Goal: Task Accomplishment & Management: Manage account settings

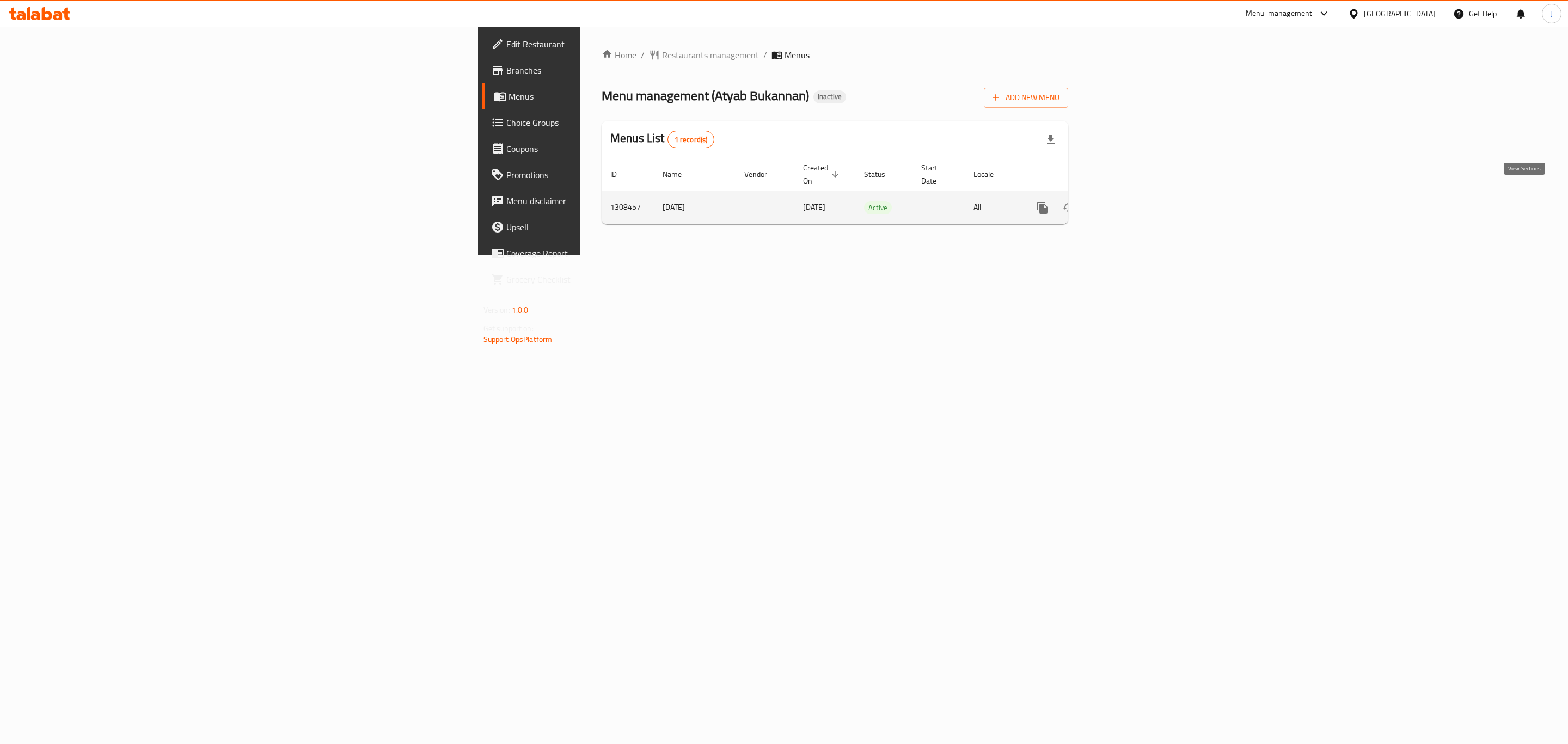
click at [1127, 201] on icon "enhanced table" at bounding box center [1121, 207] width 13 height 13
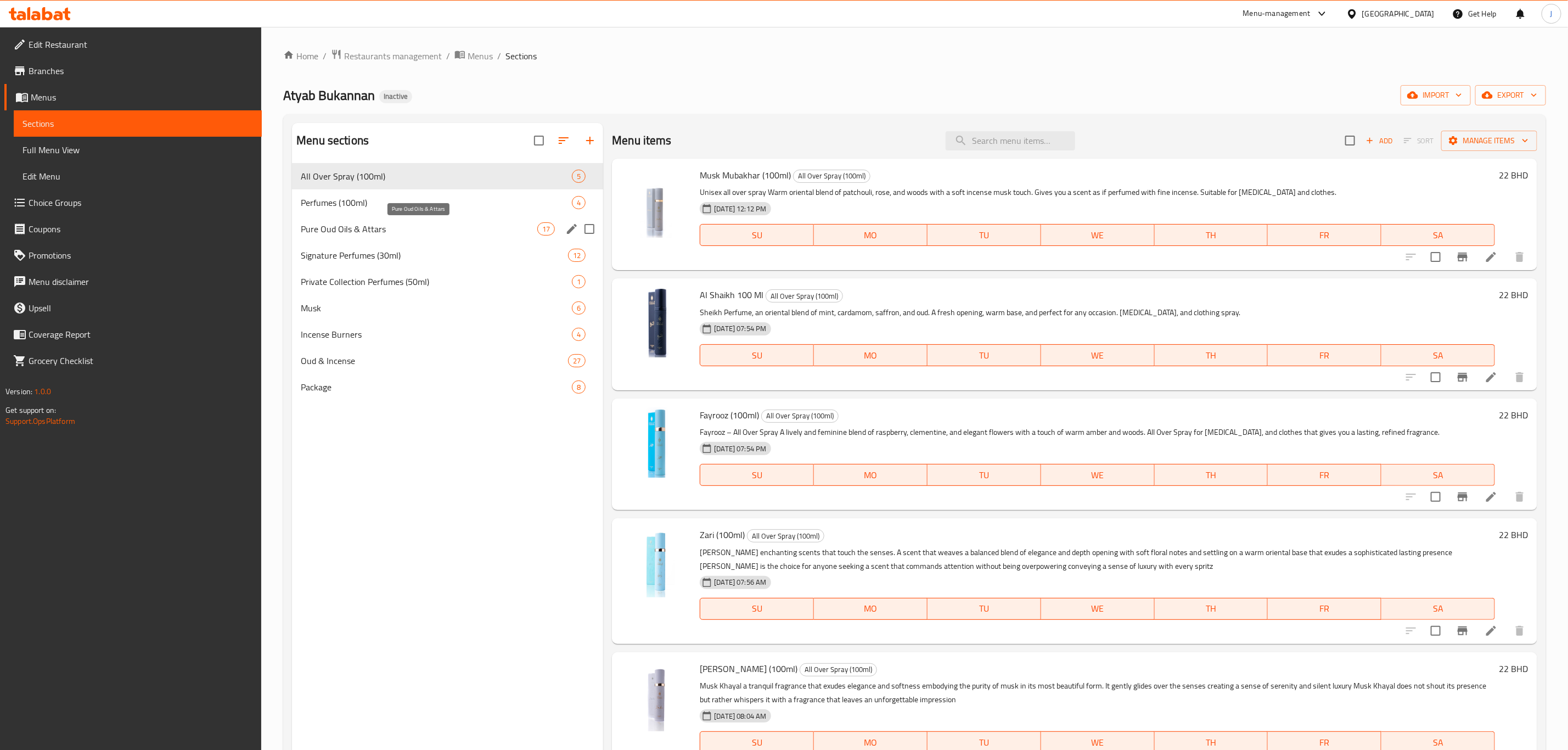
click at [340, 226] on span "Pure Oud Oils & Attars" at bounding box center [419, 228] width 237 height 13
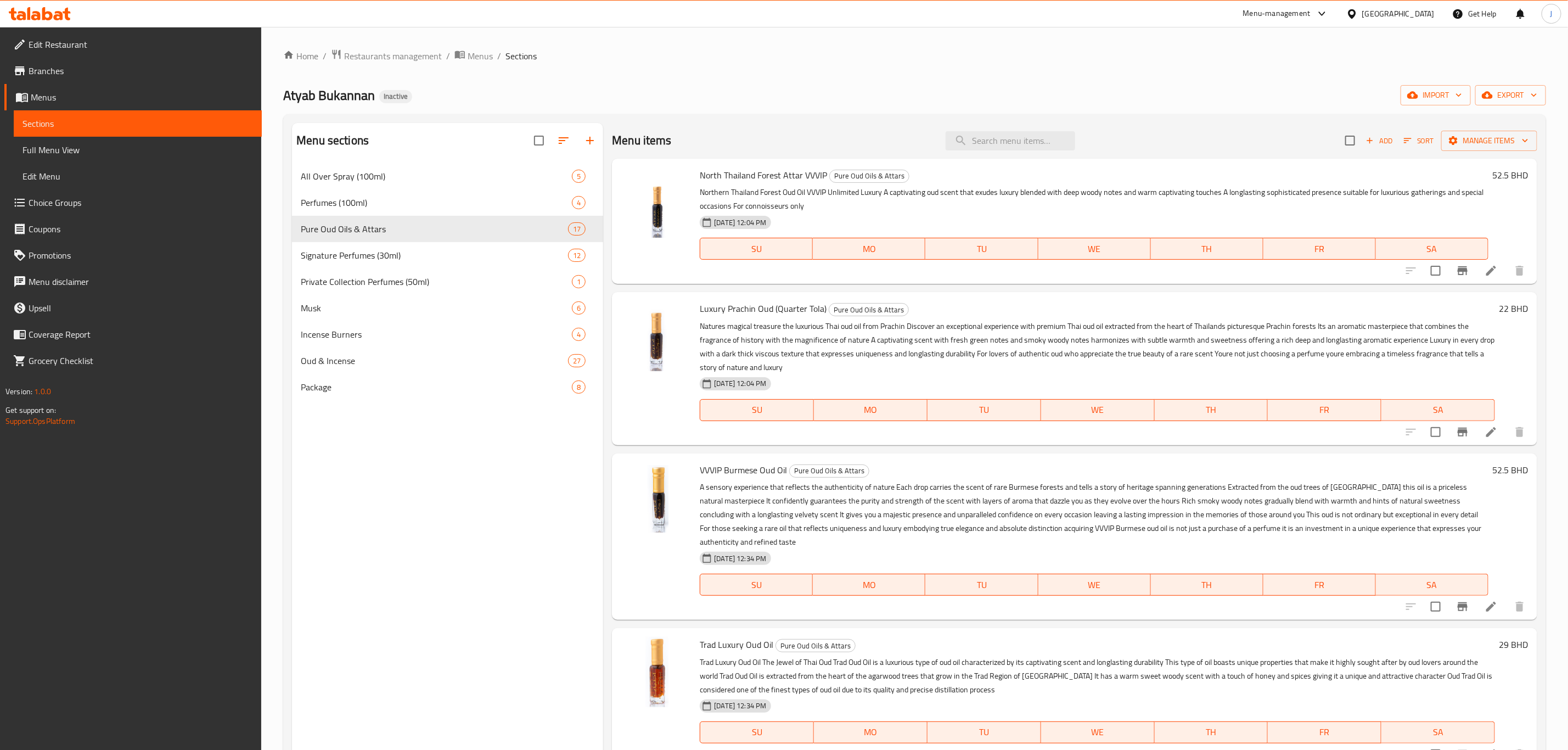
click at [740, 174] on span "North Thailand Forest Attar VVVIP" at bounding box center [763, 175] width 128 height 17
copy span "[GEOGRAPHIC_DATA]"
click at [1485, 274] on icon at bounding box center [1491, 270] width 13 height 13
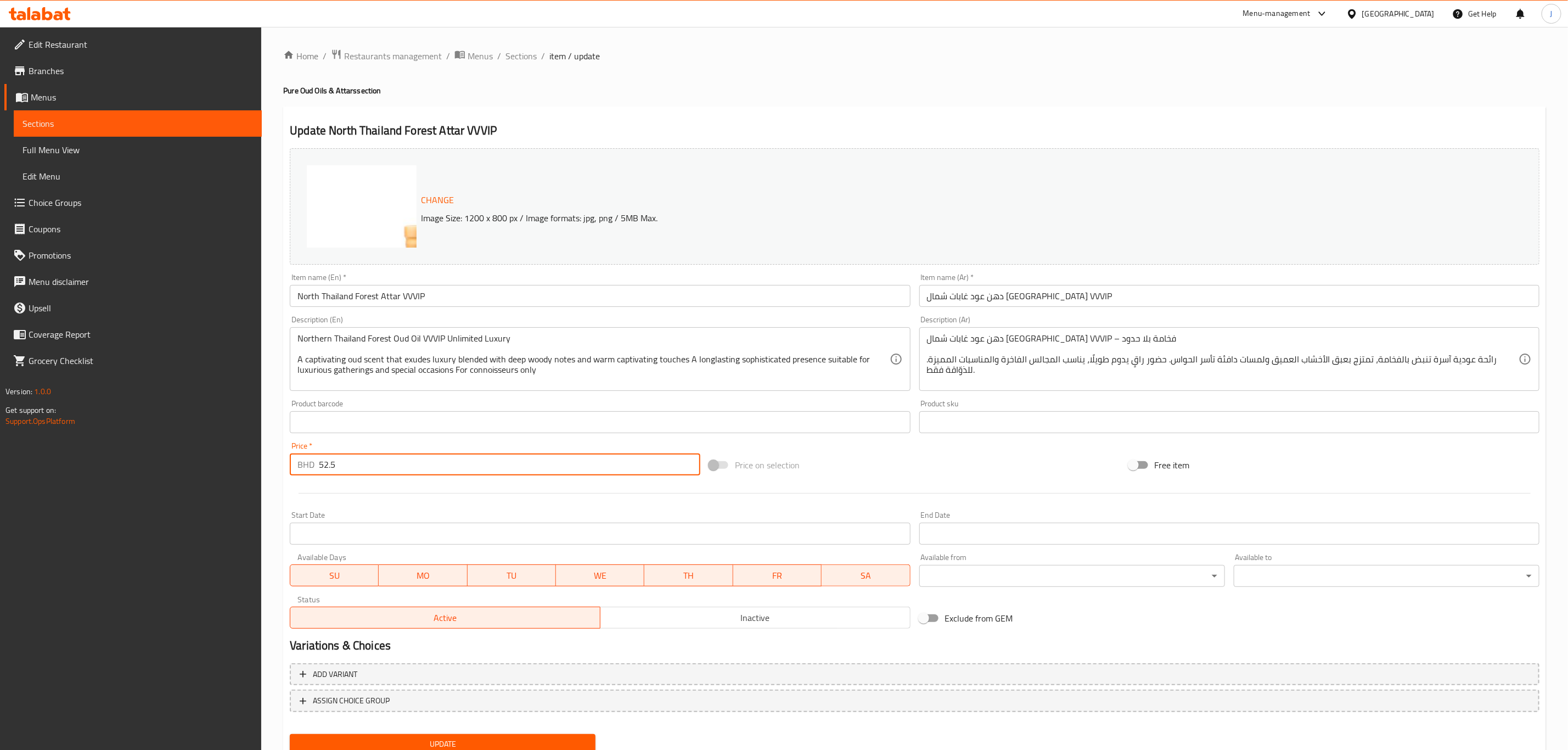
drag, startPoint x: 359, startPoint y: 465, endPoint x: 297, endPoint y: 468, distance: 62.1
click at [297, 468] on div "BHD 52.5 Price *" at bounding box center [495, 465] width 411 height 22
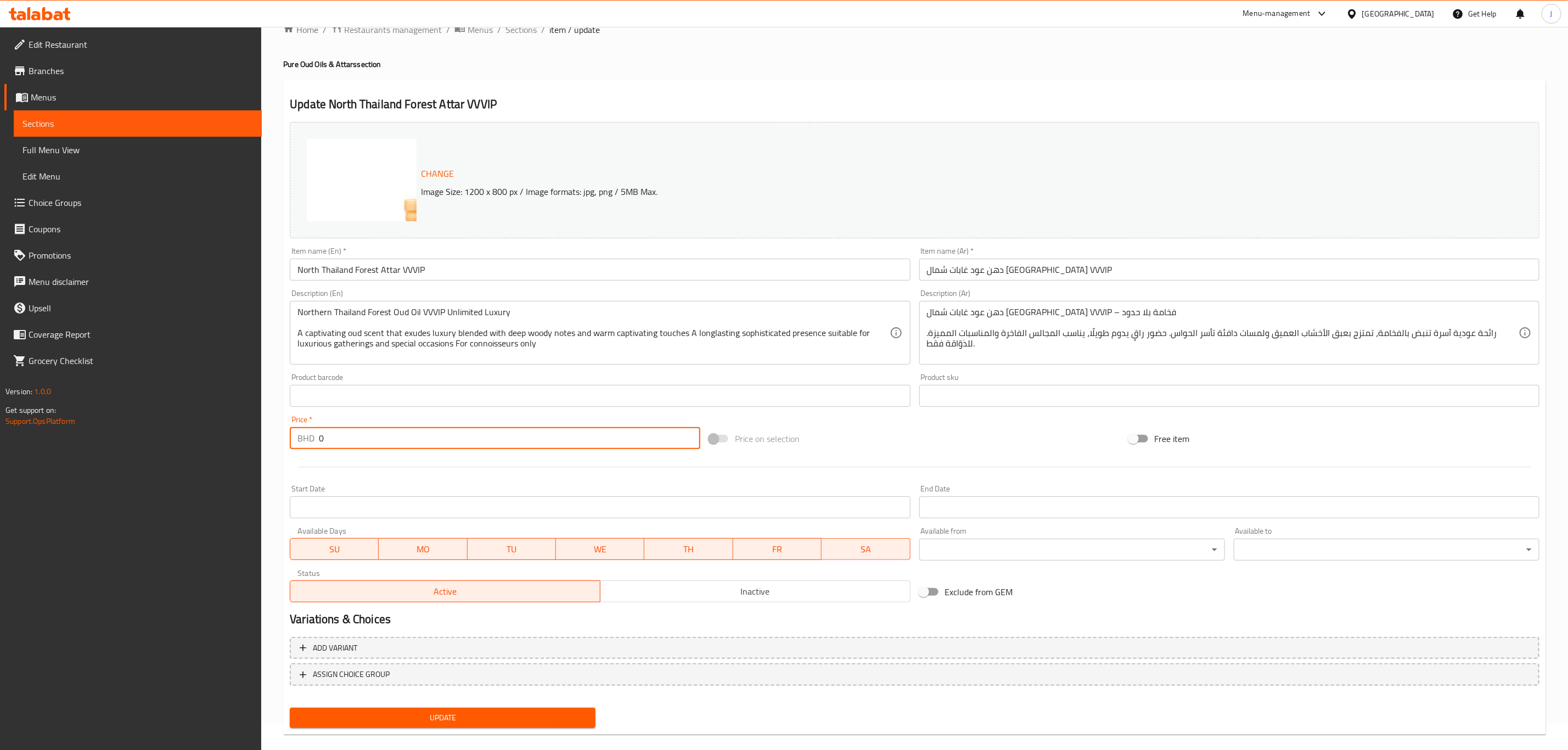
scroll to position [40, 0]
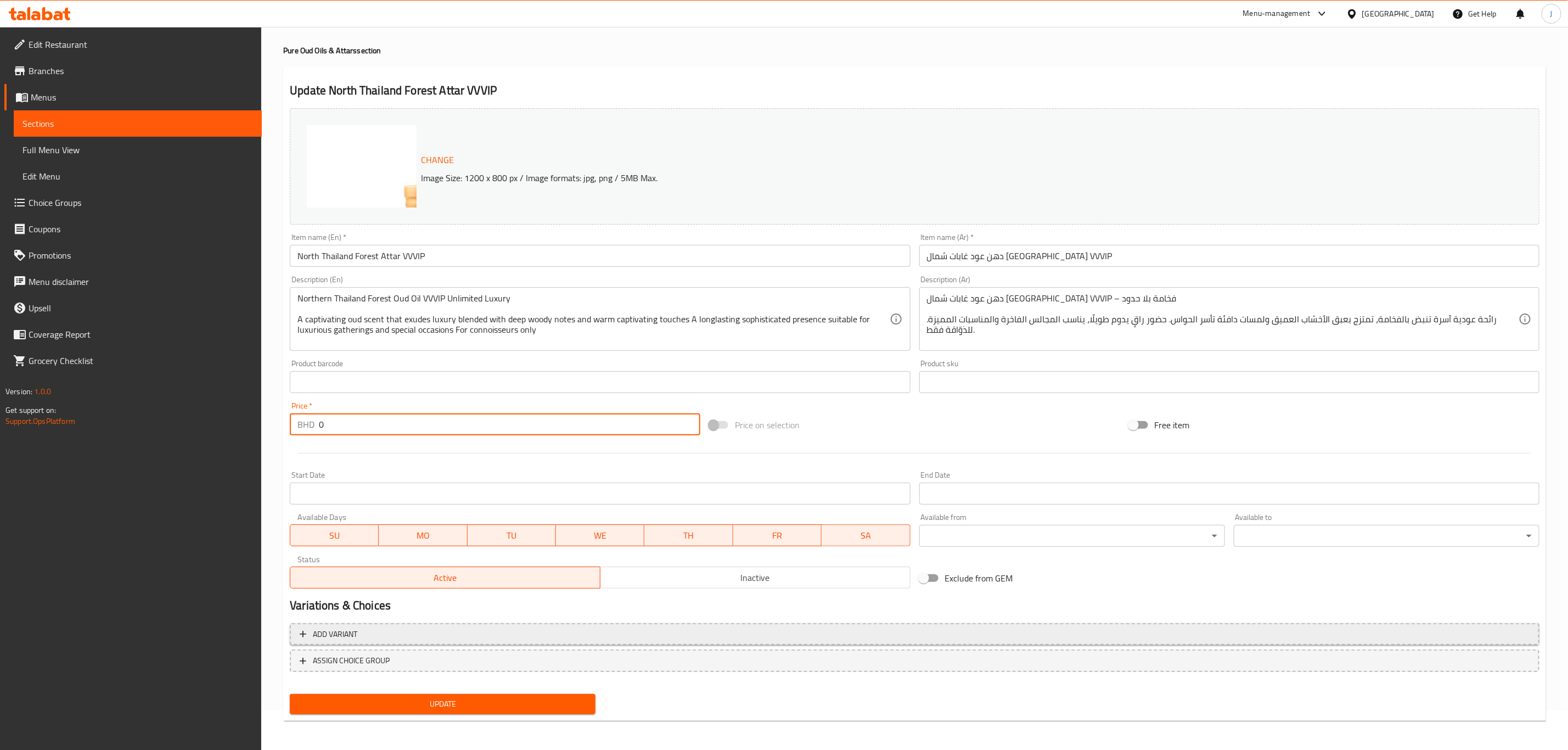
type input "0"
click at [368, 631] on span "Add variant" at bounding box center [914, 634] width 1230 height 14
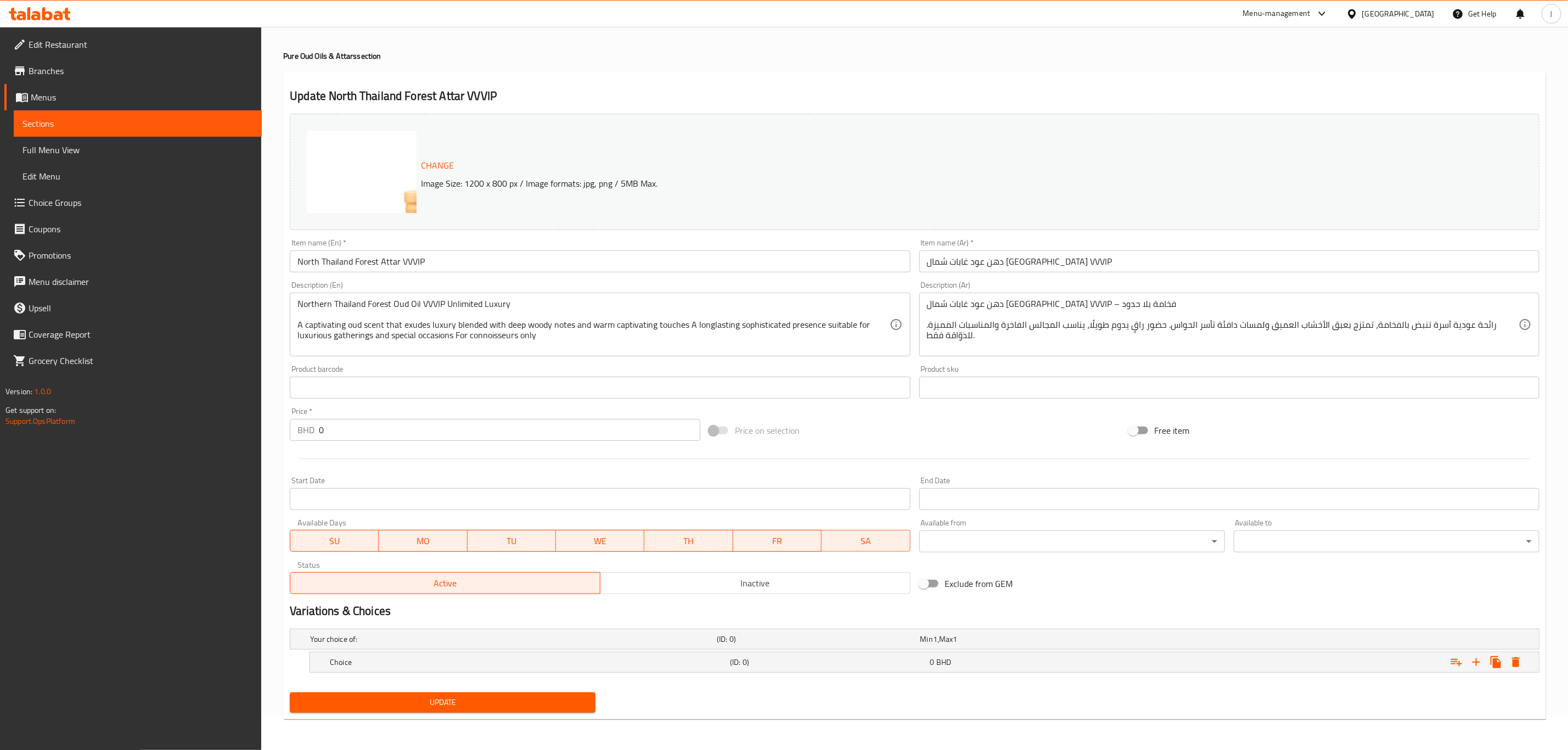
scroll to position [35, 0]
click at [1476, 664] on icon "Expand" at bounding box center [1477, 662] width 8 height 8
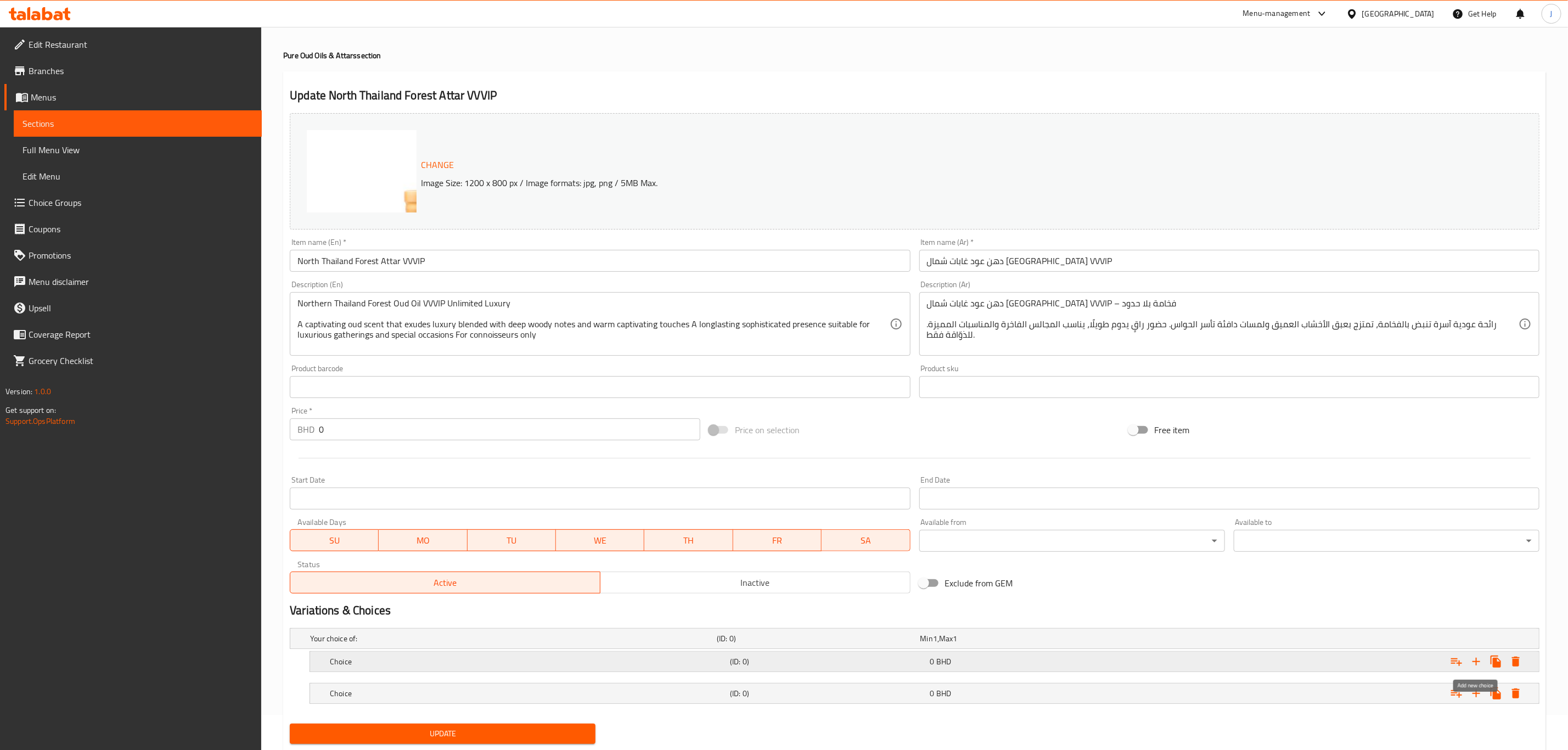
click at [1476, 664] on icon "Expand" at bounding box center [1477, 662] width 8 height 8
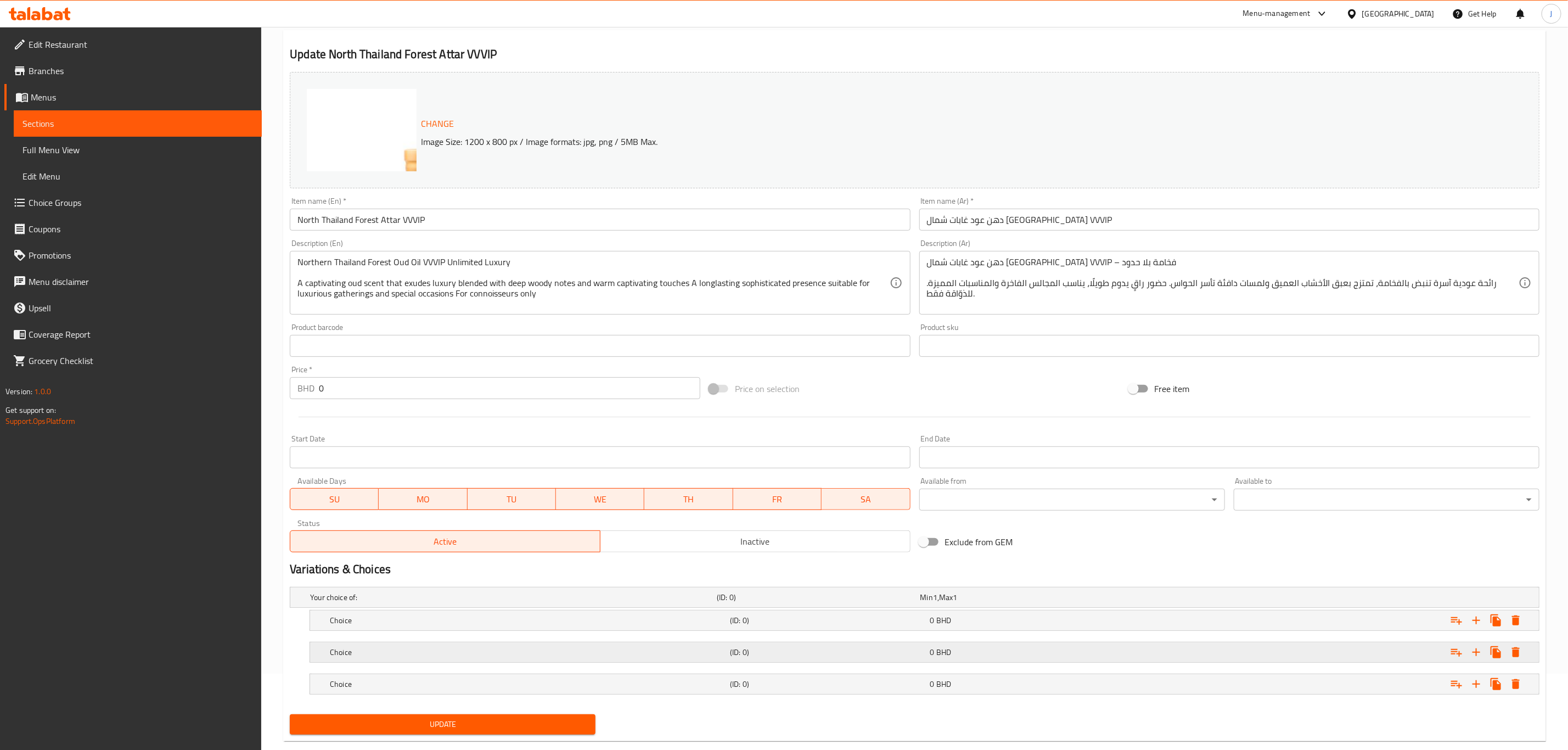
scroll to position [99, 0]
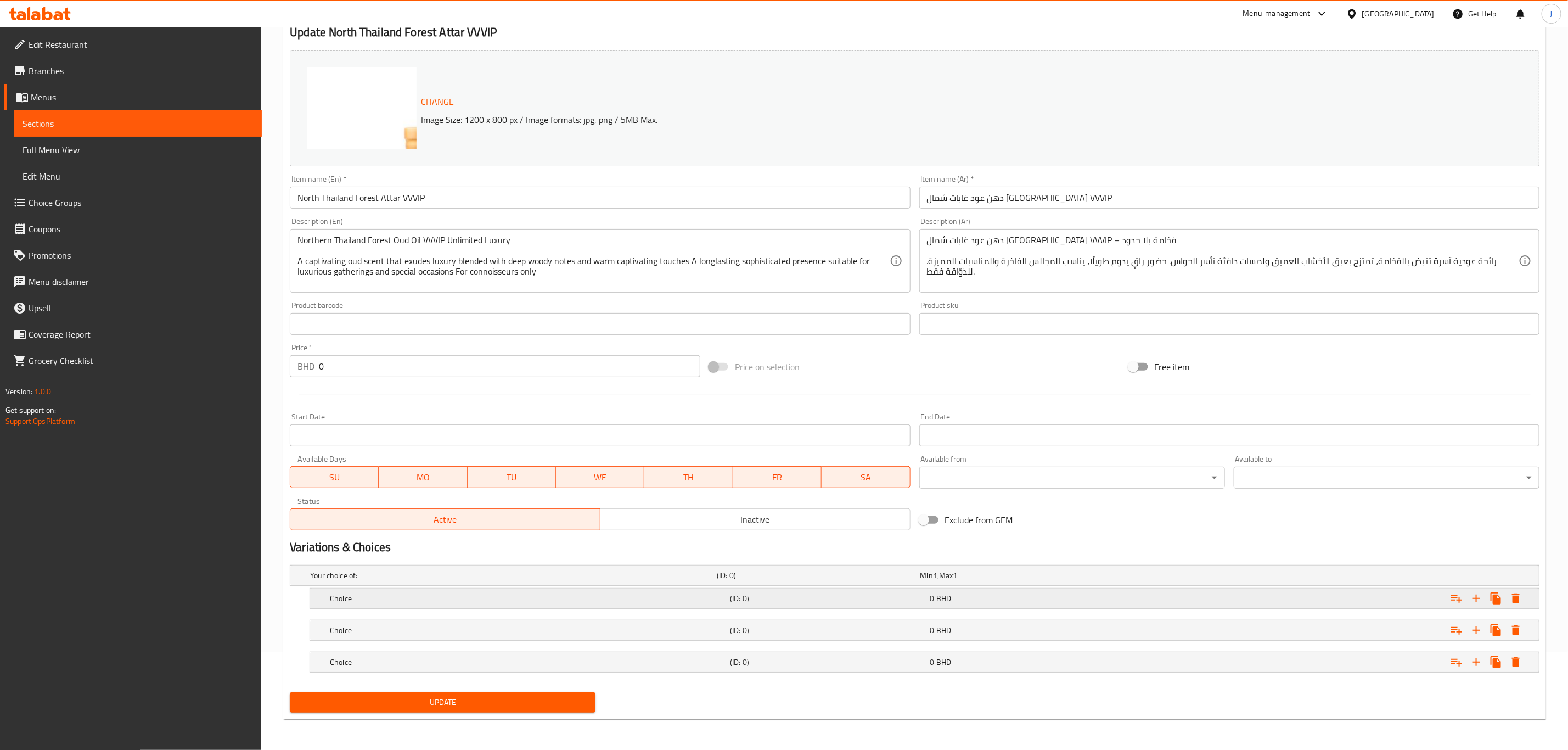
click at [417, 603] on div "Choice" at bounding box center [528, 598] width 400 height 15
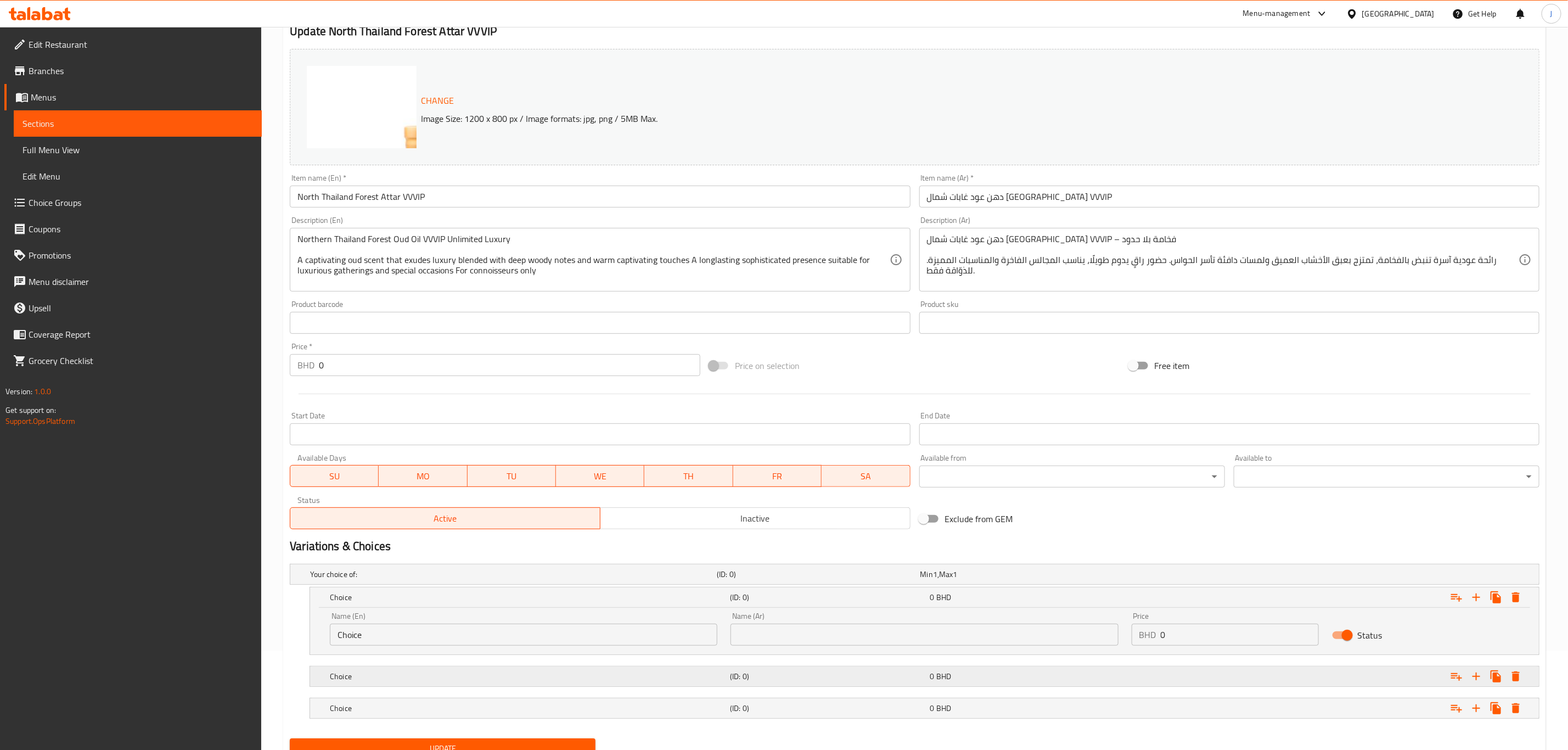
click at [425, 675] on h5 "Choice" at bounding box center [528, 676] width 396 height 11
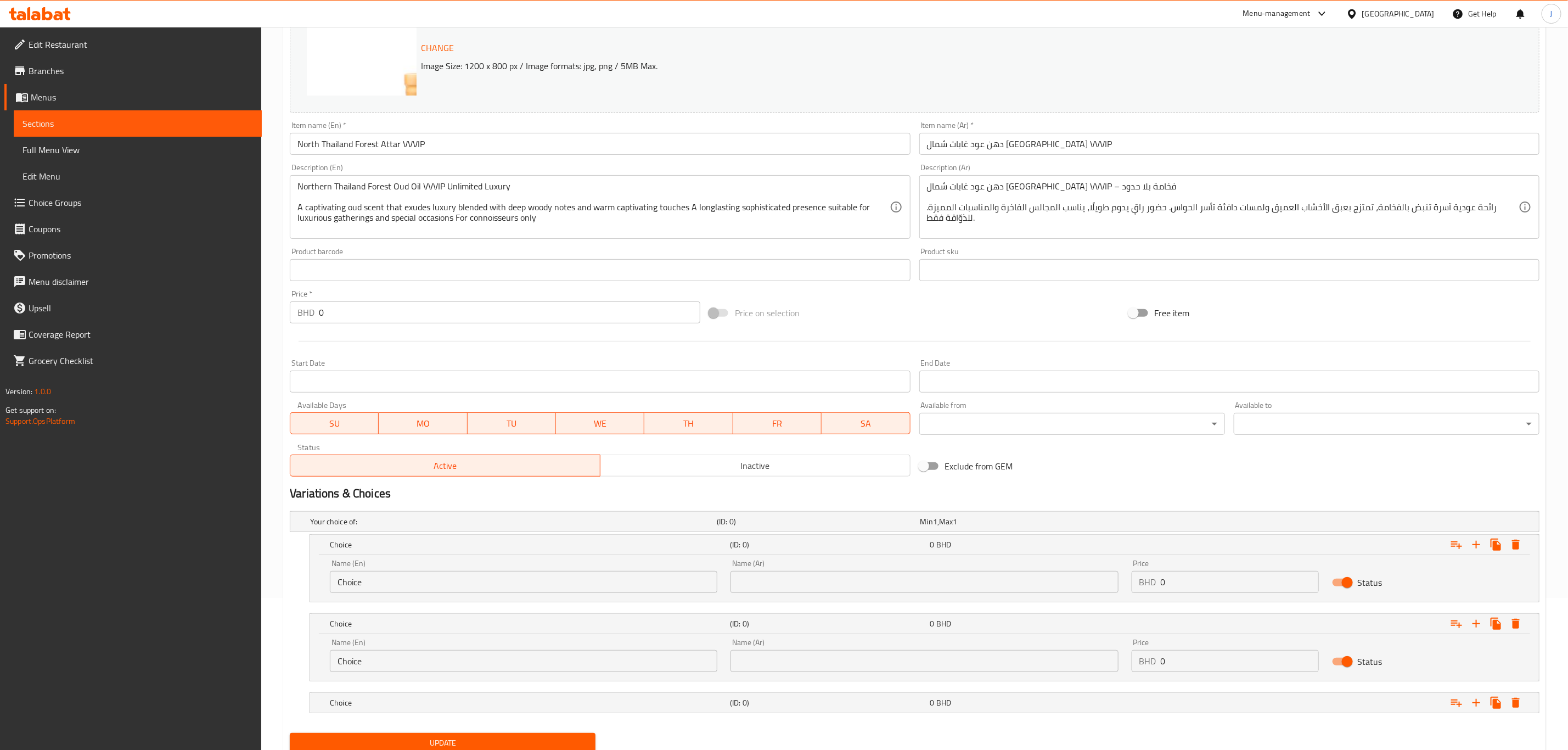
scroll to position [195, 0]
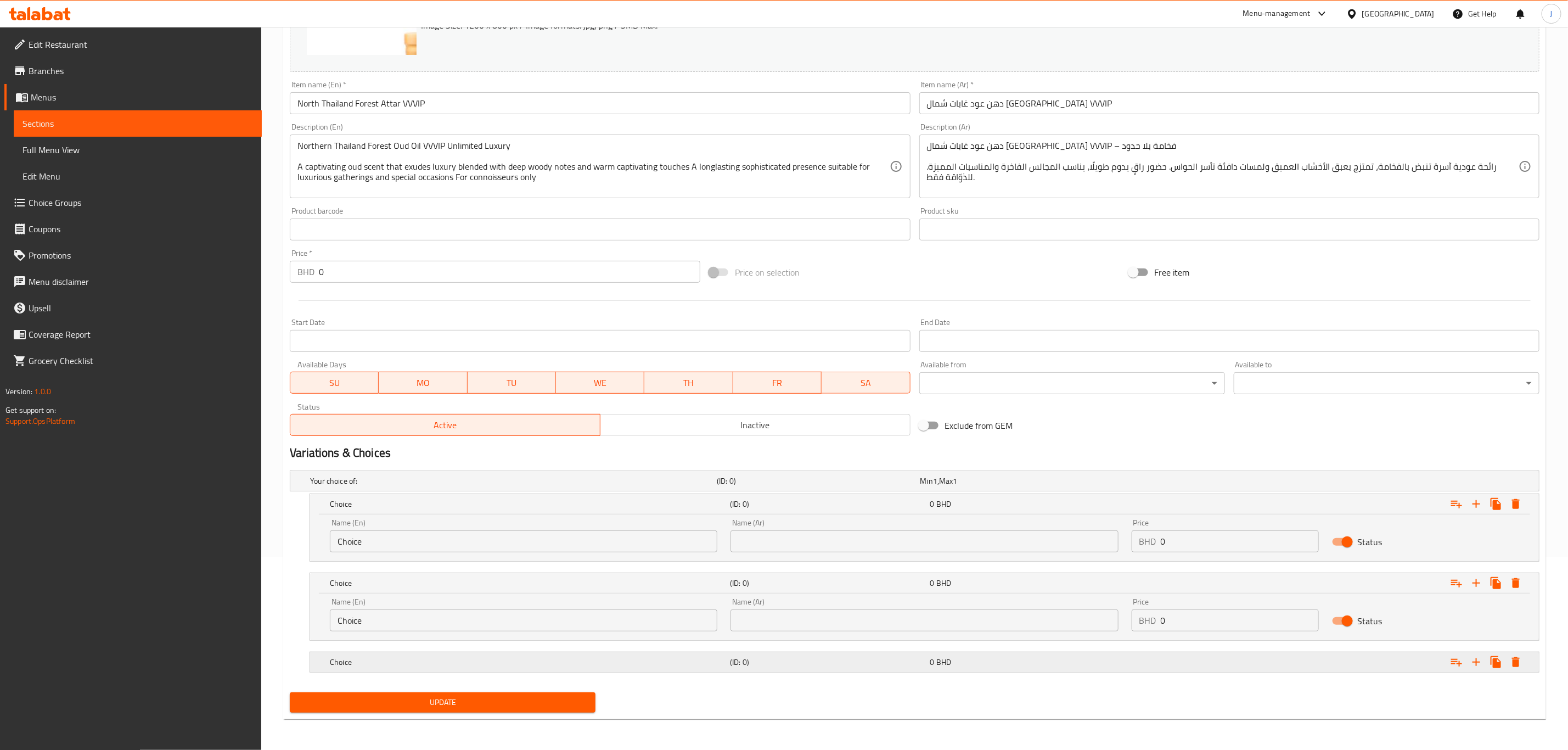
click at [424, 667] on h5 "Choice" at bounding box center [528, 662] width 396 height 11
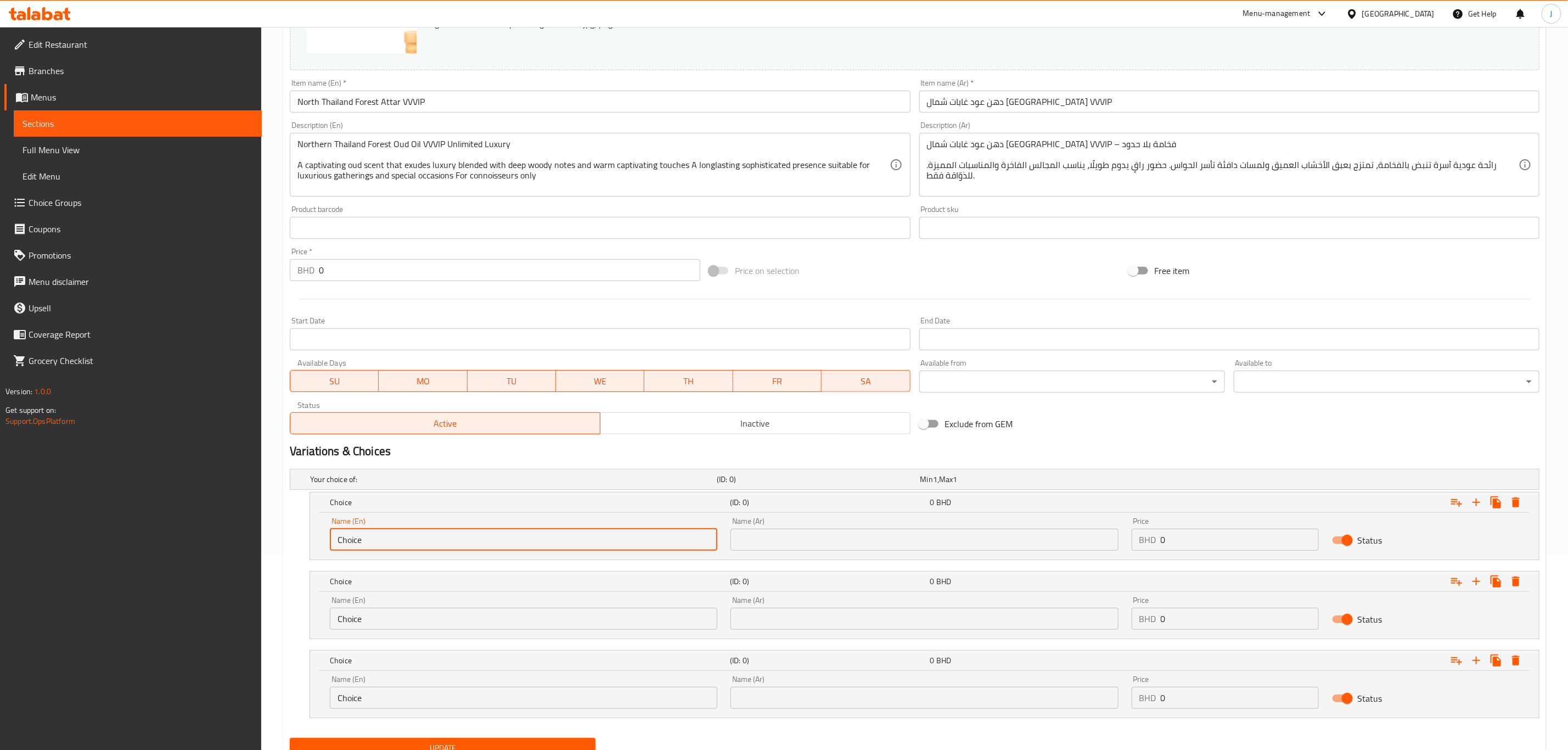
click at [433, 537] on input "Choice" at bounding box center [523, 539] width 387 height 22
drag, startPoint x: 433, startPoint y: 537, endPoint x: 65, endPoint y: 549, distance: 368.2
click at [65, 549] on div "Edit Restaurant Branches Menus Sections Full Menu View Edit Menu Choice Groups …" at bounding box center [784, 314] width 1568 height 963
paste input "Quarter Tola"
type input "Quarter Tola"
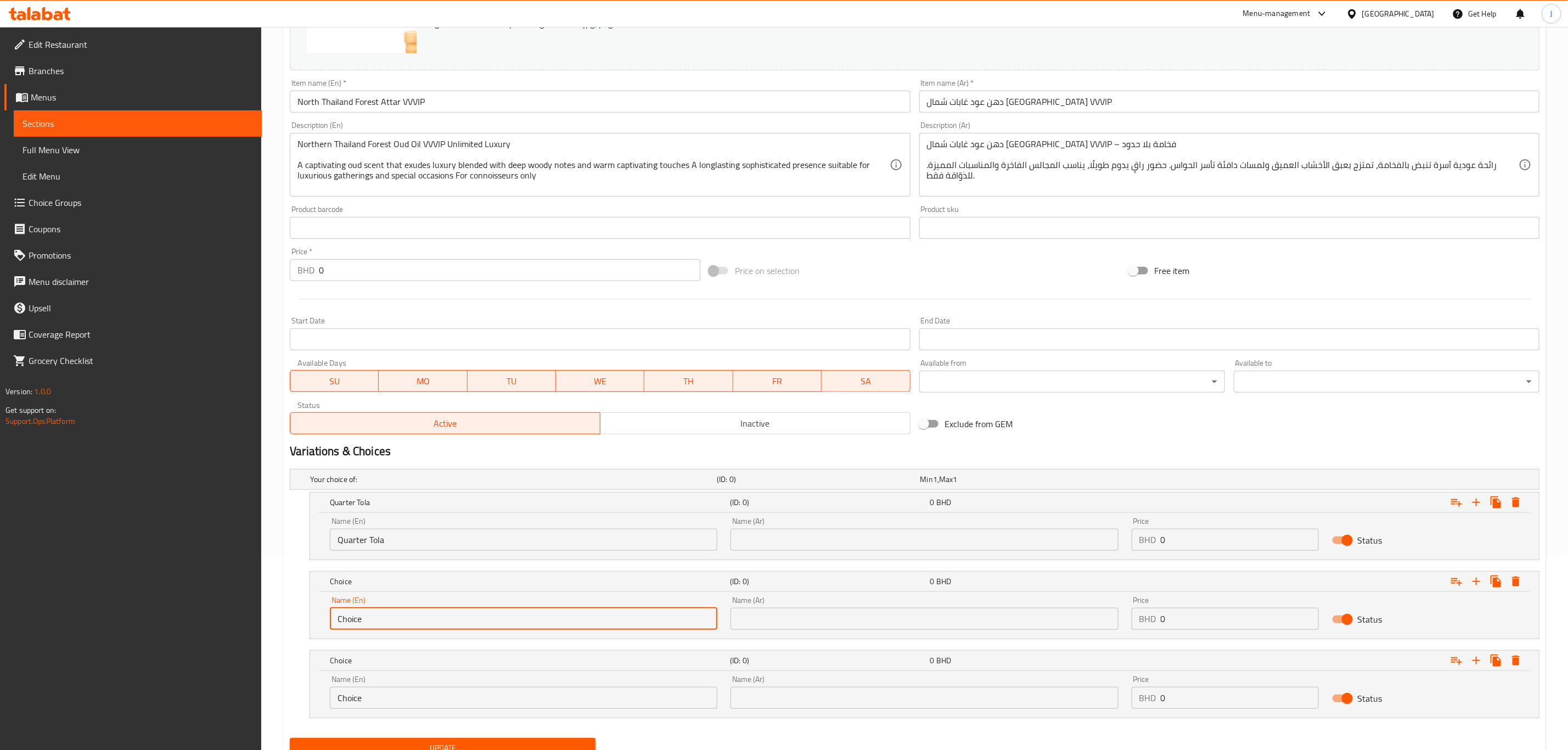
drag, startPoint x: 401, startPoint y: 616, endPoint x: 155, endPoint y: 613, distance: 246.0
click at [152, 610] on div "Edit Restaurant Branches Menus Sections Full Menu View Edit Menu Choice Groups …" at bounding box center [784, 314] width 1568 height 963
paste input "Half Tola"
type input "Half Tola"
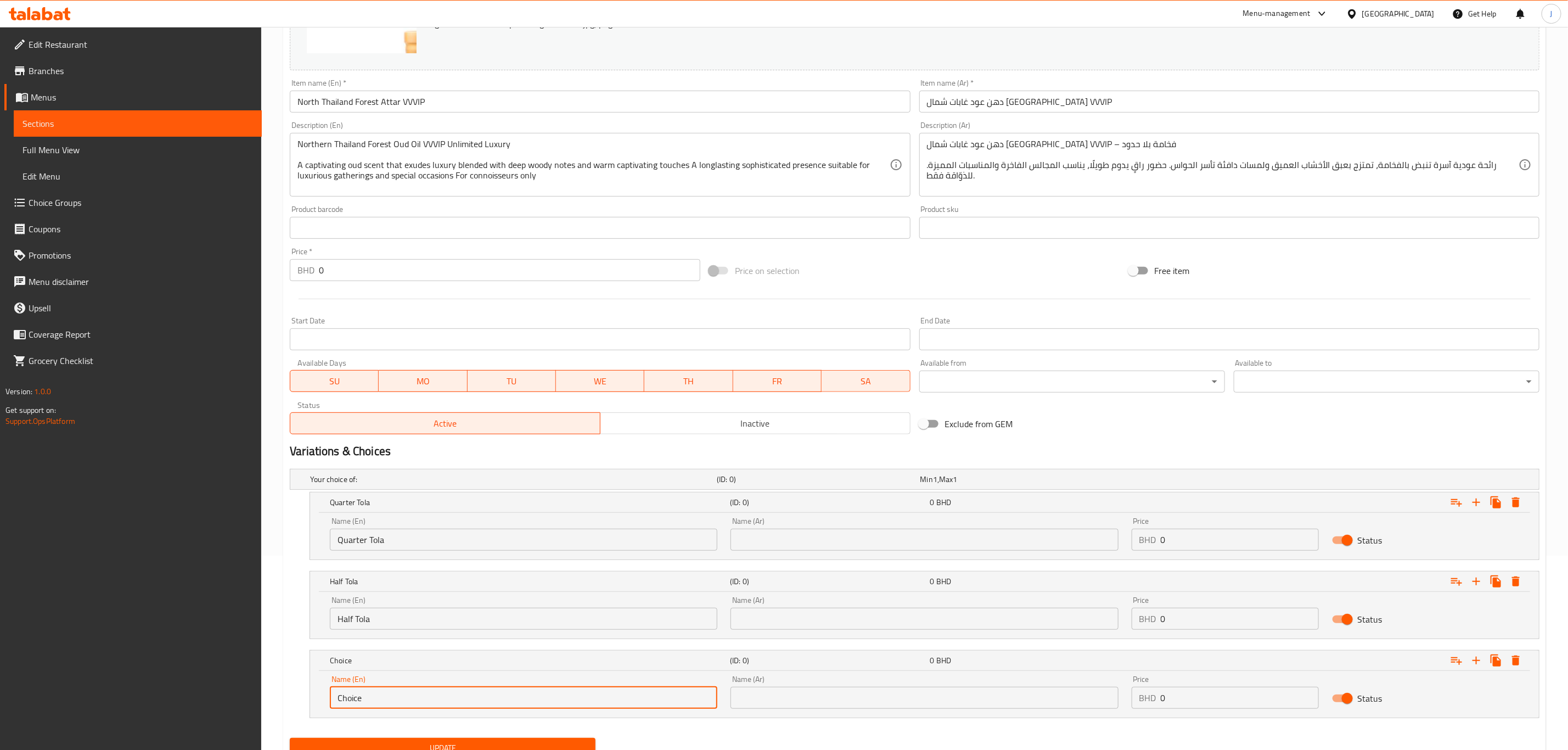
drag, startPoint x: 415, startPoint y: 702, endPoint x: 262, endPoint y: 676, distance: 155.2
click at [262, 676] on div "Edit Restaurant Branches Menus Sections Full Menu View Edit Menu Choice Groups …" at bounding box center [784, 314] width 1568 height 963
paste input "One Tola"
type input "One Tola"
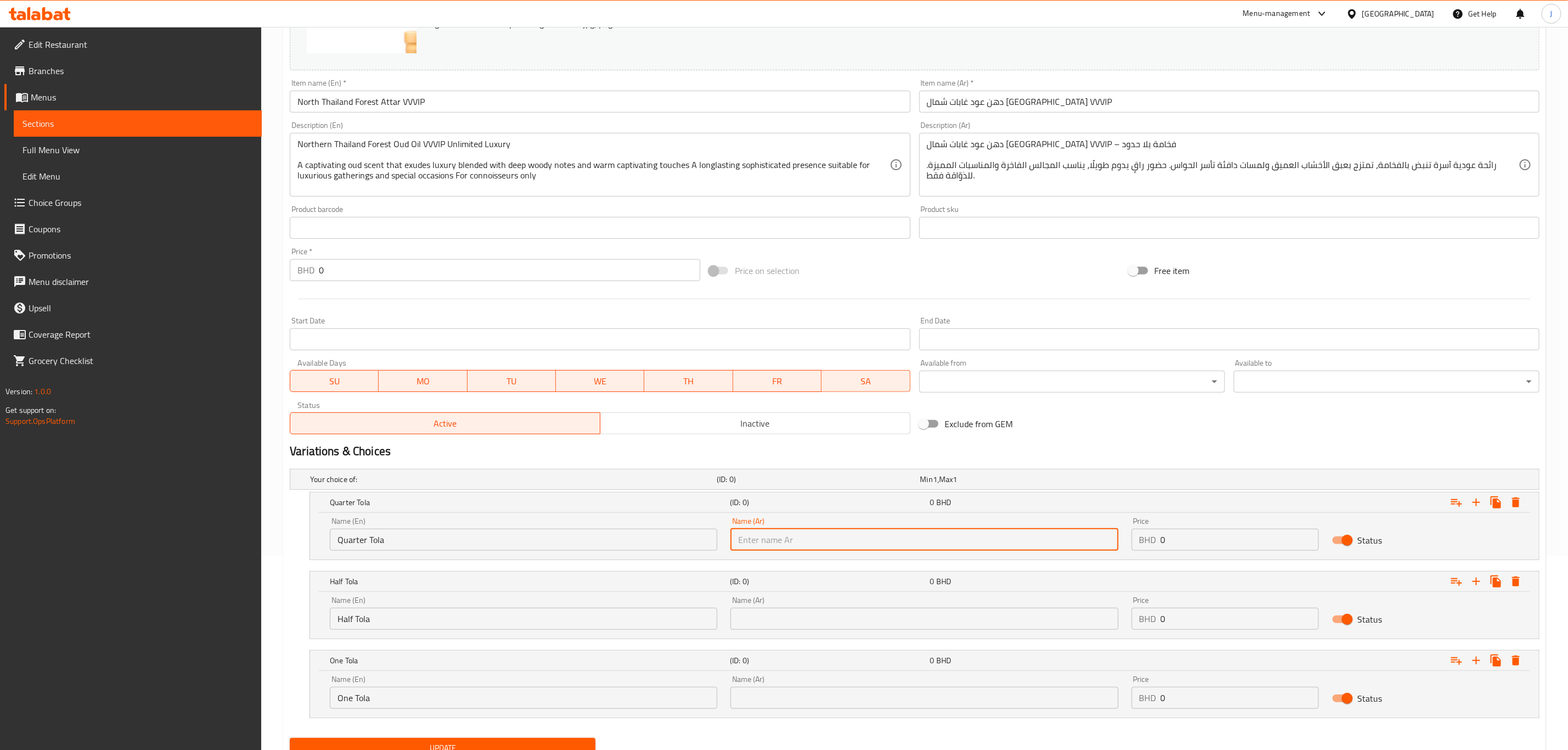
click at [801, 535] on input "text" at bounding box center [924, 539] width 387 height 22
paste input "One Tola"
drag, startPoint x: 820, startPoint y: 533, endPoint x: 560, endPoint y: 555, distance: 260.9
click at [559, 555] on div "Name (En) Quarter Tola Name (En) Name (Ar) One Tola Name (Ar) Price BHD 0 Price…" at bounding box center [925, 534] width 1203 height 47
paste input "ربع تولة"
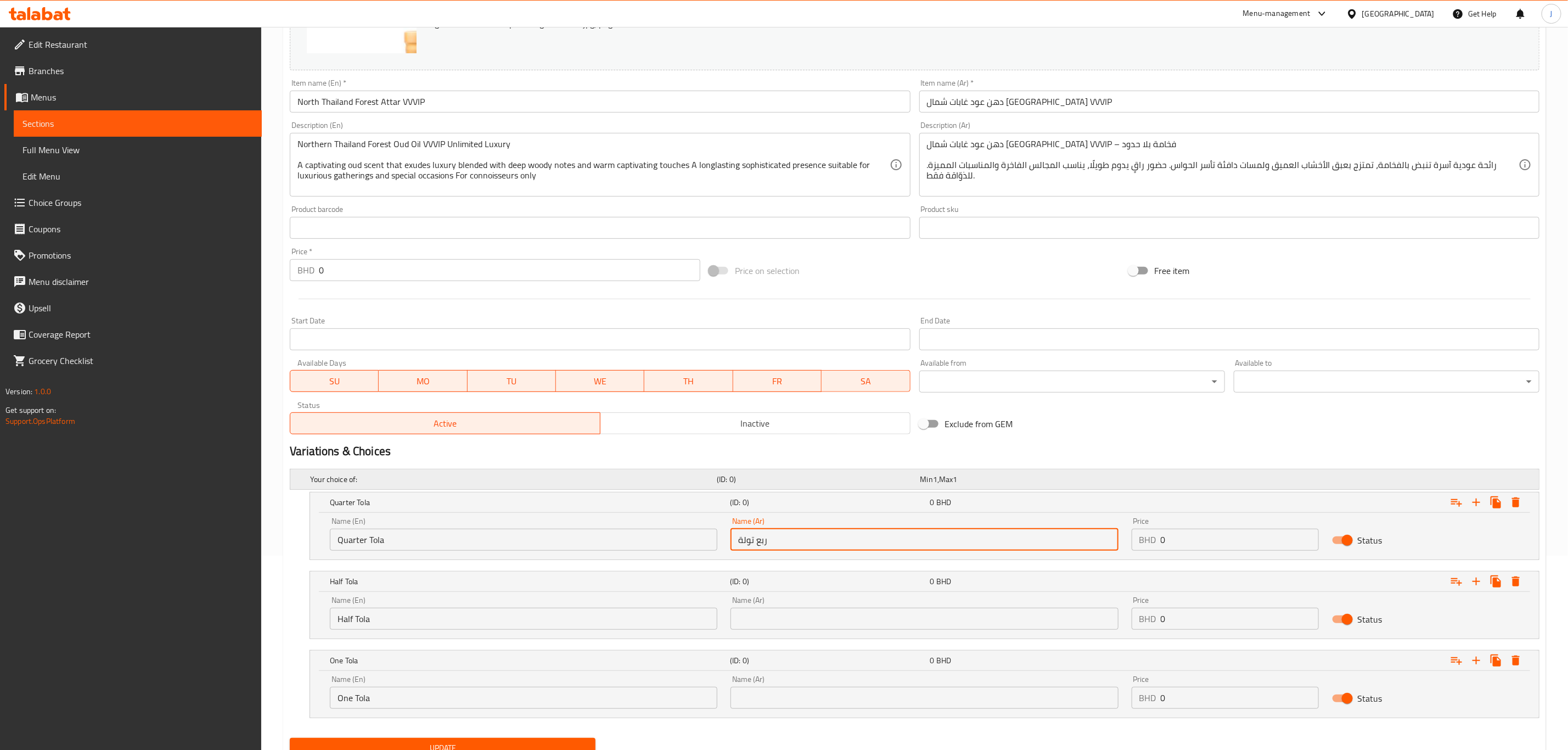
type input "ربع تولة"
click at [782, 615] on input "text" at bounding box center [924, 619] width 387 height 22
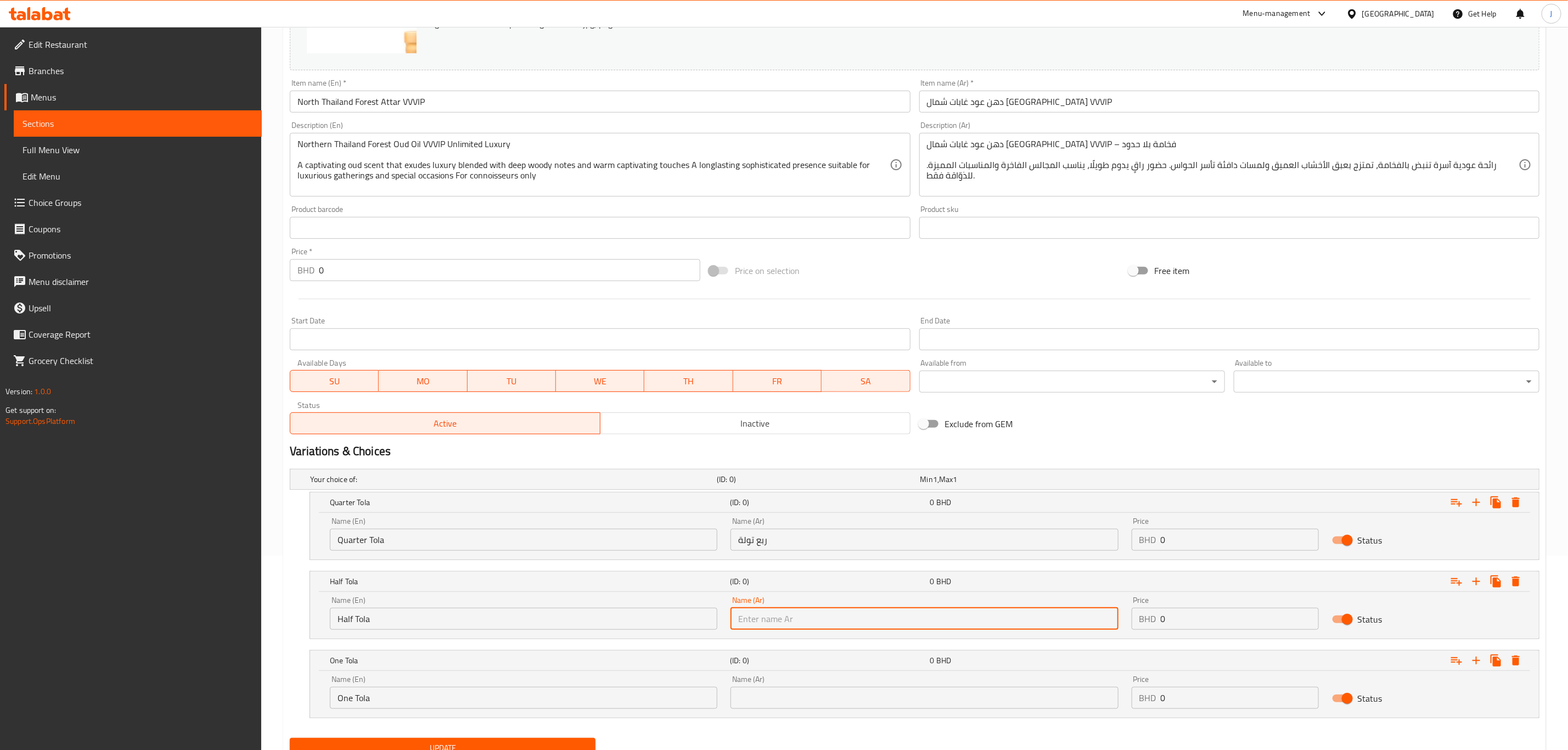
paste input "نصف تولة"
type input "نصف تولة"
click at [911, 699] on input "text" at bounding box center [924, 698] width 387 height 22
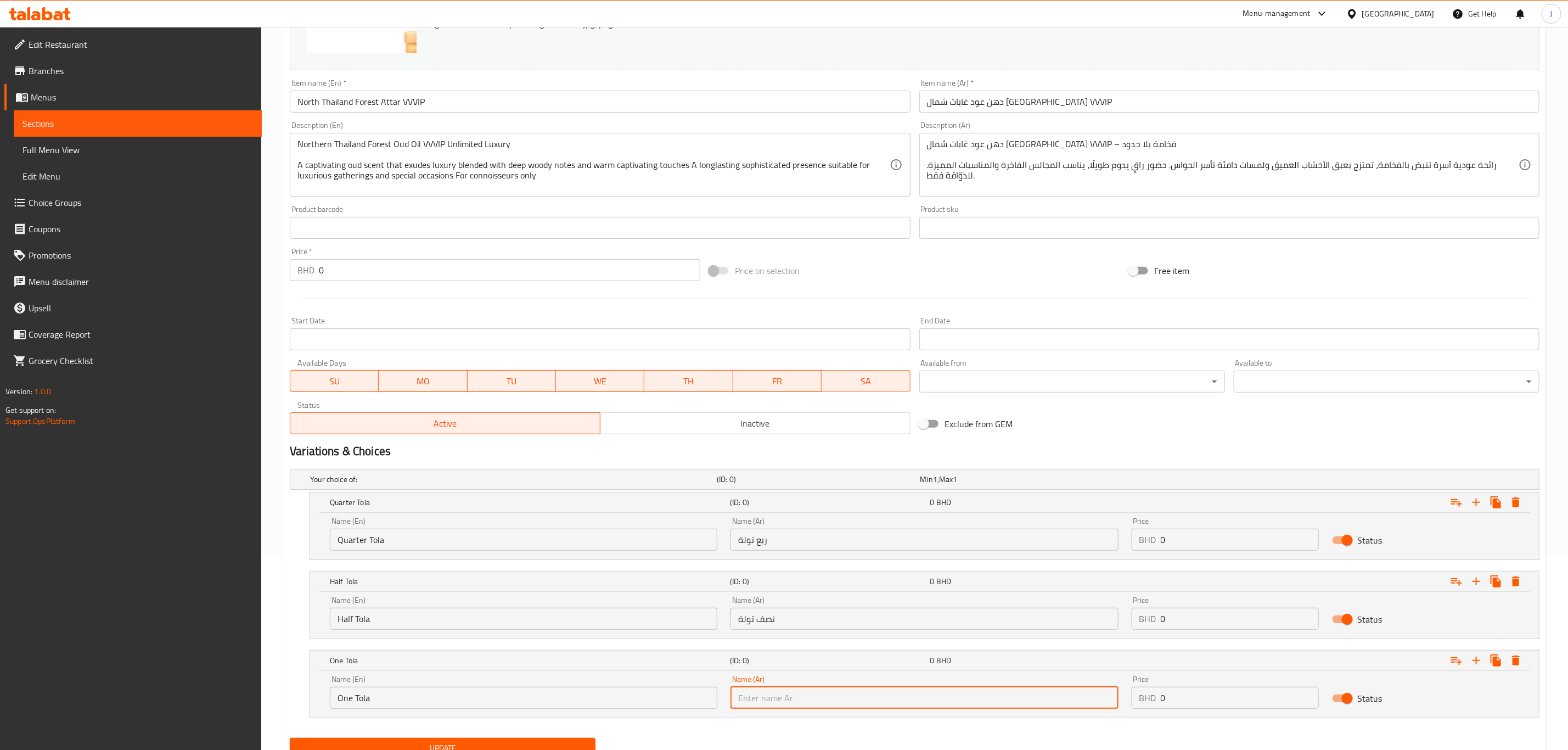
paste input "تولة واحدة"
type input "تولة واحدة"
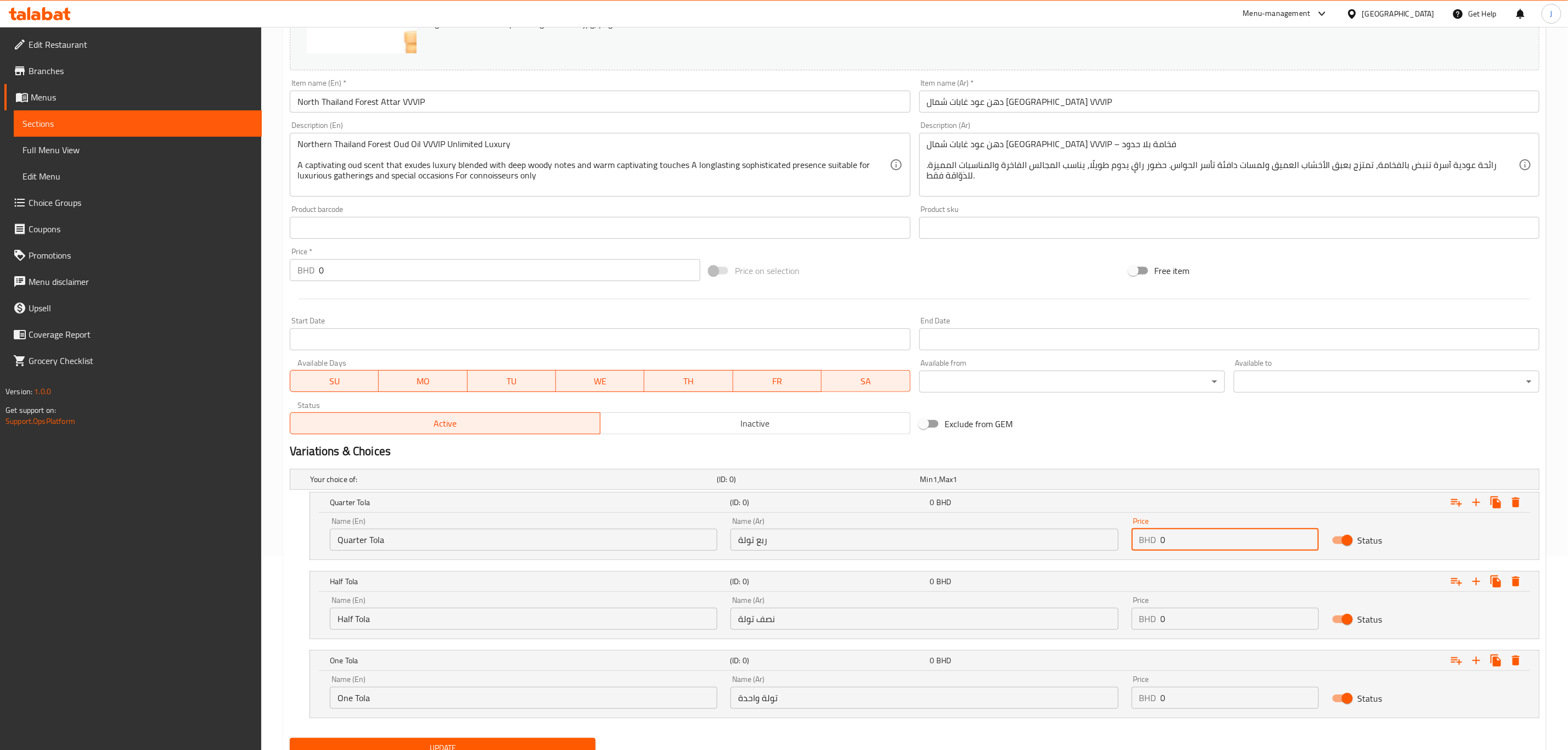
click at [1206, 534] on input "0" at bounding box center [1240, 539] width 158 height 22
drag, startPoint x: 1176, startPoint y: 543, endPoint x: 1121, endPoint y: 541, distance: 55.0
click at [1121, 541] on div "Name (En) Quarter Tola Name (En) Name (Ar) ربع تولة Name (Ar) Price BHD 0 Price…" at bounding box center [925, 534] width 1203 height 47
paste input "75.00"
type input "75.000"
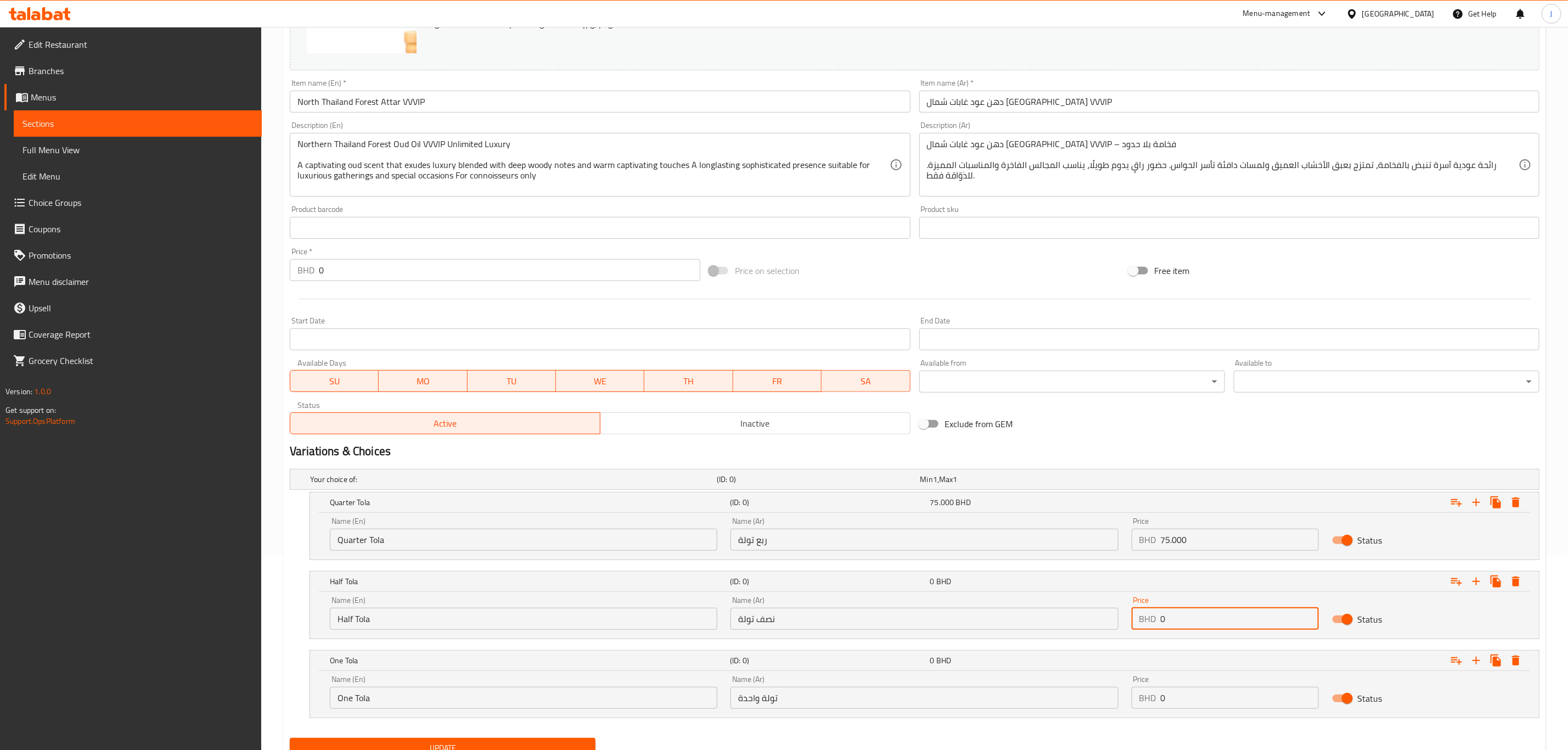
drag, startPoint x: 1248, startPoint y: 626, endPoint x: 1065, endPoint y: 623, distance: 183.0
click at [1065, 623] on div "Name (En) Half Tola Name (En) Name (Ar) نصف تولة Name (Ar) Price BHD 0 Price St…" at bounding box center [925, 613] width 1203 height 47
paste input "138.00"
type input "138.000"
drag, startPoint x: 1254, startPoint y: 699, endPoint x: 1008, endPoint y: 705, distance: 246.1
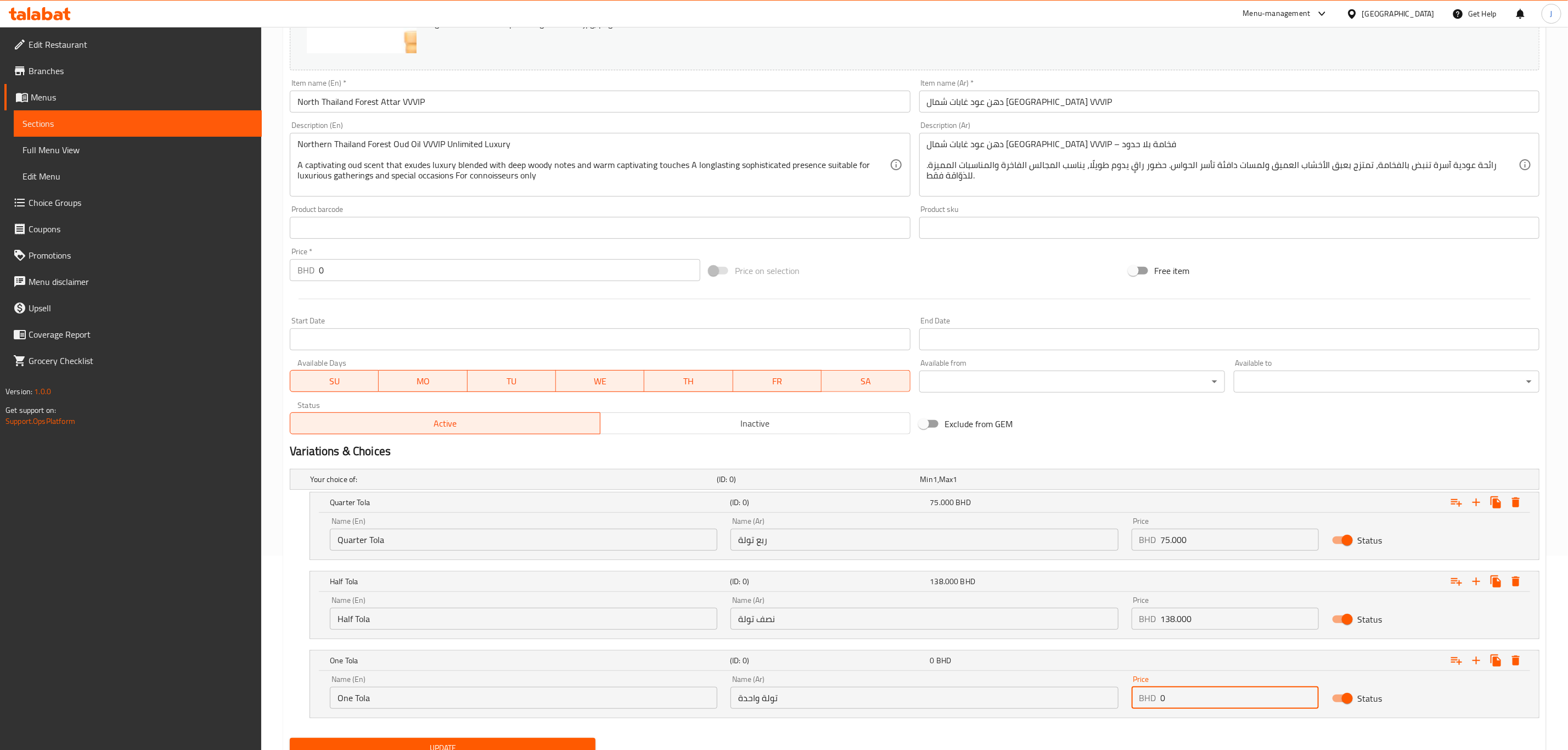
click at [1008, 705] on div "Name (En) One Tola Name (En) Name (Ar) تولة واحدة Name (Ar) Price BHD 0 Price S…" at bounding box center [925, 692] width 1203 height 47
paste input "230.00"
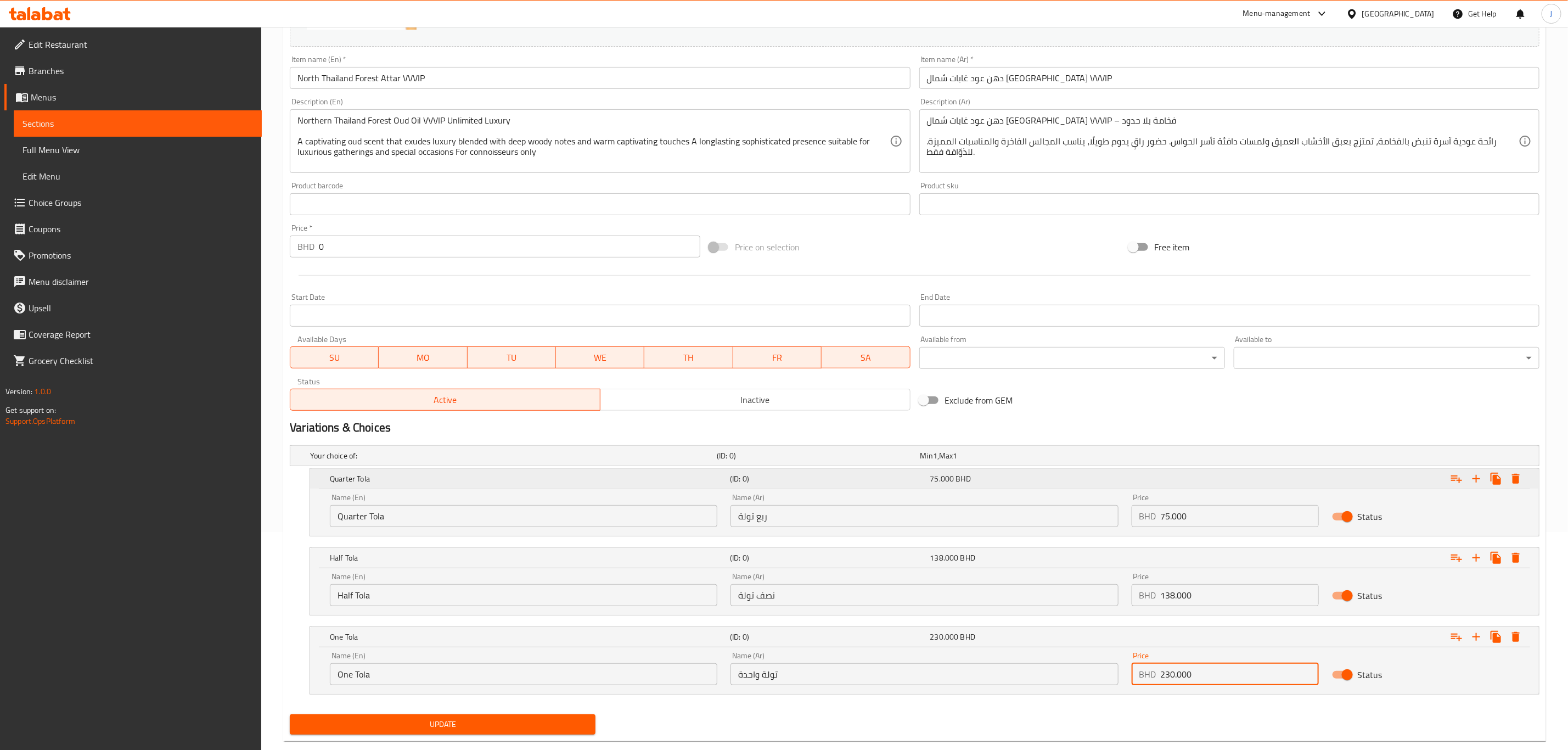
scroll to position [241, 0]
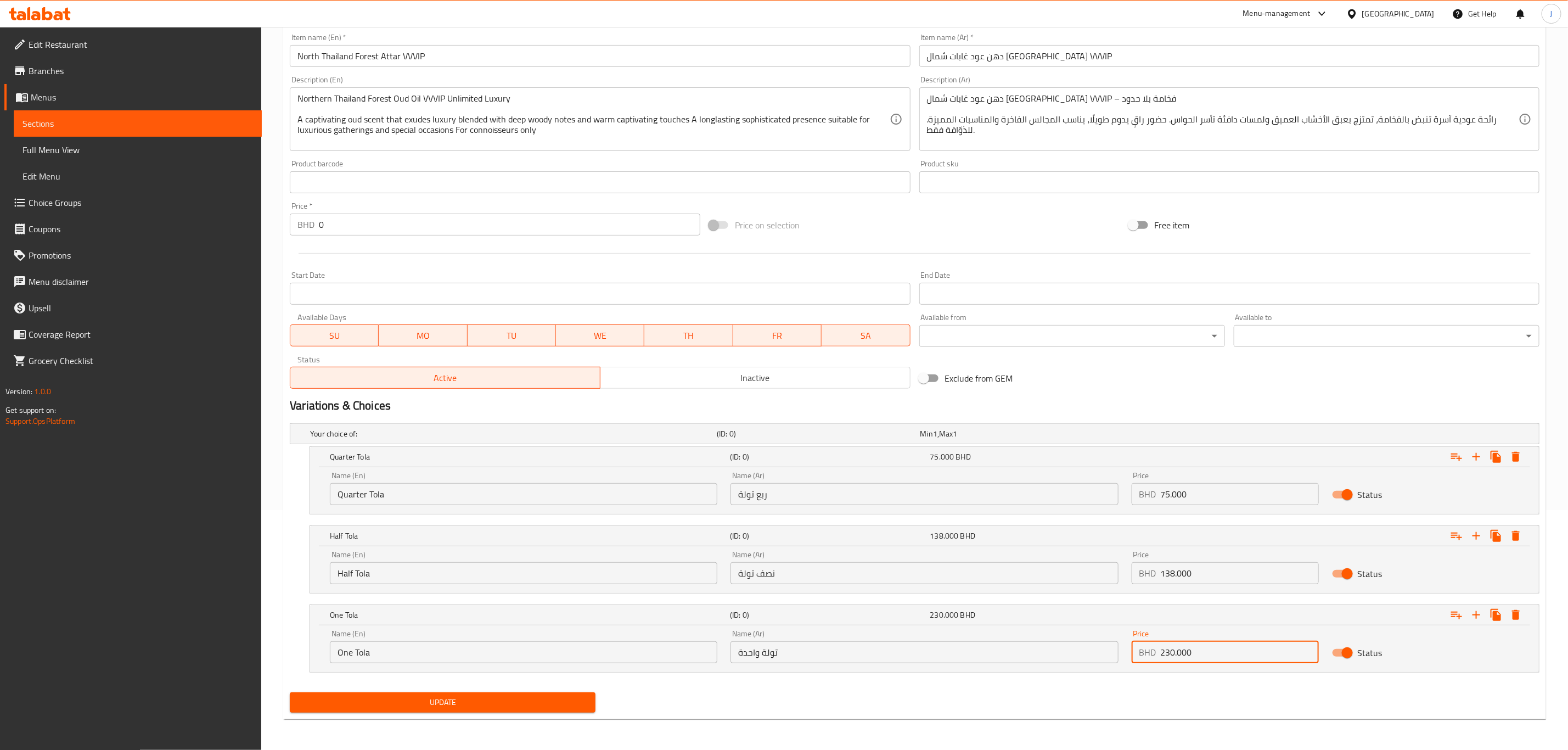
type input "230.000"
click at [529, 697] on span "Update" at bounding box center [443, 702] width 288 height 14
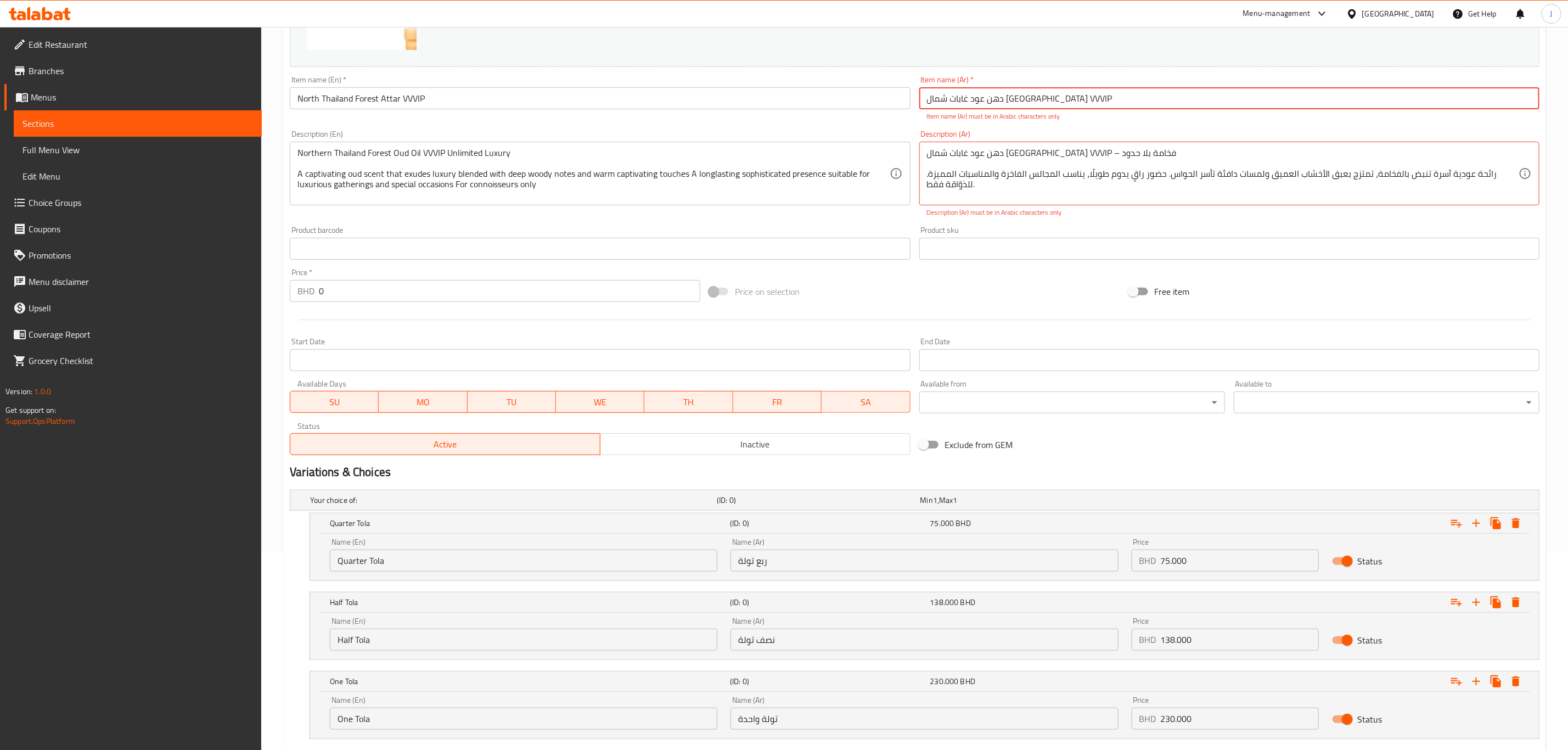
scroll to position [158, 0]
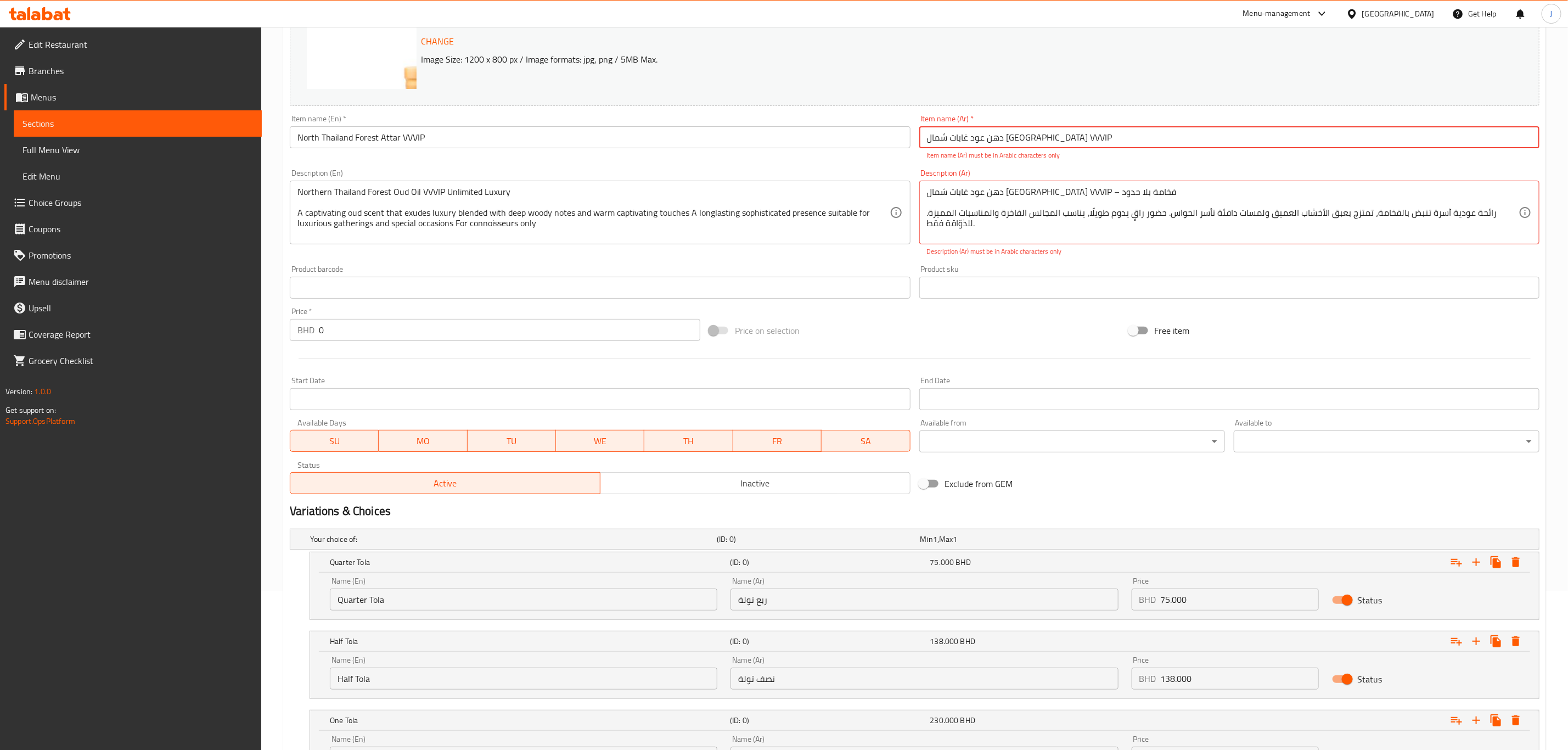
click at [1071, 142] on input "دهن عود غابات شمال [GEOGRAPHIC_DATA] VVVIP" at bounding box center [1229, 137] width 620 height 22
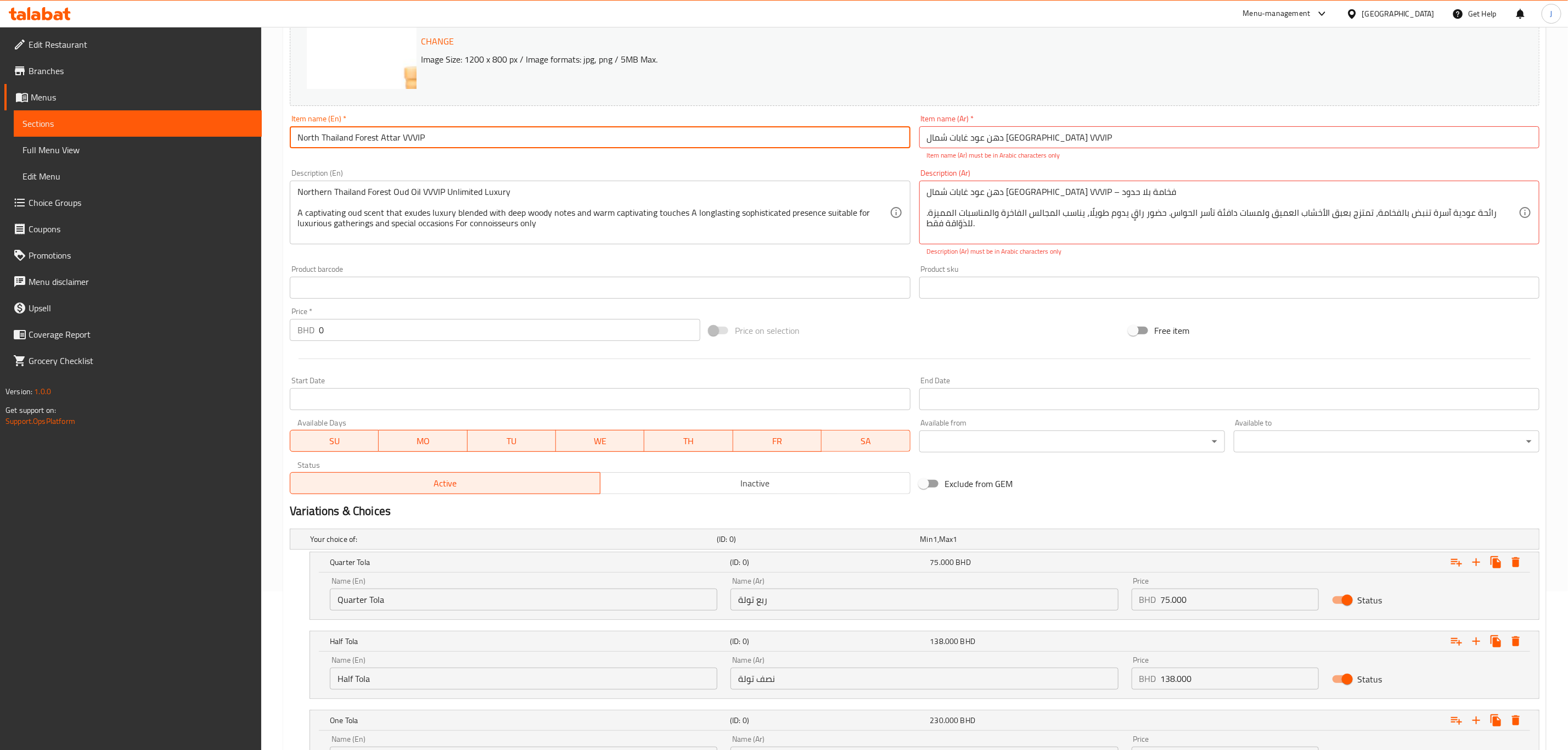
drag, startPoint x: 481, startPoint y: 143, endPoint x: 230, endPoint y: 163, distance: 251.8
click at [230, 163] on div "Edit Restaurant Branches Menus Sections Full Menu View Edit Menu Choice Groups …" at bounding box center [784, 361] width 1568 height 987
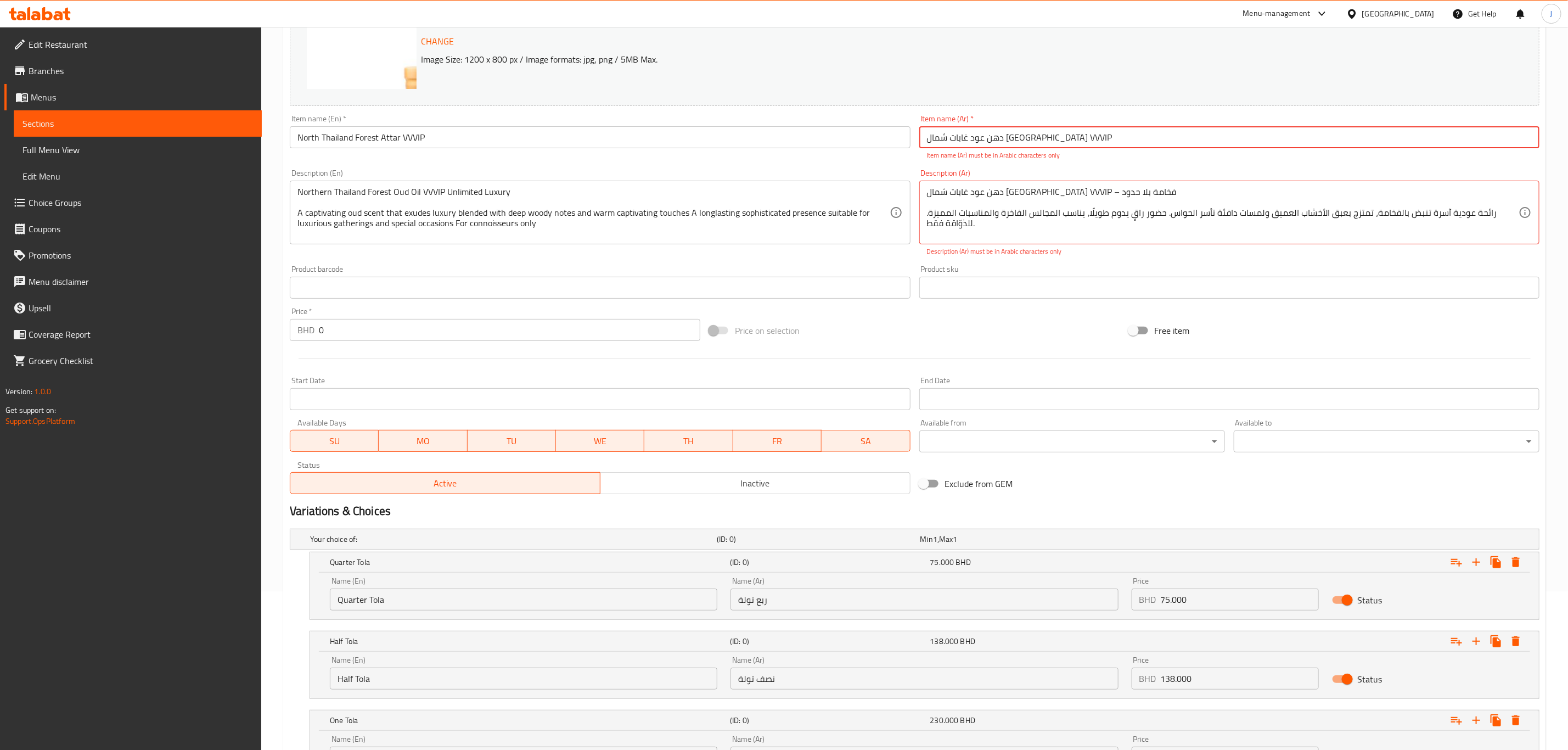
drag, startPoint x: 1118, startPoint y: 133, endPoint x: 767, endPoint y: 179, distance: 354.0
click at [767, 179] on div "Change Image Size: 1200 x 800 px / Image formats: jpg, png / 5MB Max. Item name…" at bounding box center [914, 242] width 1259 height 513
paste input "طر غابة"
click at [998, 265] on div "Product sku Product sku" at bounding box center [1229, 282] width 620 height 34
click at [1034, 137] on input "عطر غابة شمال [GEOGRAPHIC_DATA] VVVIP" at bounding box center [1229, 137] width 620 height 22
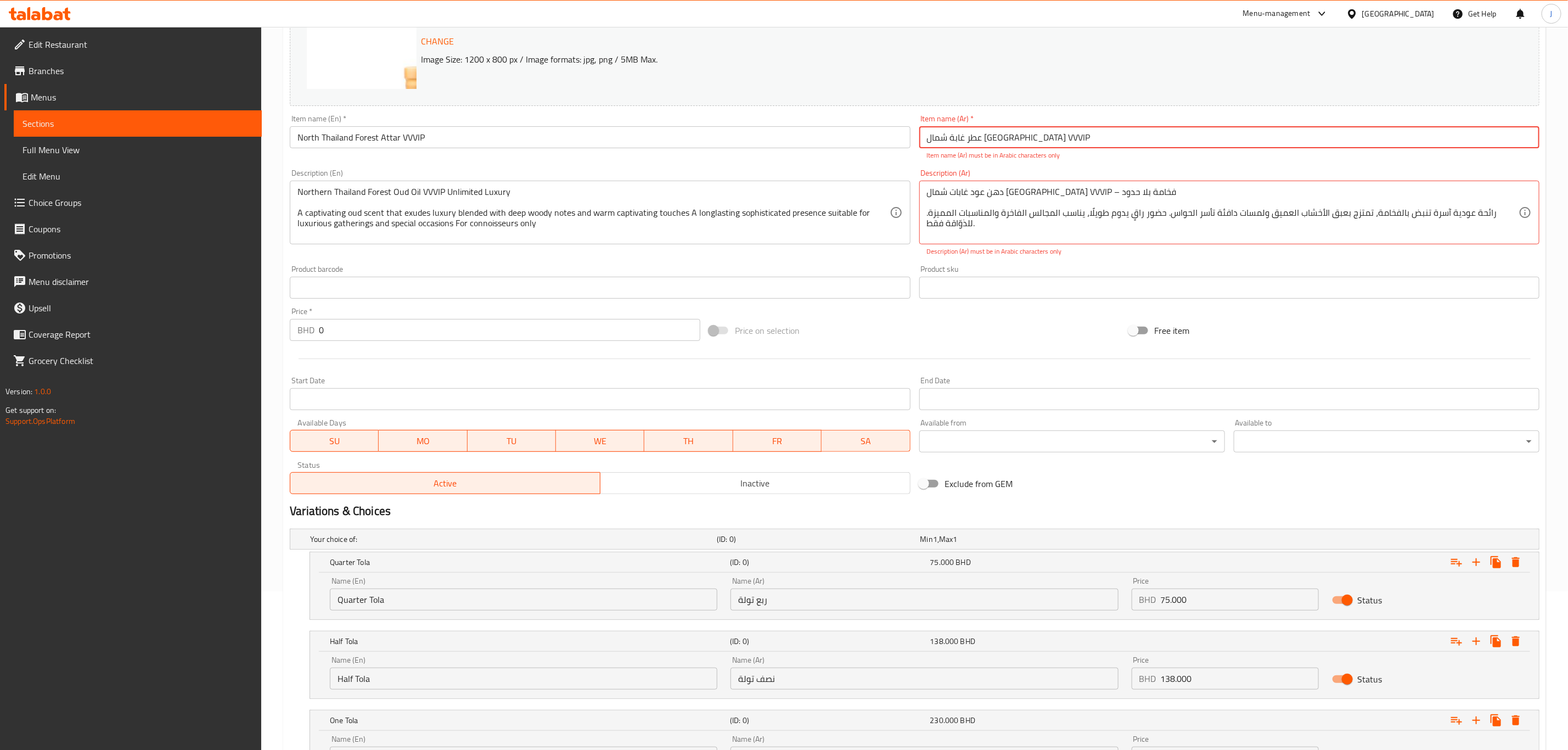
drag, startPoint x: 1031, startPoint y: 134, endPoint x: 1006, endPoint y: 142, distance: 26.2
click at [1006, 142] on input "عطر غابة شمال [GEOGRAPHIC_DATA] VVVIP" at bounding box center [1229, 137] width 620 height 22
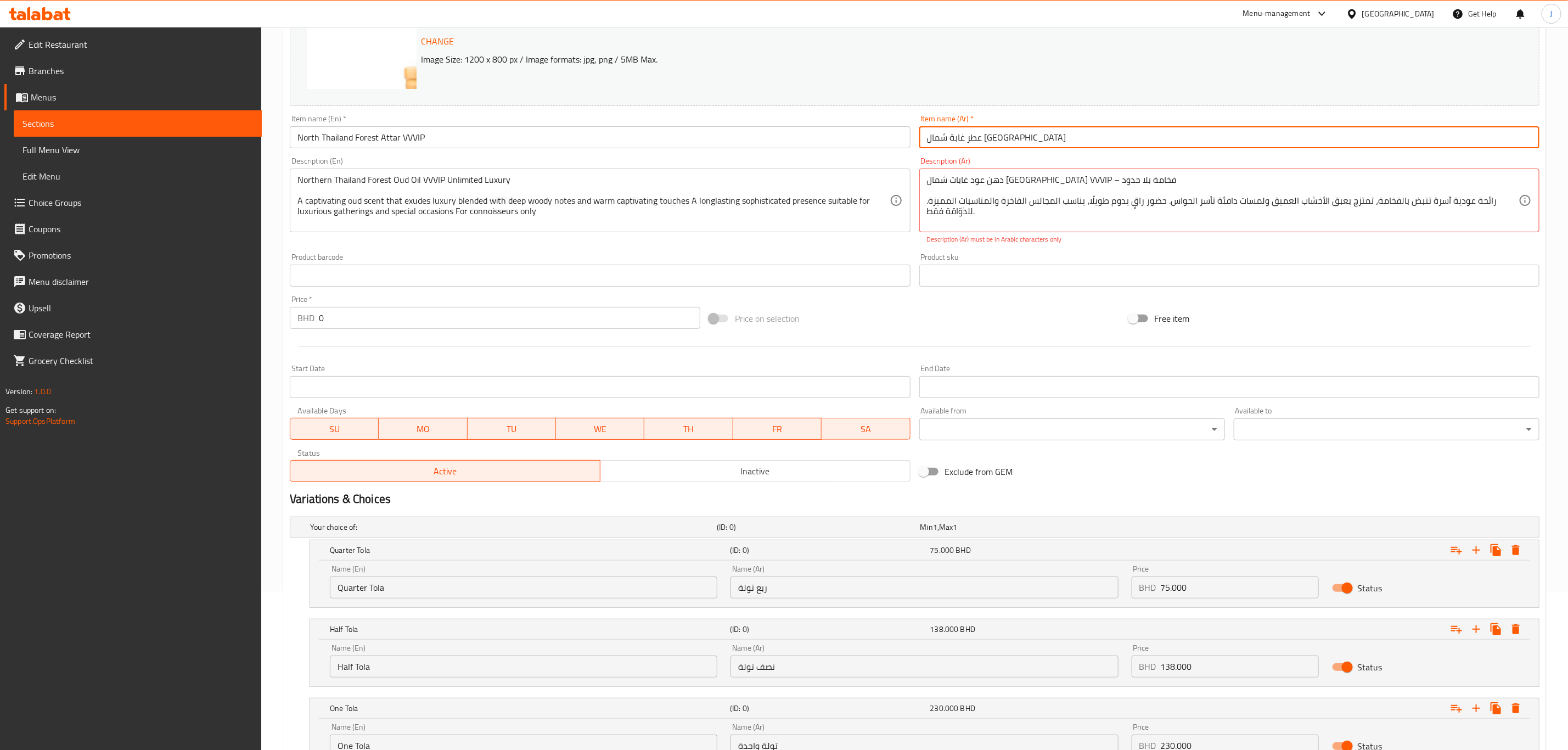
type input "عطر غابة شمال [GEOGRAPHIC_DATA]"
click at [1038, 336] on div at bounding box center [914, 347] width 1259 height 27
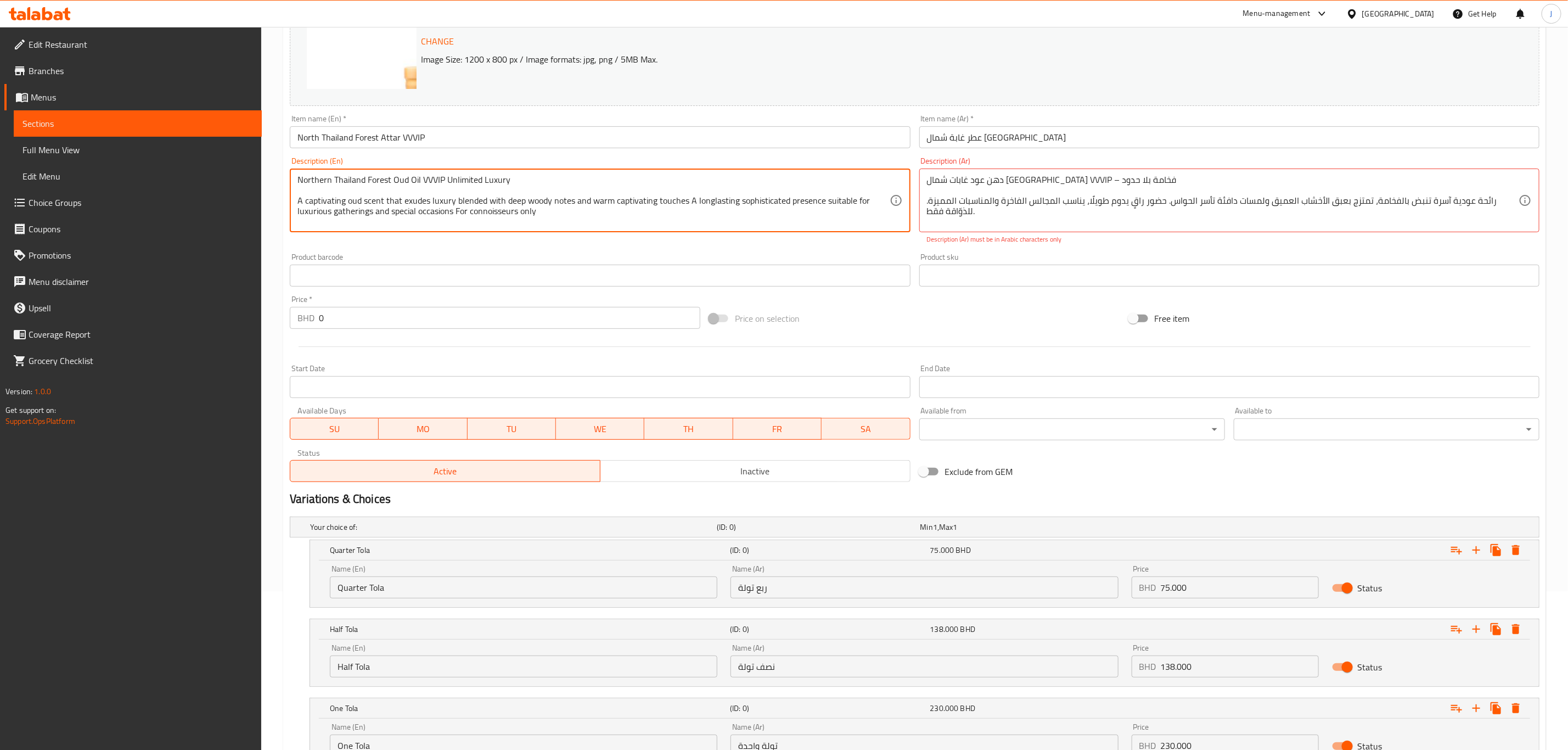
drag, startPoint x: 544, startPoint y: 210, endPoint x: 295, endPoint y: 184, distance: 250.4
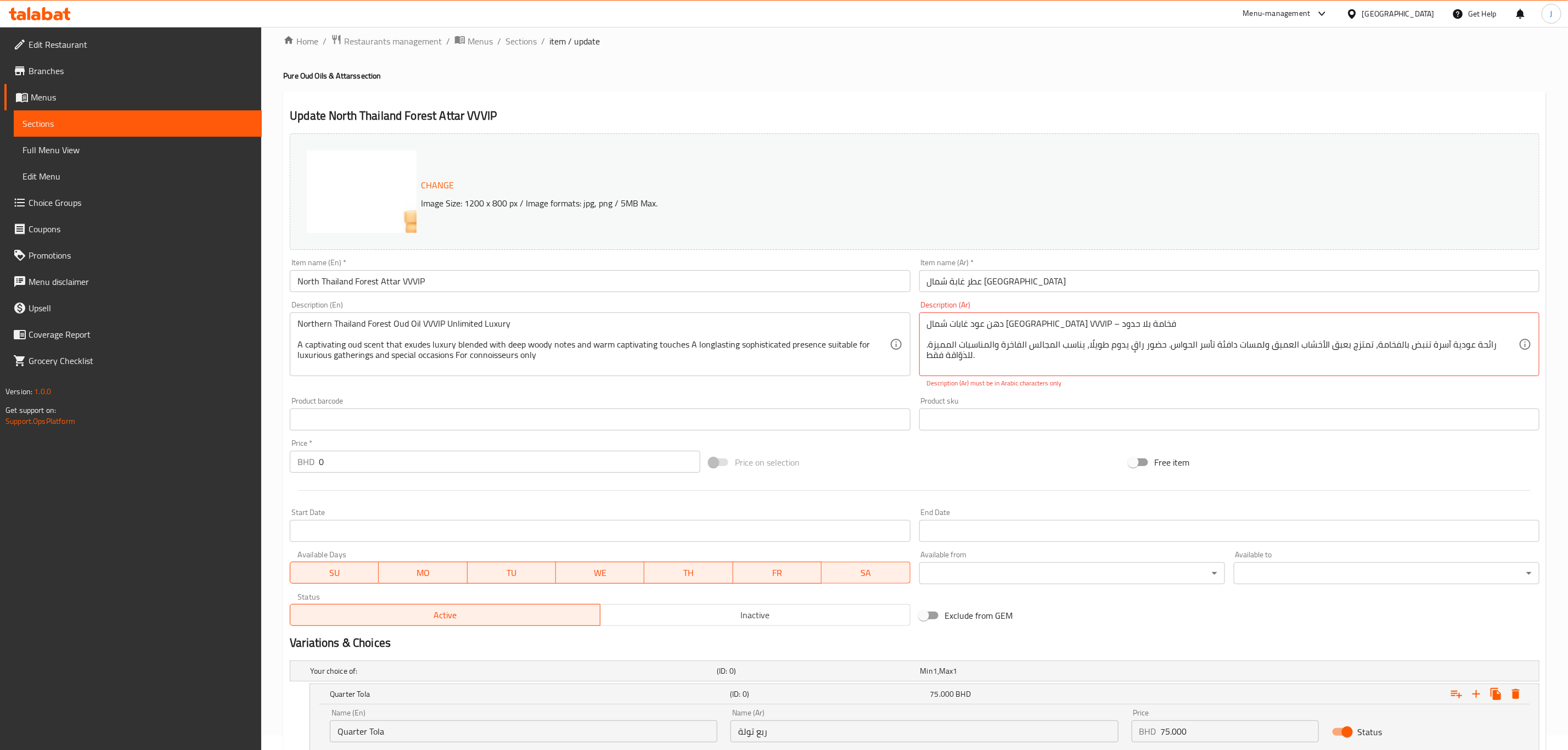
scroll to position [7, 0]
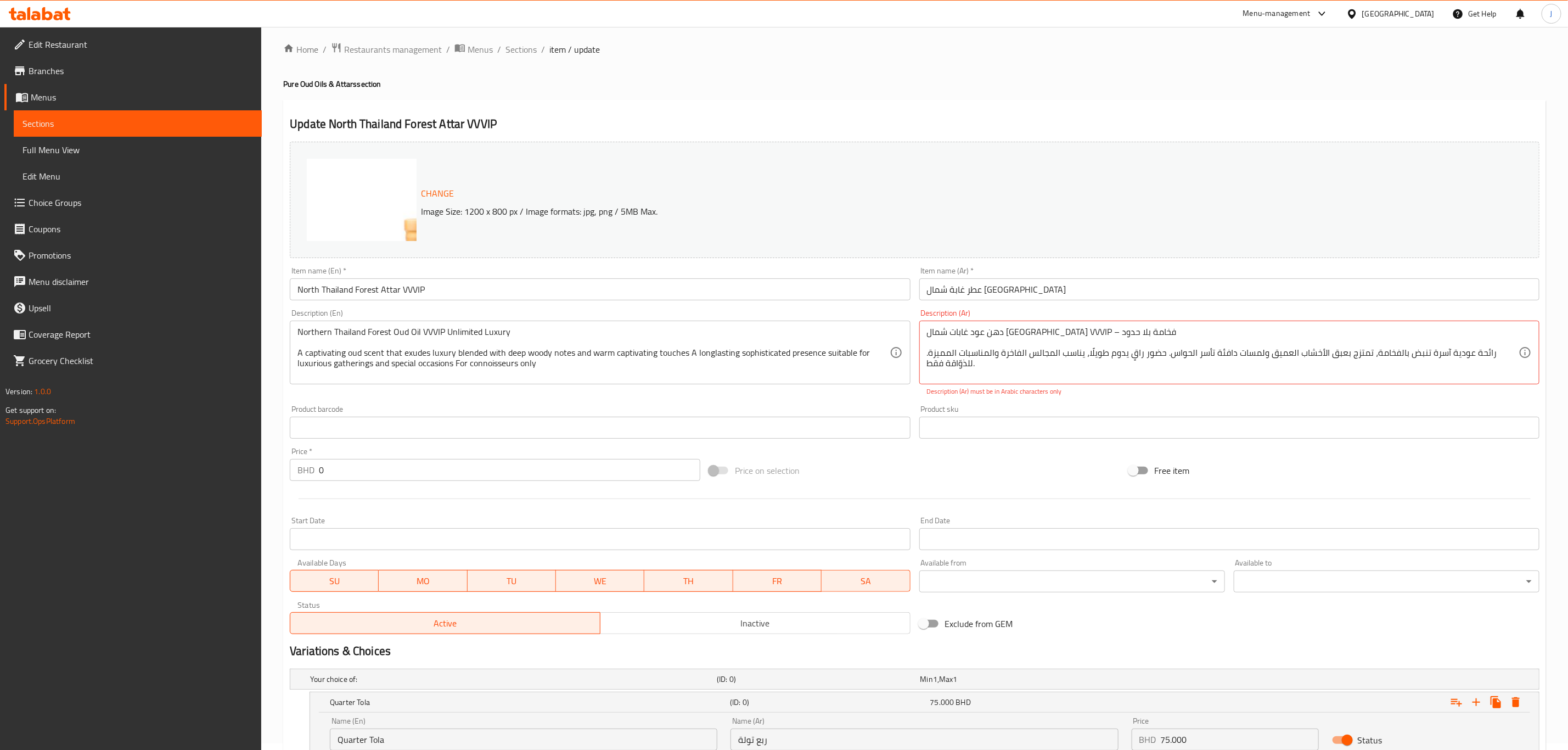
drag, startPoint x: 924, startPoint y: 330, endPoint x: 1010, endPoint y: 365, distance: 92.8
click at [1010, 365] on div "دهن عود غابات شمال [GEOGRAPHIC_DATA] VVVIP – فخامة بلا حدود رائحة عودية آسرة تن…" at bounding box center [1229, 352] width 620 height 64
drag, startPoint x: 995, startPoint y: 369, endPoint x: 923, endPoint y: 328, distance: 82.9
click at [923, 328] on div "دهن عود غابات شمال [GEOGRAPHIC_DATA] VVVIP – فخامة بلا حدود رائحة عودية آسرة تن…" at bounding box center [1229, 352] width 620 height 64
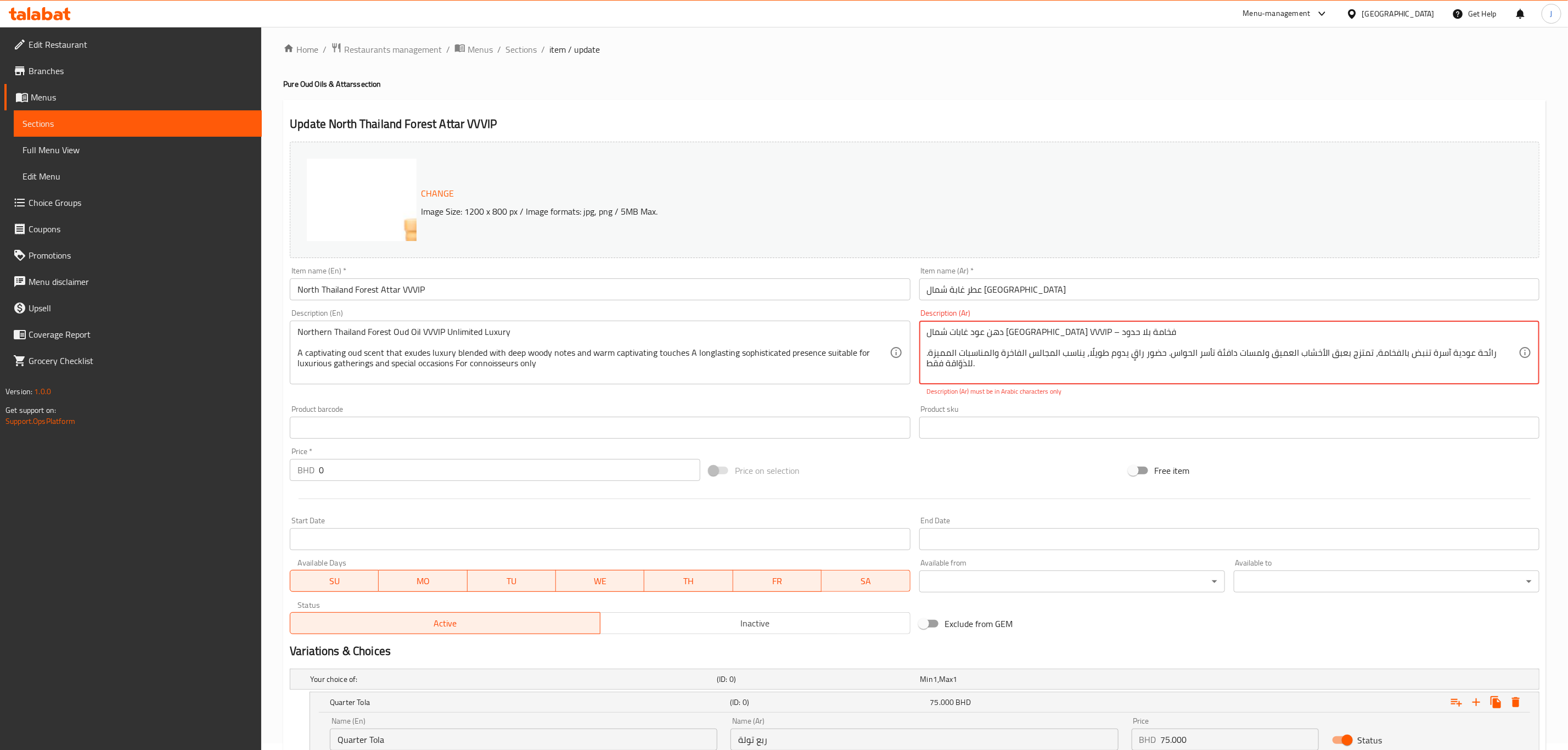
paste textarea ""زيت عود غابة شمال [GEOGRAPHIC_DATA]، فخامة لا حدود لها، VVVIP رائحة عود آسرة، …"
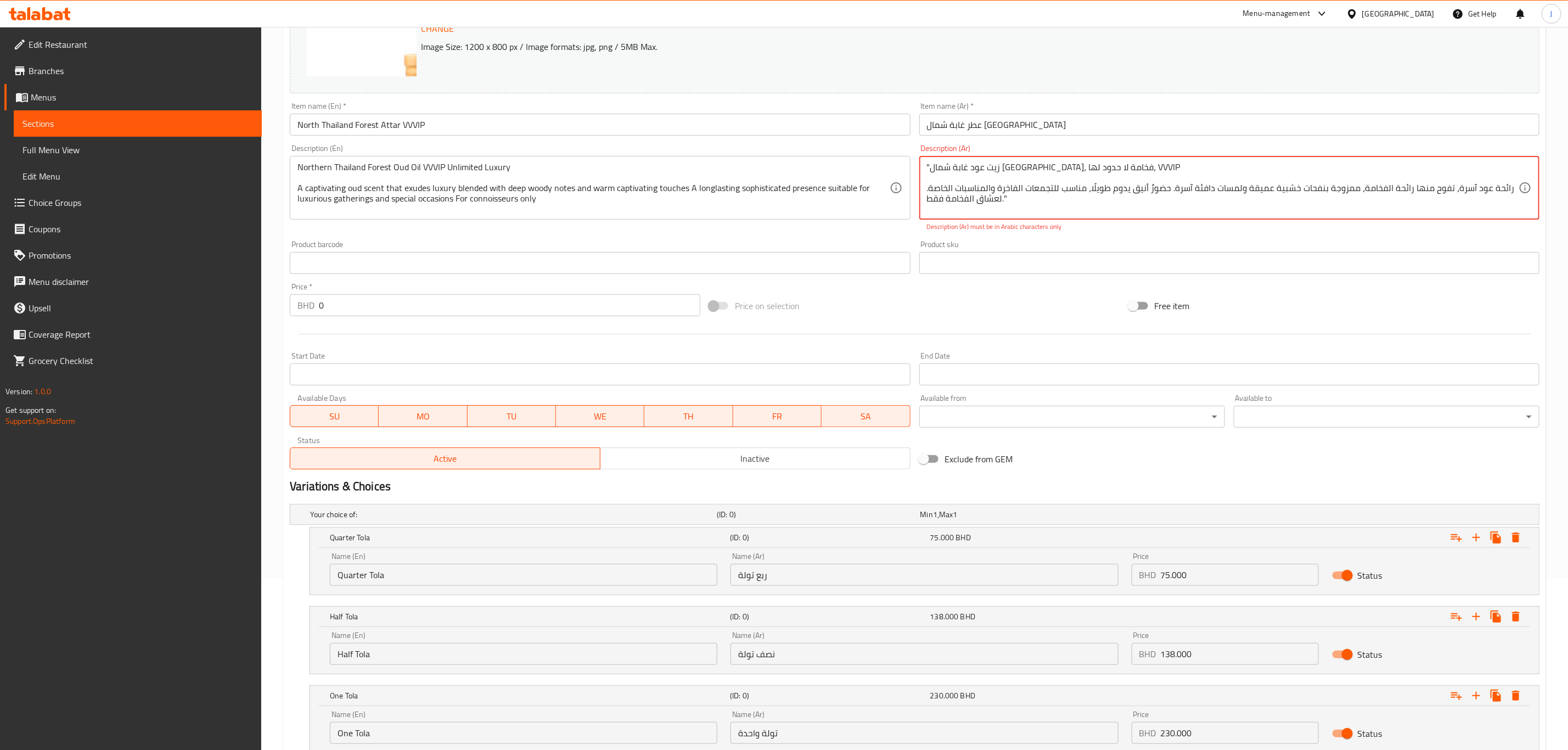
click at [1080, 270] on input "text" at bounding box center [1229, 263] width 620 height 22
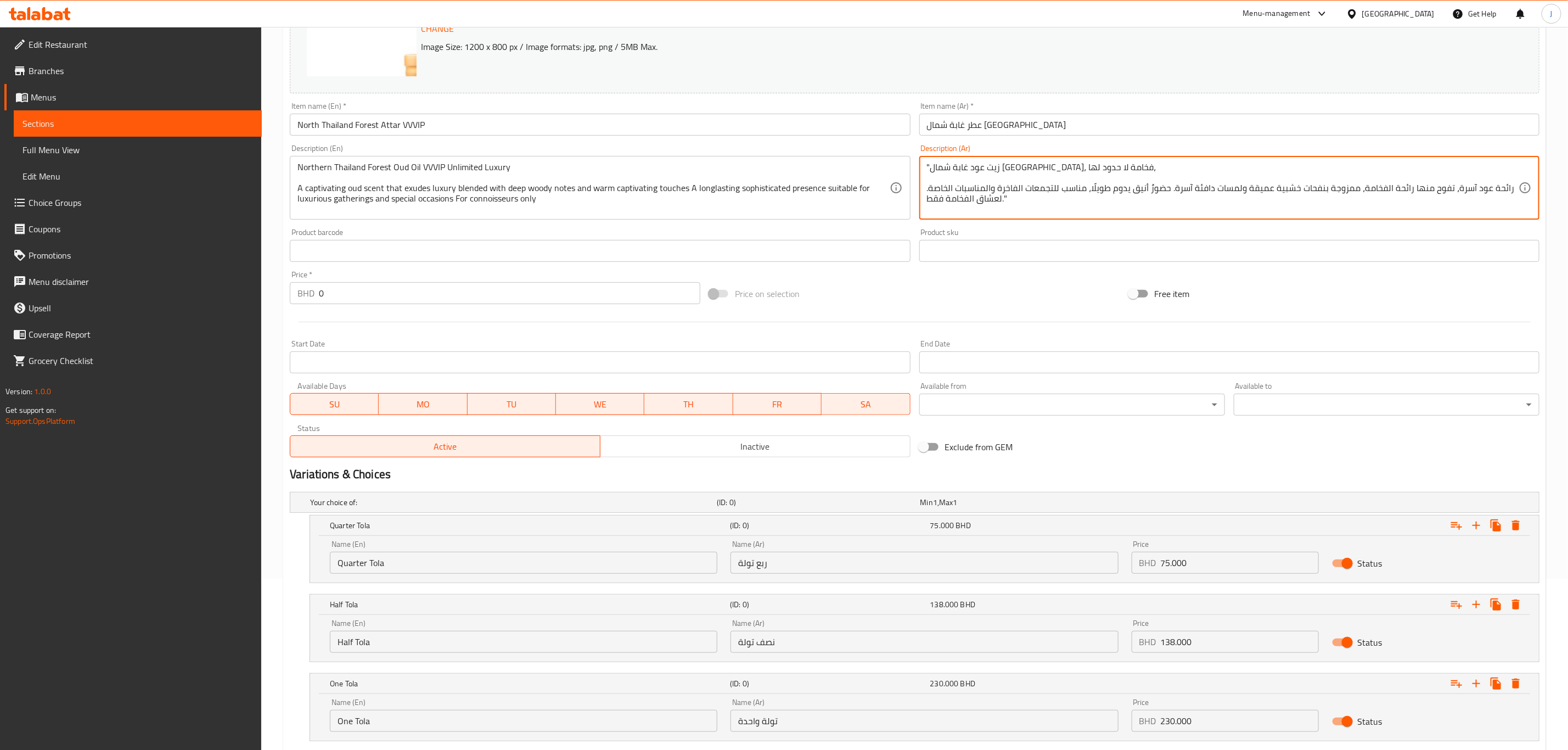
type textarea ""زيت عود غابة شمال [GEOGRAPHIC_DATA]، فخامة لا حدود لها، رائحة عود آسرة، تفوح م…"
click at [890, 296] on div "Price on selection" at bounding box center [914, 293] width 419 height 29
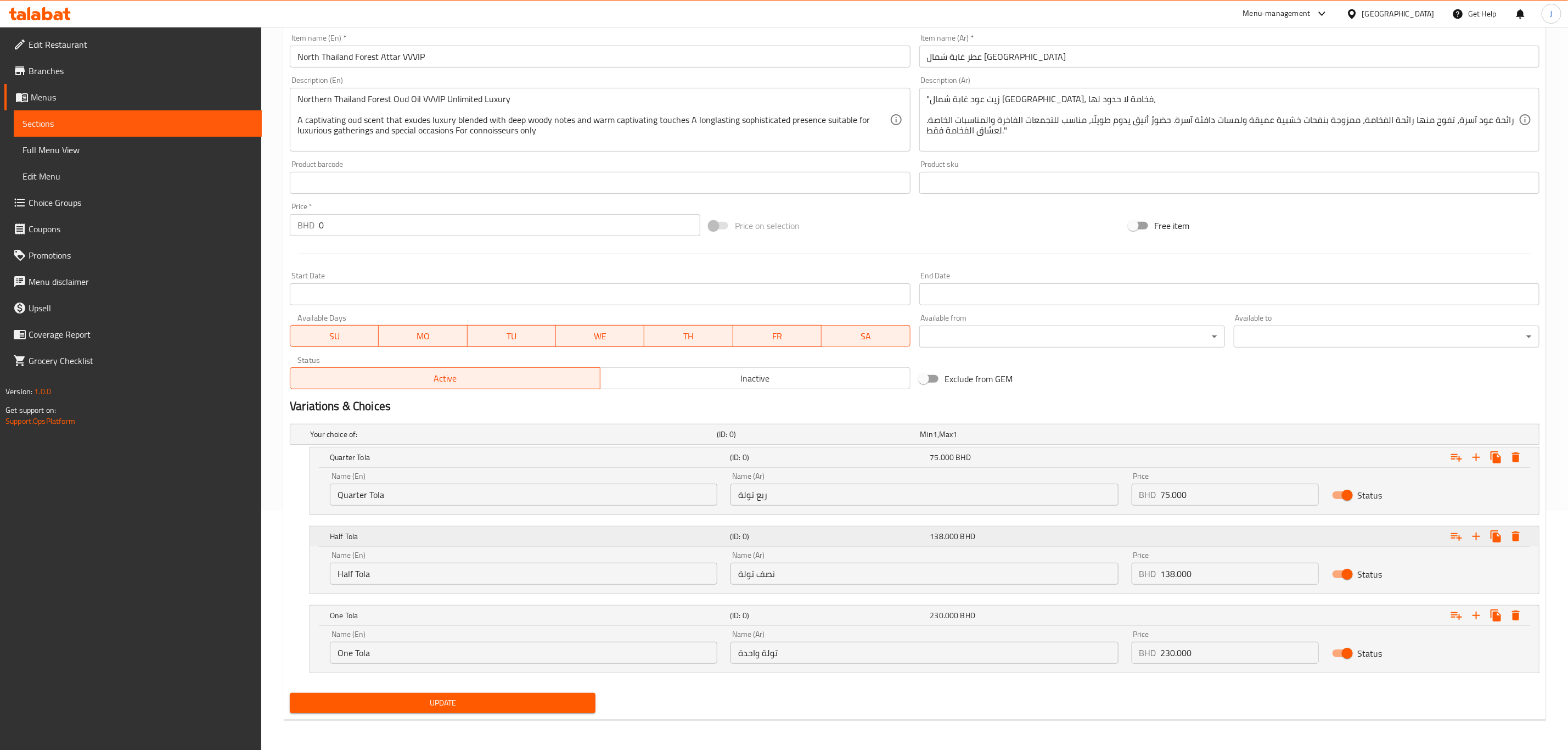
scroll to position [241, 0]
click at [483, 705] on span "Update" at bounding box center [443, 702] width 288 height 14
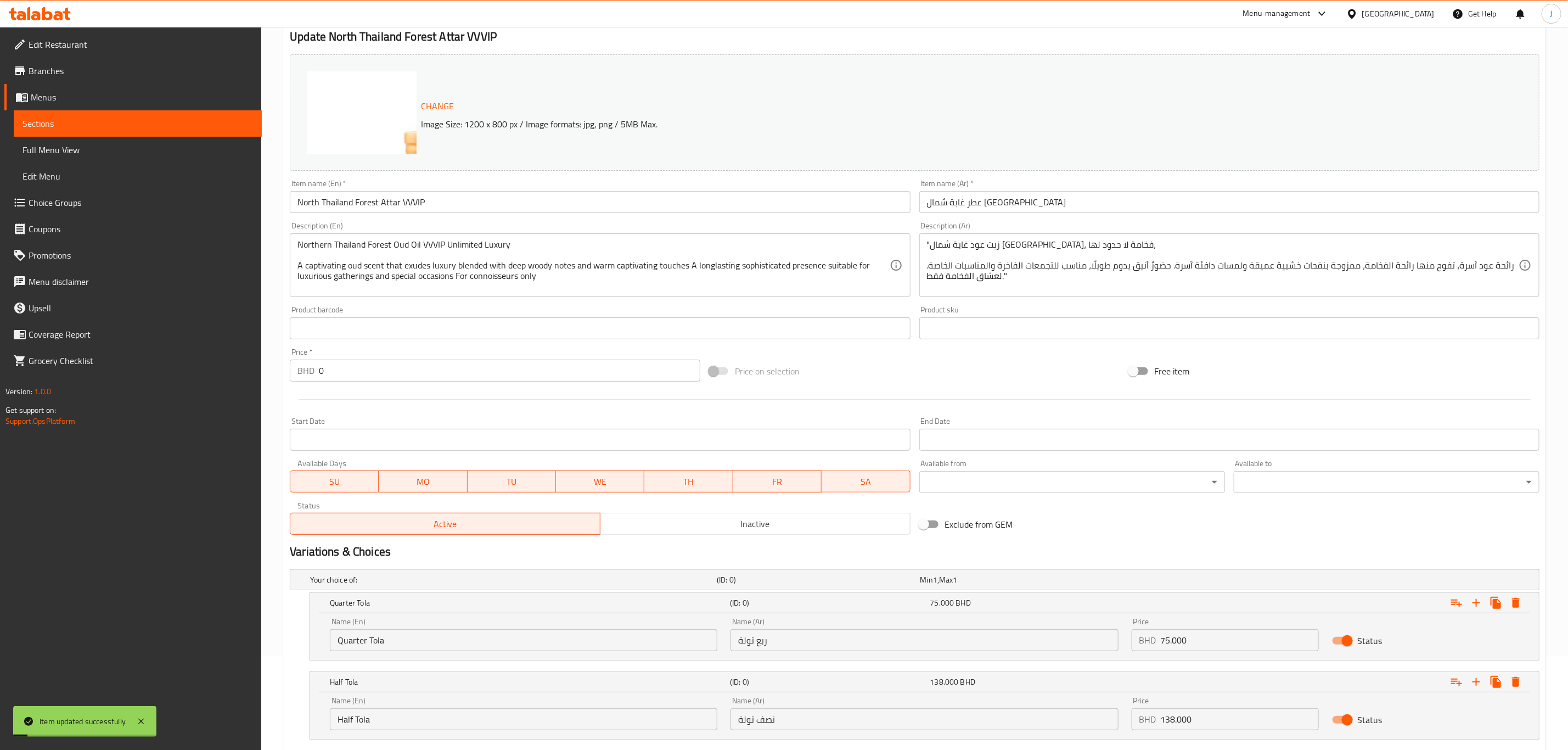
scroll to position [0, 0]
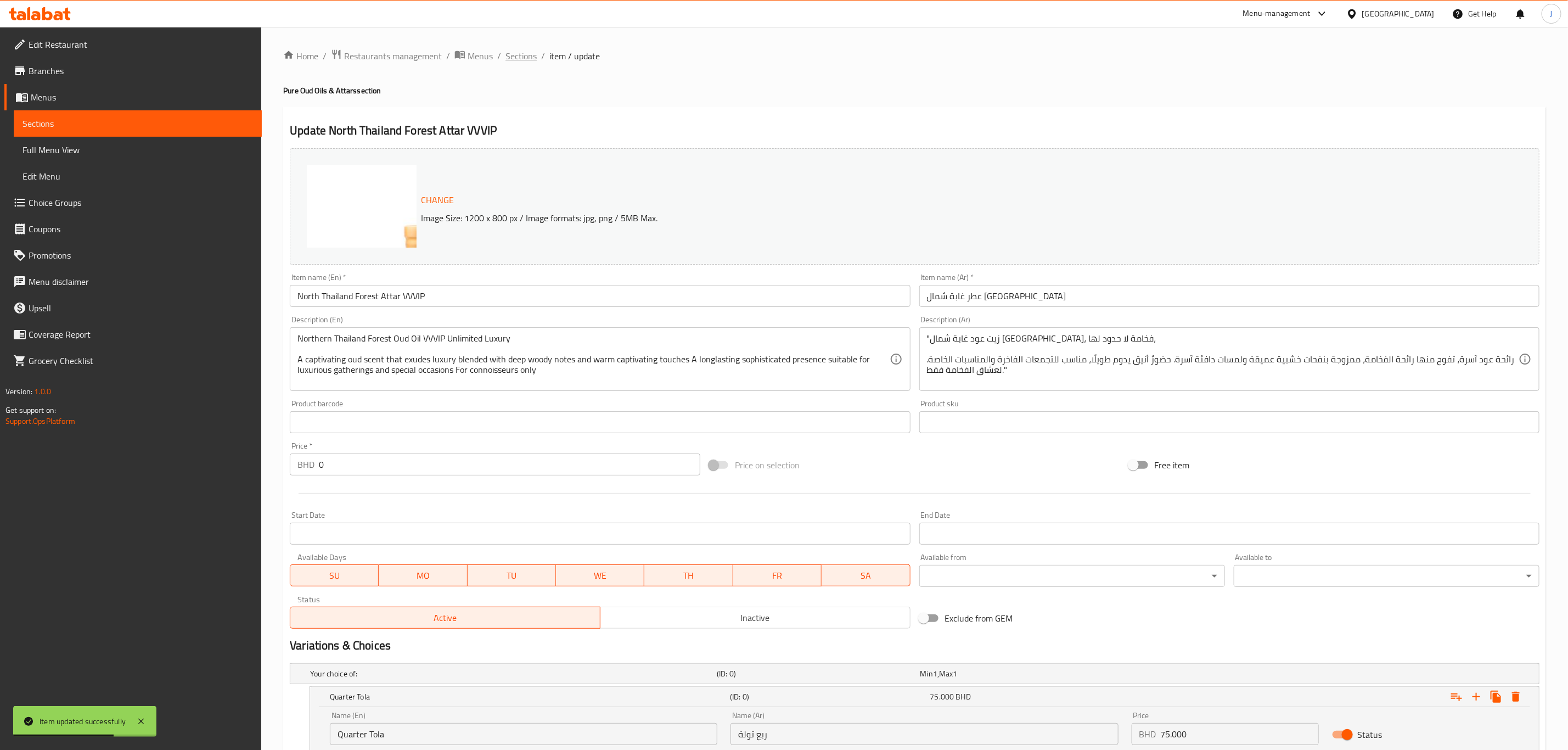
click at [512, 58] on span "Sections" at bounding box center [521, 55] width 31 height 13
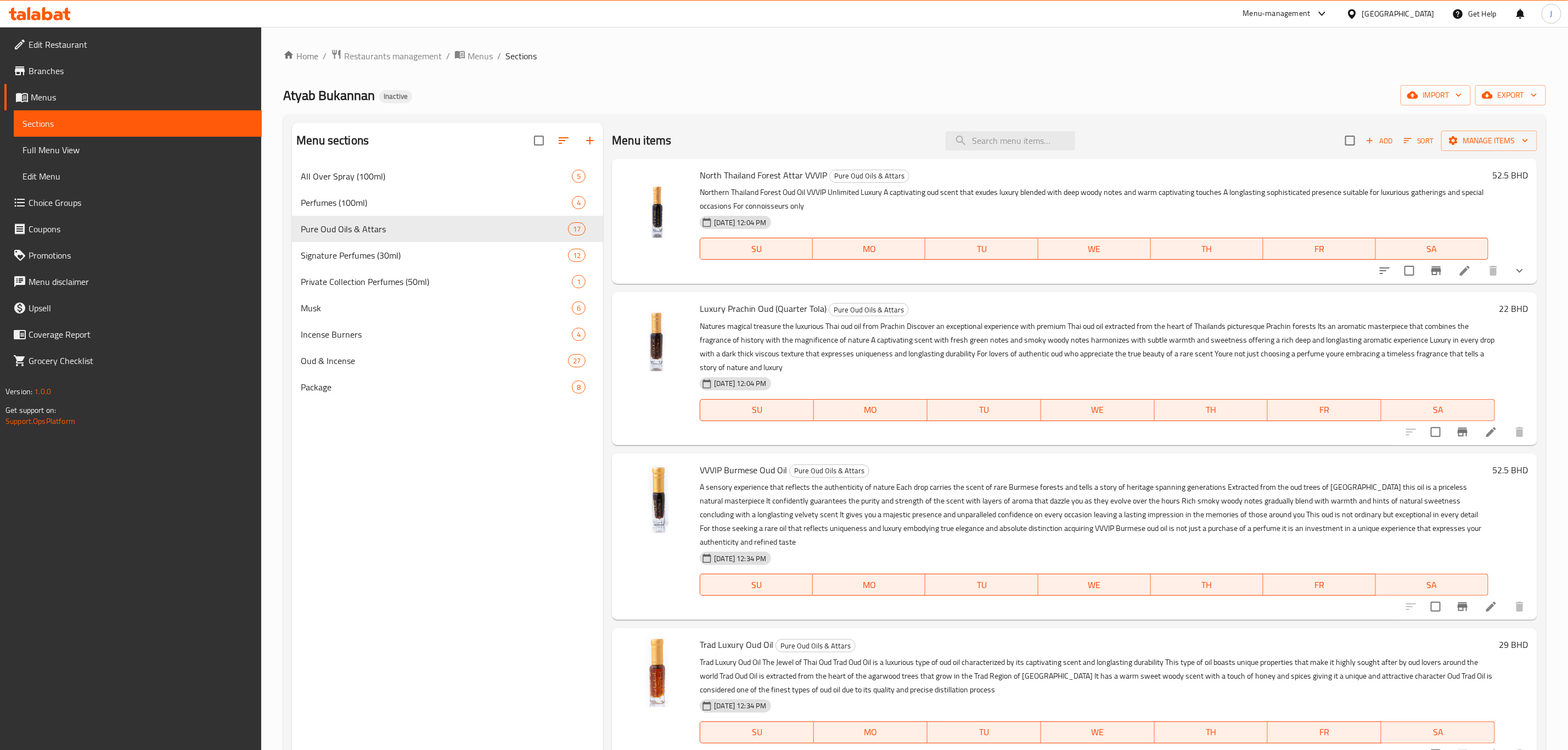
click at [748, 305] on span "Luxury Prachin Oud (Quarter Tola)" at bounding box center [763, 308] width 127 height 17
copy span "Prachin"
click at [1486, 436] on li at bounding box center [1491, 432] width 31 height 20
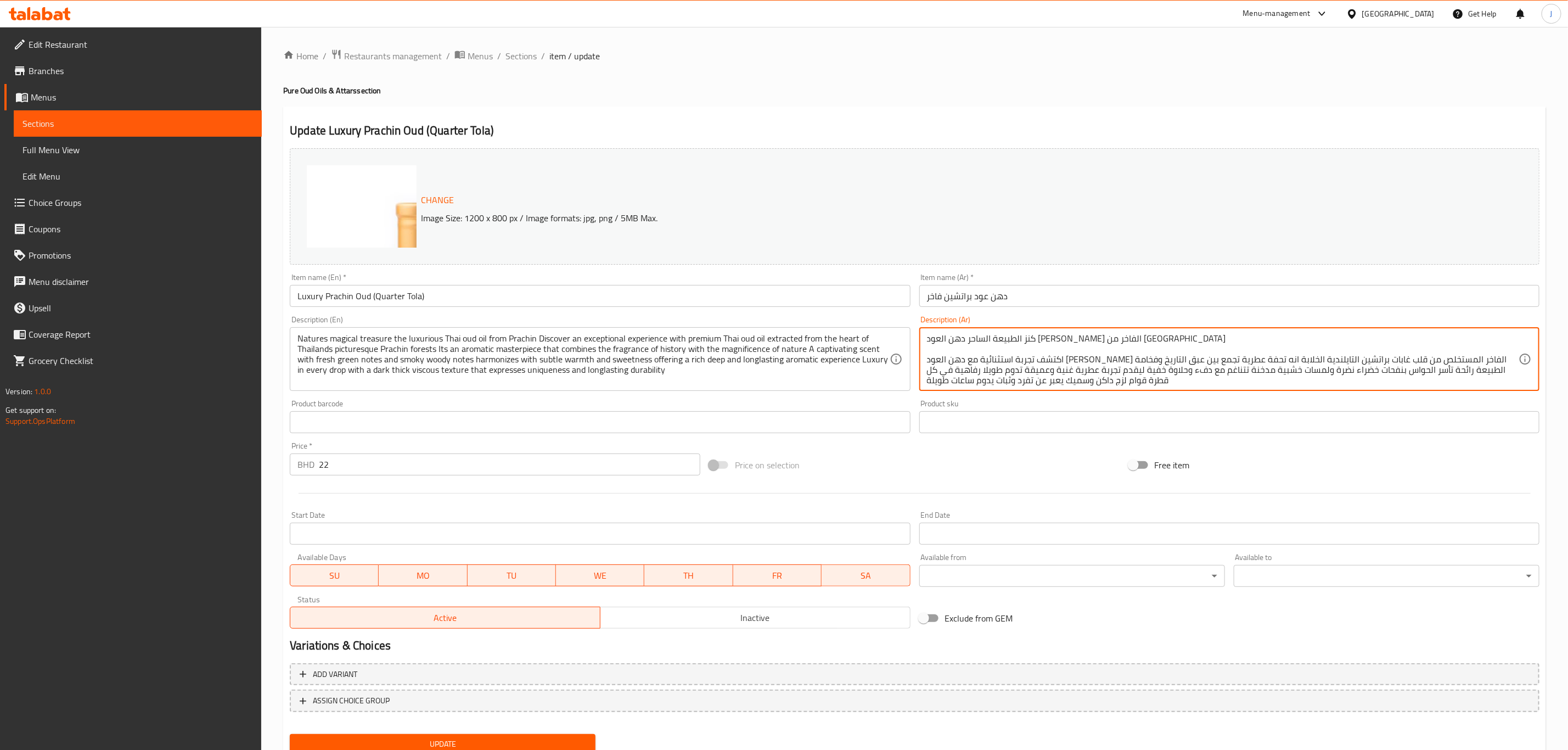
click at [1039, 468] on div "Price on selection" at bounding box center [914, 465] width 419 height 29
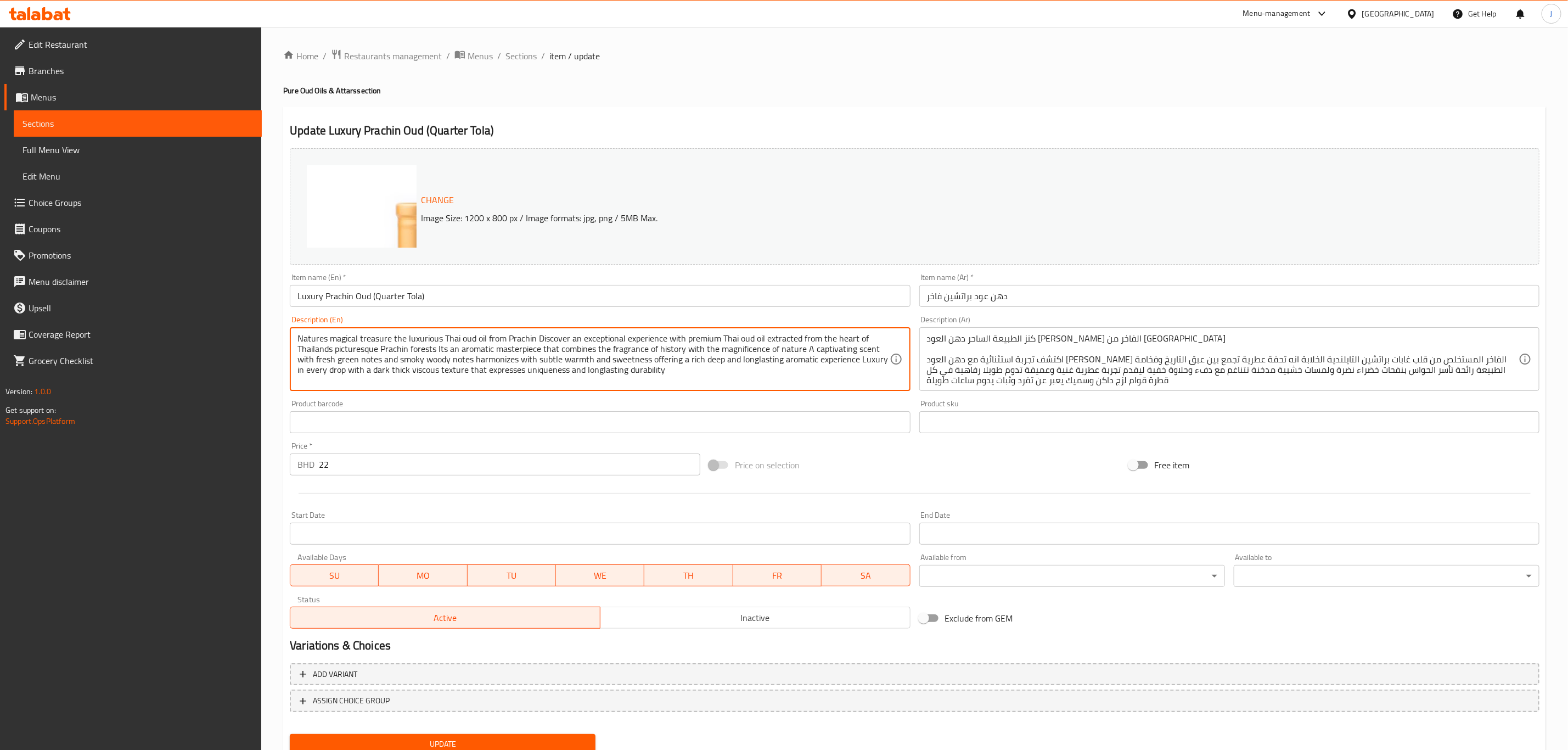
click at [911, 476] on div "Price on selection" at bounding box center [914, 465] width 419 height 29
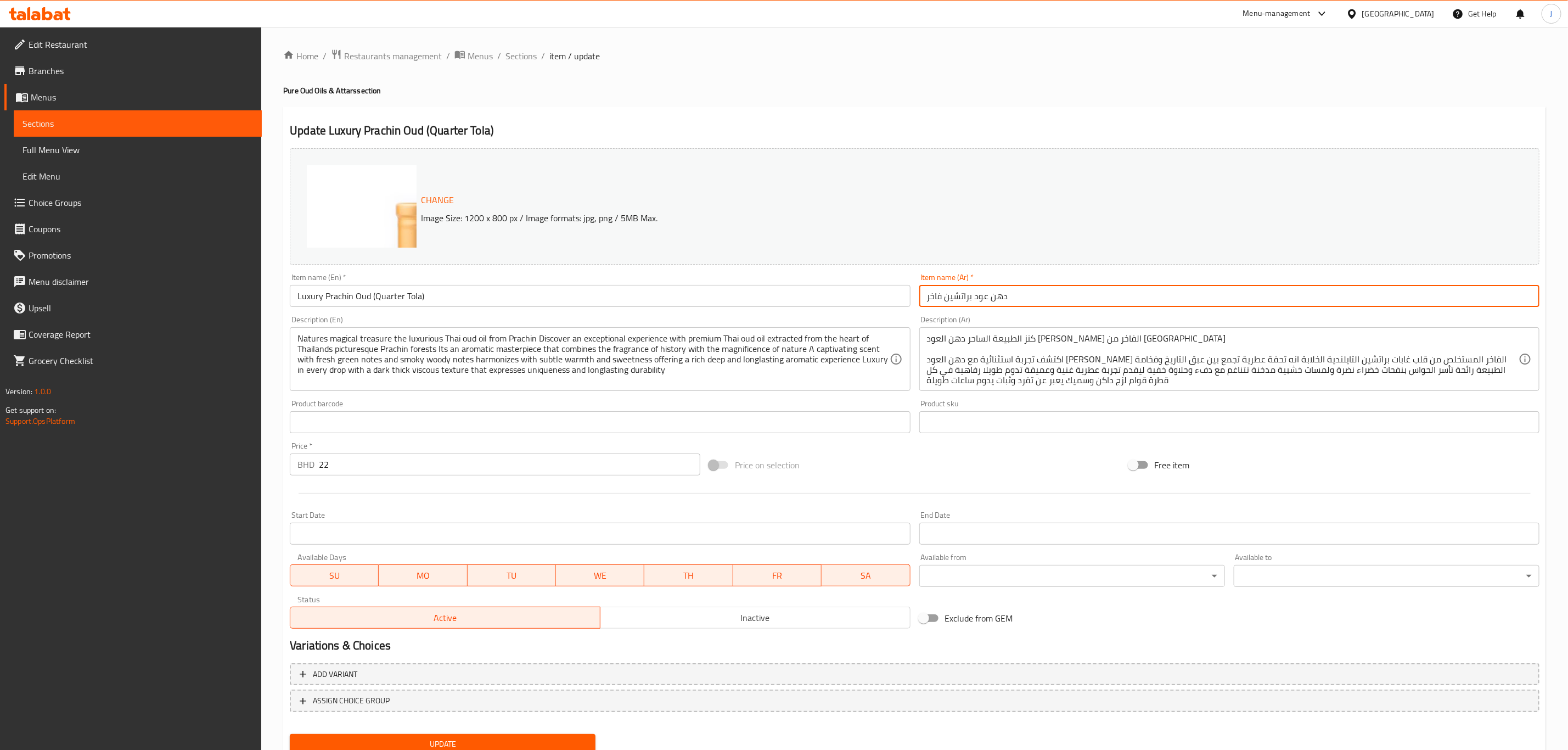
click at [1001, 304] on input "دهن عود براتشين فاخر" at bounding box center [1229, 296] width 620 height 22
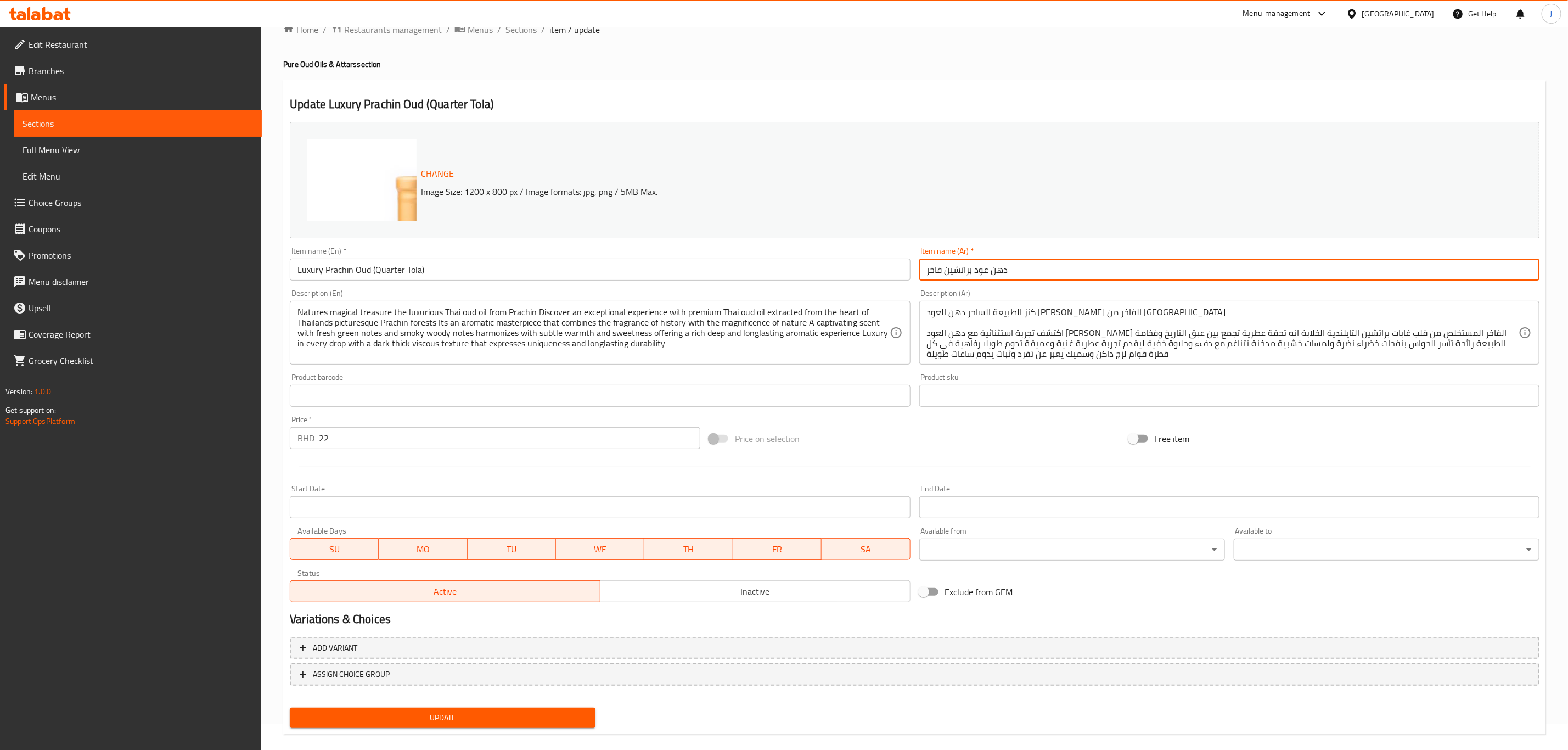
scroll to position [40, 0]
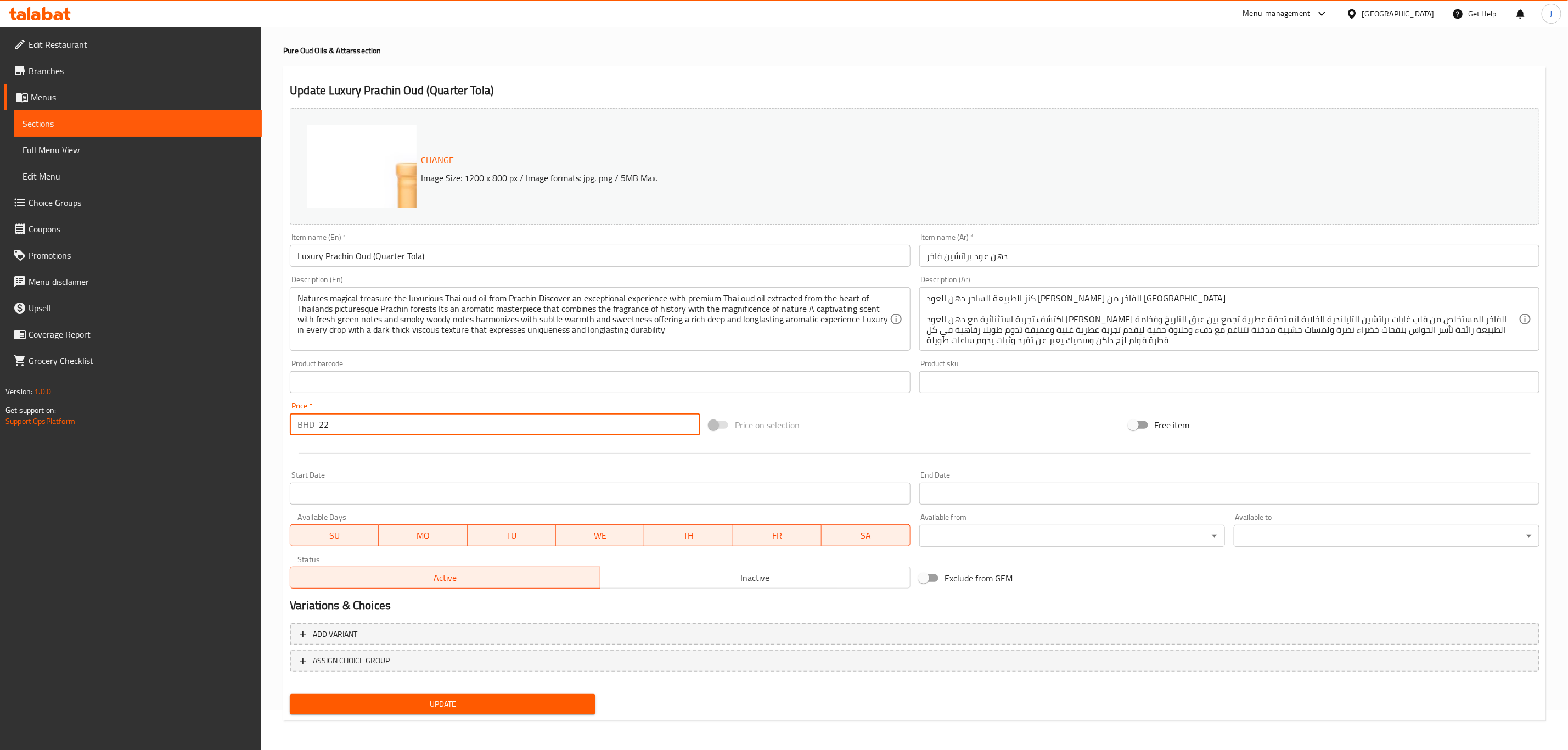
drag, startPoint x: 374, startPoint y: 427, endPoint x: 274, endPoint y: 425, distance: 100.0
click at [274, 425] on div "Home / Restaurants management / Menus / Sections / item / update Pure Oud Oils …" at bounding box center [915, 369] width 1307 height 765
type input "0"
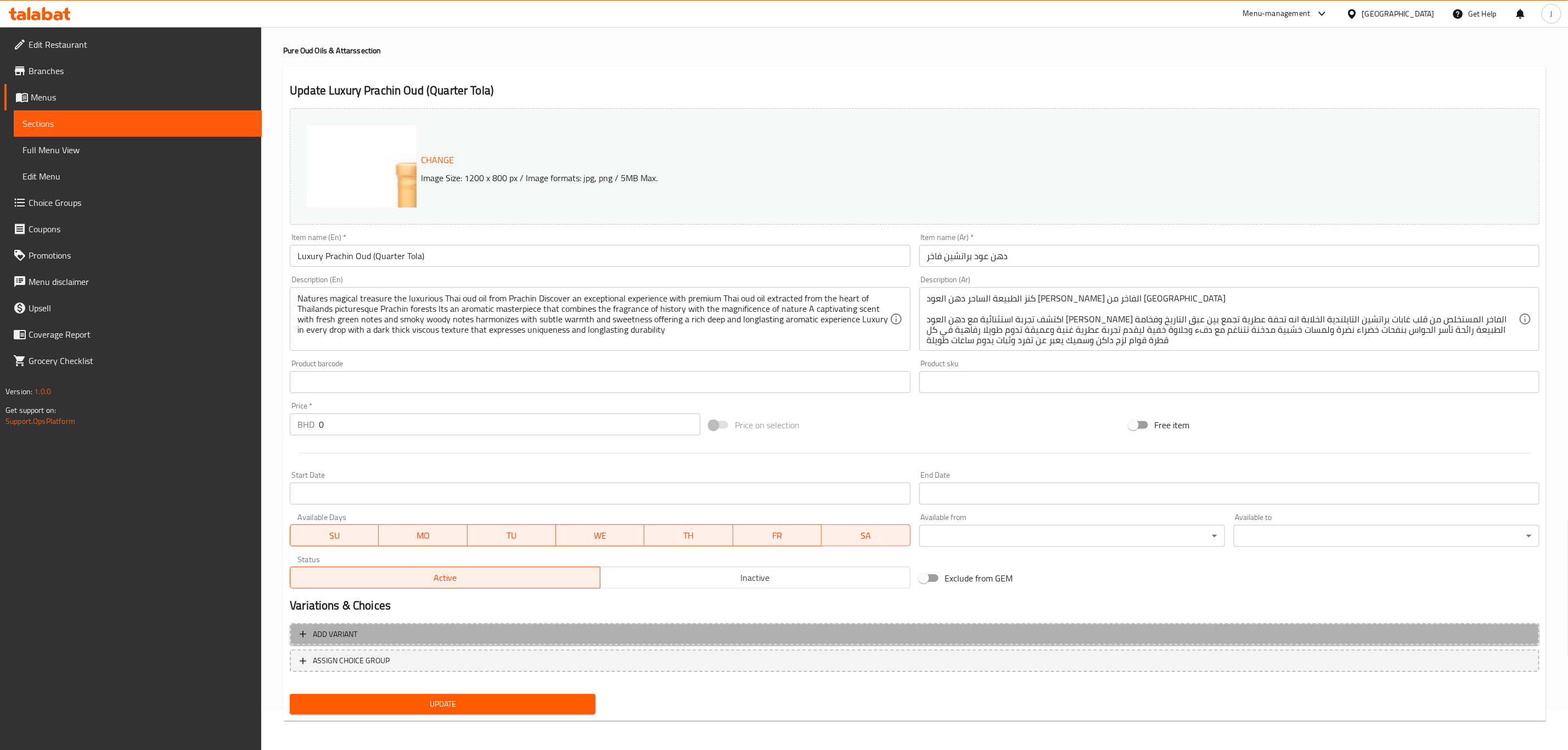
click at [342, 632] on span "Add variant" at bounding box center [335, 634] width 44 height 14
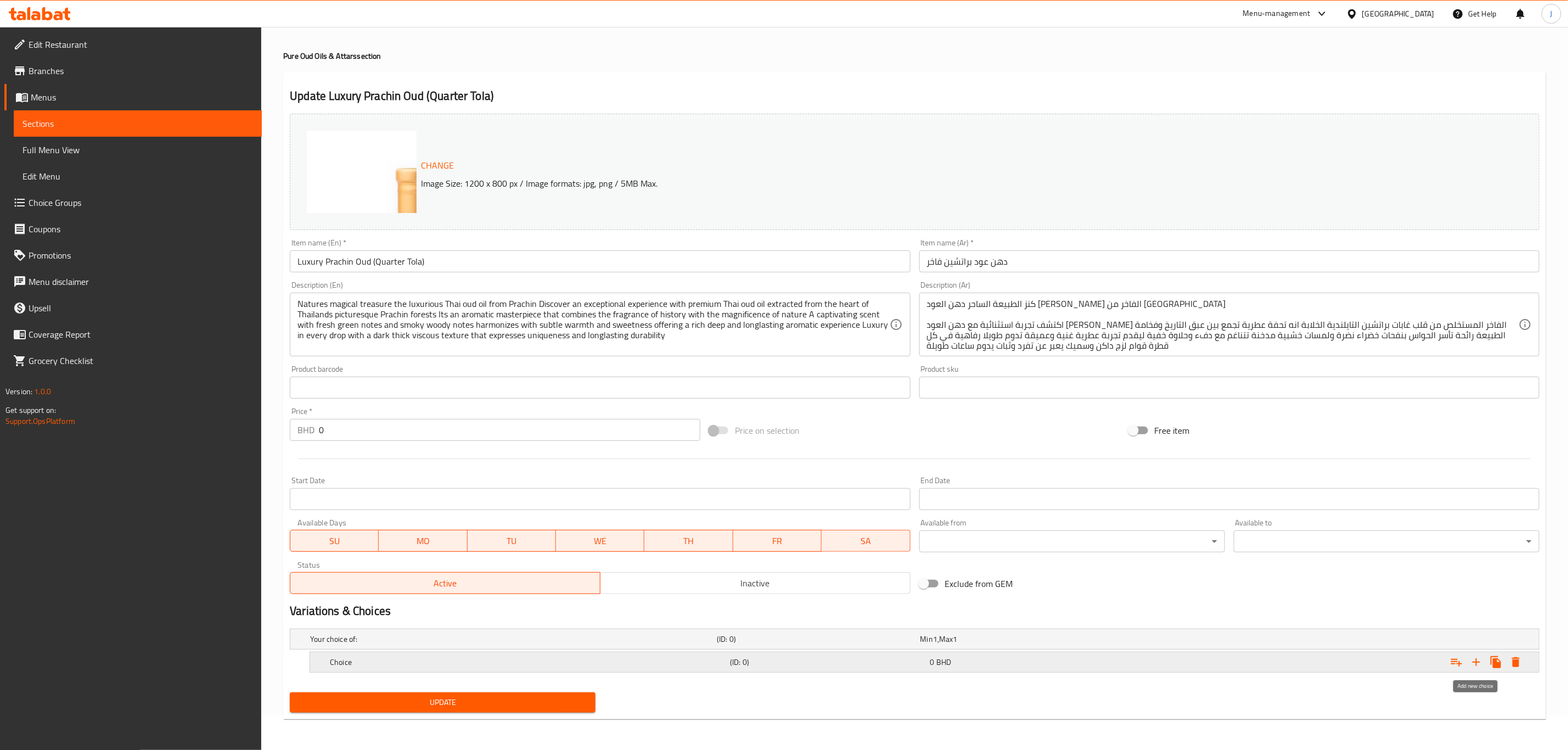
click at [1476, 659] on icon "Expand" at bounding box center [1477, 662] width 8 height 8
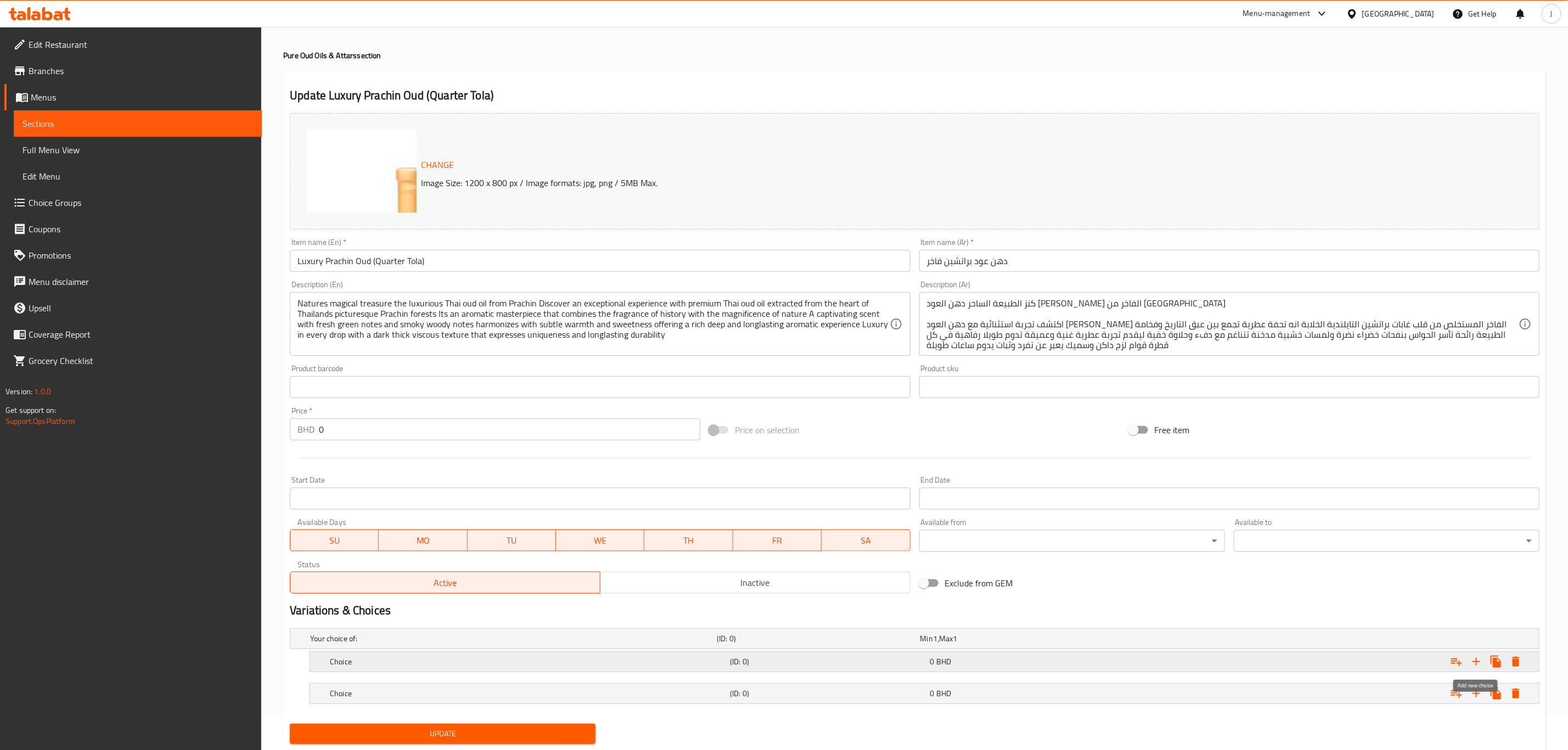
click at [1476, 659] on icon "Expand" at bounding box center [1477, 662] width 8 height 8
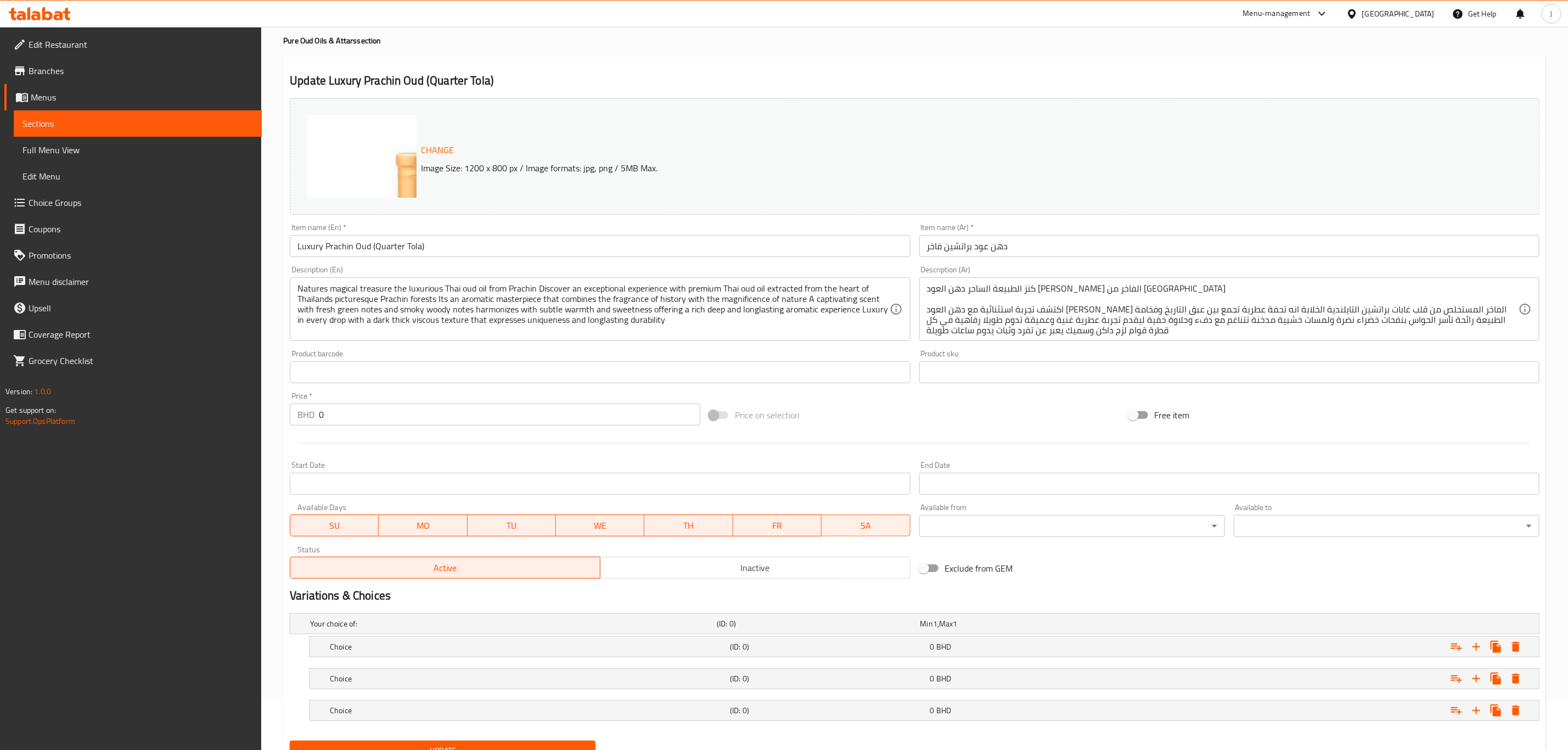
scroll to position [99, 0]
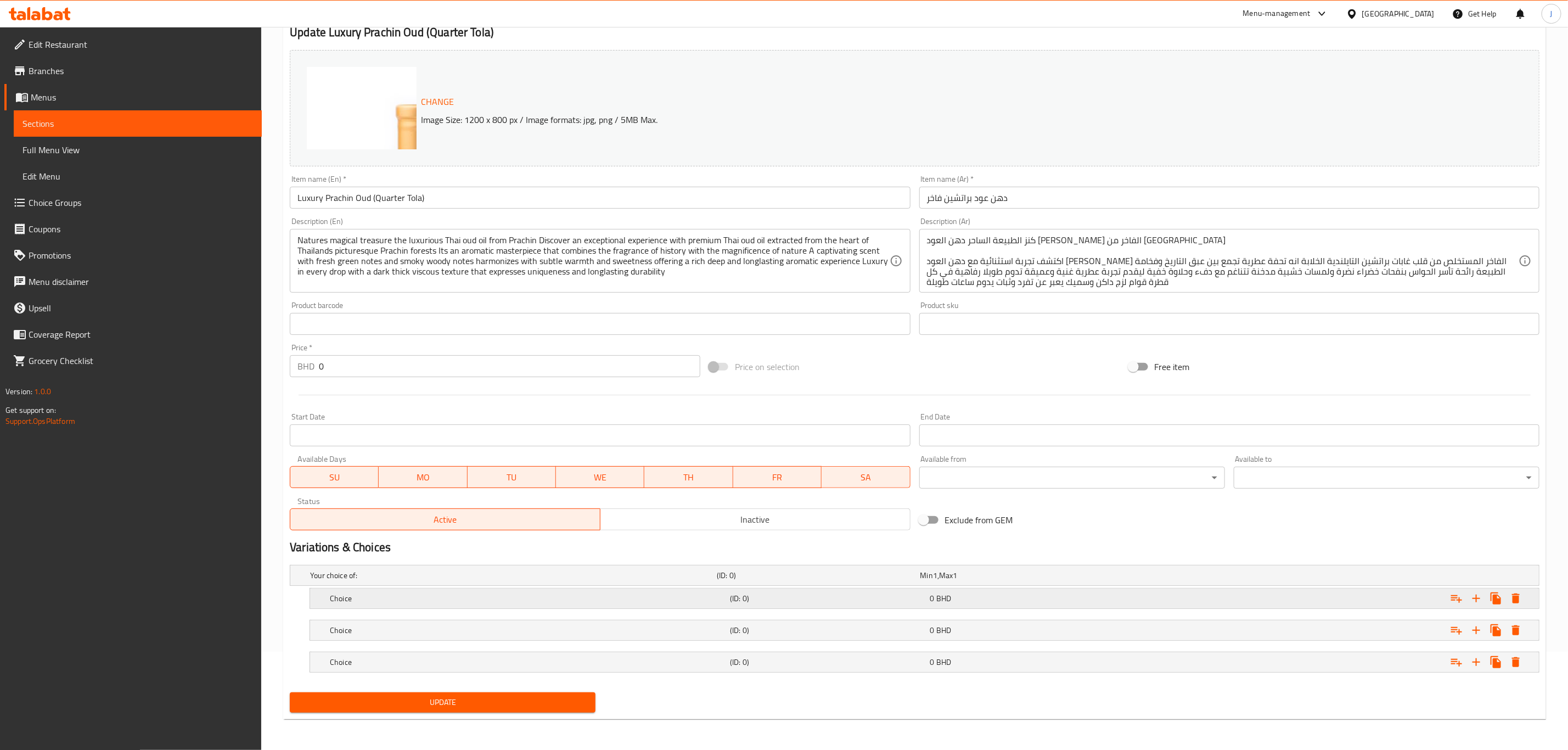
click at [414, 593] on h5 "Choice" at bounding box center [528, 598] width 396 height 11
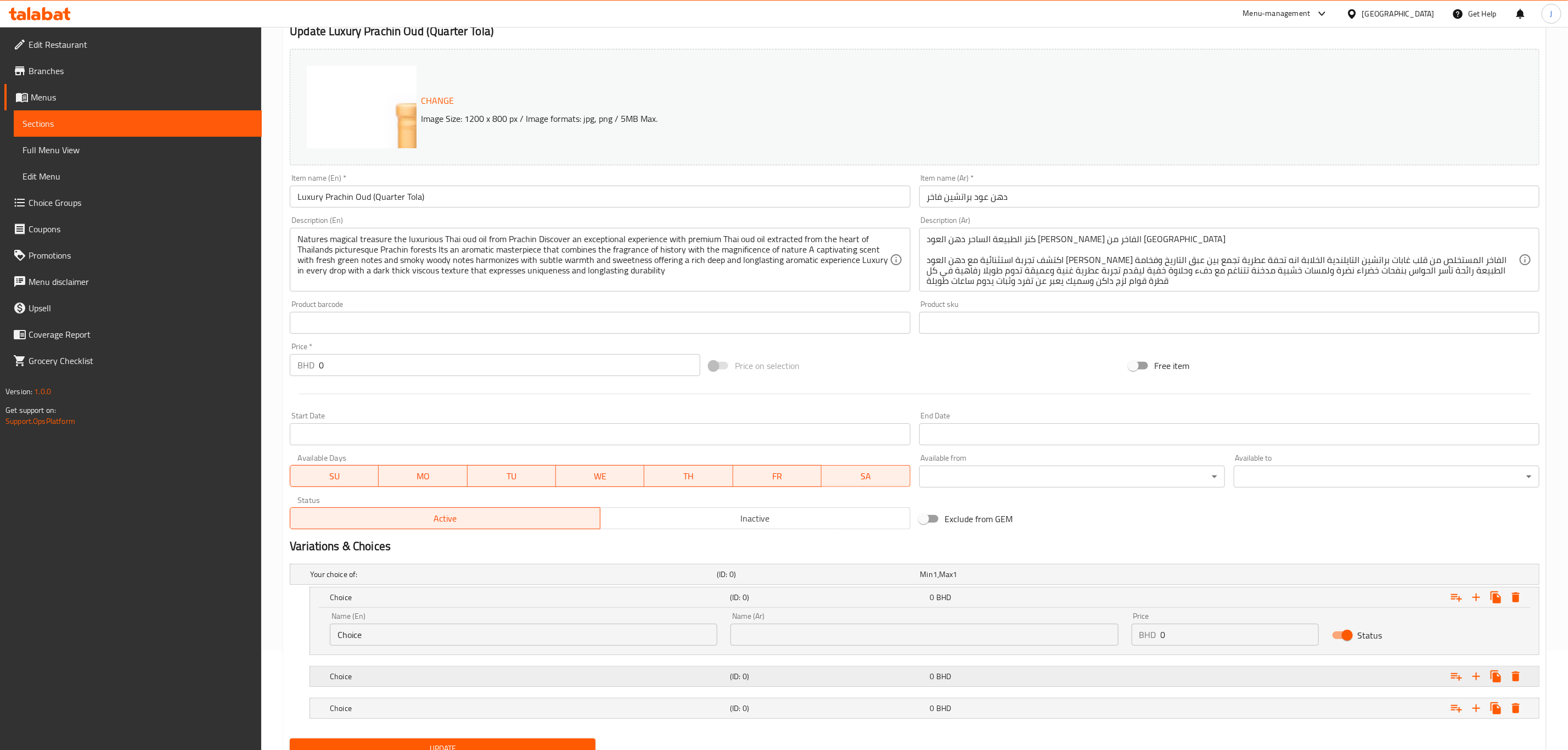
click at [423, 677] on h5 "Choice" at bounding box center [528, 676] width 396 height 11
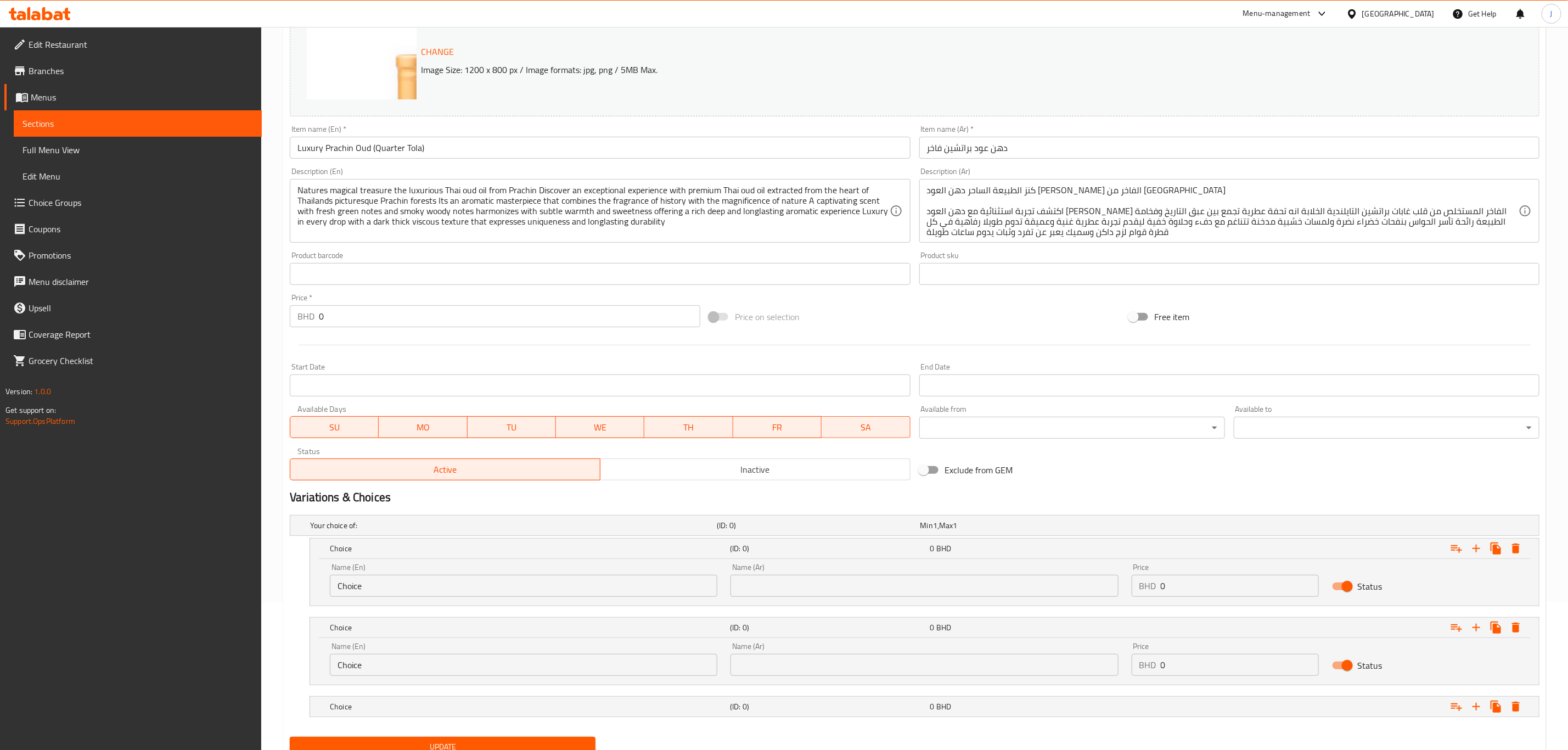
scroll to position [195, 0]
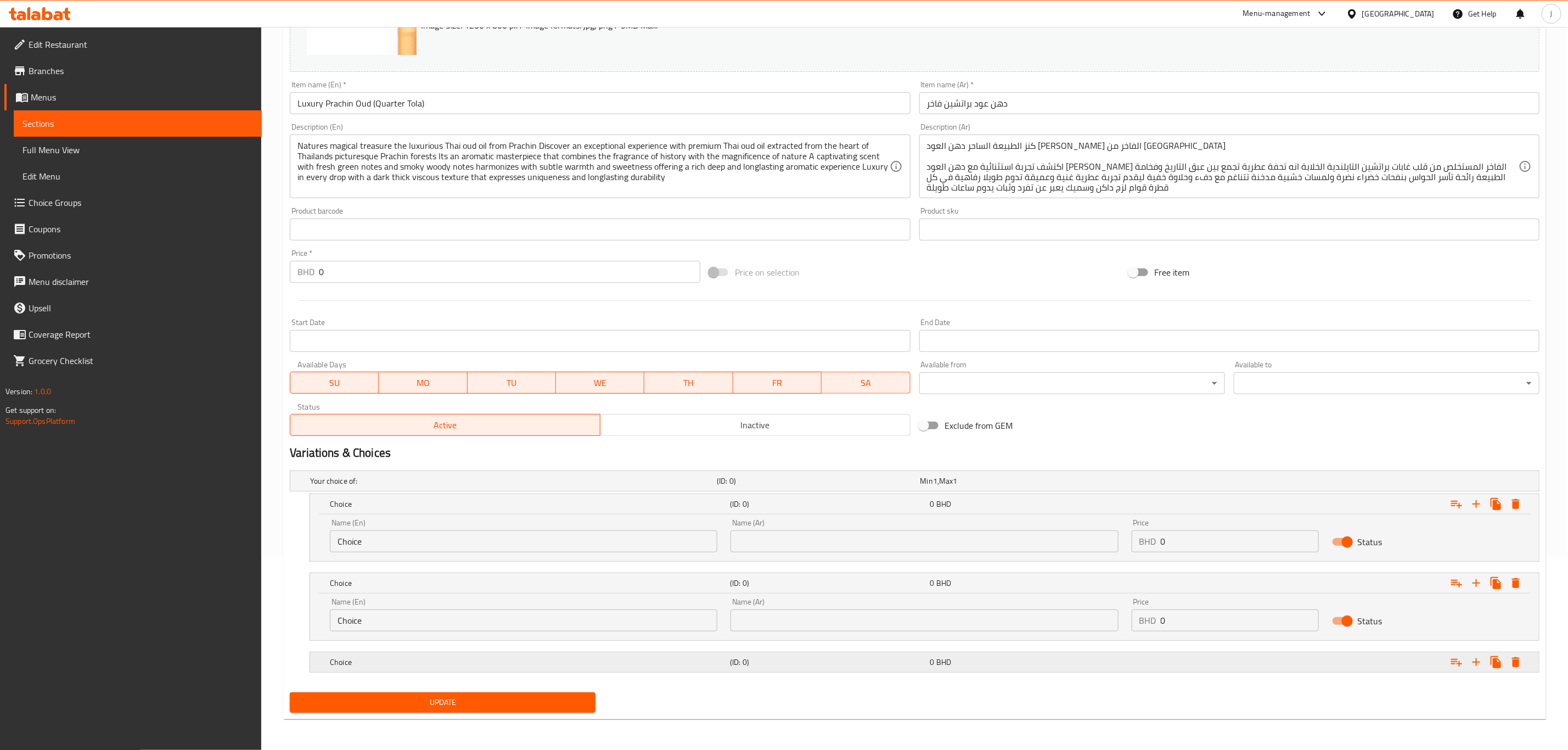
click at [414, 660] on h5 "Choice" at bounding box center [528, 662] width 396 height 11
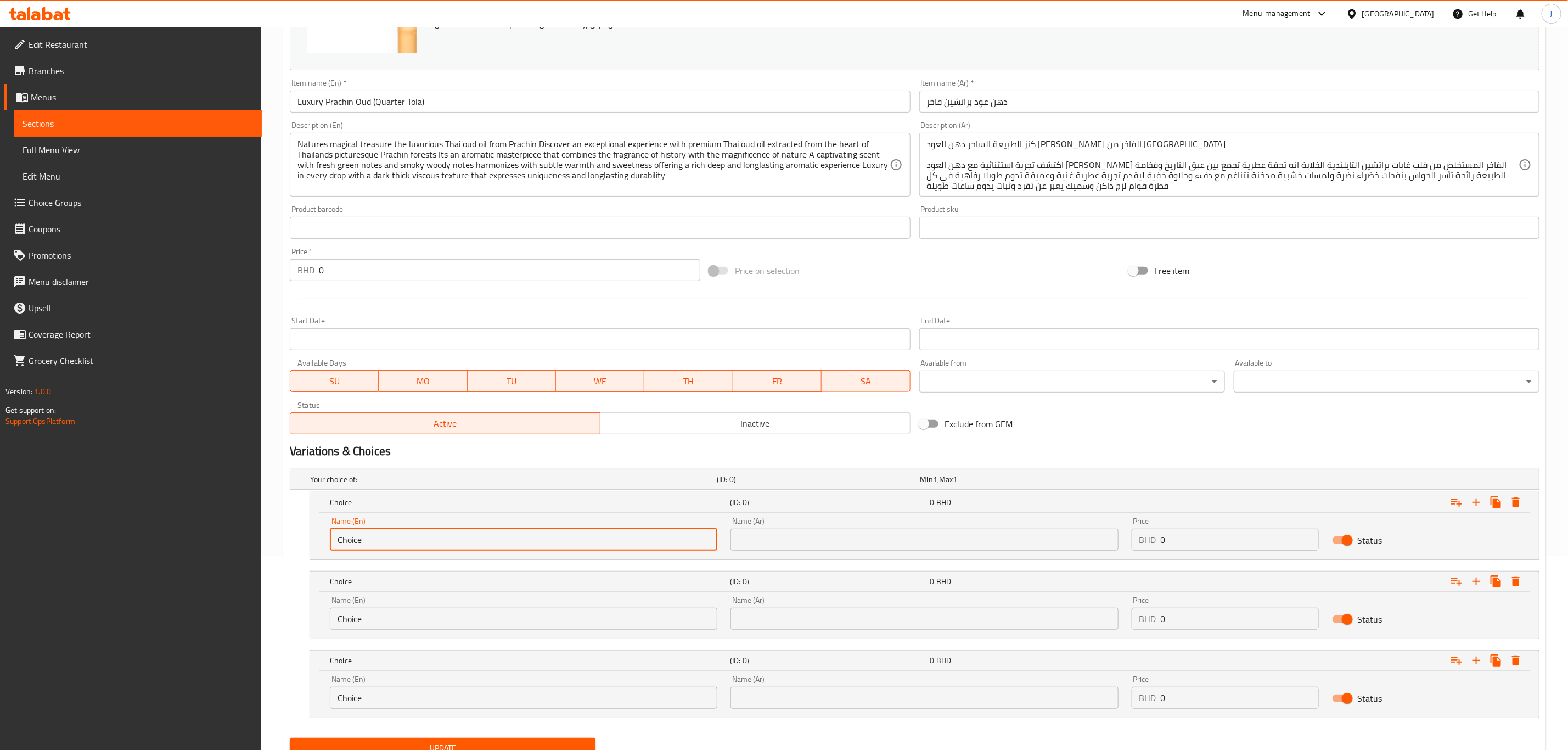
drag, startPoint x: 371, startPoint y: 538, endPoint x: 263, endPoint y: 541, distance: 108.0
click at [263, 541] on div "Home / Restaurants management / Menus / Sections / item / update Pure Oud Oils …" at bounding box center [915, 314] width 1307 height 963
paste input "Quarter Tola"
type input "Quarter Tola"
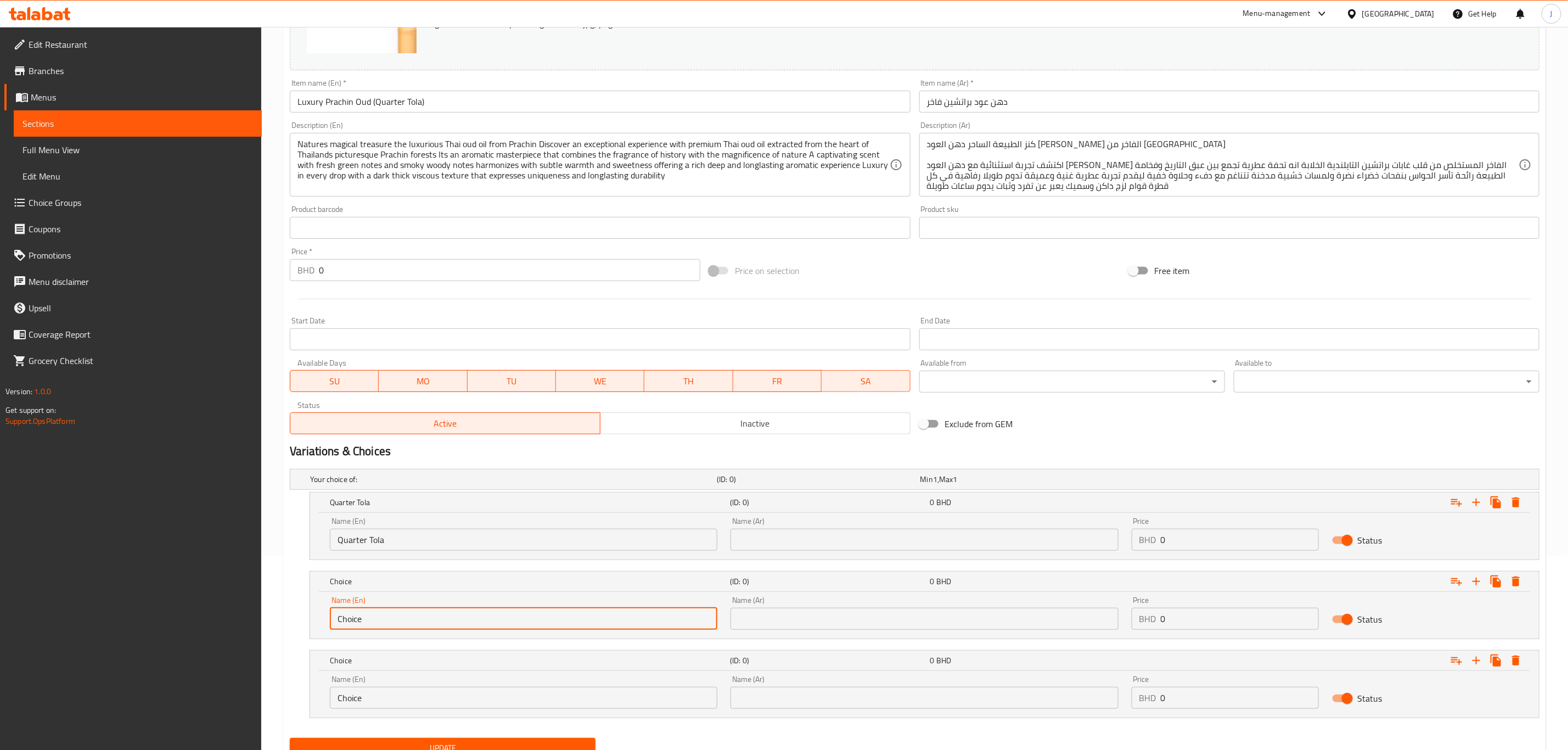
drag, startPoint x: 343, startPoint y: 620, endPoint x: 299, endPoint y: 617, distance: 44.1
click at [299, 617] on div "Choice (ID: 0) 0 BHD Name (En) Choice Name (En) Name (Ar) Name (Ar) Price BHD 0…" at bounding box center [914, 605] width 1250 height 68
paste input "Quarter Tola"
click at [342, 620] on input "Quarter Tola" at bounding box center [523, 619] width 387 height 22
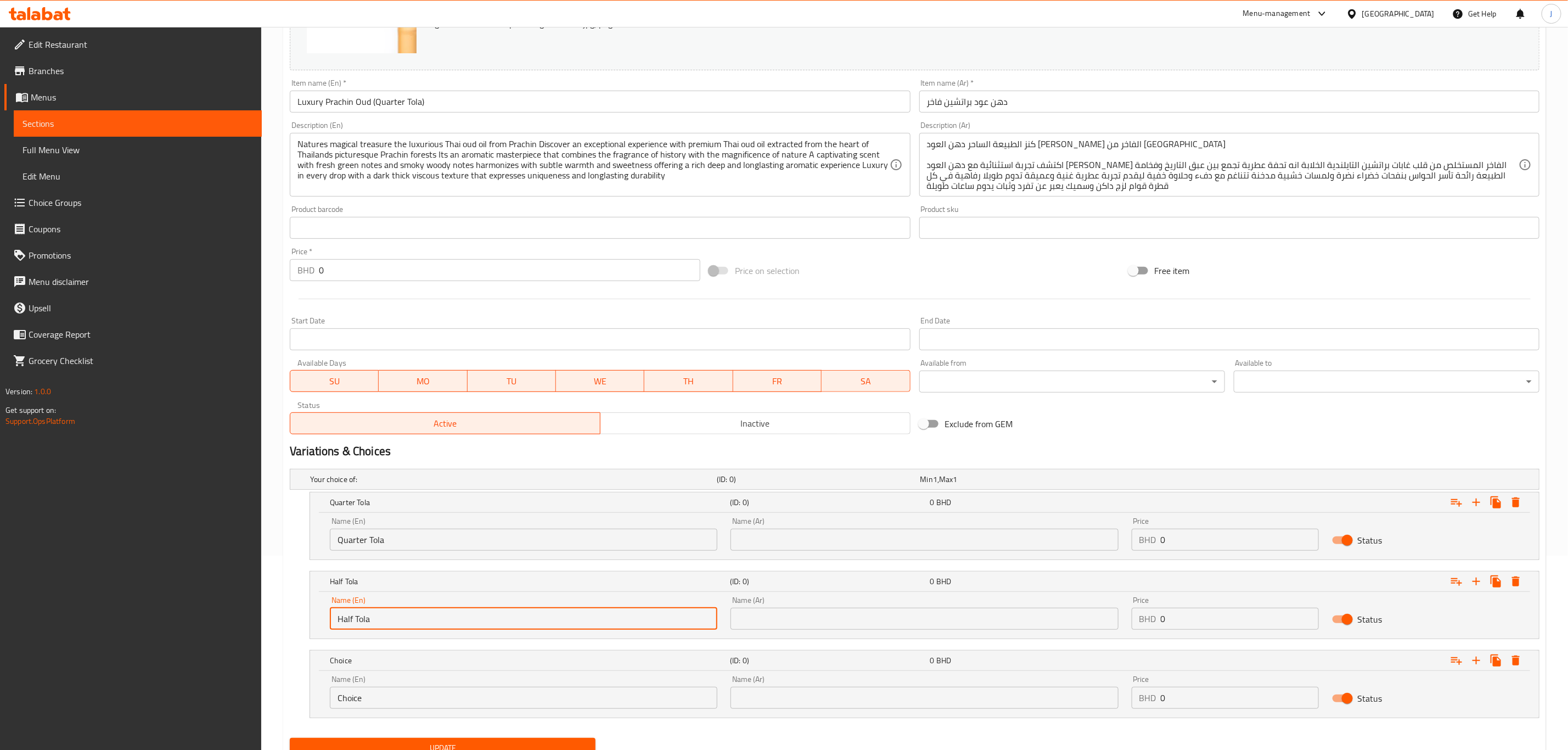
type input "Half Tola"
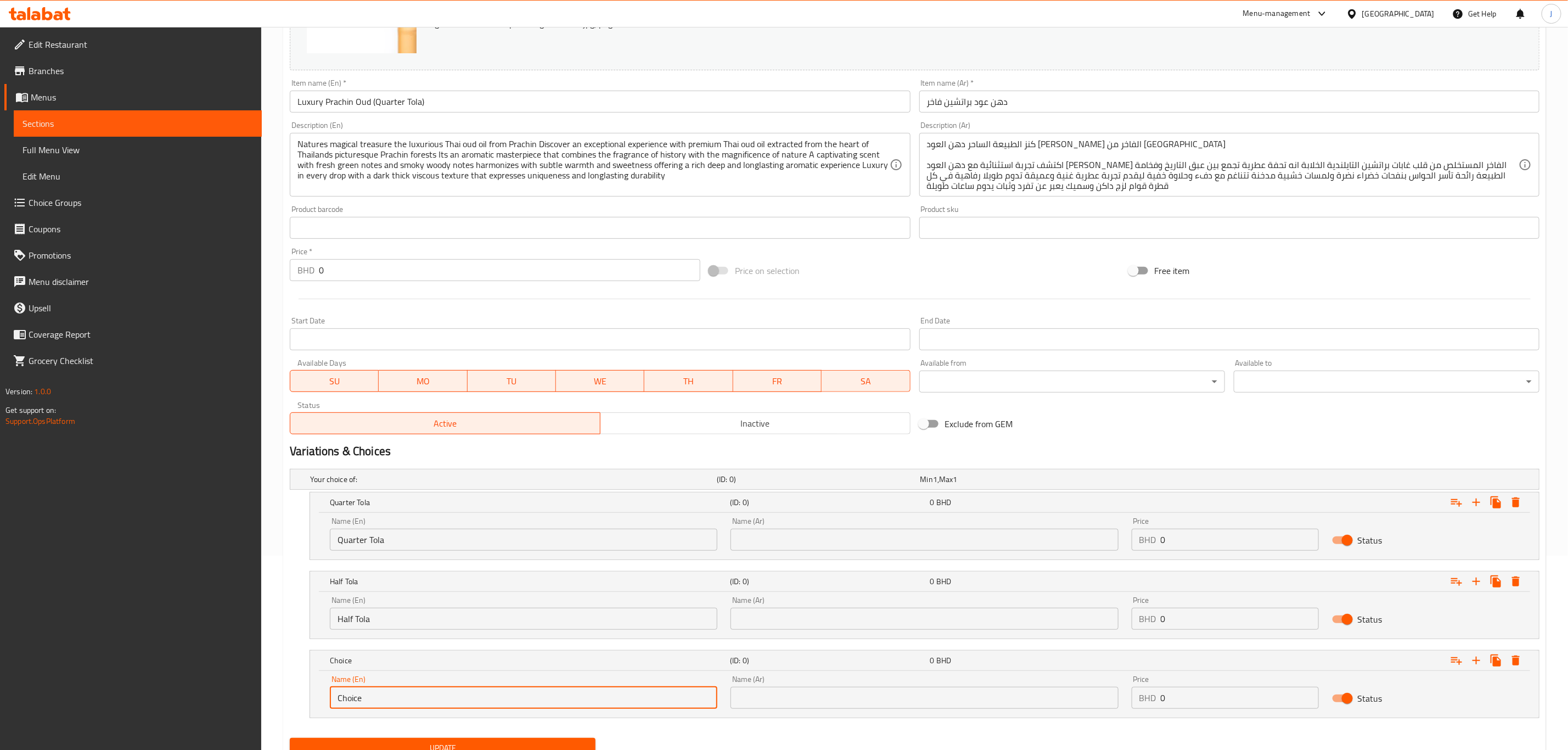
drag, startPoint x: 390, startPoint y: 700, endPoint x: 161, endPoint y: 700, distance: 229.0
click at [161, 700] on div "Edit Restaurant Branches Menus Sections Full Menu View Edit Menu Choice Groups …" at bounding box center [784, 314] width 1568 height 963
paste input "Quarter Tola"
click at [355, 697] on input "Quarter Tola" at bounding box center [523, 698] width 387 height 22
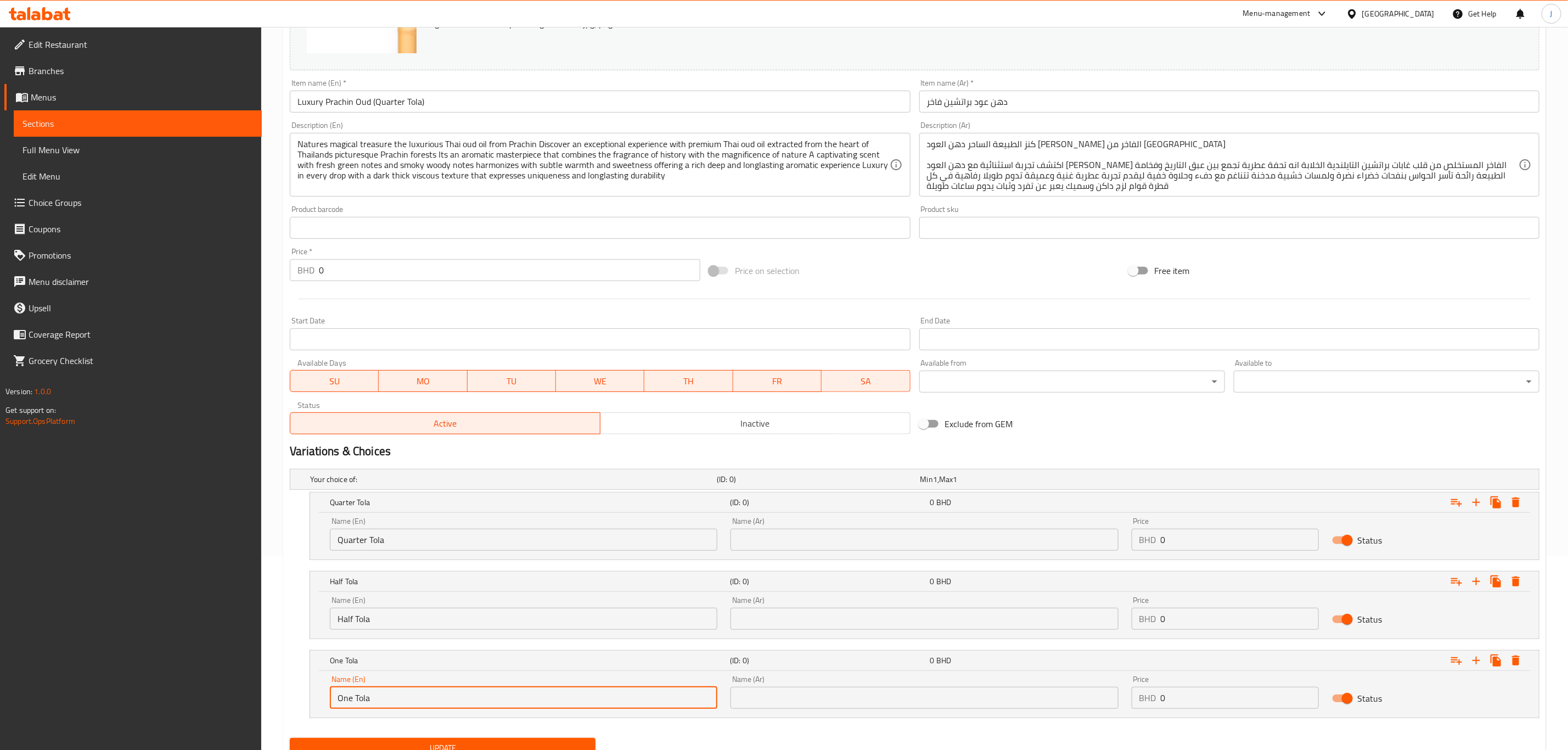
type input "One Tola"
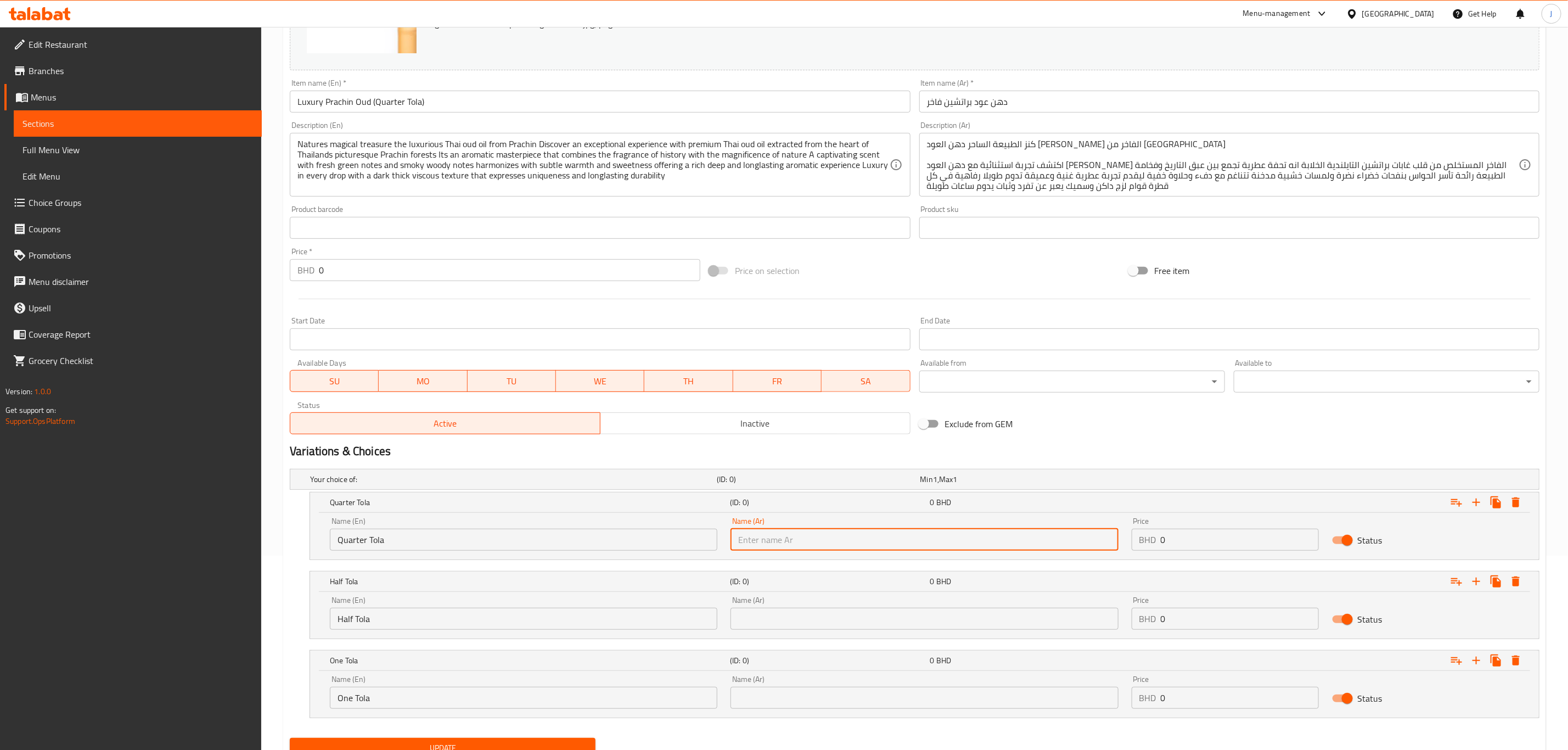
click at [853, 538] on input "text" at bounding box center [924, 539] width 387 height 22
paste input "ربع تولة"
type input "ربع تولة"
click at [850, 611] on input "text" at bounding box center [924, 619] width 387 height 22
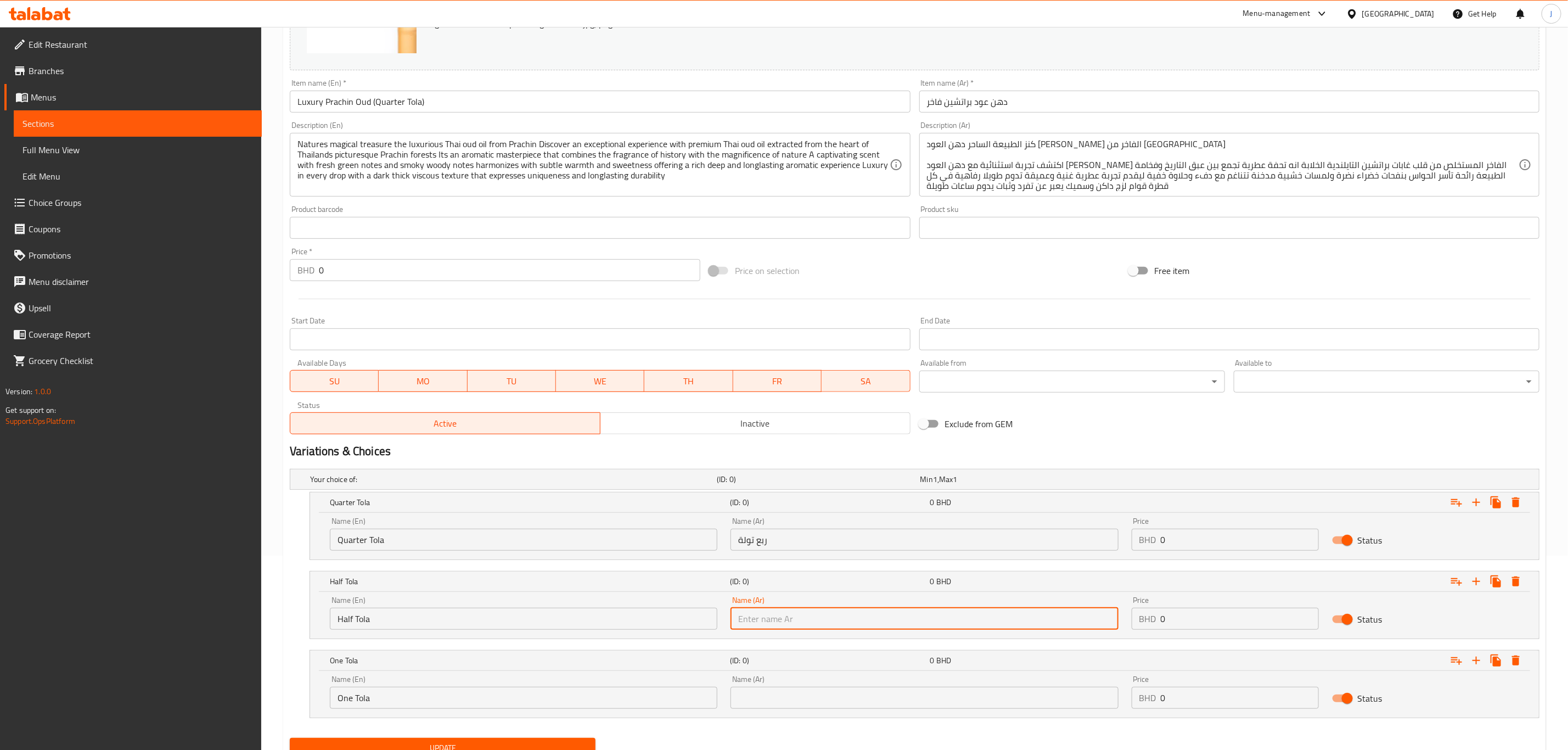
paste input "نصف تولة"
type input "نصف تولة"
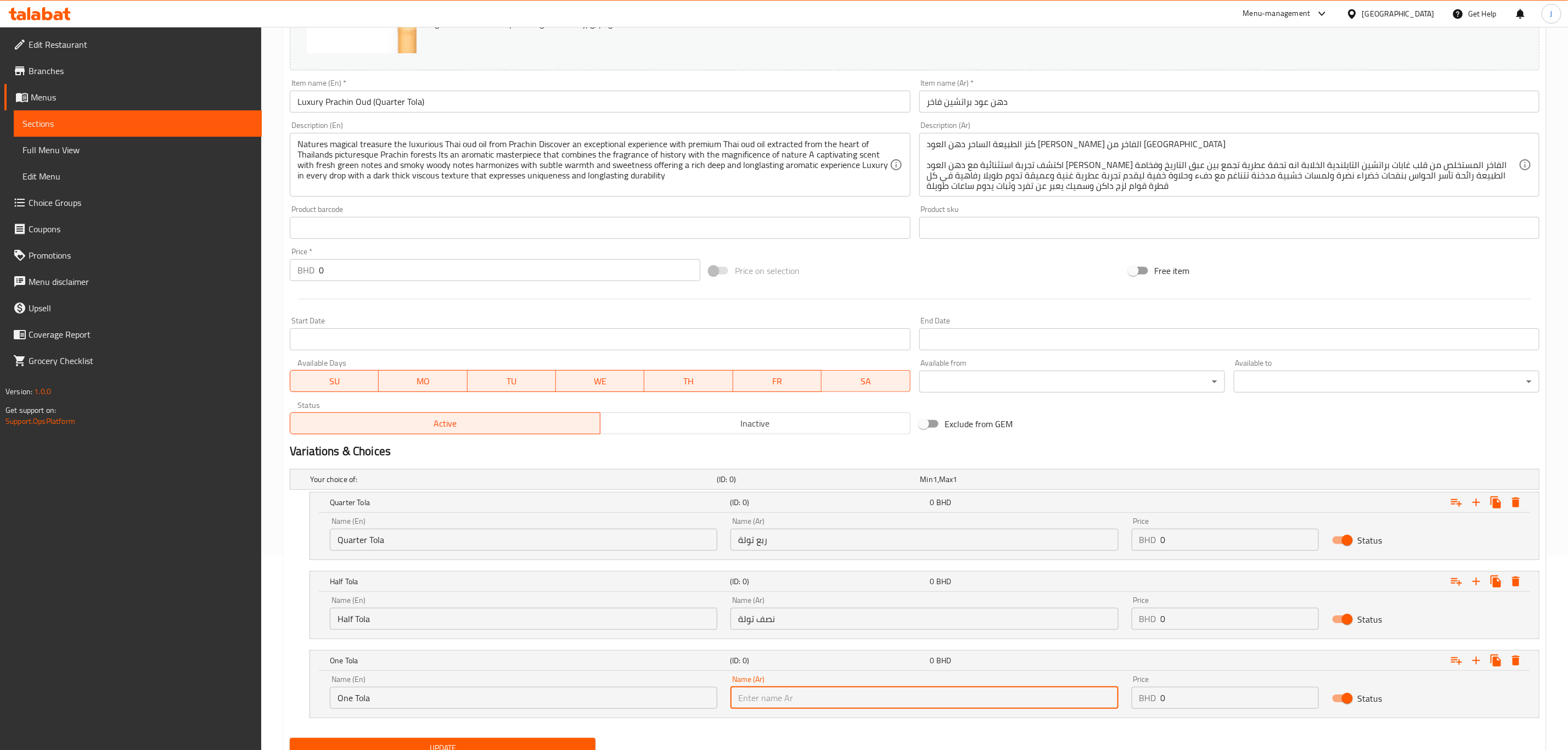
click at [779, 699] on input "text" at bounding box center [924, 698] width 387 height 22
paste input "تولة واحدة"
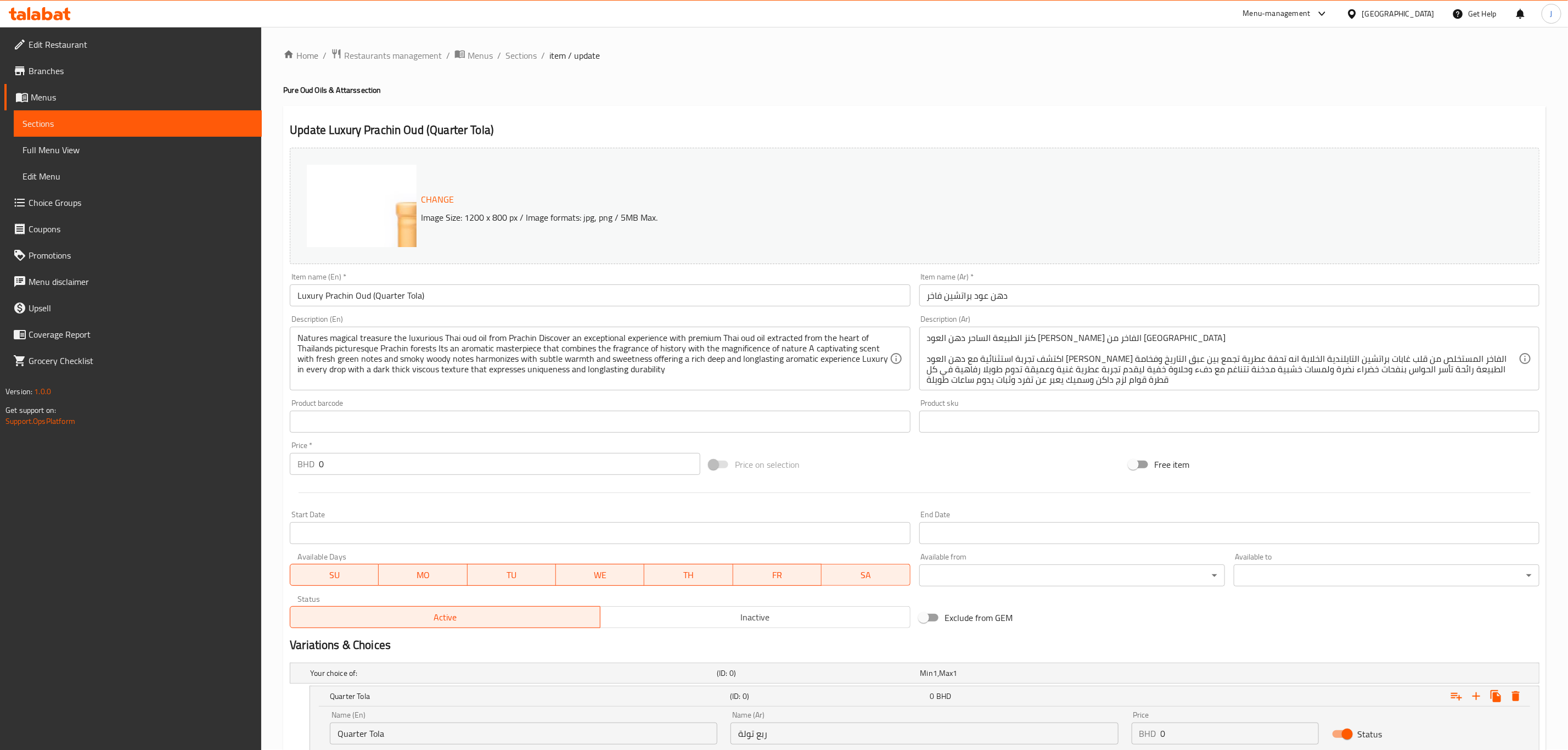
scroll to position [0, 0]
type input "تولة واحدة"
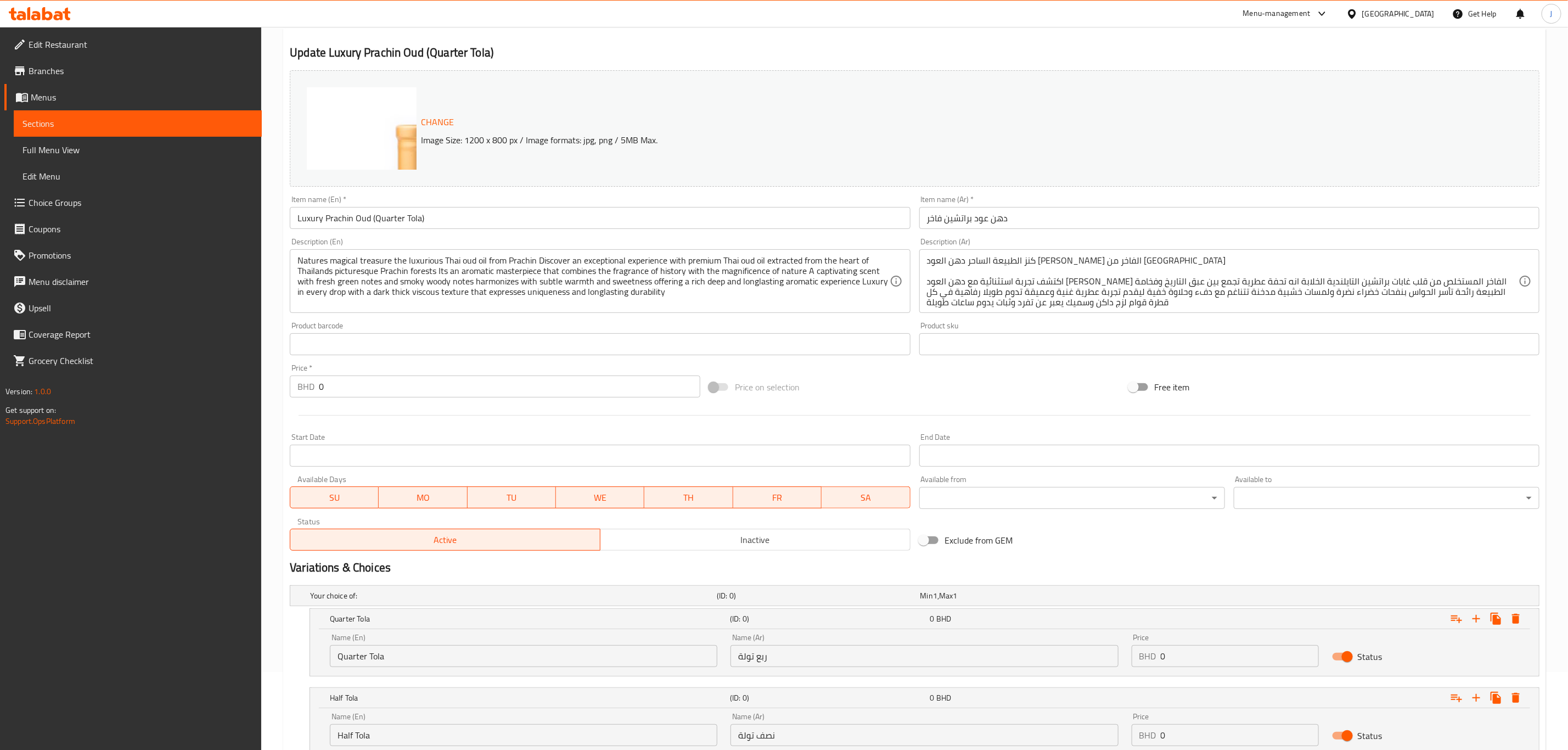
scroll to position [164, 0]
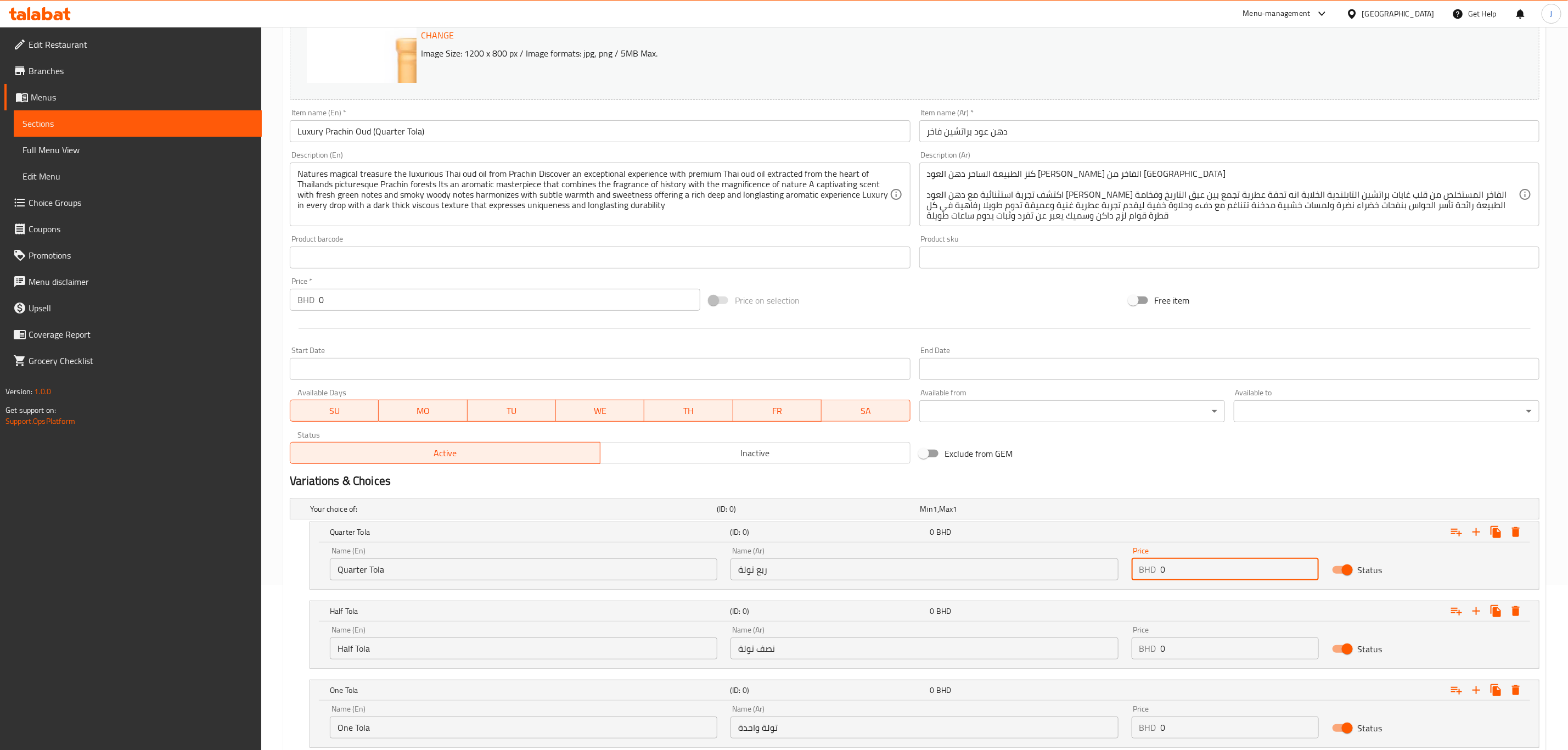
paste input "31.50"
drag, startPoint x: 1208, startPoint y: 563, endPoint x: 1080, endPoint y: 564, distance: 128.0
click at [1062, 564] on div "Name (En) Quarter Tola Name (En) Name (Ar) ربع تولة Name (Ar) Price BHD 31.500 …" at bounding box center [925, 563] width 1203 height 47
type input "31.500"
paste input "56.50"
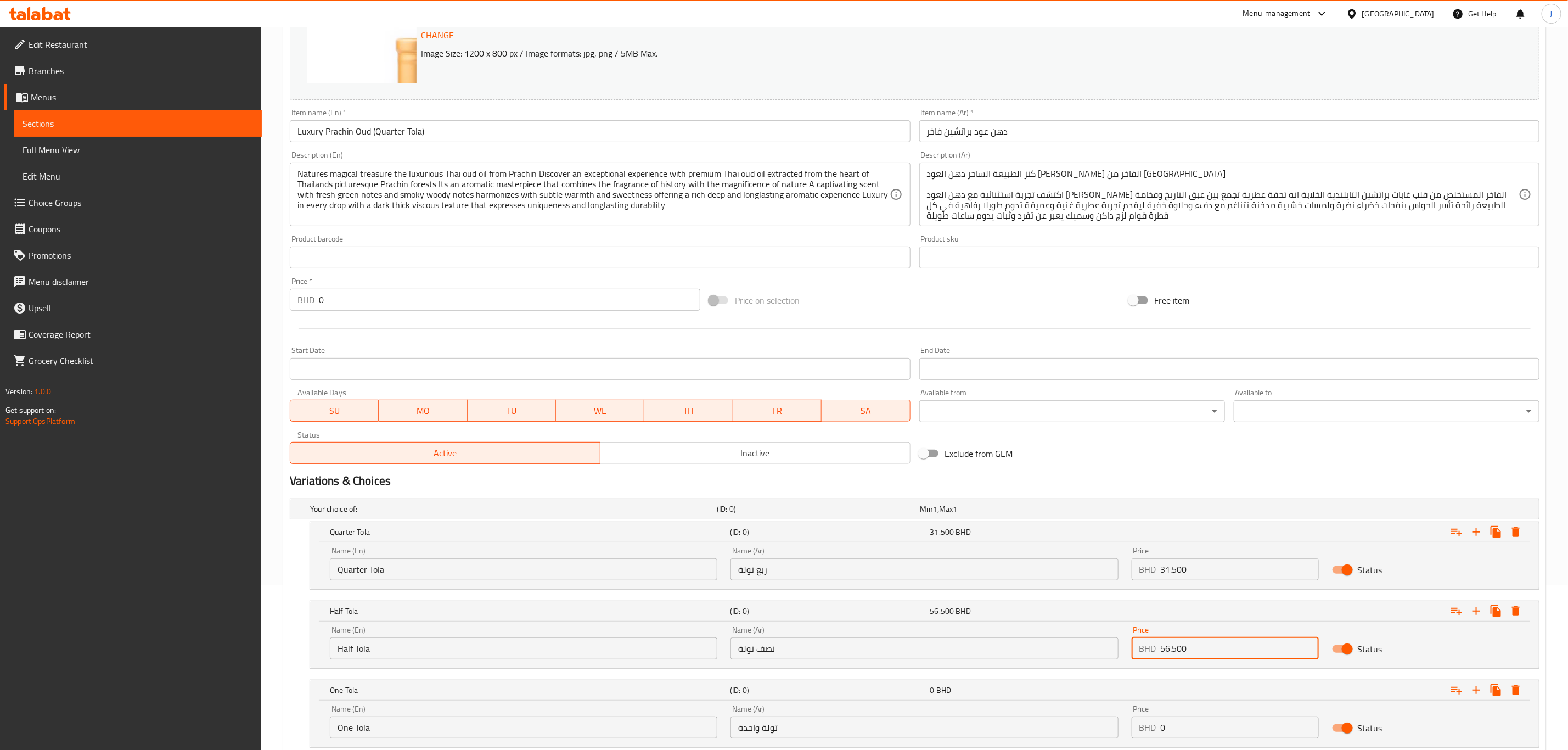
drag, startPoint x: 1203, startPoint y: 640, endPoint x: 1049, endPoint y: 641, distance: 154.0
click at [1049, 641] on div "Name (En) Half Tola Name (En) Name (Ar) نصف تولة Name (Ar) Price BHD 56.500 Pri…" at bounding box center [925, 643] width 1203 height 47
type input "56.500"
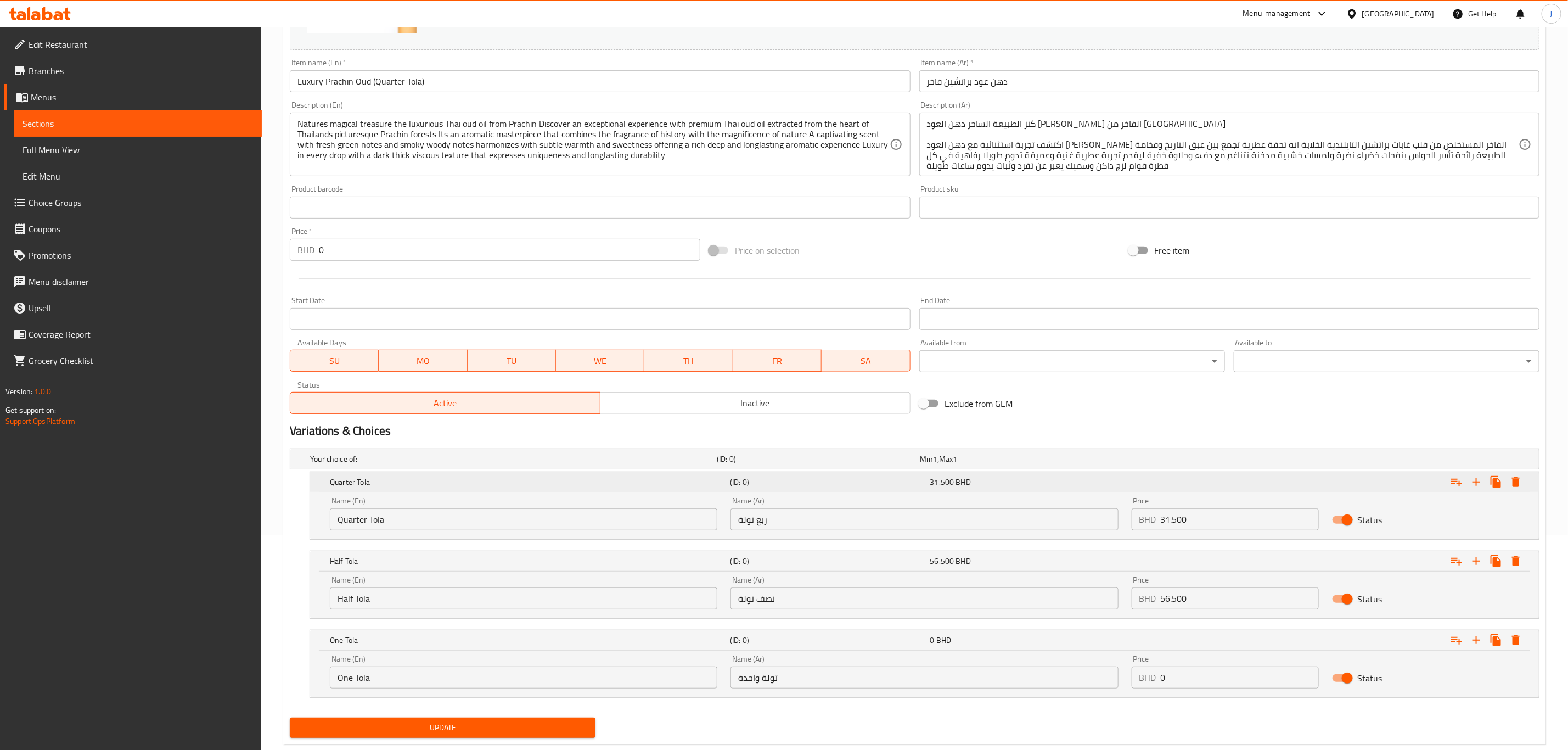
scroll to position [241, 0]
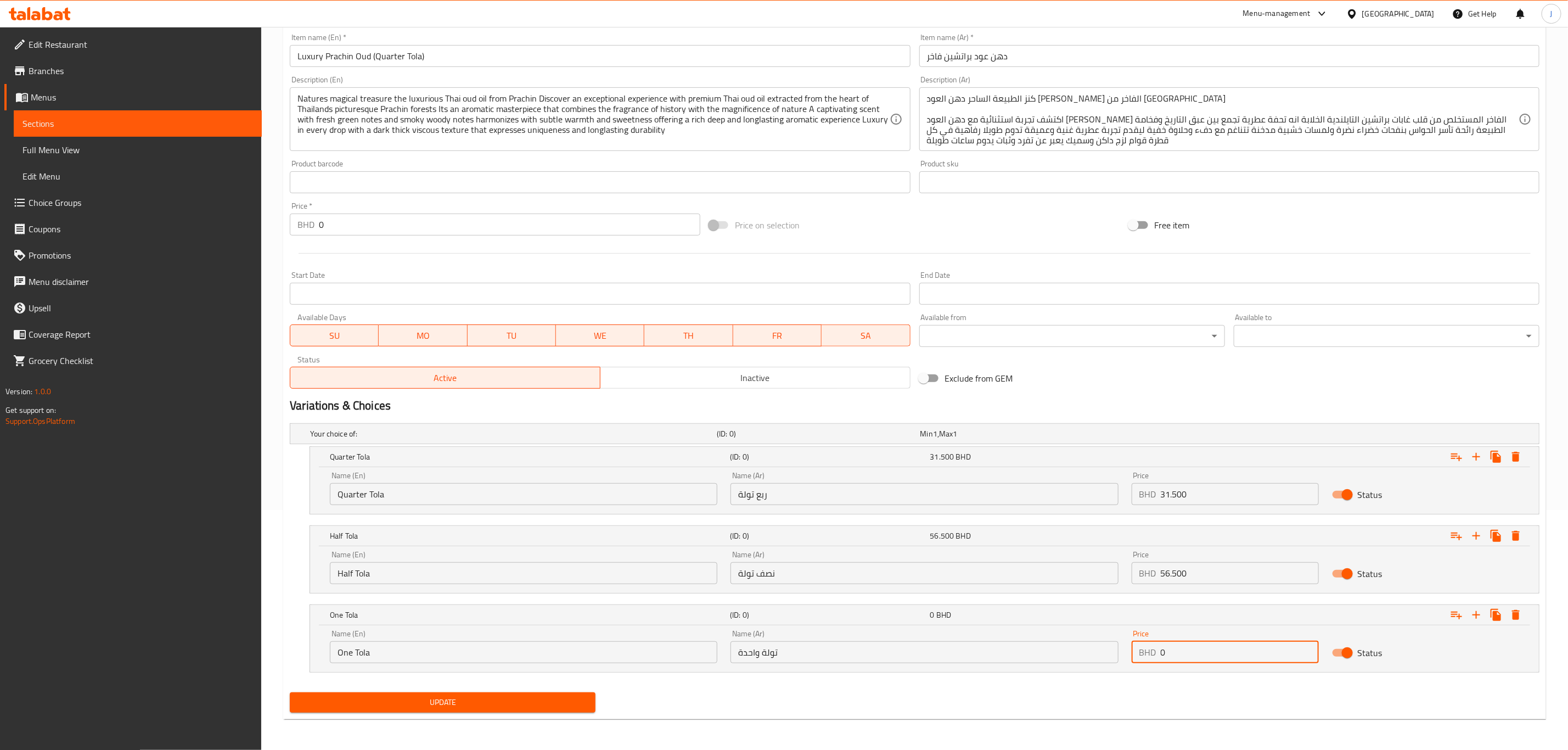
drag, startPoint x: 1188, startPoint y: 649, endPoint x: 1126, endPoint y: 648, distance: 62.0
click at [1126, 648] on div "Price BHD 0 Price" at bounding box center [1226, 646] width 200 height 47
paste input "97.00"
type input "97.000"
click at [468, 709] on span "Update" at bounding box center [443, 702] width 288 height 14
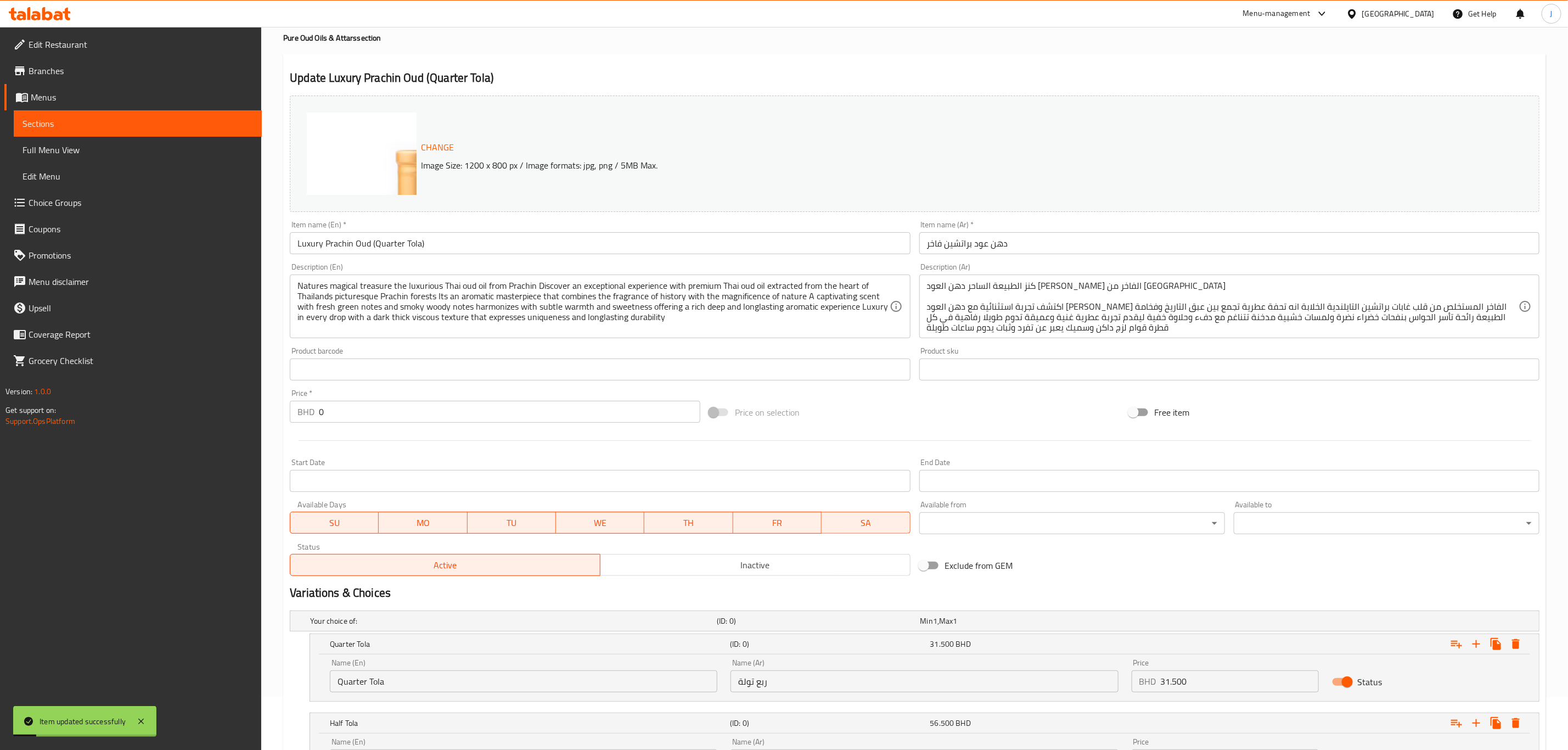
scroll to position [0, 0]
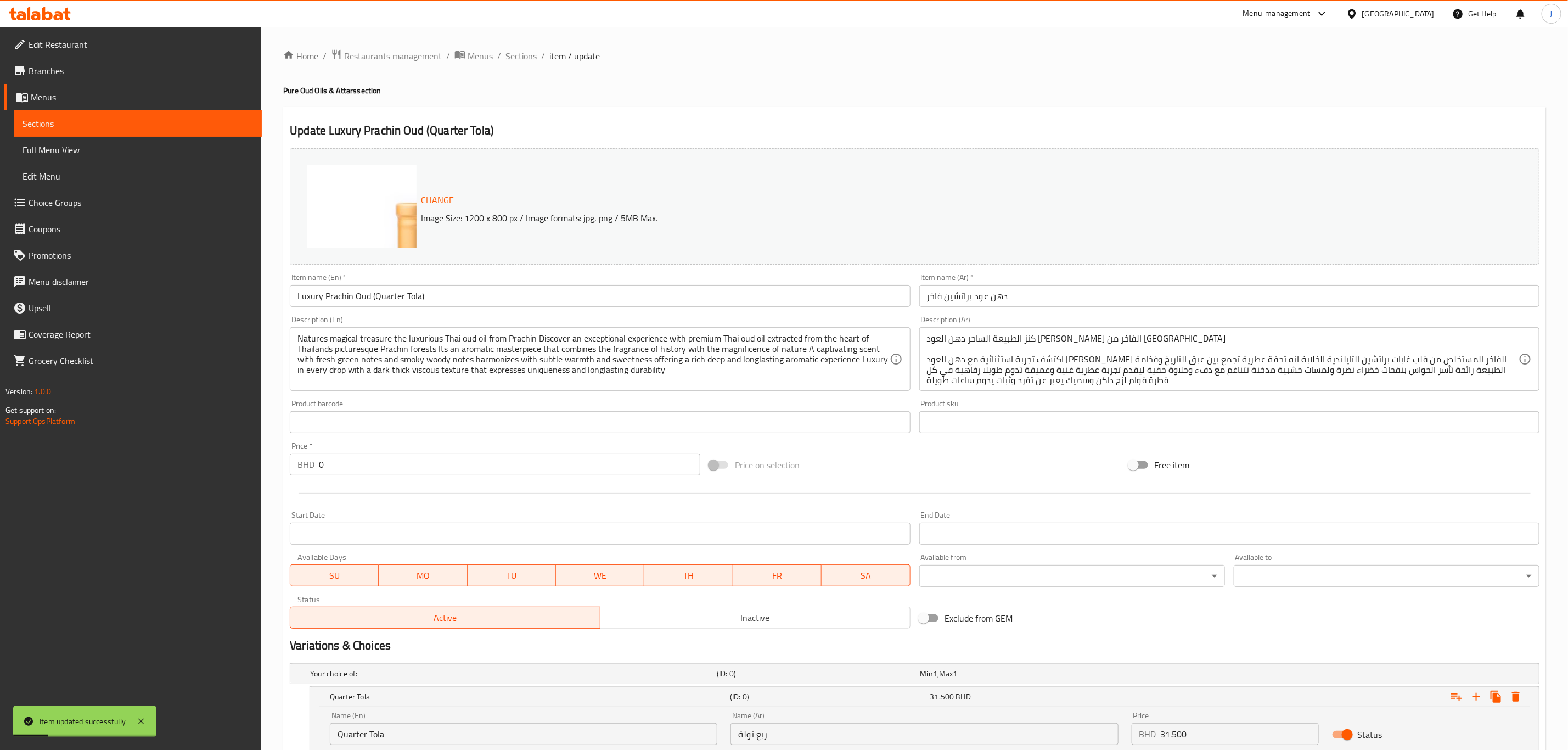
click at [516, 53] on span "Sections" at bounding box center [521, 55] width 31 height 13
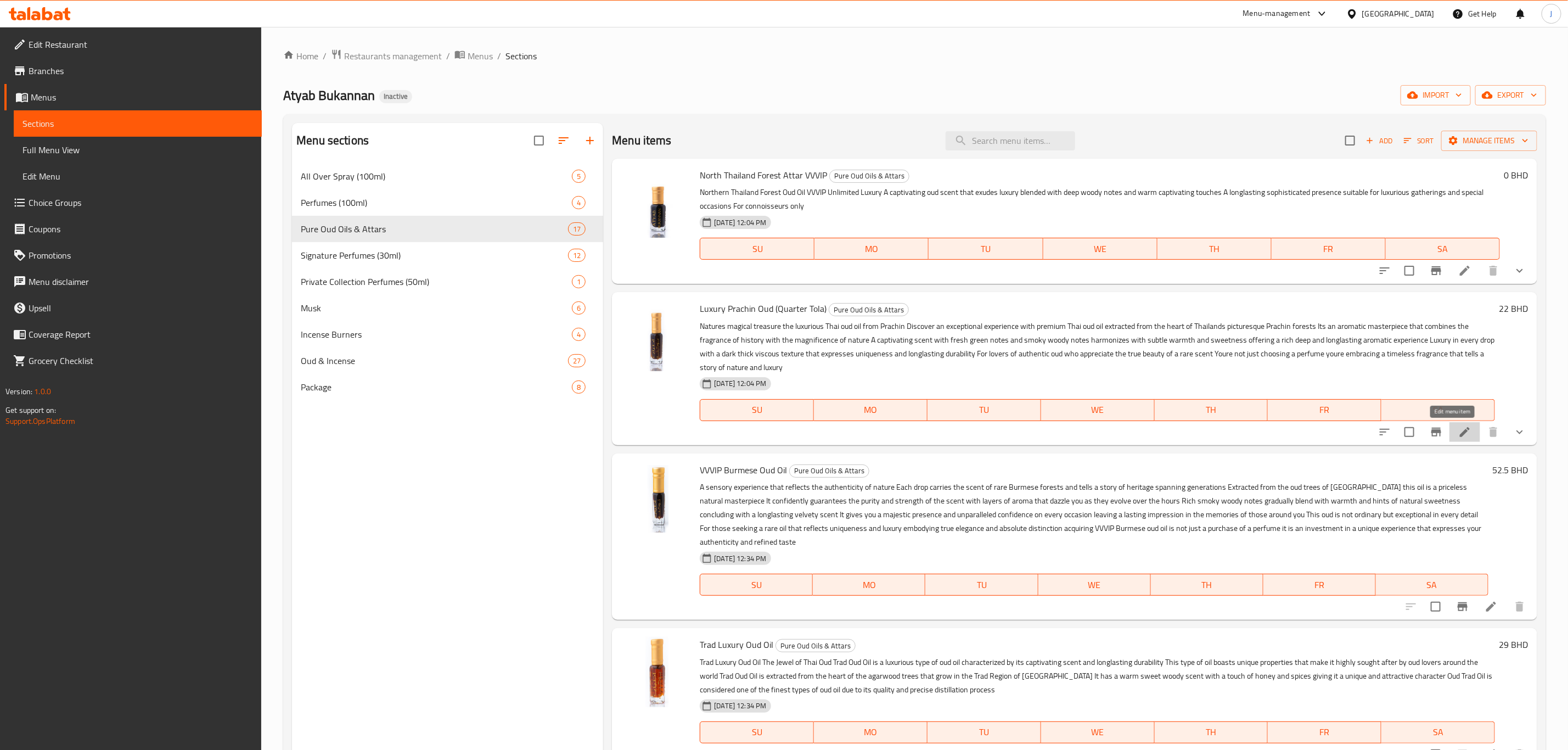
click at [1459, 432] on icon at bounding box center [1465, 431] width 13 height 13
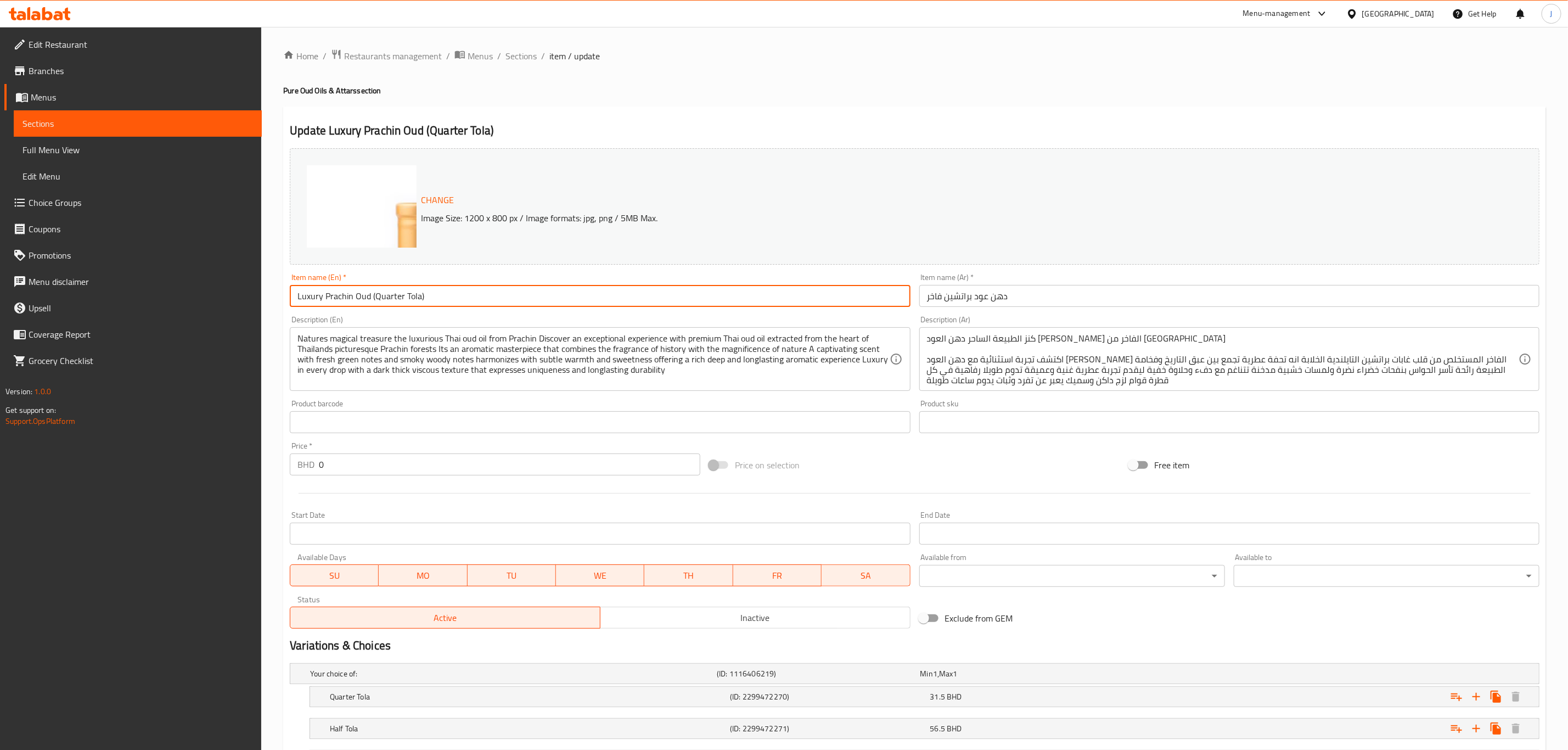
drag, startPoint x: 429, startPoint y: 303, endPoint x: 372, endPoint y: 309, distance: 57.3
click at [372, 309] on div "Item name (En)   * Luxury Prachin Oud (Quarter Tola) Item name (En) *" at bounding box center [600, 290] width 629 height 42
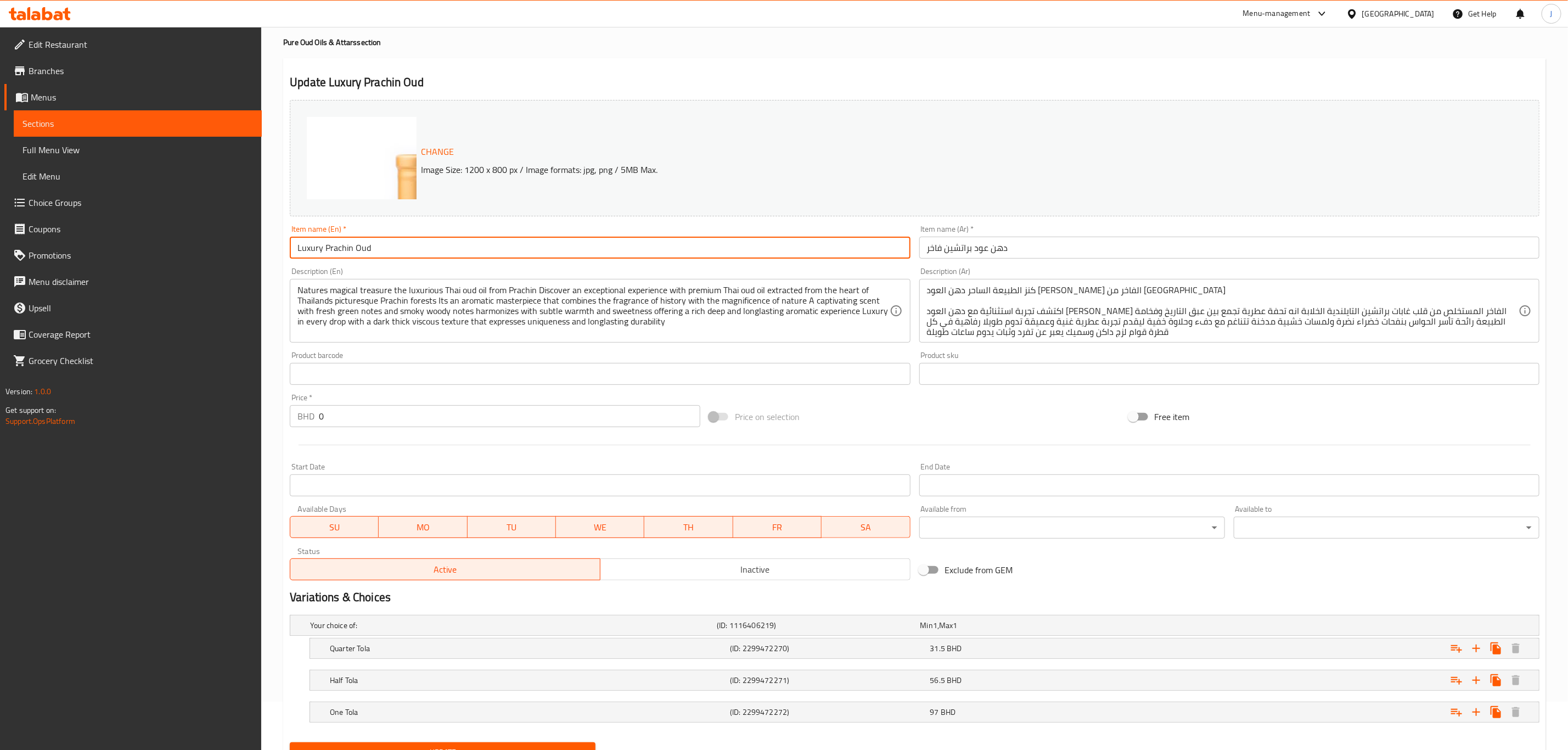
scroll to position [99, 0]
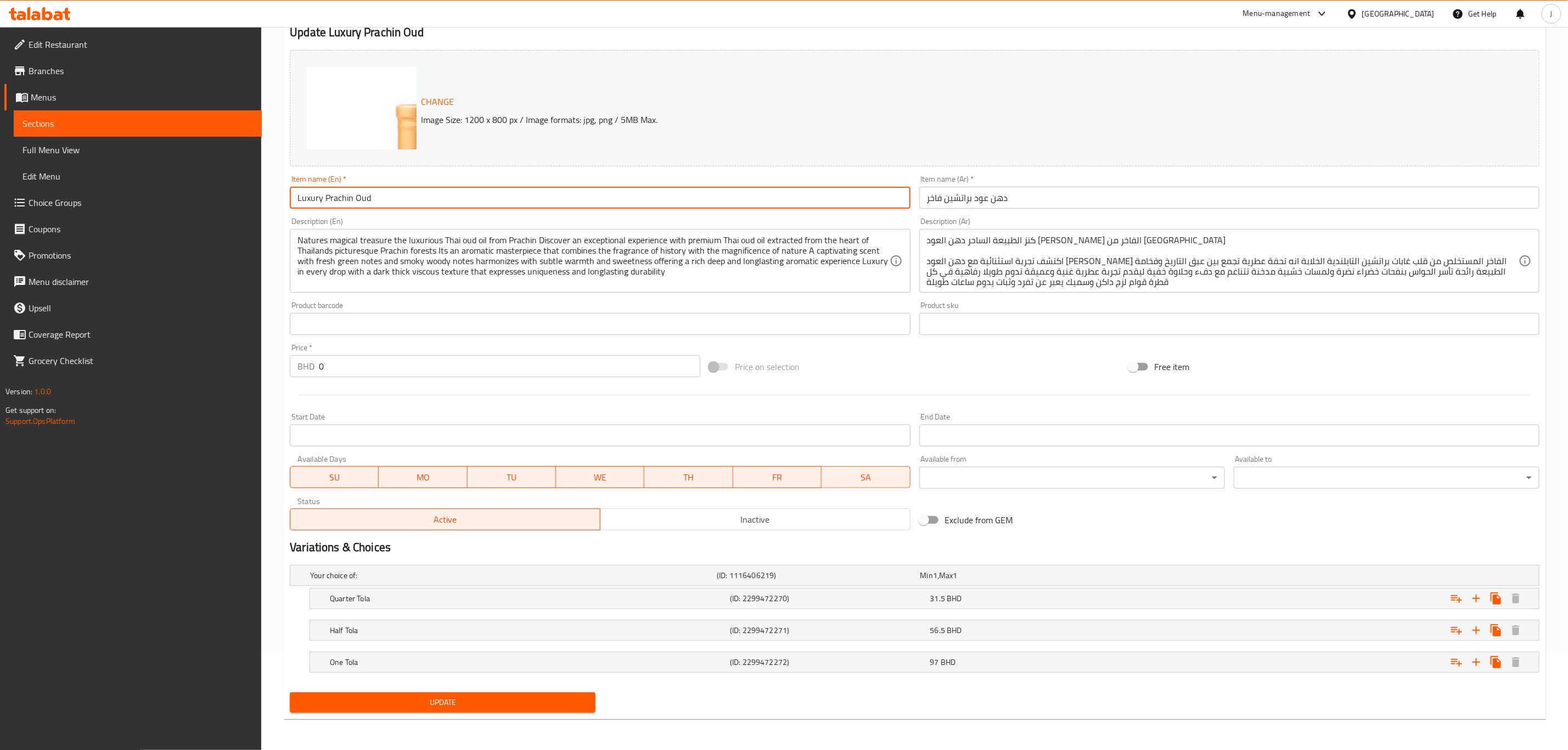
type input "Luxury Prachin Oud"
click at [439, 705] on span "Update" at bounding box center [443, 702] width 288 height 14
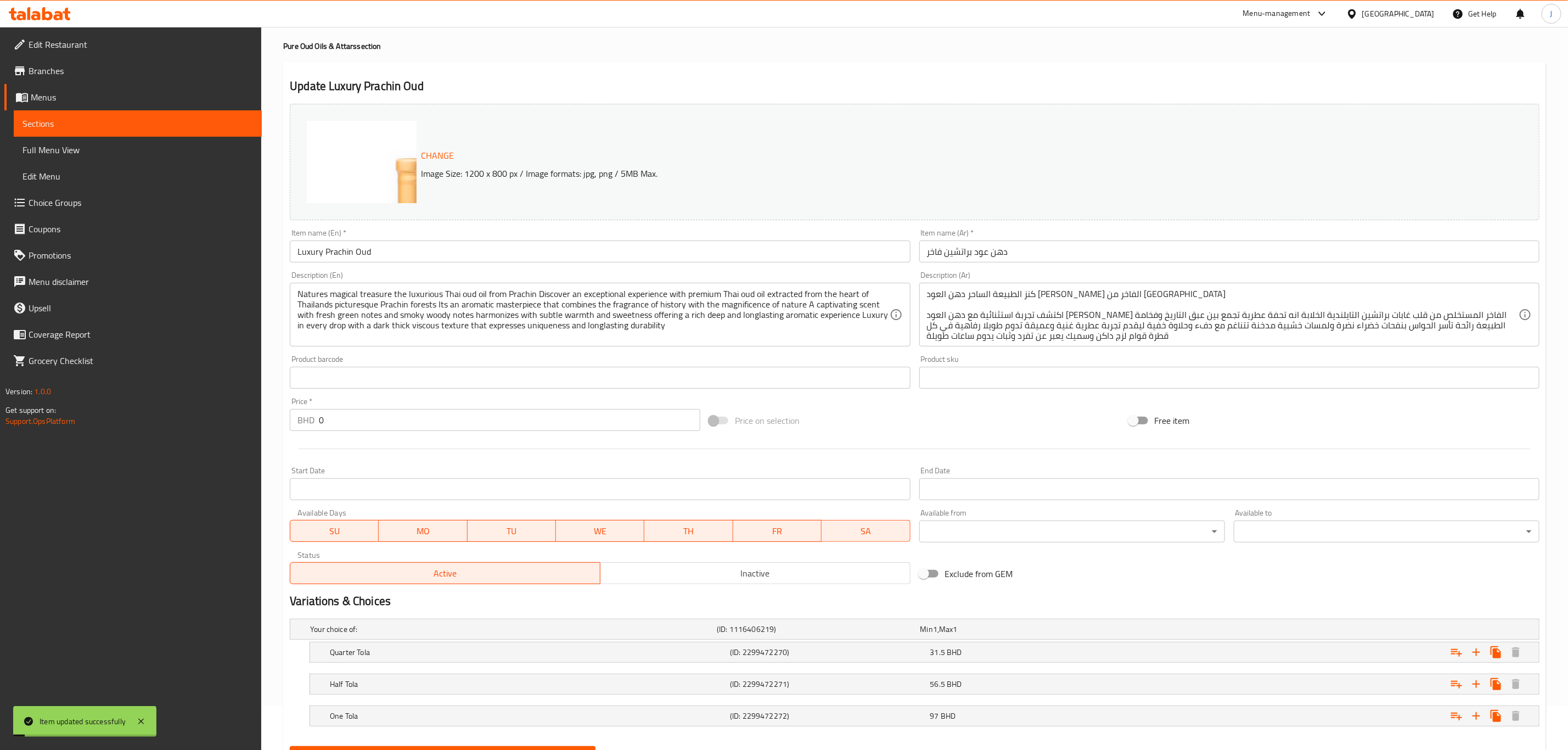
scroll to position [0, 0]
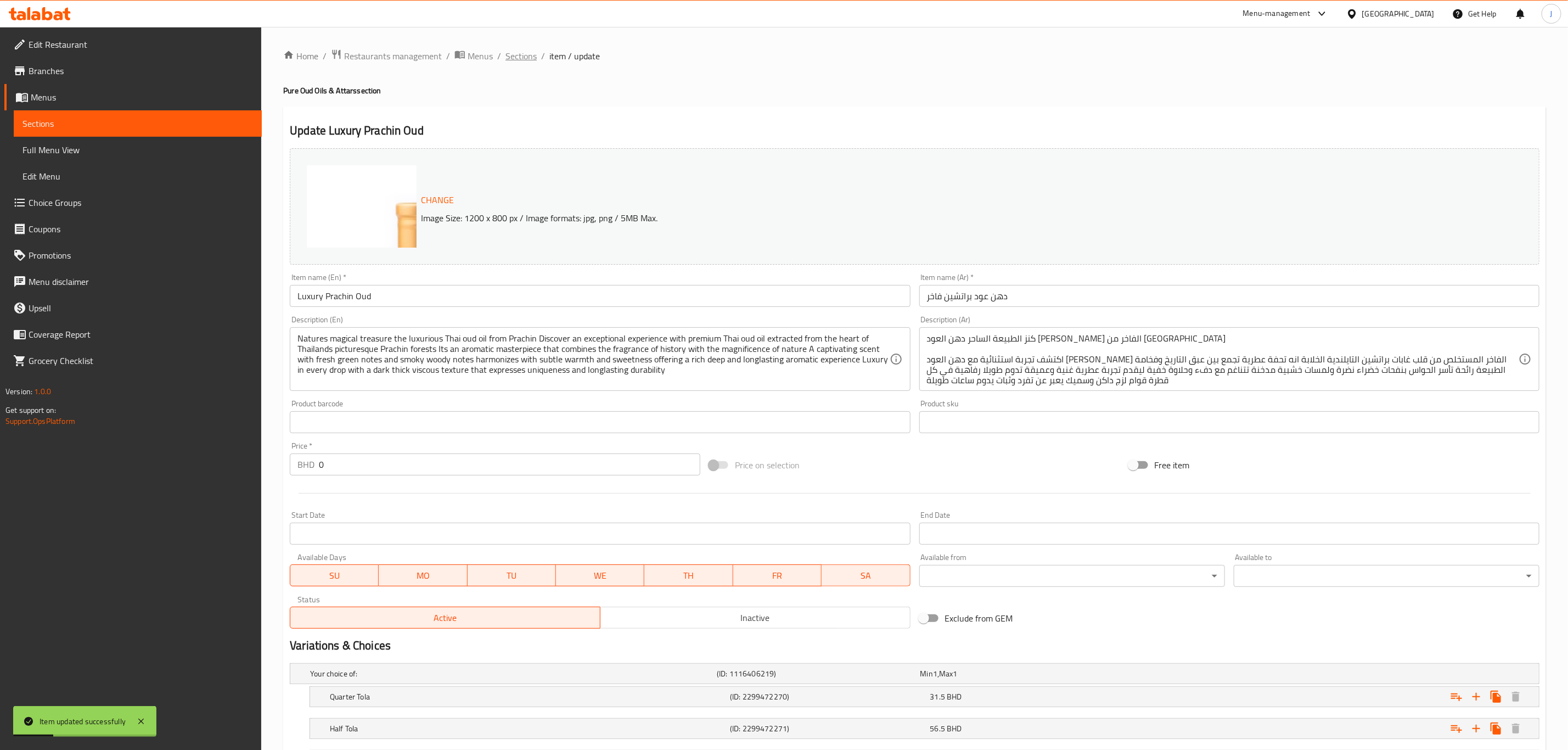
click at [516, 55] on span "Sections" at bounding box center [521, 55] width 31 height 13
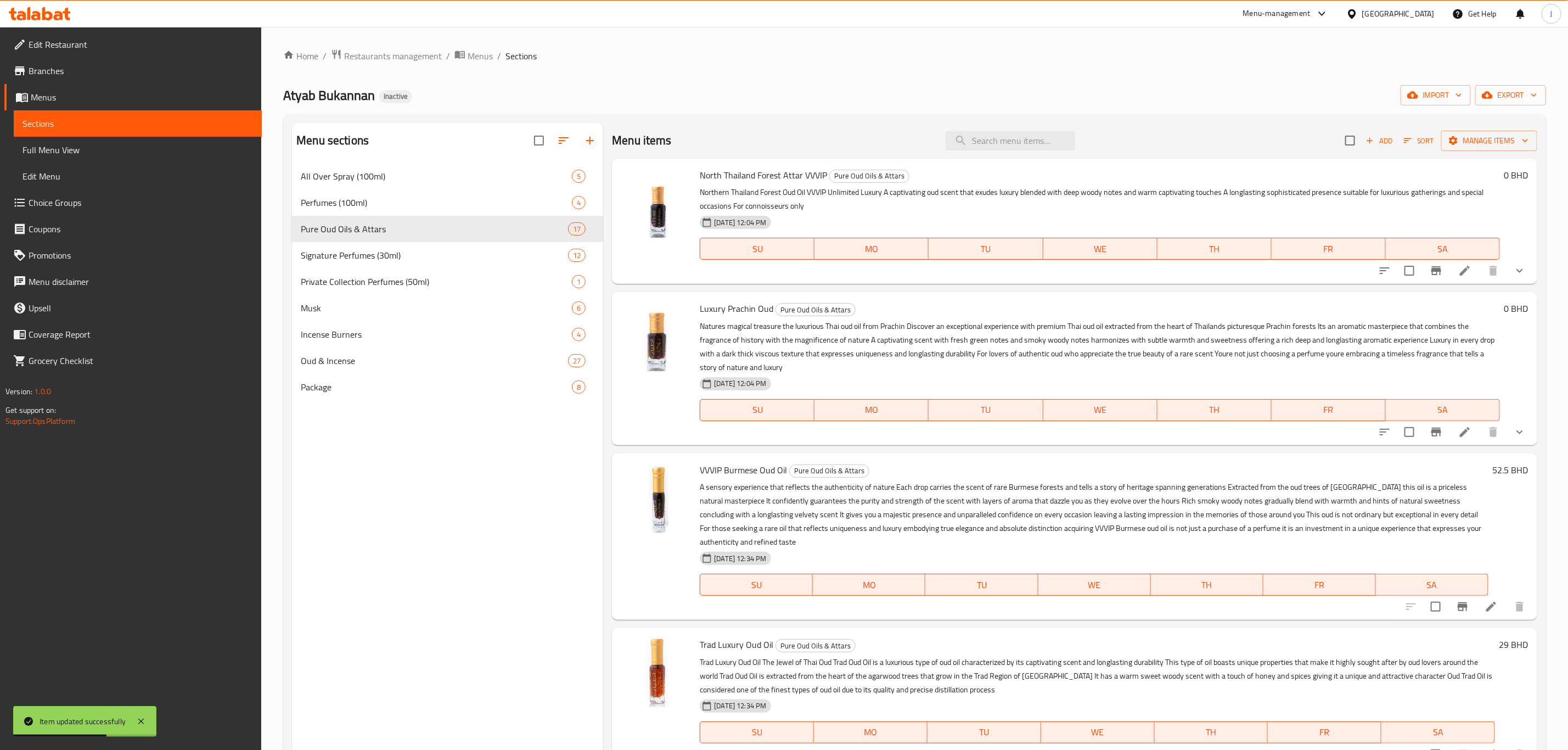
click at [733, 470] on span "VVVIP Burmese Oud Oil" at bounding box center [743, 470] width 87 height 17
click at [733, 470] on span "VVVIP Burmese Oud Oil" at bounding box center [743, 470] width 87 height 17
copy span "Burmese"
click at [1485, 601] on icon at bounding box center [1491, 606] width 13 height 13
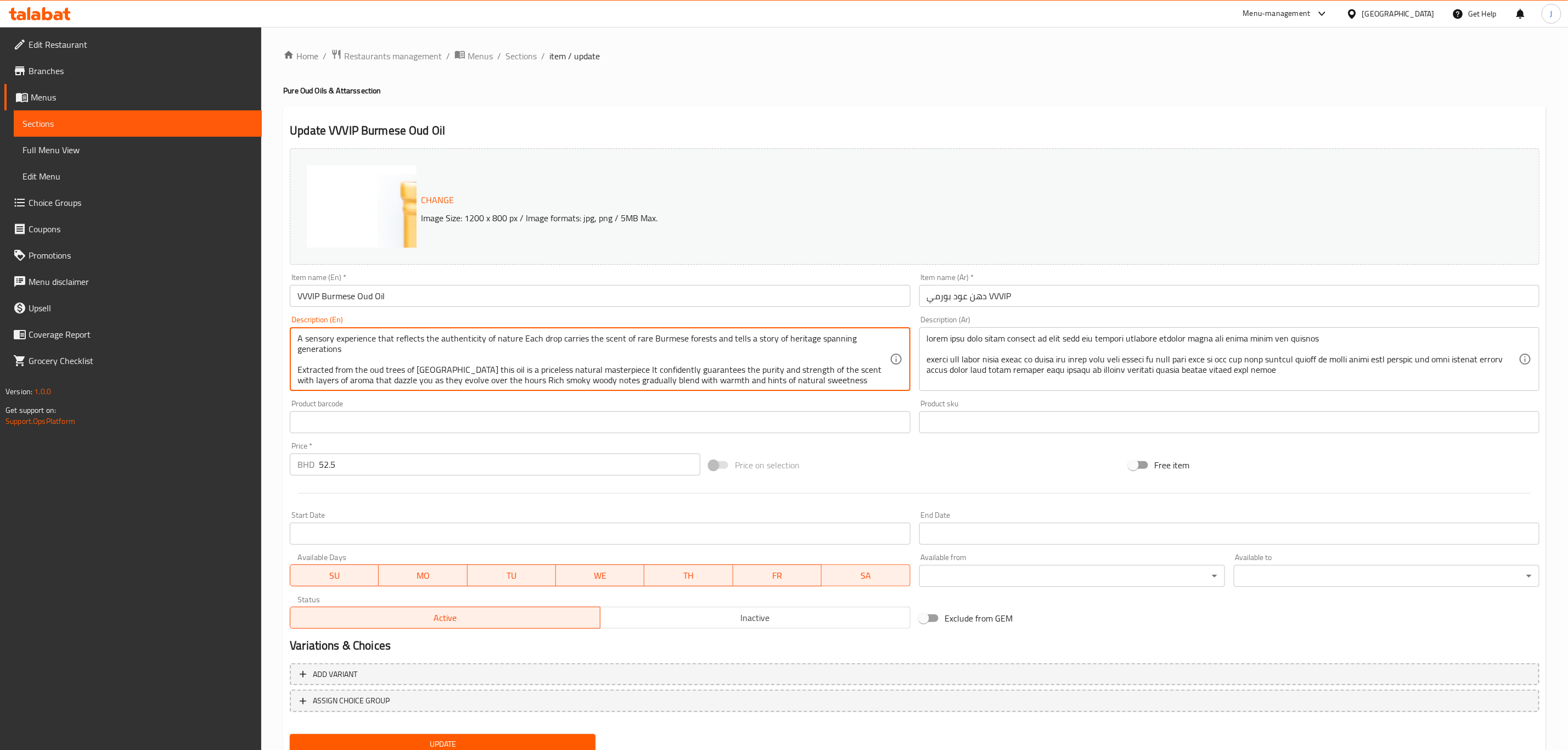
click at [511, 422] on input "text" at bounding box center [600, 422] width 620 height 22
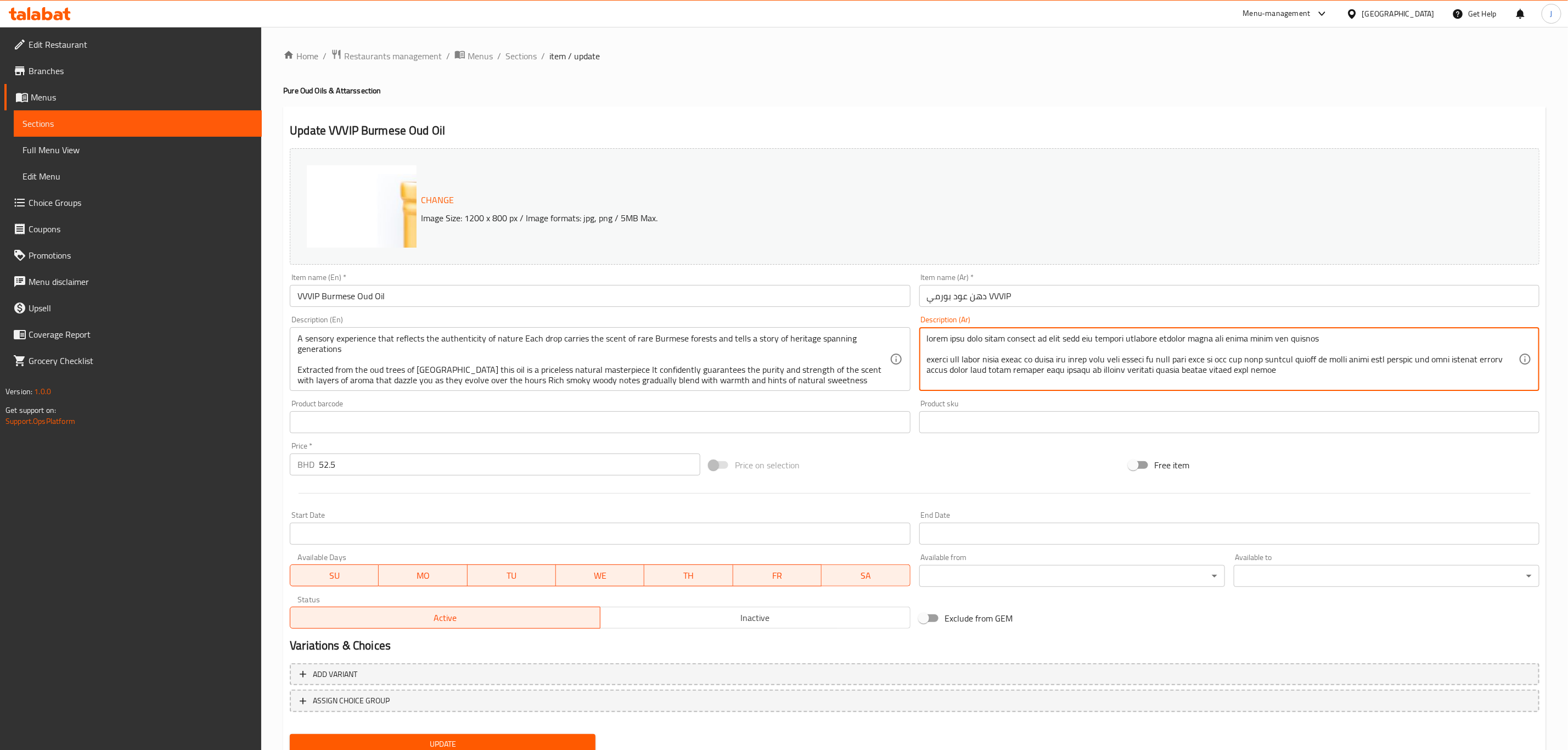
click at [1076, 414] on div "Product sku Product sku" at bounding box center [1229, 416] width 620 height 34
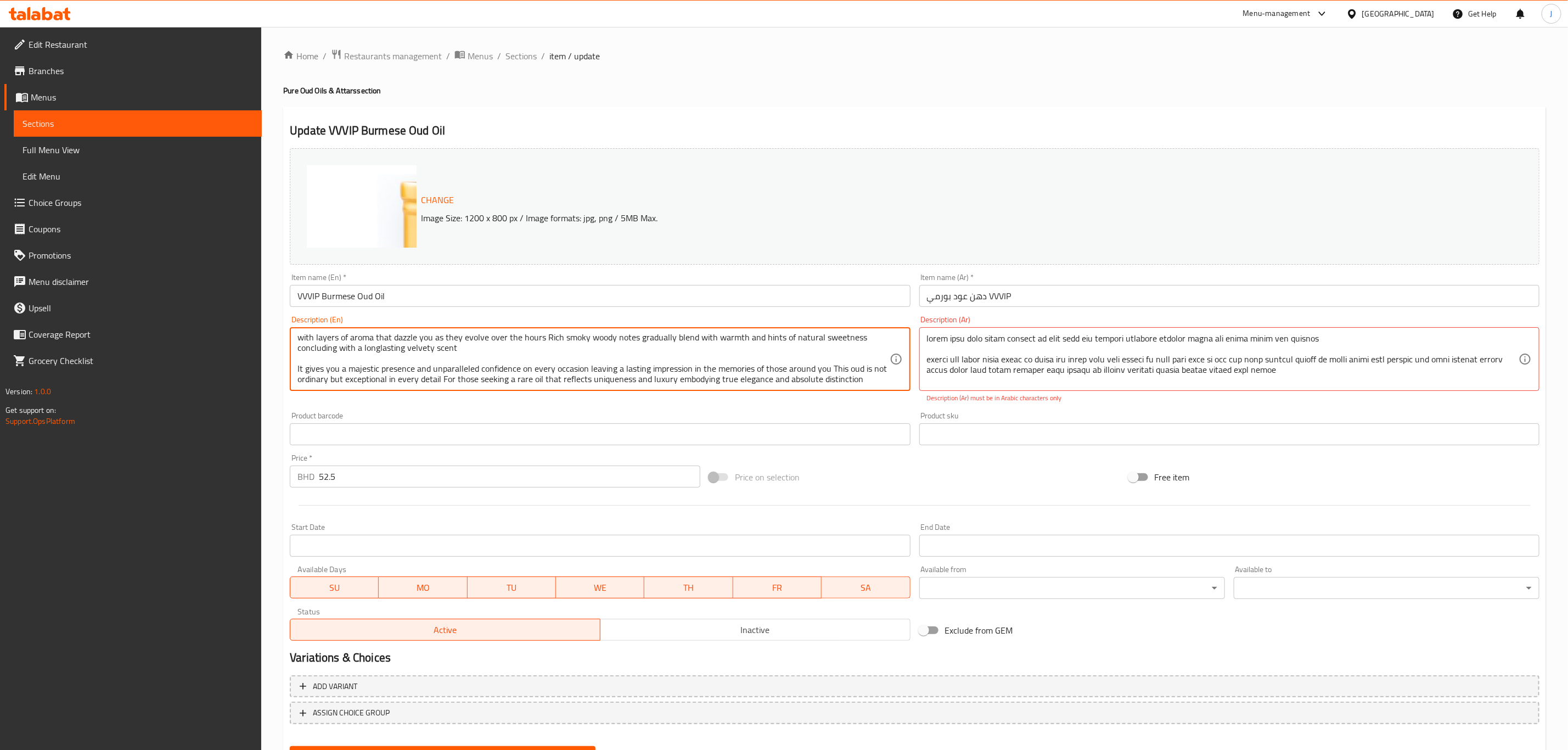
scroll to position [66, 0]
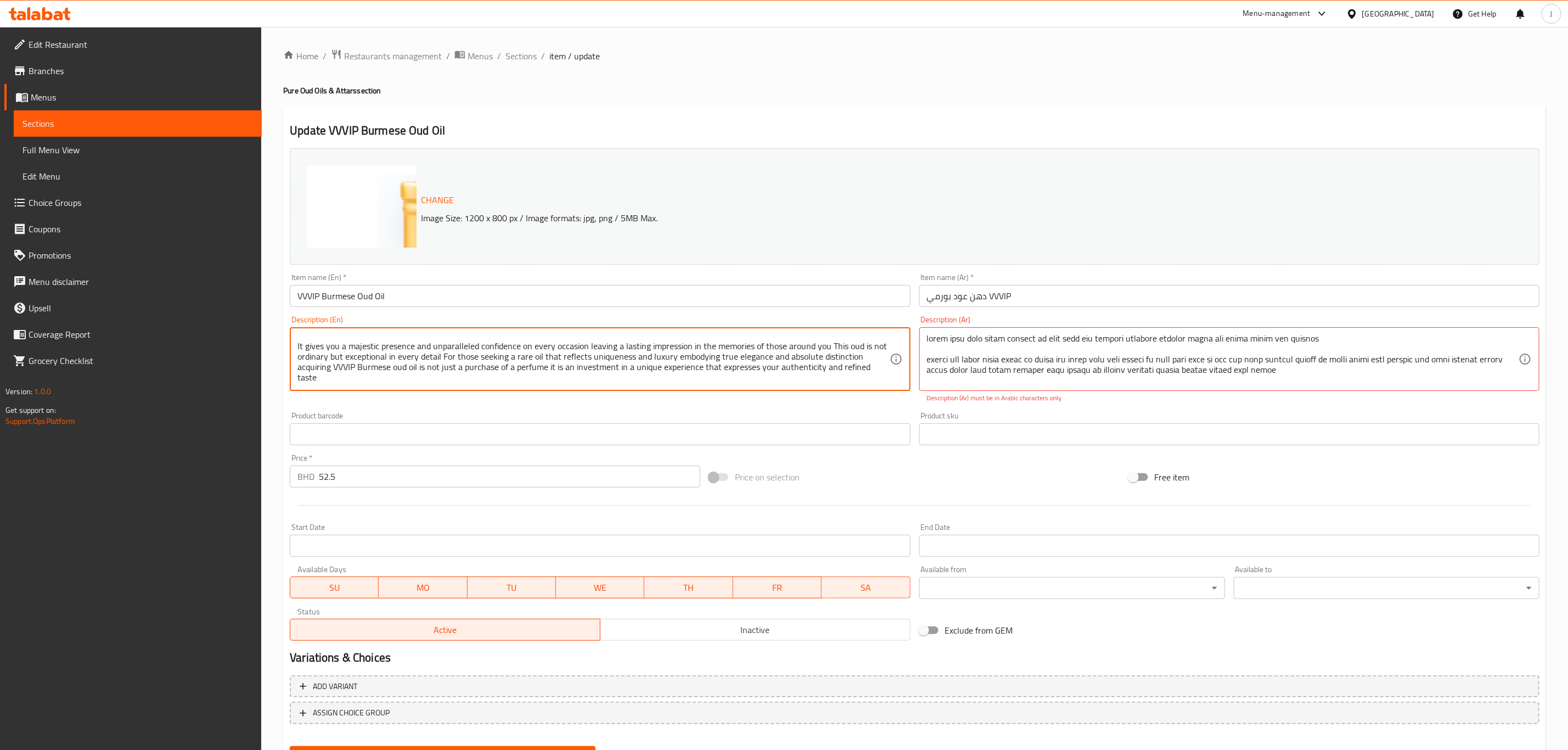
drag, startPoint x: 294, startPoint y: 333, endPoint x: 504, endPoint y: 393, distance: 218.4
click at [504, 393] on div "Description (En) A sensory experience that reflects the authenticity of nature …" at bounding box center [600, 359] width 629 height 96
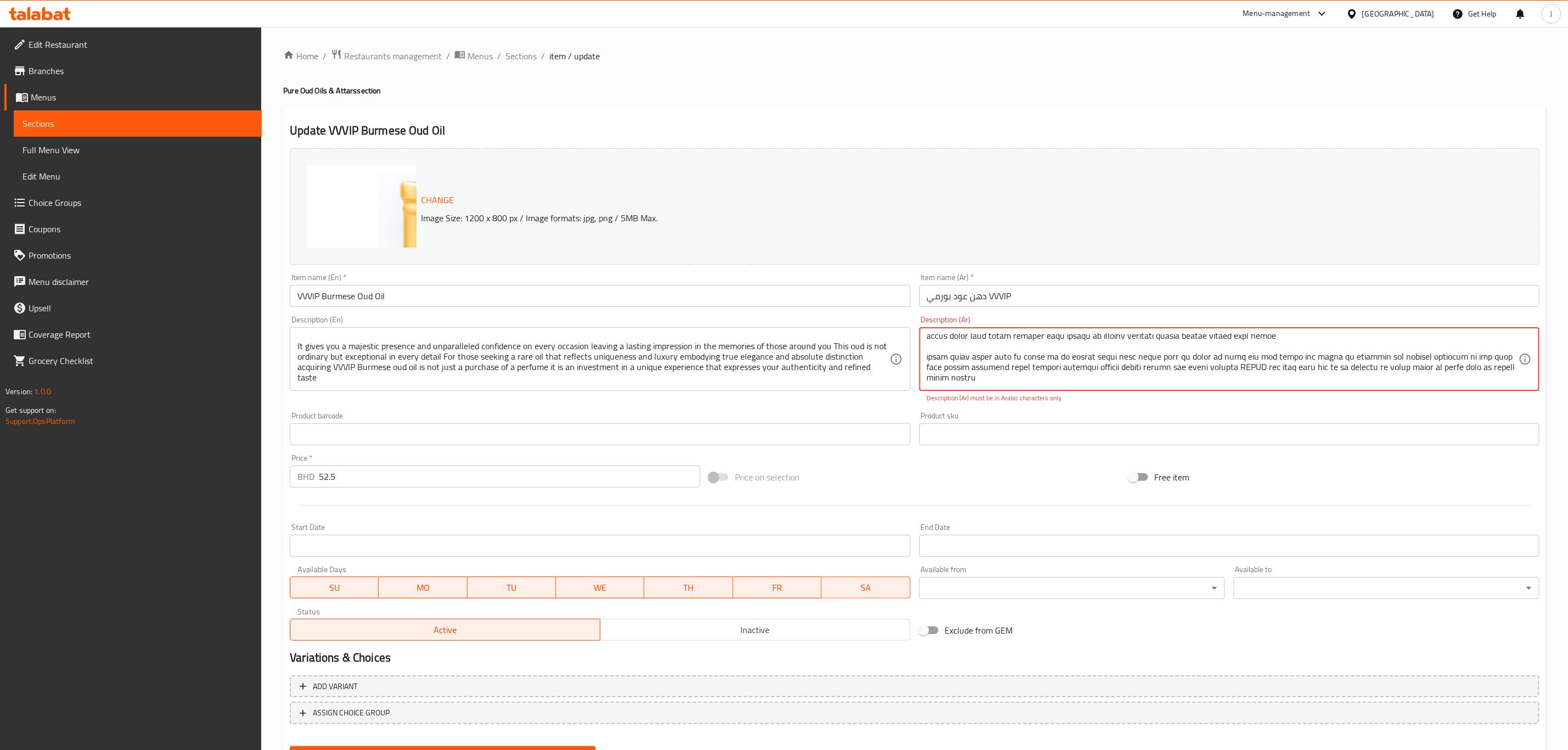
drag, startPoint x: 927, startPoint y: 340, endPoint x: 942, endPoint y: 408, distance: 69.6
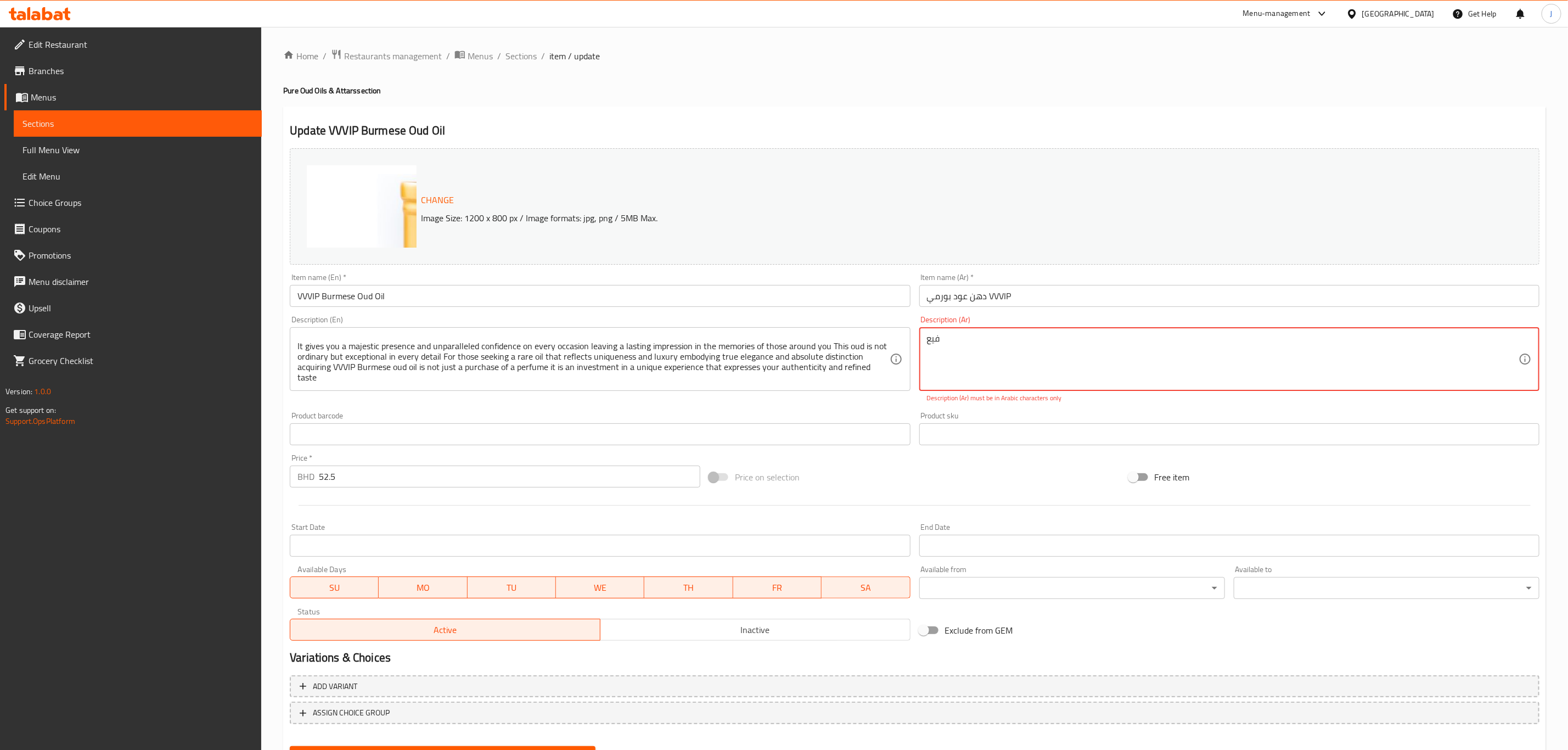
scroll to position [0, 0]
type textarea "ف"
paste textarea ""تحفة فنية طبيعية من إس إس. يضمن بثقة نقاء وقوة العطر بطبقات من الروائح التي تب…"
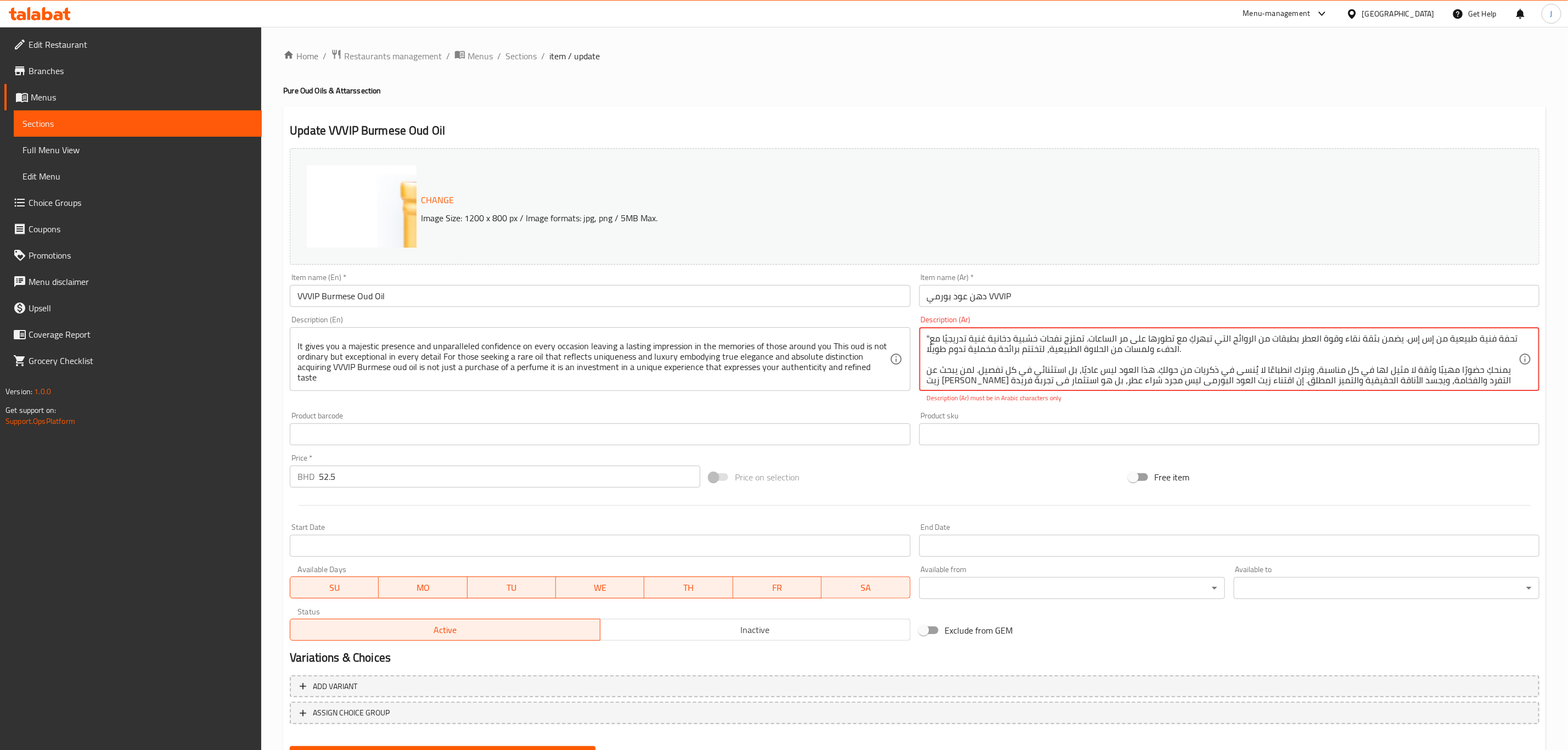
scroll to position [13, 0]
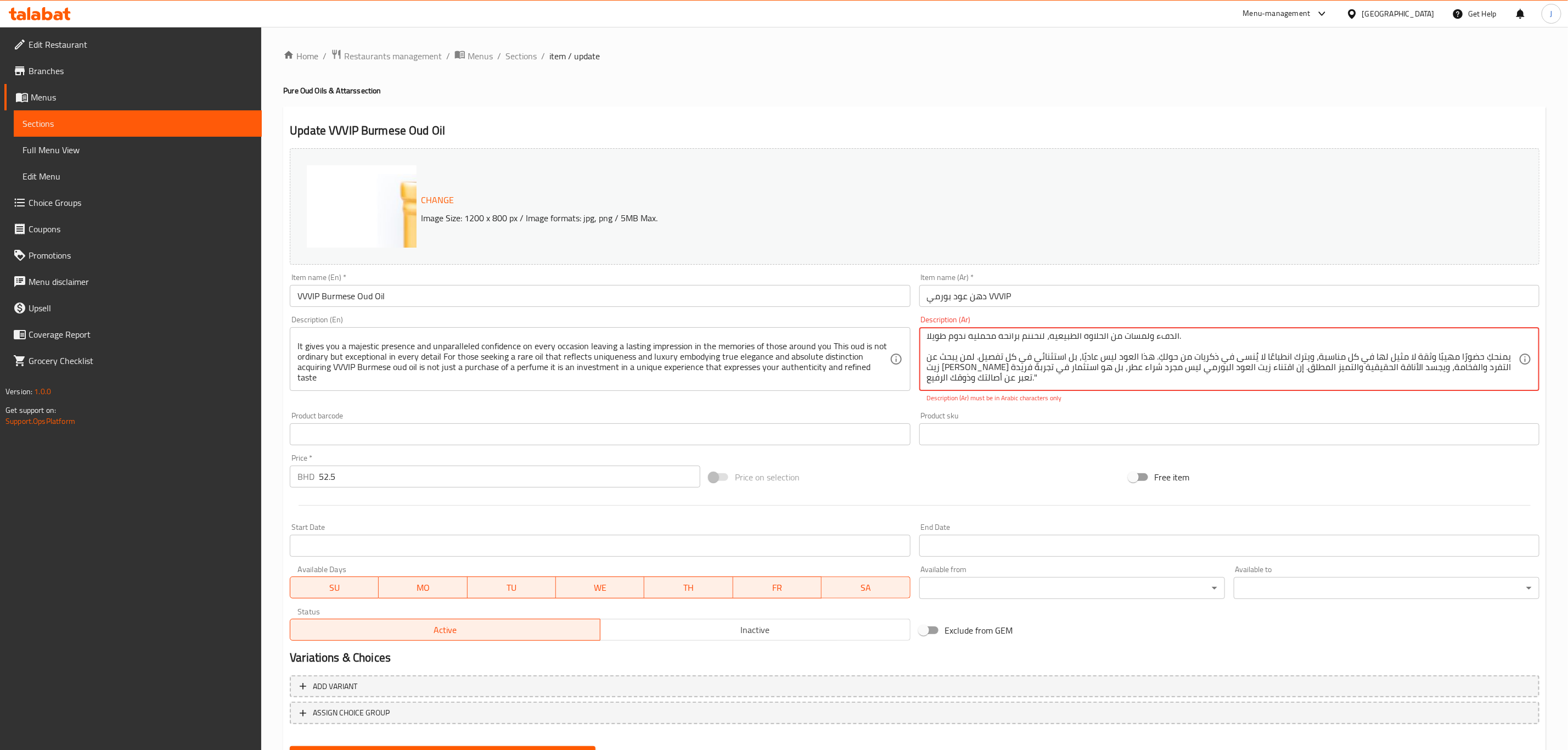
type textarea ""تحفة فنية طبيعية من إس إس. يضمن بثقة نقاء وقوة العطر بطبقات من الروائح التي تب…"
click at [1025, 292] on input "دهن عود بورمي VVVIP" at bounding box center [1229, 296] width 620 height 22
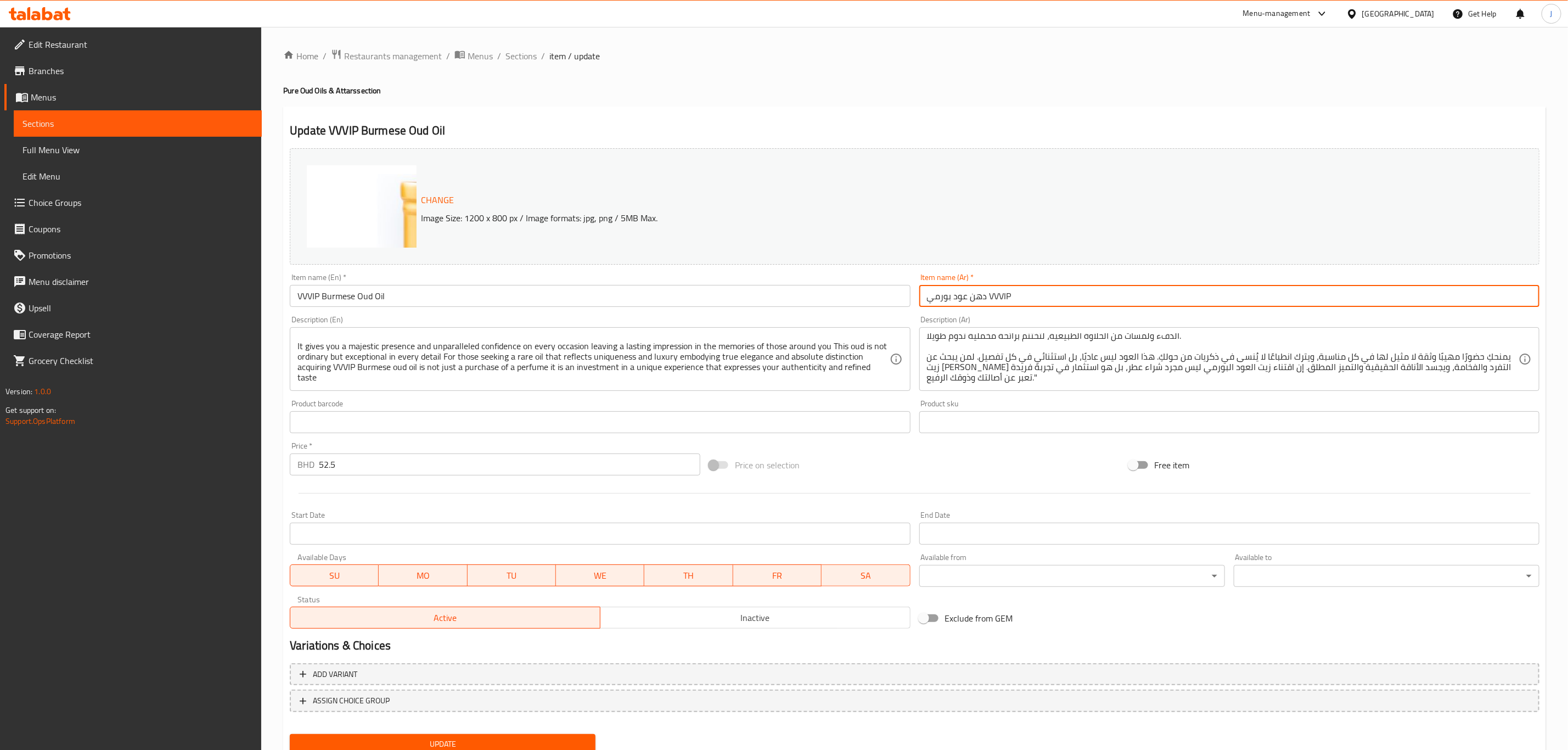
click at [1058, 267] on div "Change Image Size: 1200 x 800 px / Image formats: jpg, png / 5MB Max." at bounding box center [914, 206] width 1259 height 125
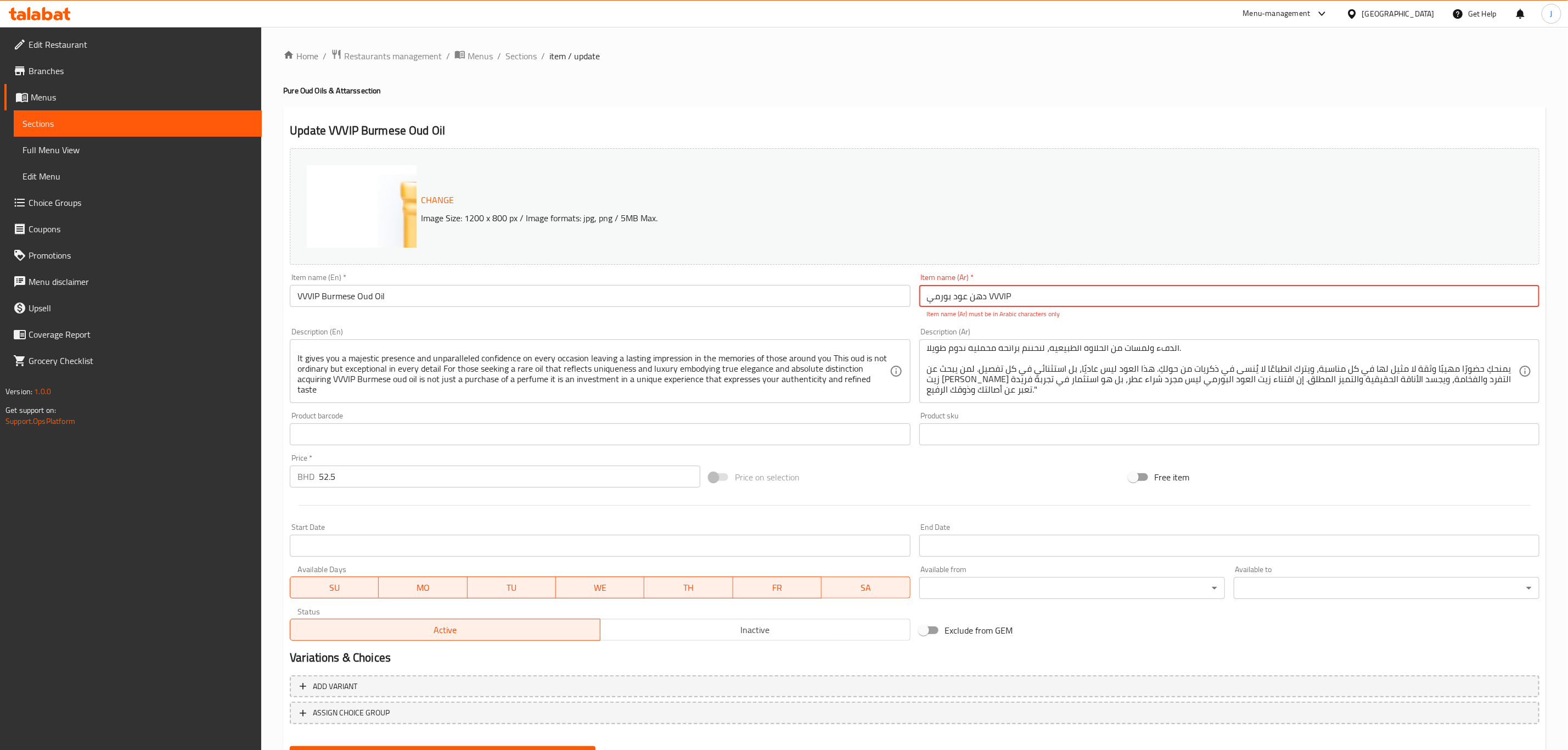
drag, startPoint x: 1020, startPoint y: 294, endPoint x: 991, endPoint y: 298, distance: 29.3
click at [991, 298] on input "دهن عود بورمي VVVIP" at bounding box center [1229, 296] width 620 height 22
type input "دهن عود بورمي"
click at [887, 211] on p "Image Size: 1200 x 800 px / Image formats: jpg, png / 5MB Max." at bounding box center [873, 217] width 912 height 13
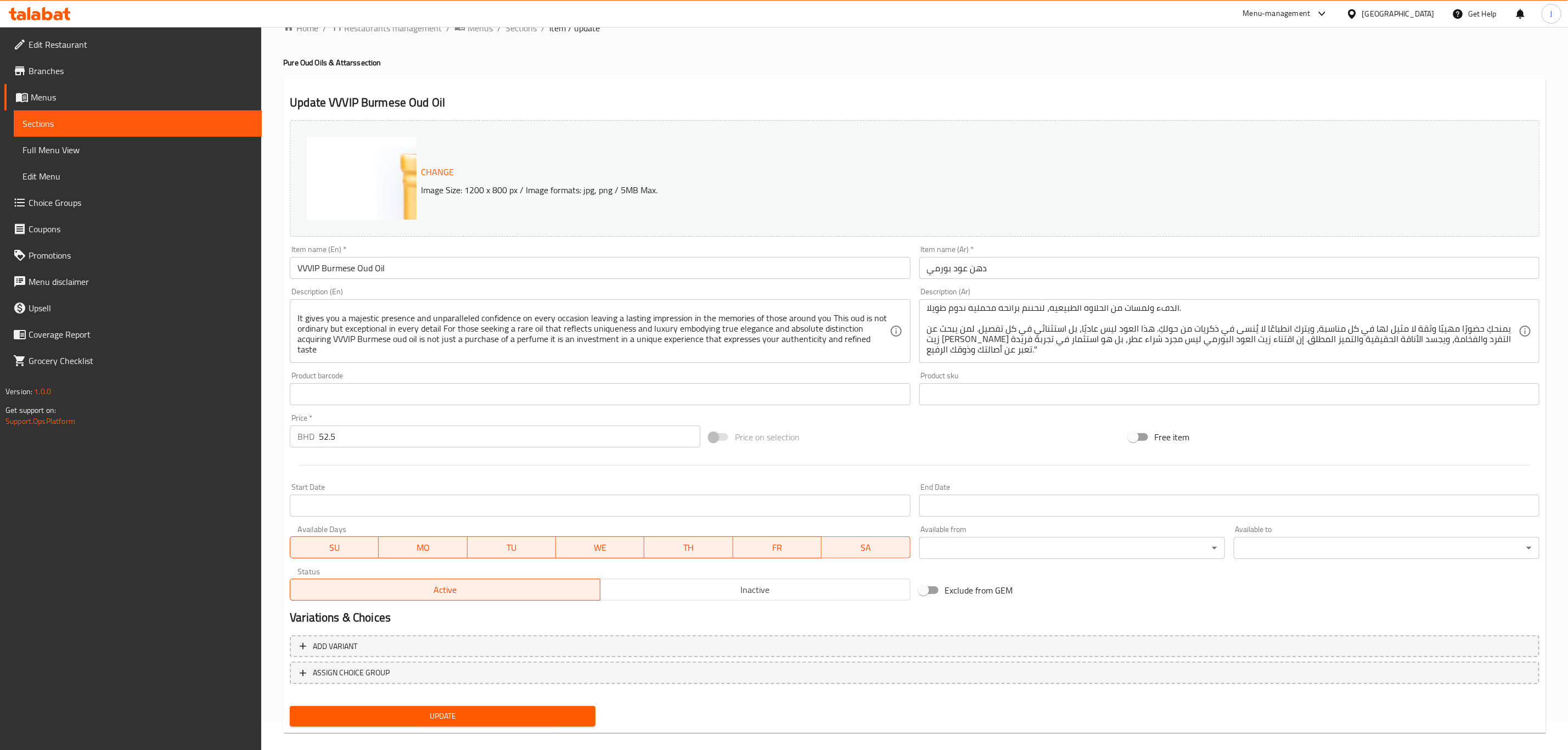
scroll to position [40, 0]
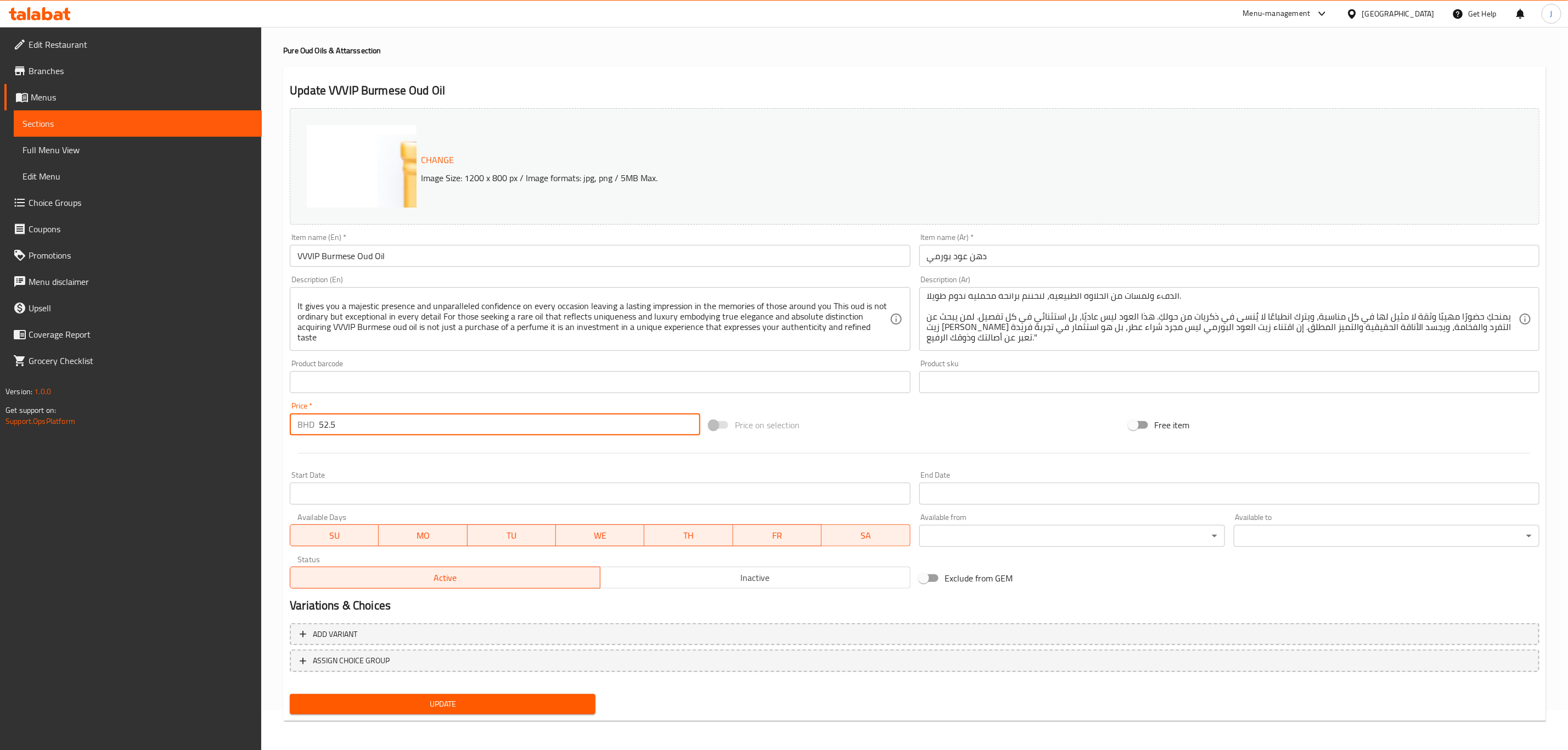
drag, startPoint x: 351, startPoint y: 425, endPoint x: 212, endPoint y: 407, distance: 140.2
click at [212, 407] on div "Edit Restaurant Branches Menus Sections Full Menu View Edit Menu Choice Groups …" at bounding box center [784, 369] width 1568 height 765
type input "0"
click at [342, 627] on span "Add variant" at bounding box center [335, 634] width 44 height 14
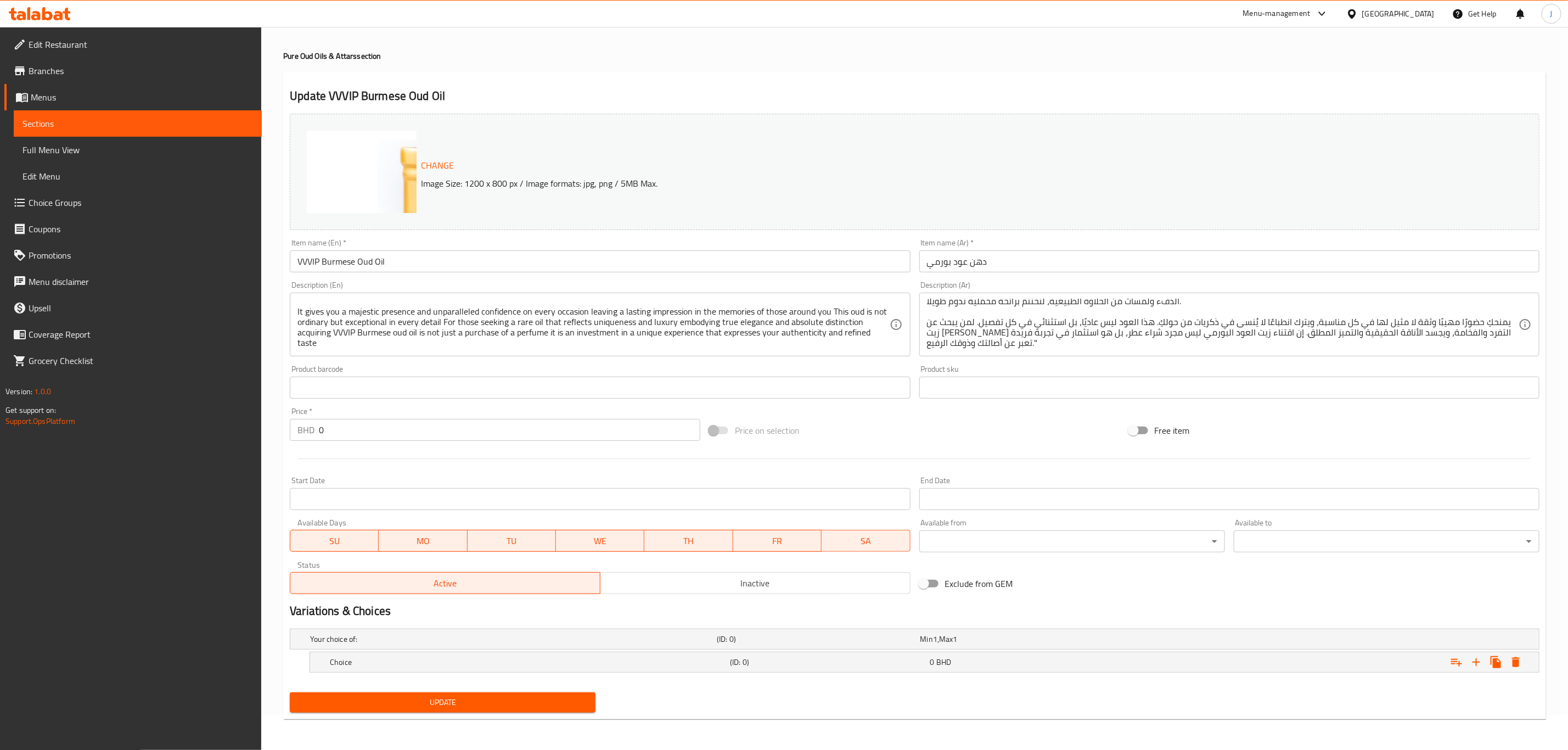
scroll to position [35, 0]
click at [1477, 662] on icon "Expand" at bounding box center [1477, 662] width 8 height 8
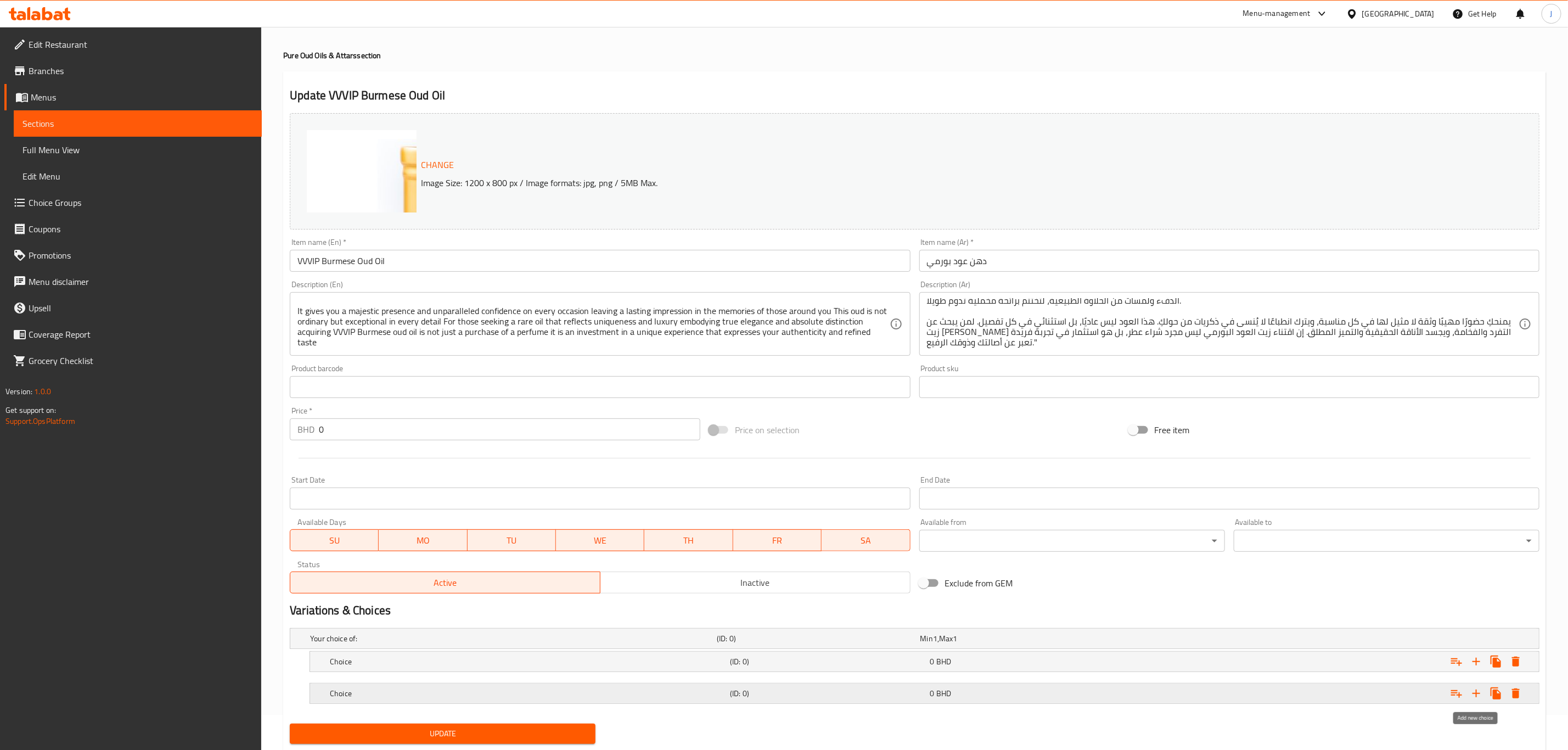
click at [1477, 690] on icon "Expand" at bounding box center [1476, 693] width 13 height 13
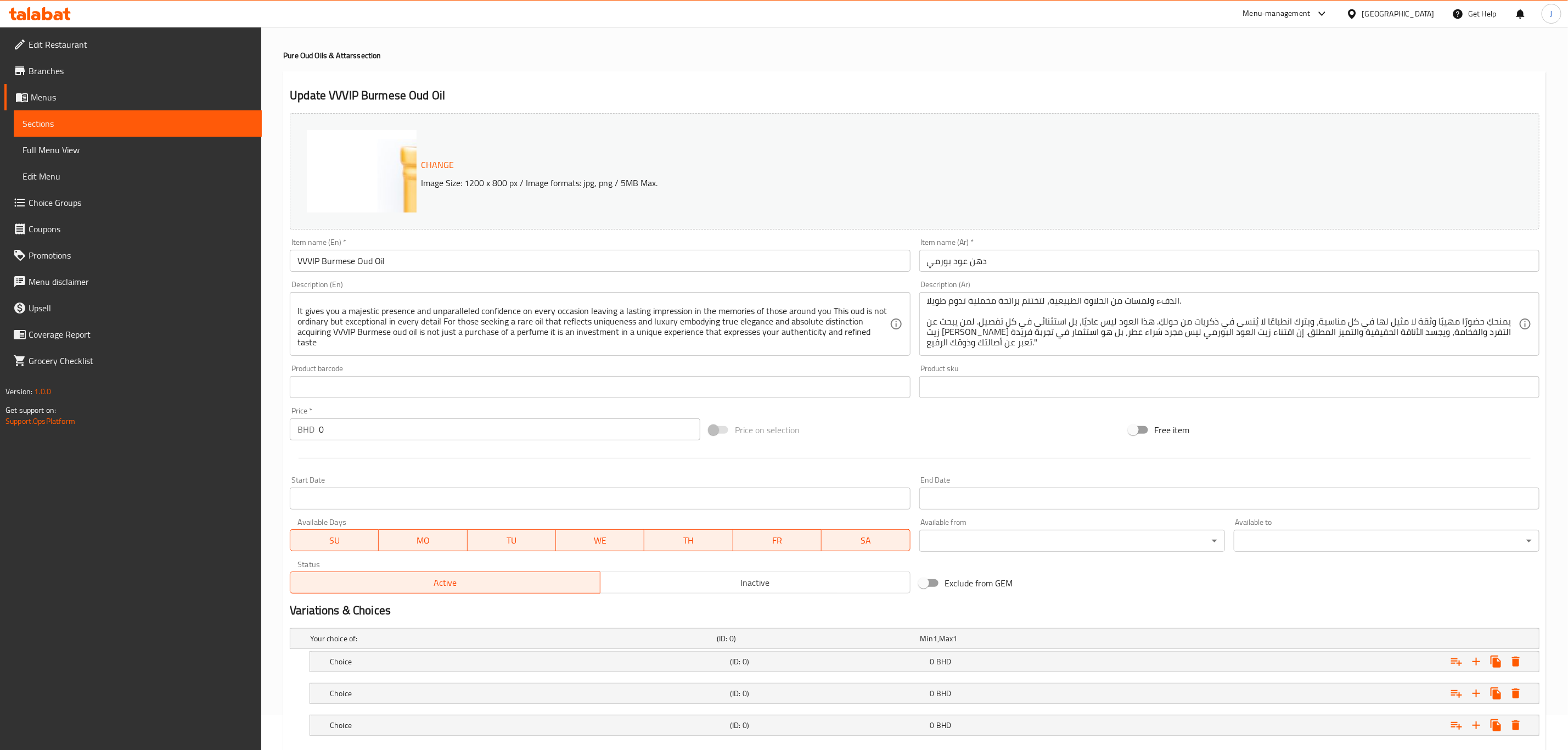
scroll to position [99, 0]
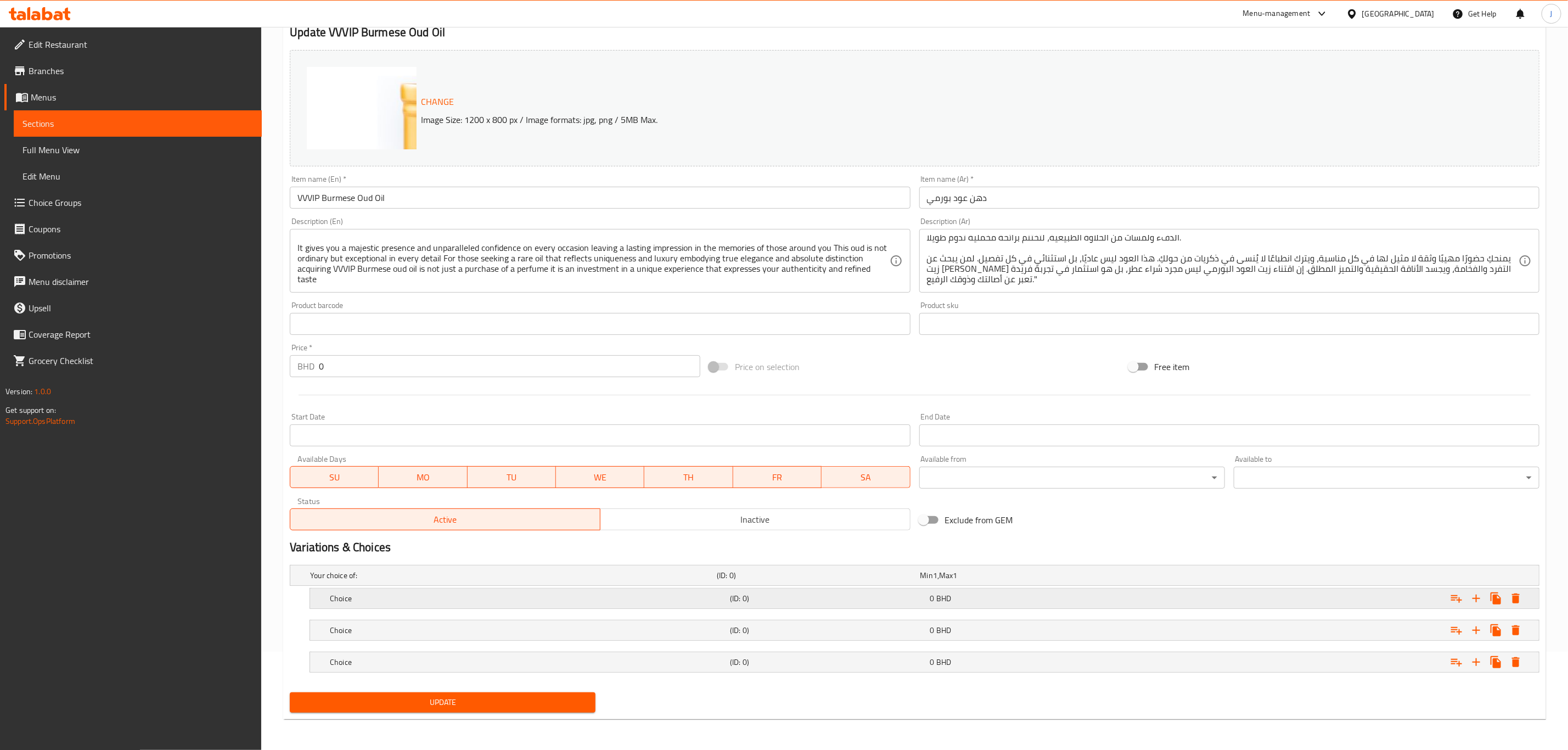
click at [478, 600] on h5 "Choice" at bounding box center [528, 598] width 396 height 11
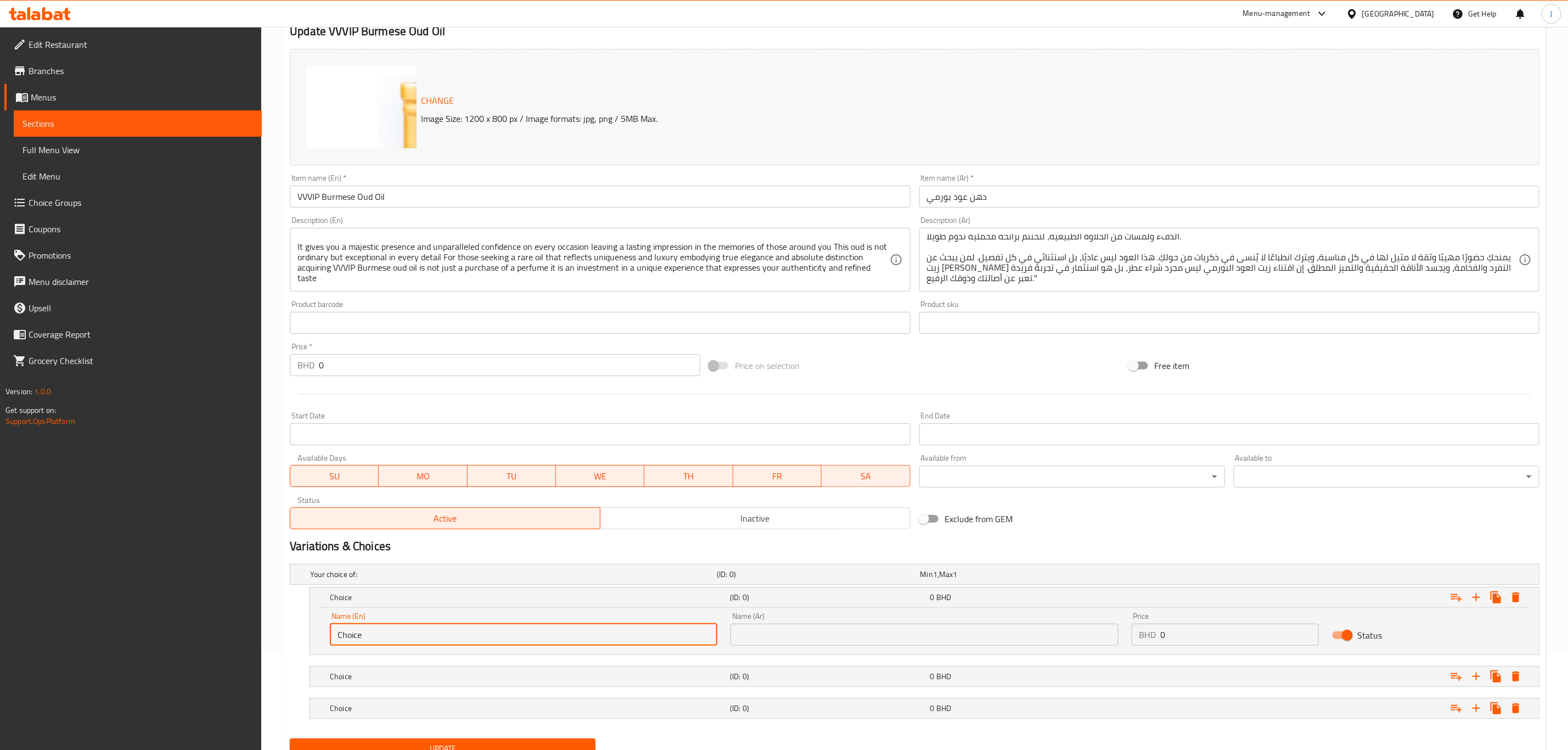
drag, startPoint x: 463, startPoint y: 638, endPoint x: 216, endPoint y: 641, distance: 247.0
click at [216, 641] on div "Edit Restaurant Branches Menus Sections Full Menu View Edit Menu Choice Groups …" at bounding box center [784, 361] width 1568 height 868
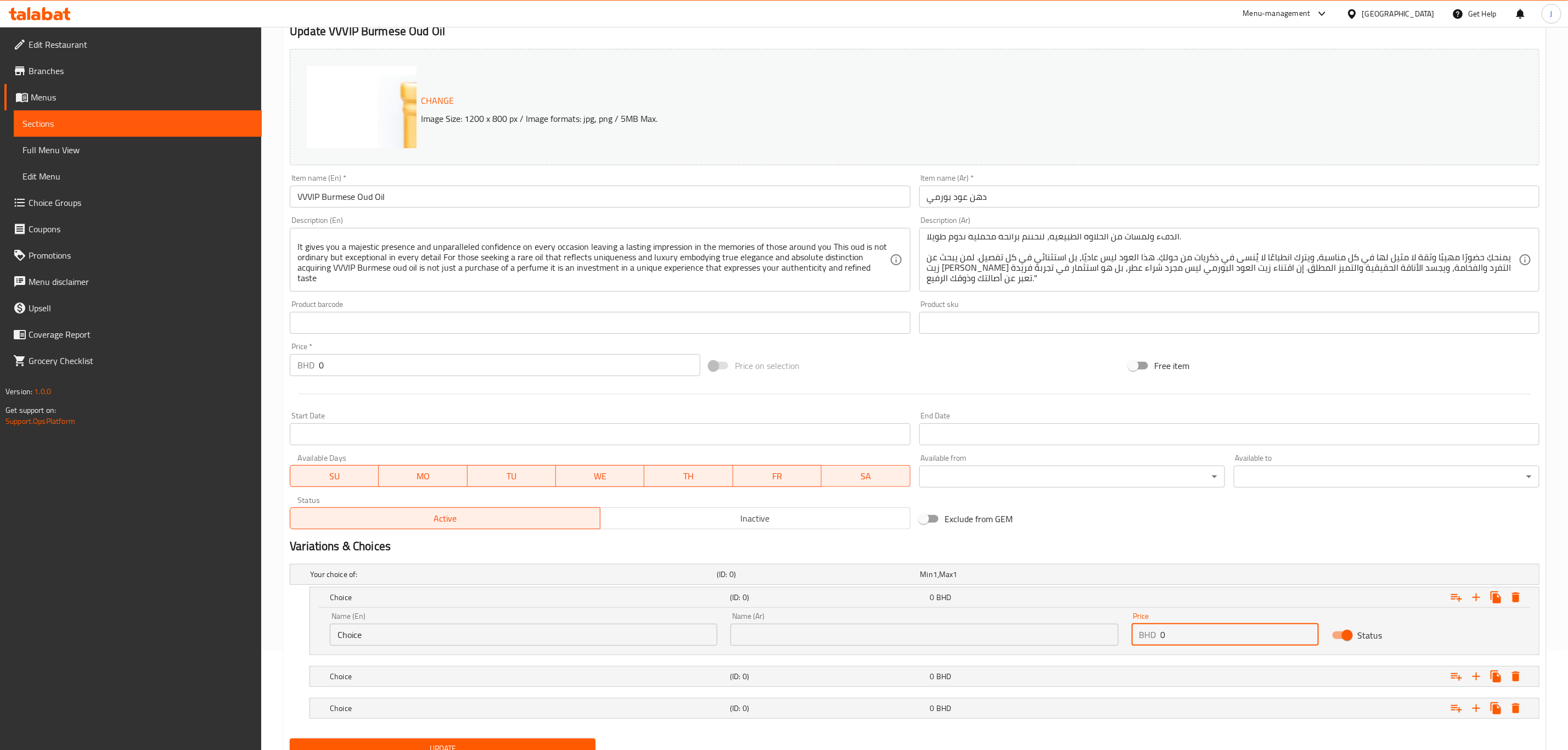
drag, startPoint x: 1089, startPoint y: 636, endPoint x: 1074, endPoint y: 636, distance: 15.0
click at [1074, 636] on div "Name (En) Choice Name (En) Name (Ar) Name (Ar) Price BHD 0 Price Status" at bounding box center [925, 629] width 1203 height 47
paste input "75.00"
type input "75.000"
click at [1221, 673] on div "Expand" at bounding box center [1328, 676] width 400 height 24
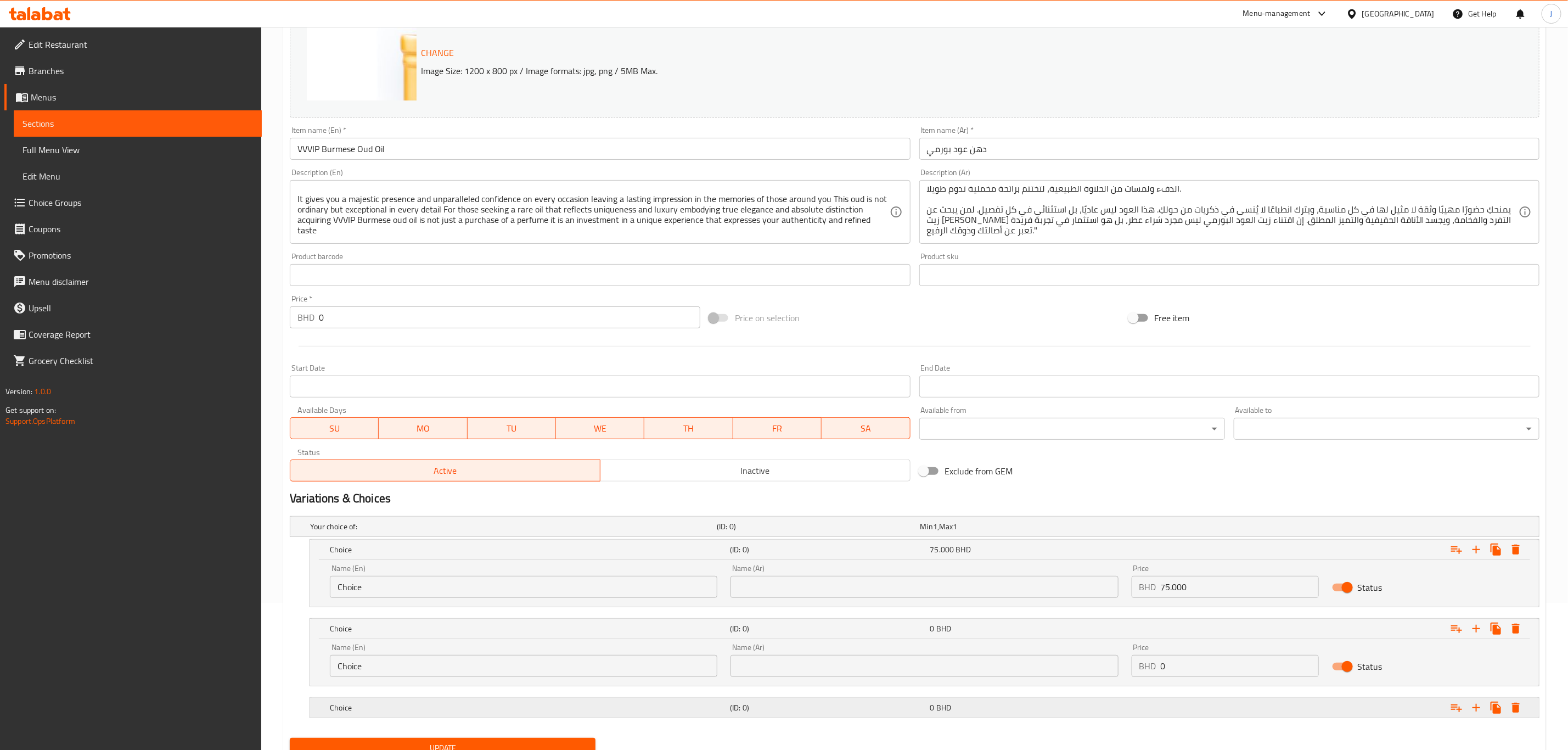
scroll to position [195, 0]
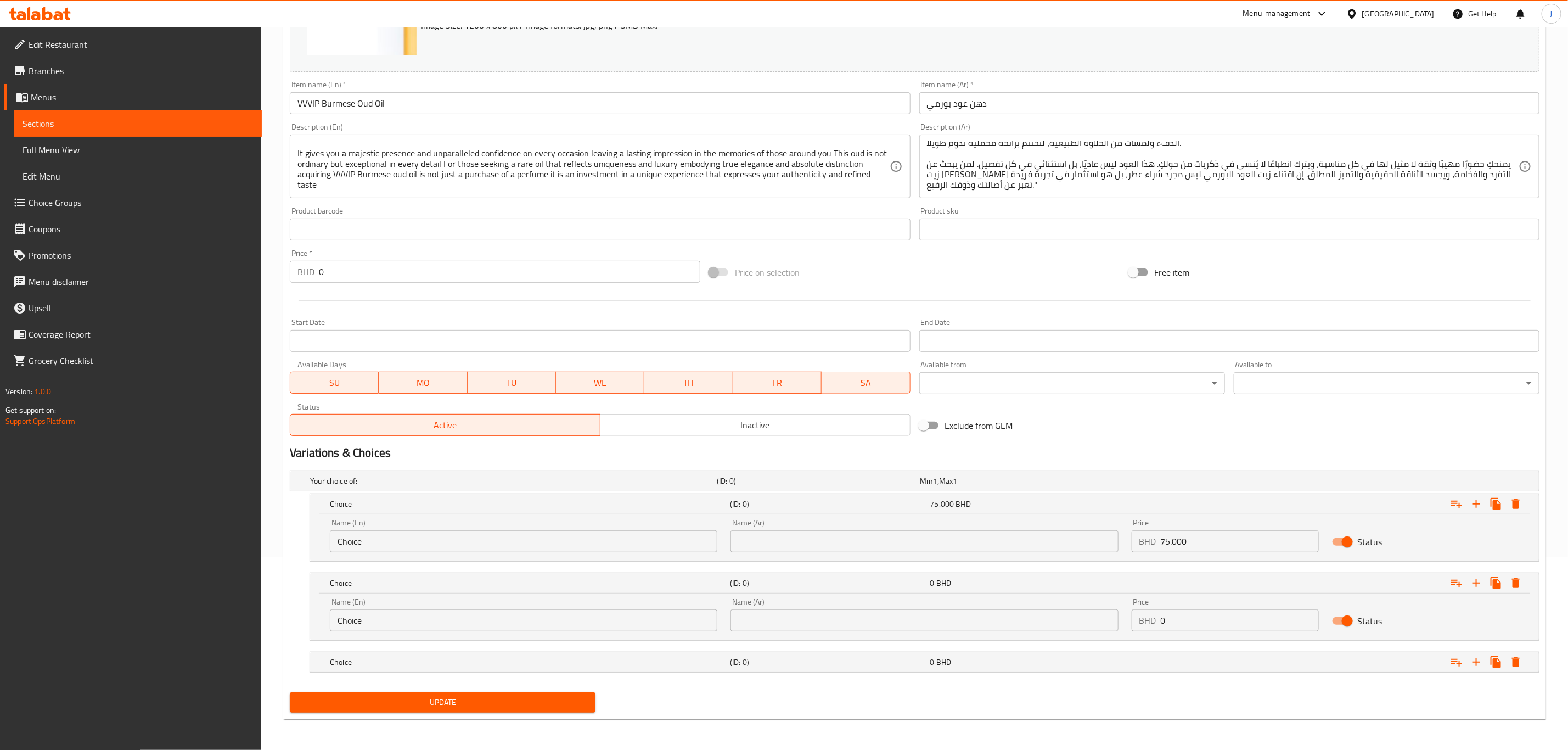
click at [1198, 605] on div "Price BHD 0 Price" at bounding box center [1225, 614] width 187 height 34
drag, startPoint x: 1188, startPoint y: 618, endPoint x: 1105, endPoint y: 611, distance: 83.3
click at [1105, 611] on div "Name (En) Choice Name (En) Name (Ar) Name (Ar) Price BHD 0 Price Status" at bounding box center [925, 614] width 1203 height 47
paste input "135.00"
type input "135.000"
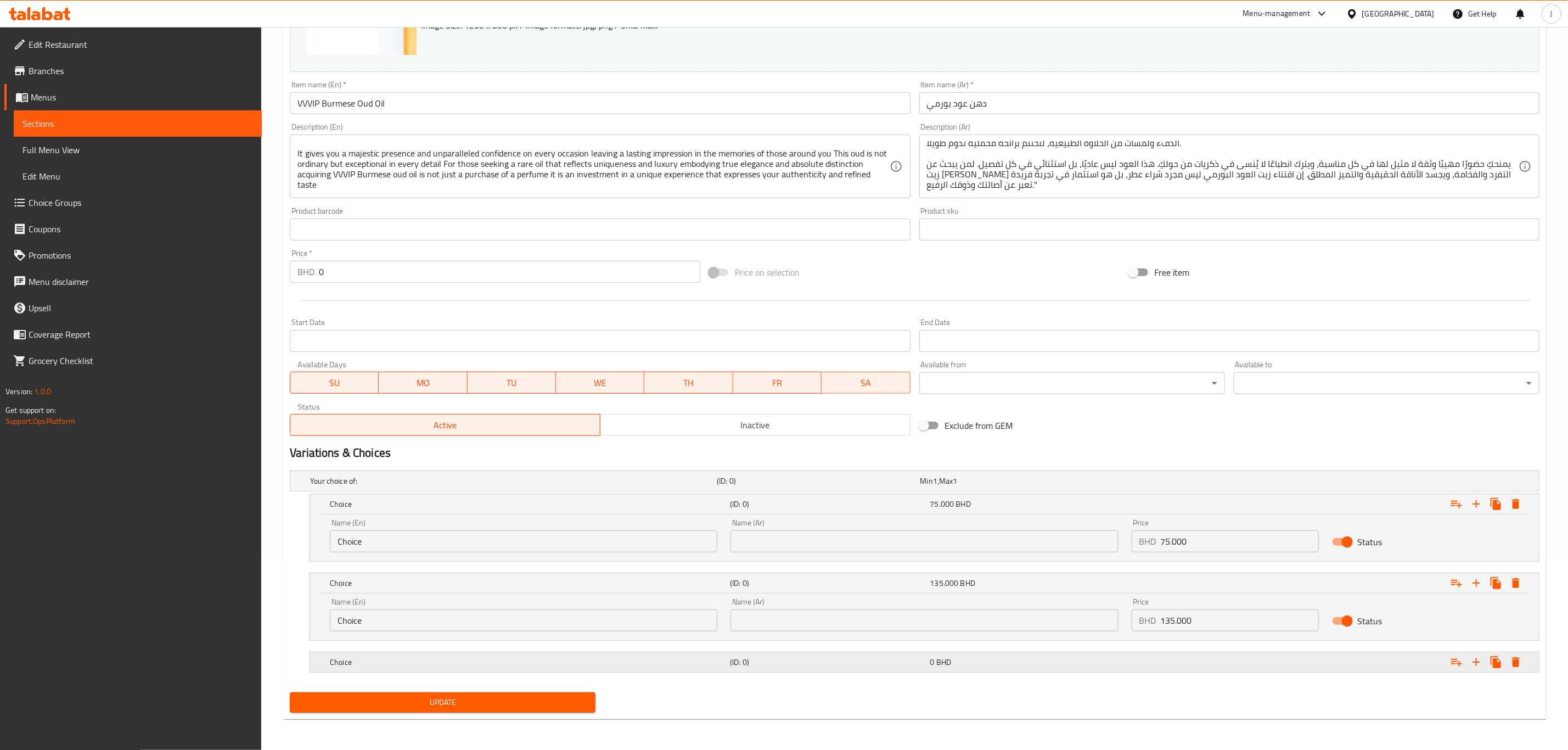
click at [1151, 654] on div "Expand" at bounding box center [1328, 662] width 400 height 24
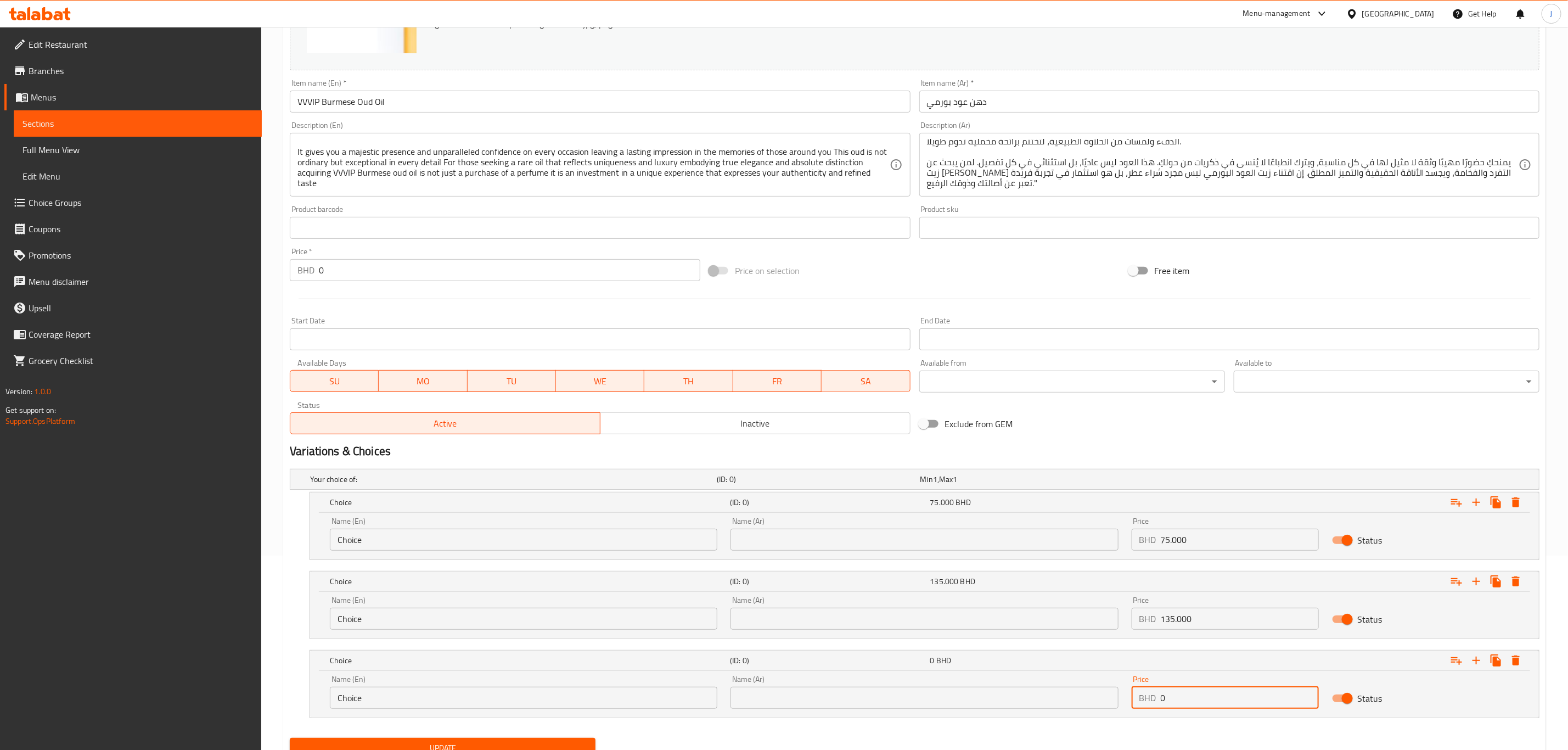
drag, startPoint x: 1191, startPoint y: 697, endPoint x: 1120, endPoint y: 698, distance: 71.0
click at [1120, 698] on div "Name (En) Choice Name (En) Name (Ar) Name (Ar) Price BHD 0 Price Status" at bounding box center [925, 692] width 1203 height 47
paste input "225.00"
type input "225.000"
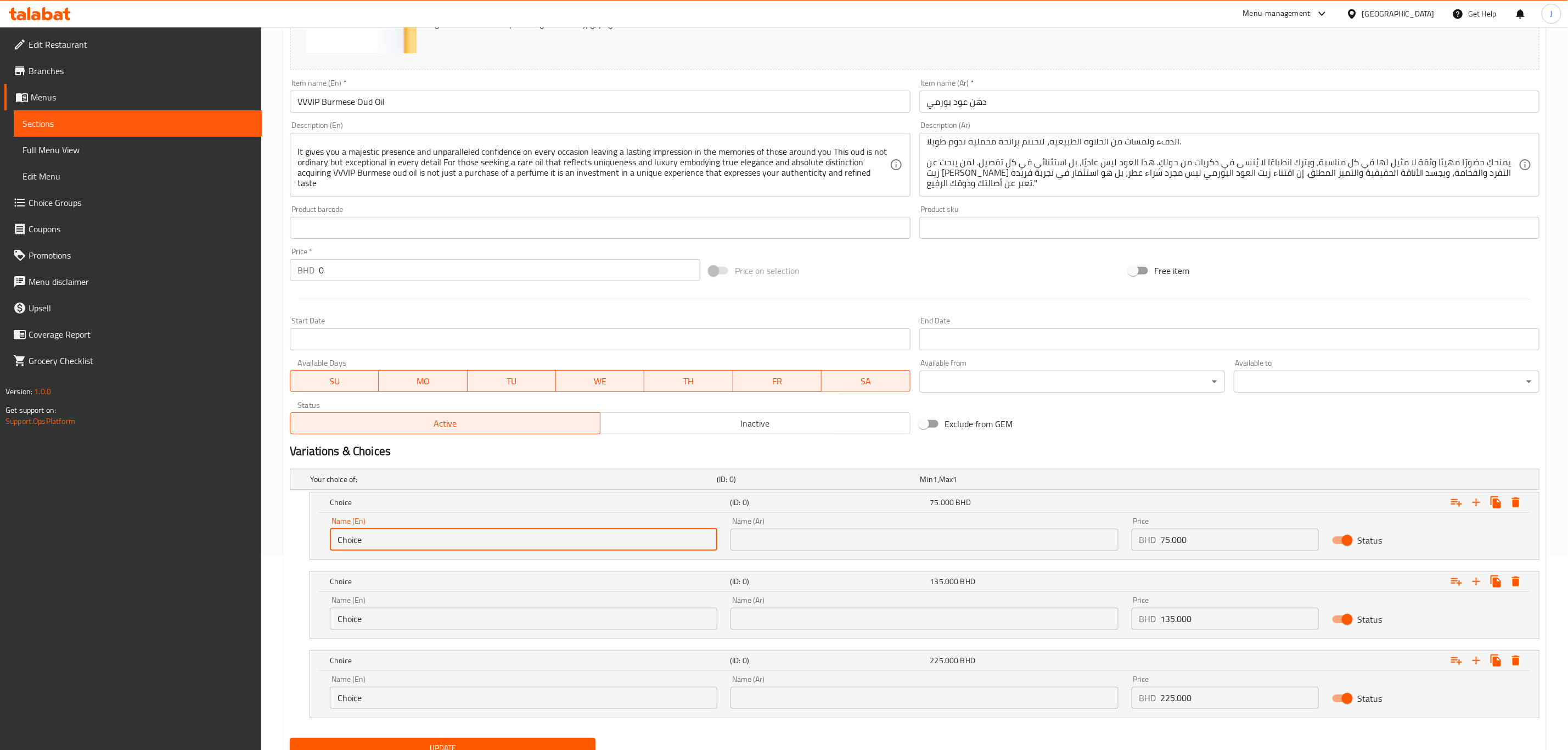
paste input "Quarter Tola"
drag, startPoint x: 420, startPoint y: 544, endPoint x: 269, endPoint y: 547, distance: 151.0
click at [269, 547] on div "Home / Restaurants management / Menus / Sections / item / update Pure Oud Oils …" at bounding box center [915, 314] width 1307 height 963
type input "Quarter Tola"
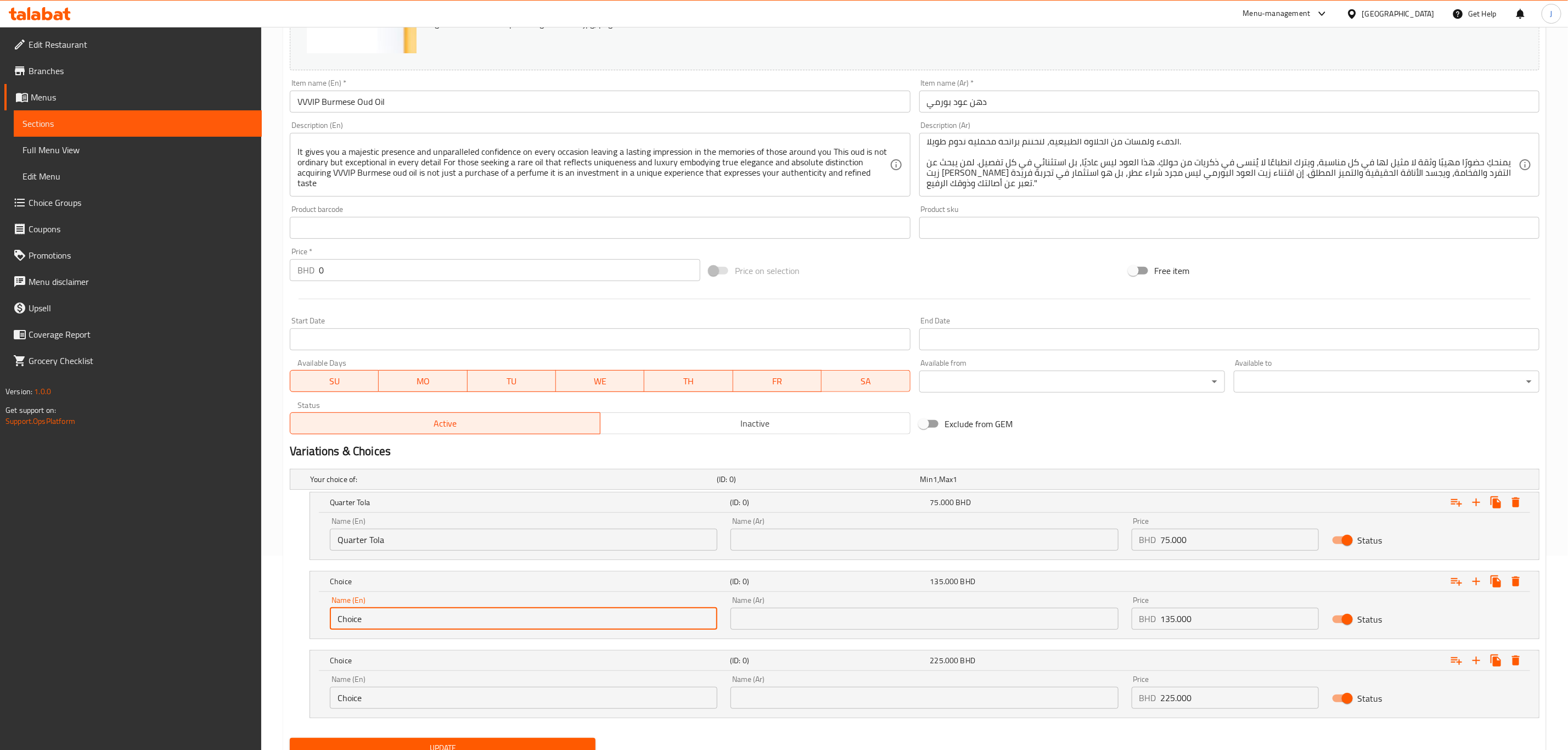
drag, startPoint x: 414, startPoint y: 625, endPoint x: 277, endPoint y: 617, distance: 137.2
click at [277, 617] on div "Home / Restaurants management / Menus / Sections / item / update Pure Oud Oils …" at bounding box center [915, 314] width 1307 height 963
paste input "Half Tola"
type input "Half Tola"
click at [348, 702] on input "Choice" at bounding box center [523, 698] width 387 height 22
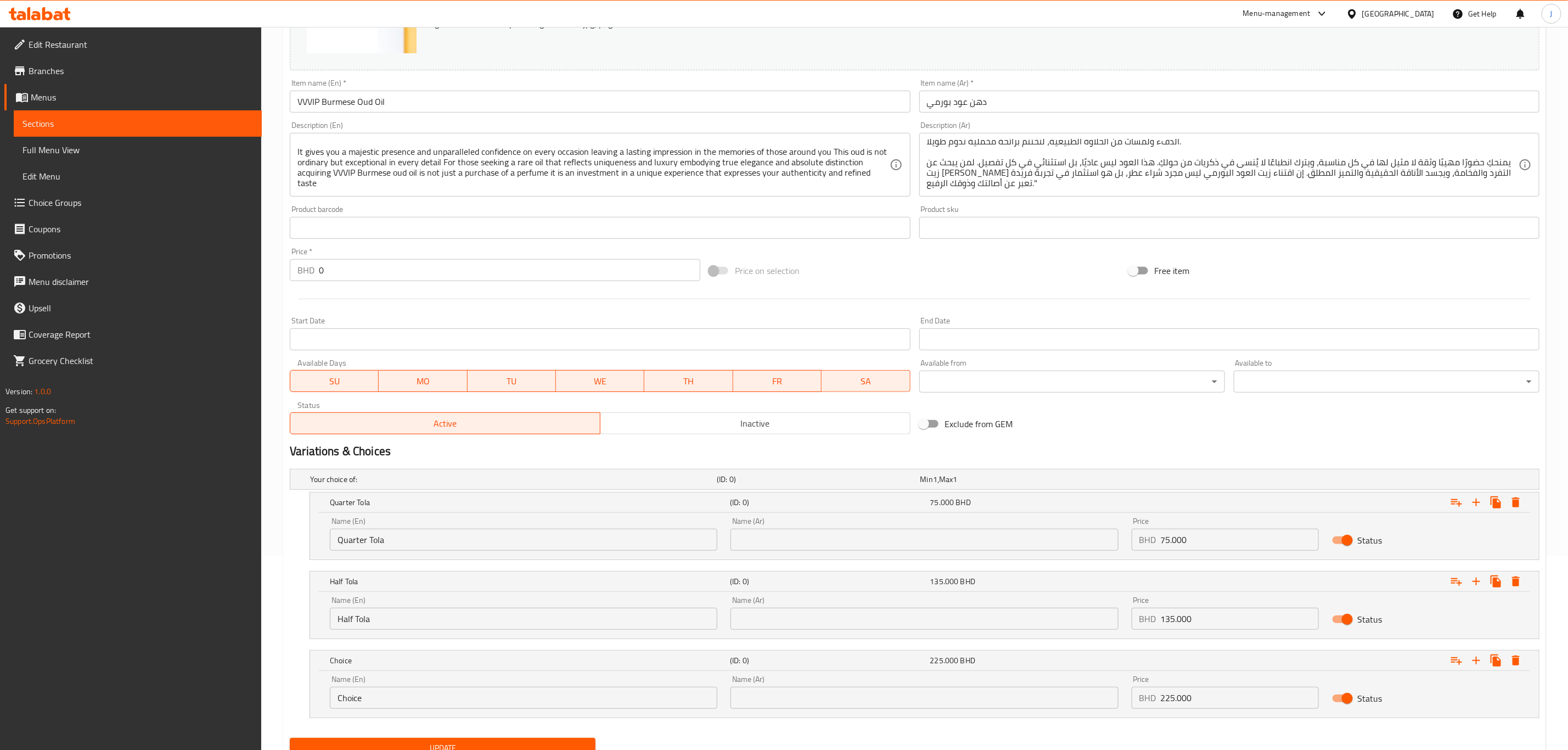
paste input "One Tola"
drag, startPoint x: 408, startPoint y: 697, endPoint x: 181, endPoint y: 670, distance: 228.6
click at [181, 670] on div "Edit Restaurant Branches Menus Sections Full Menu View Edit Menu Choice Groups …" at bounding box center [784, 314] width 1568 height 963
paste input "One Tola"
type input "One Tola"
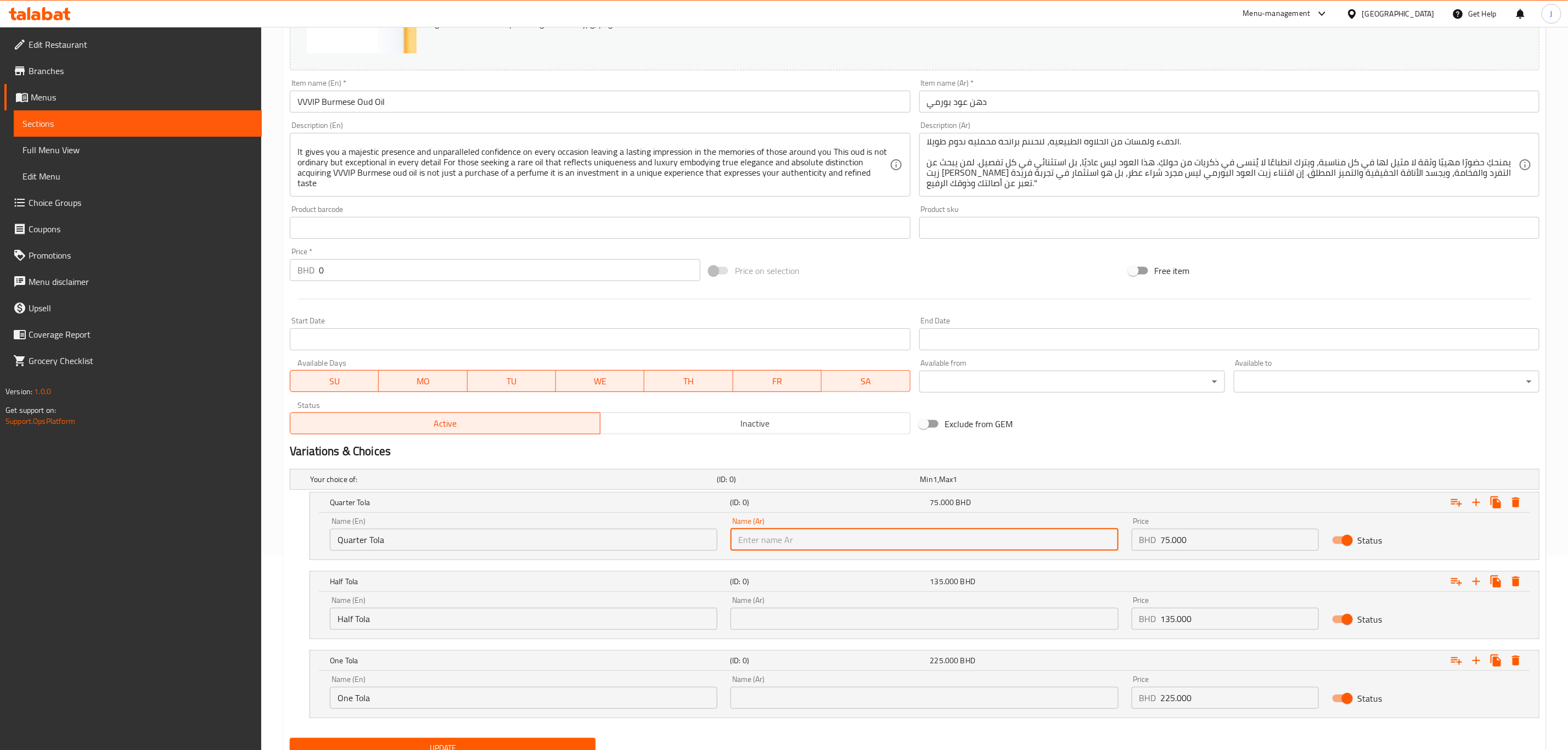
click at [799, 538] on input "text" at bounding box center [924, 539] width 387 height 22
paste input "ربع تولة"
type input "ربع تولة"
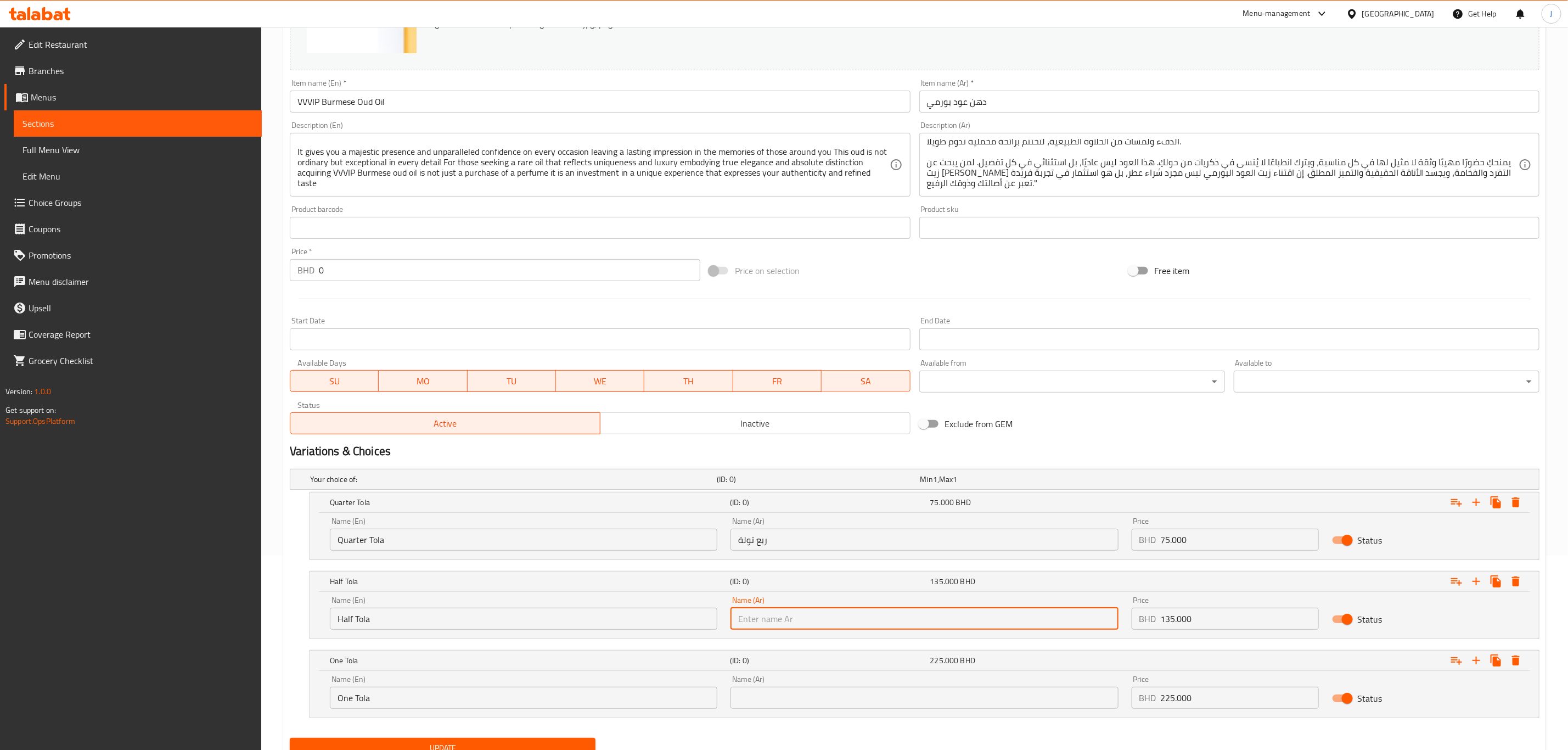
click at [849, 630] on input "text" at bounding box center [924, 619] width 387 height 22
paste input "نصف تولة"
type input "نصف تولة"
click at [814, 695] on input "text" at bounding box center [924, 698] width 387 height 22
paste input "تولة واحدة"
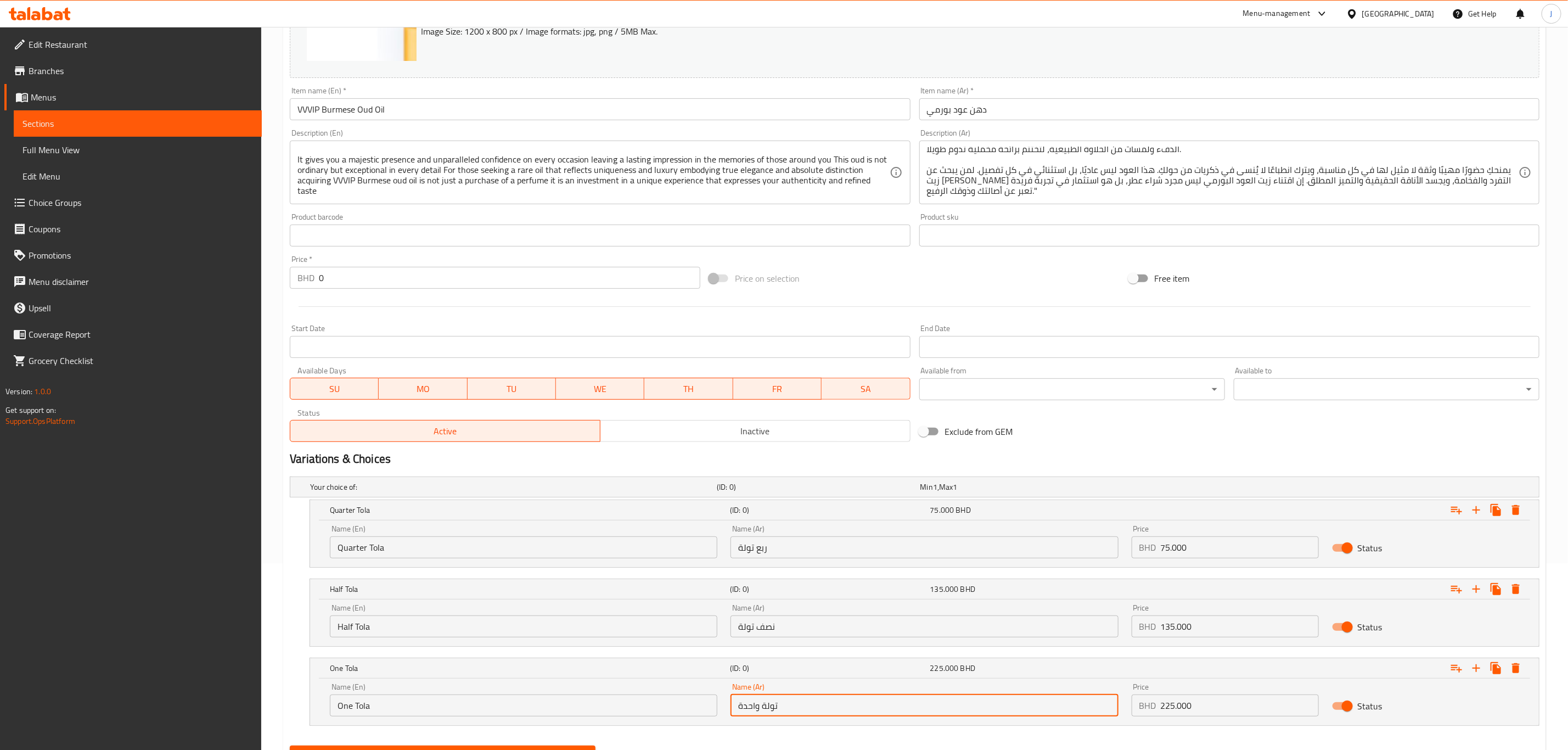
scroll to position [241, 0]
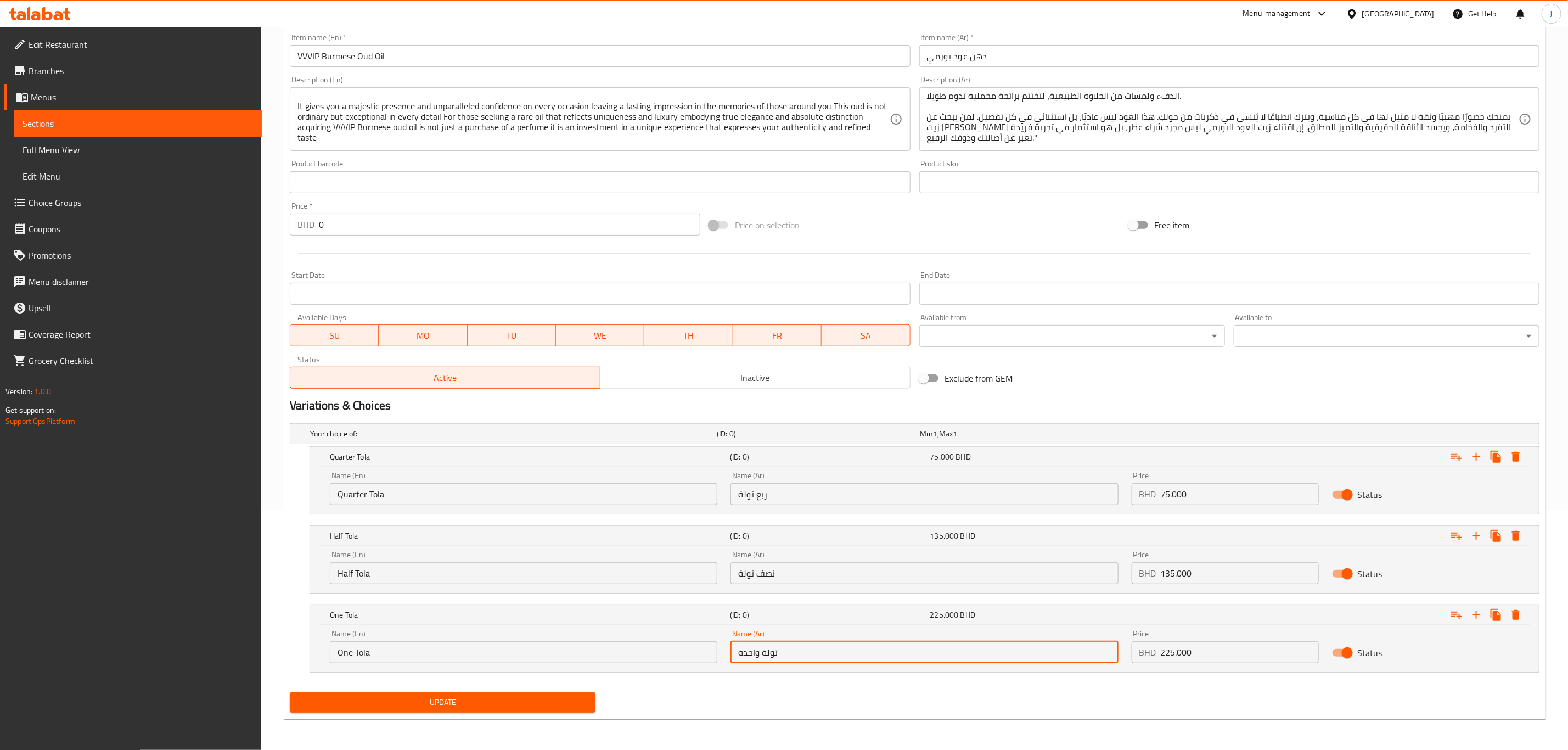
type input "تولة واحدة"
click at [430, 703] on span "Update" at bounding box center [443, 702] width 288 height 14
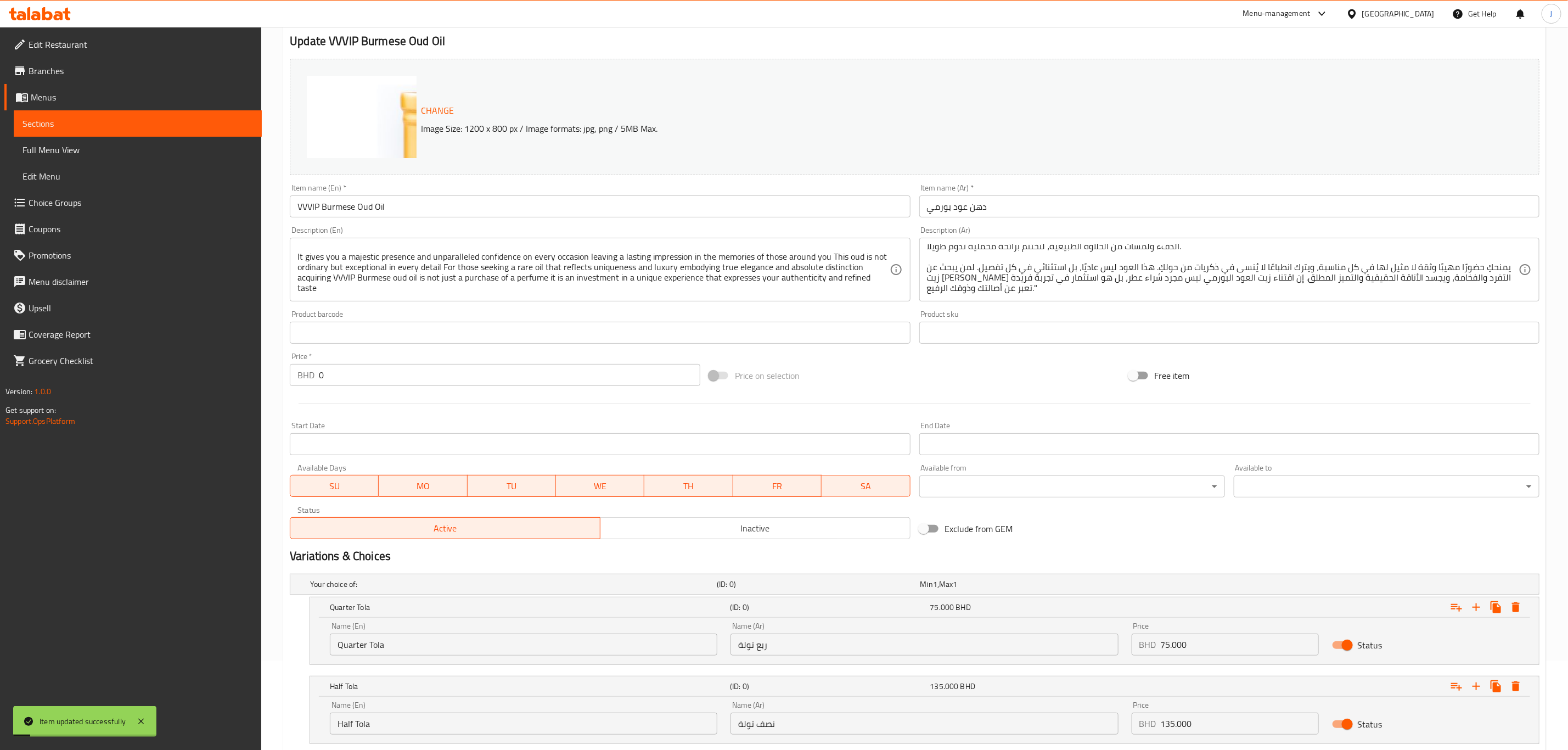
scroll to position [0, 0]
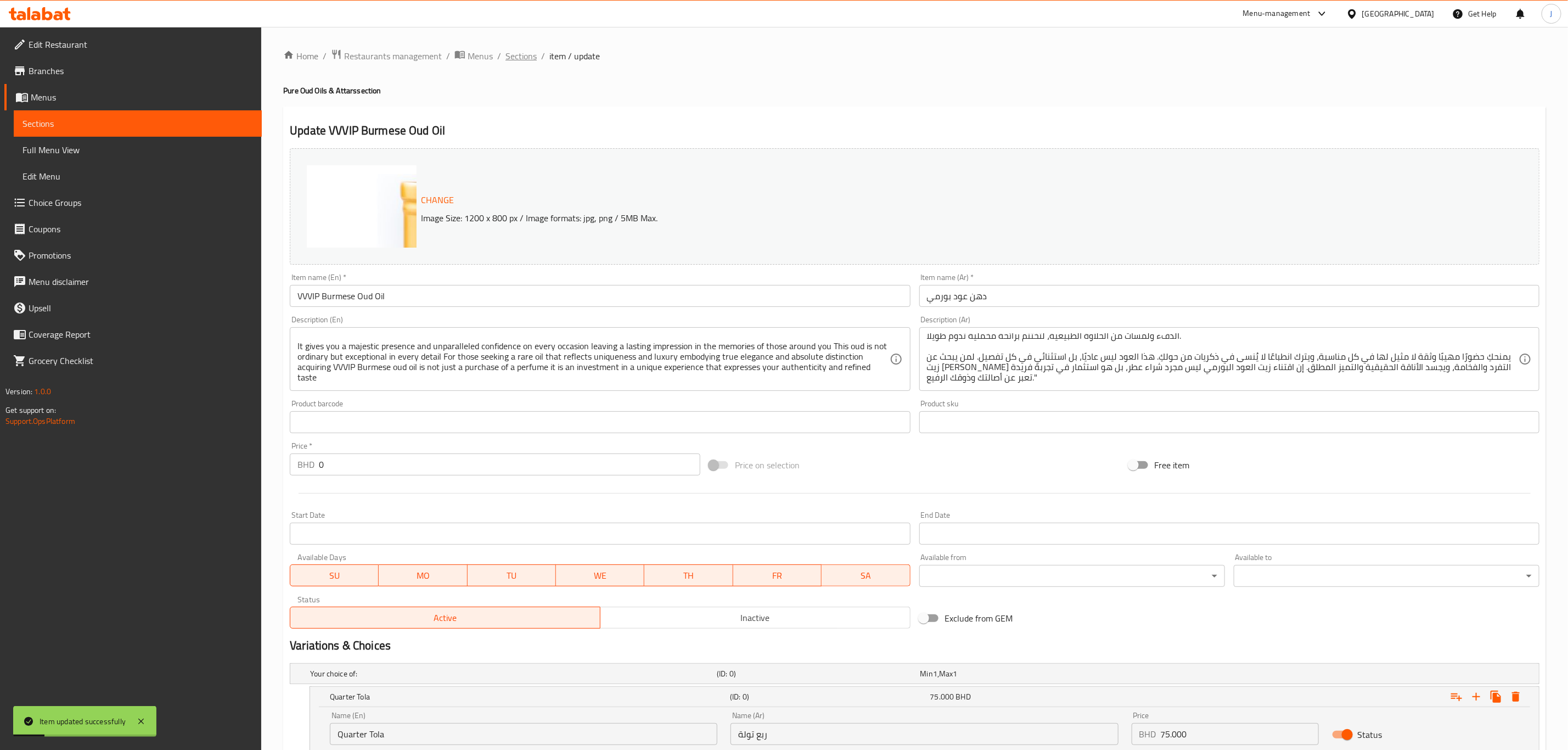
click at [521, 53] on span "Sections" at bounding box center [521, 55] width 31 height 13
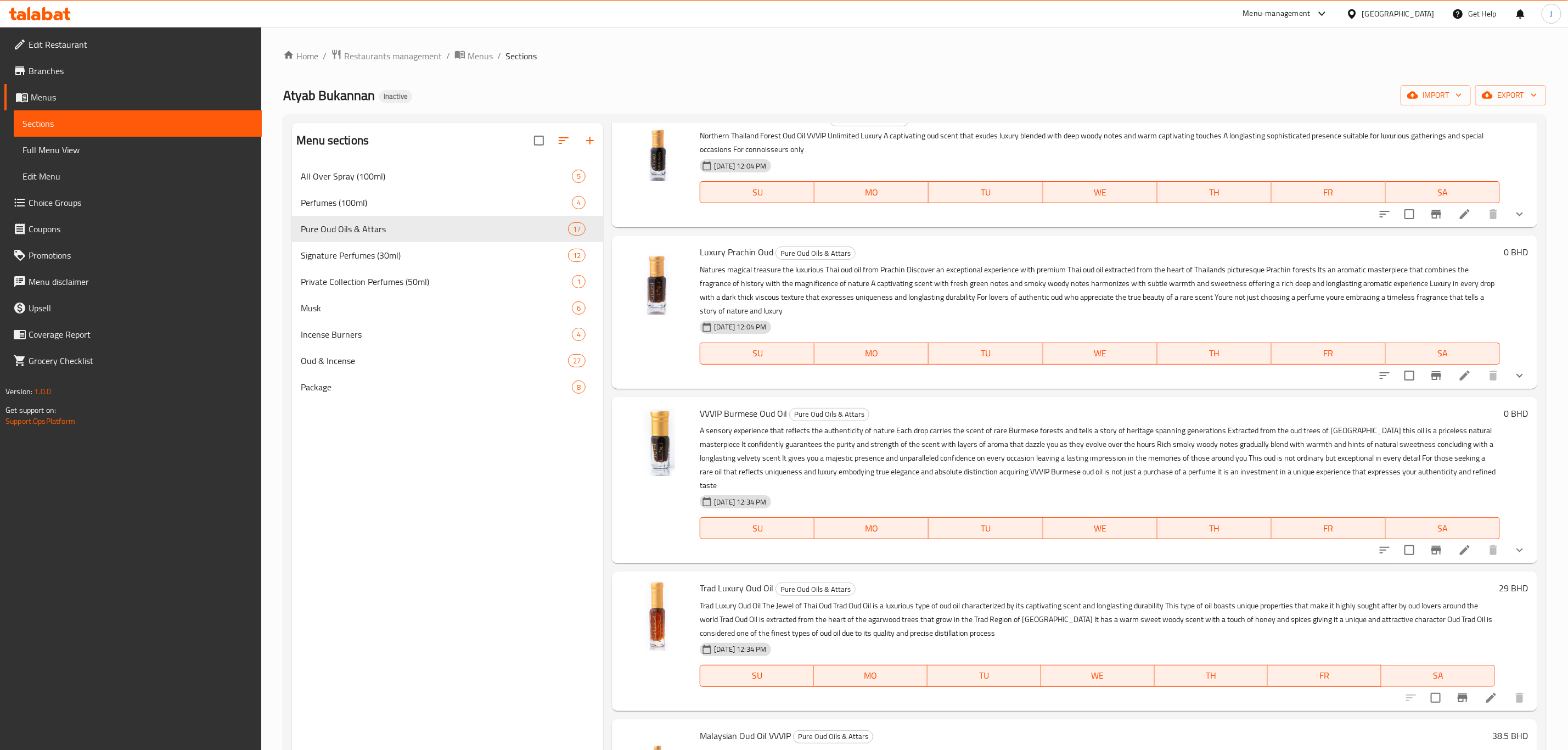
scroll to position [82, 0]
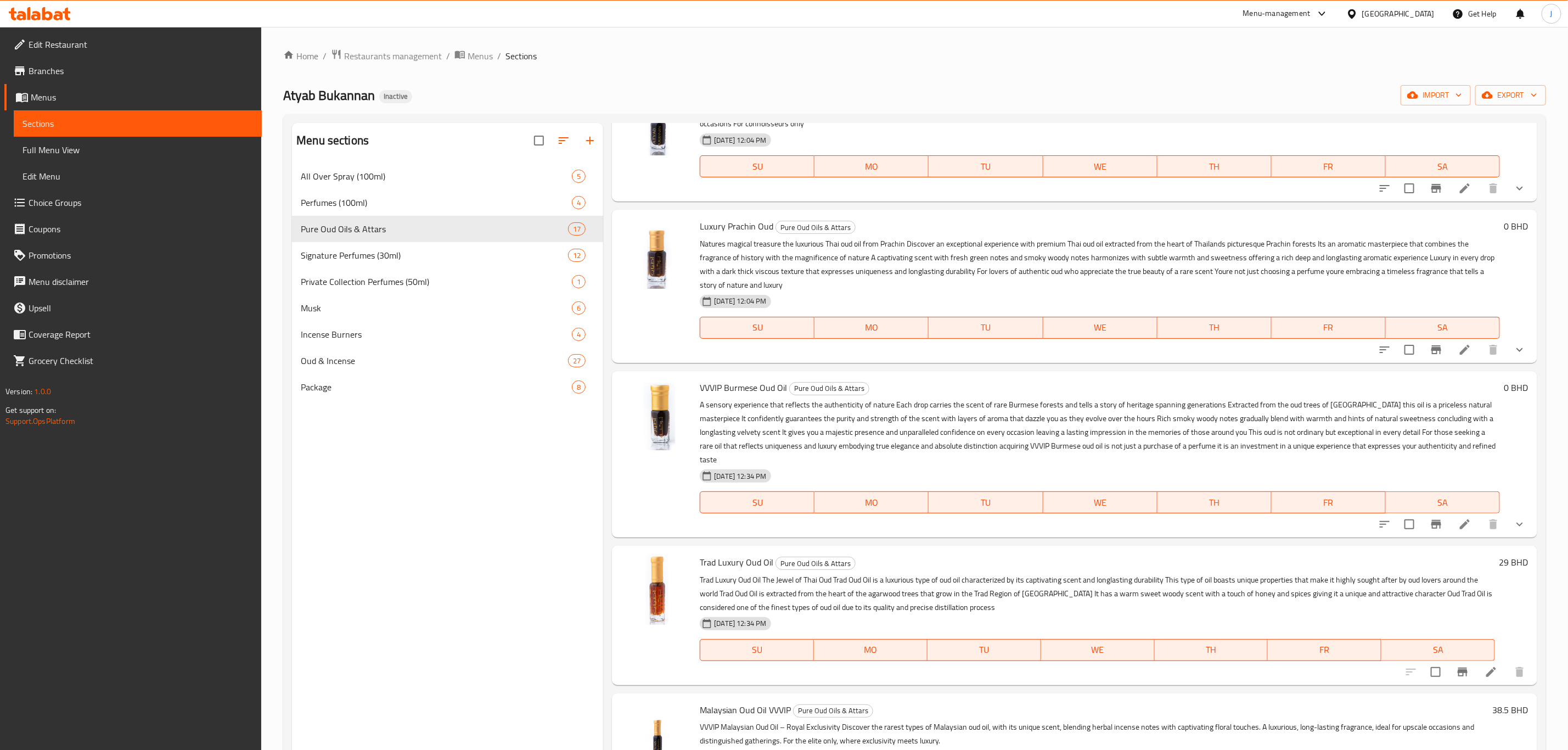
click at [733, 554] on span "Trad Luxury Oud Oil" at bounding box center [736, 562] width 74 height 17
copy span "Luxury"
click at [794, 557] on span "Pure Oud Oils & Attars" at bounding box center [816, 563] width 79 height 13
drag, startPoint x: 698, startPoint y: 547, endPoint x: 743, endPoint y: 547, distance: 45.0
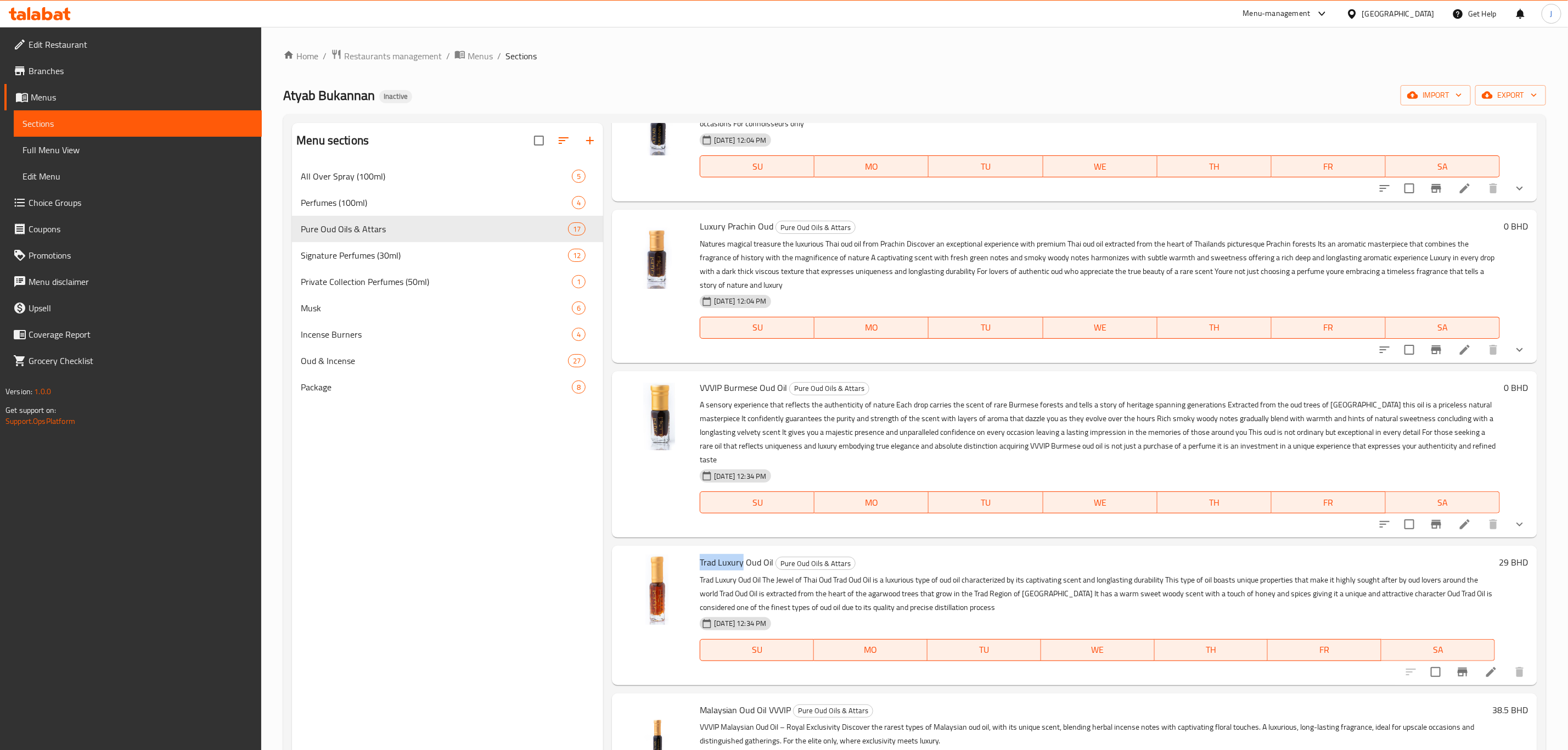
click at [743, 550] on div "Trad Luxury Oud Oil Pure Oud Oils & Attars Trad Luxury Oud Oil The Jewel of Tha…" at bounding box center [1097, 615] width 804 height 130
copy span "Trad Luxury"
click at [1485, 665] on icon at bounding box center [1491, 671] width 13 height 13
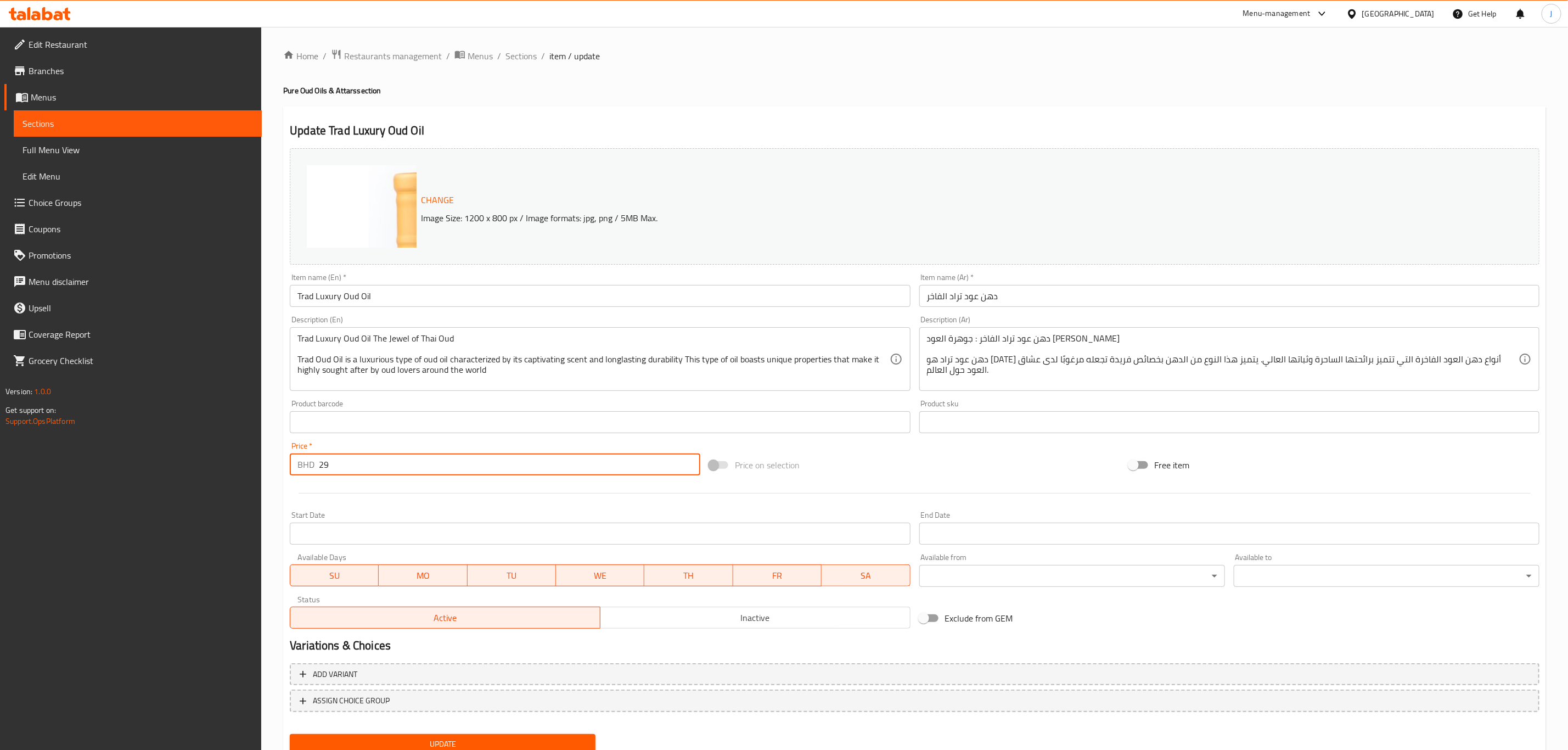
drag, startPoint x: 358, startPoint y: 468, endPoint x: 301, endPoint y: 463, distance: 57.2
click at [301, 463] on div "BHD 29 Price *" at bounding box center [495, 465] width 411 height 22
type input "0"
click at [496, 440] on div "Price   * BHD 0 Price *" at bounding box center [495, 458] width 419 height 42
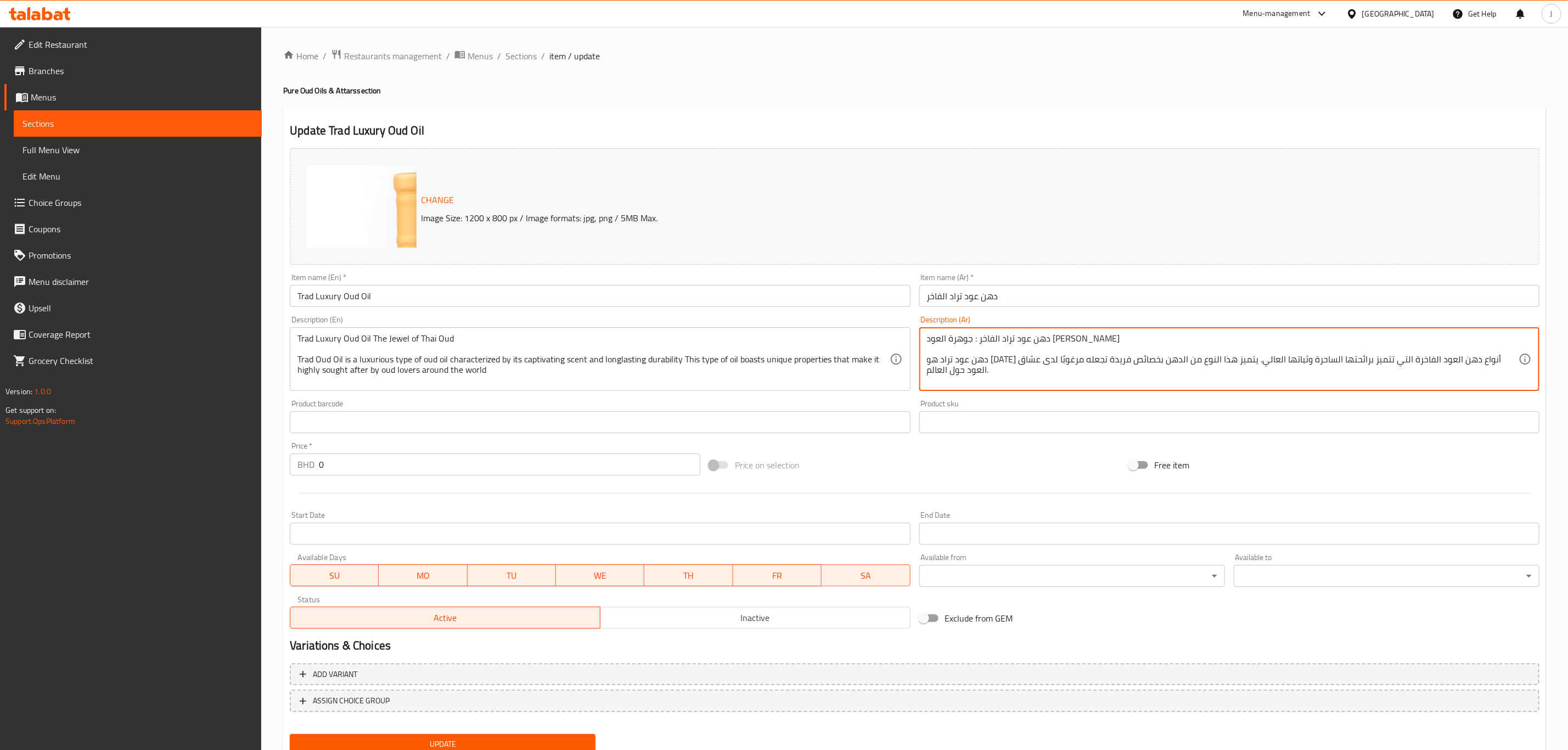
click at [996, 406] on div "Product sku Product sku" at bounding box center [1229, 416] width 620 height 34
click at [1016, 294] on input "دهن عود تراد الفاخر" at bounding box center [1229, 296] width 620 height 22
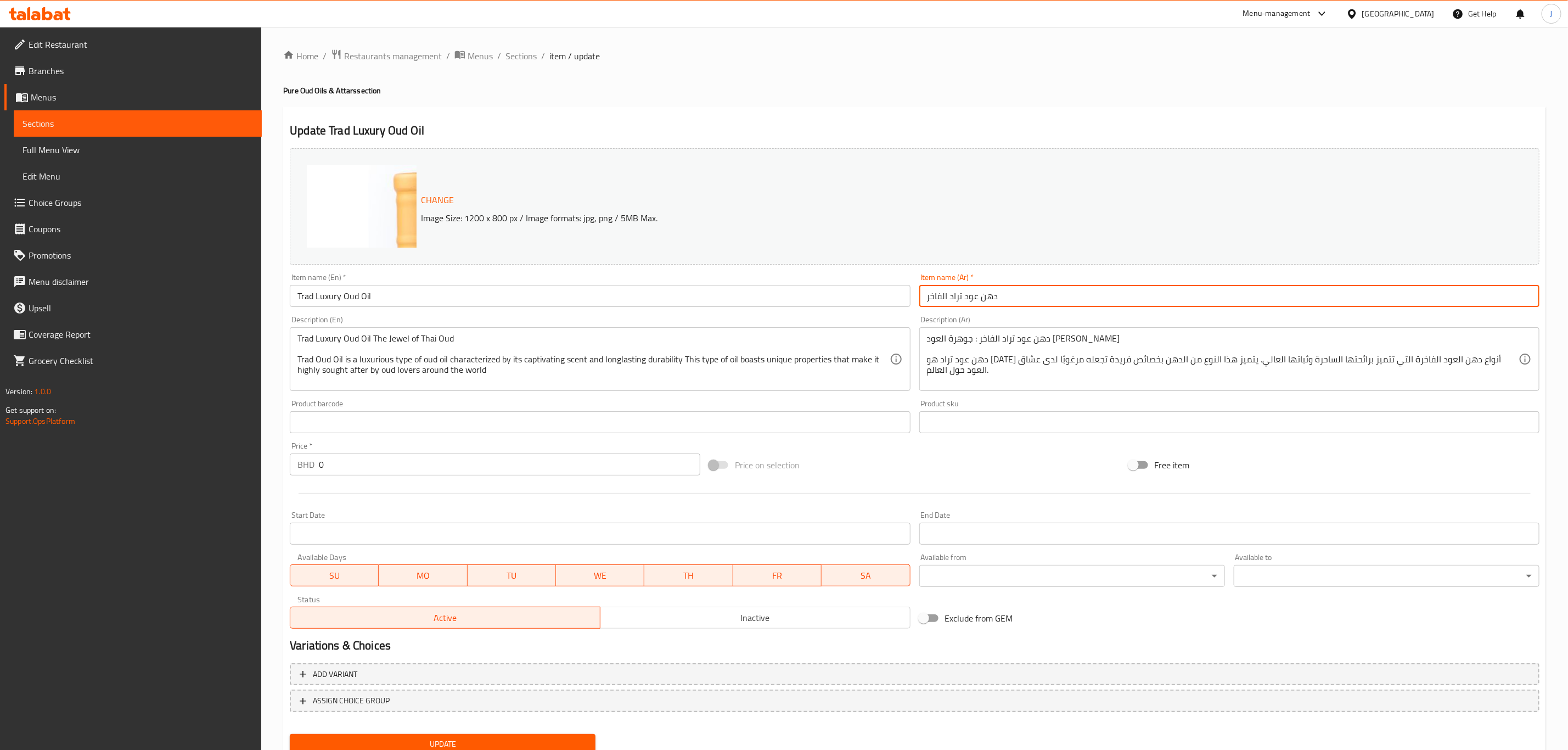
click at [991, 419] on input "text" at bounding box center [1229, 422] width 620 height 22
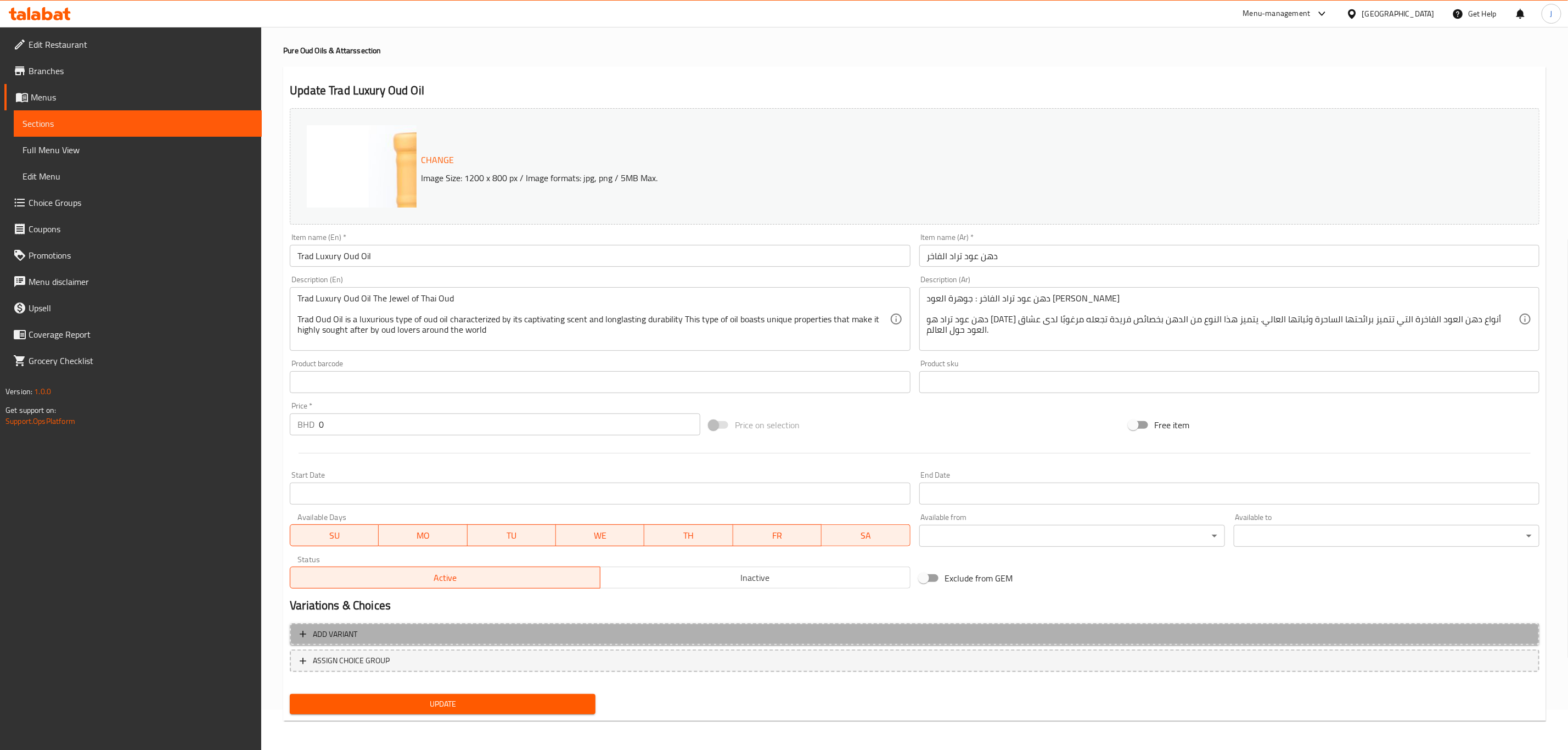
click at [414, 636] on span "Add variant" at bounding box center [914, 634] width 1230 height 14
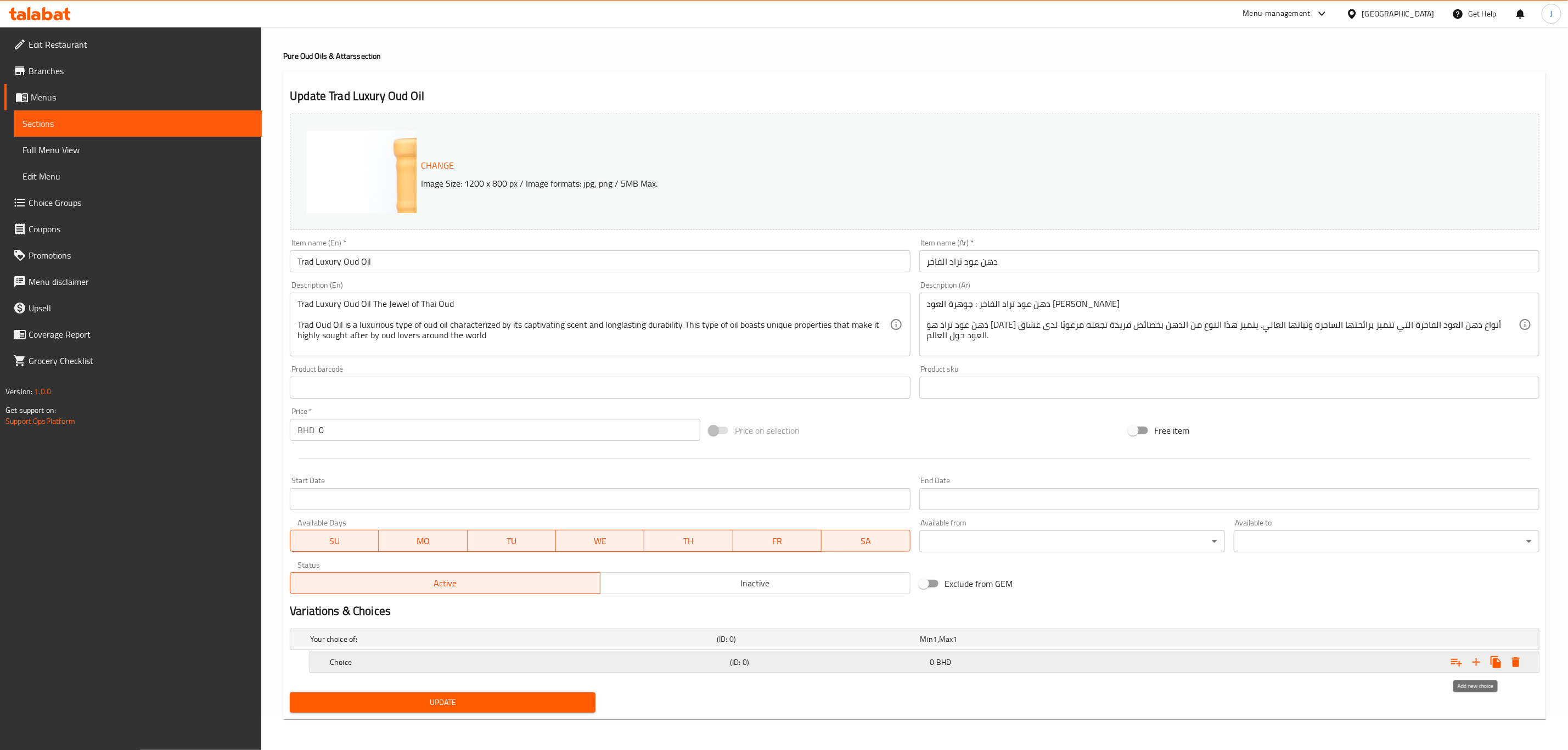
click at [1482, 661] on icon "Expand" at bounding box center [1476, 662] width 13 height 13
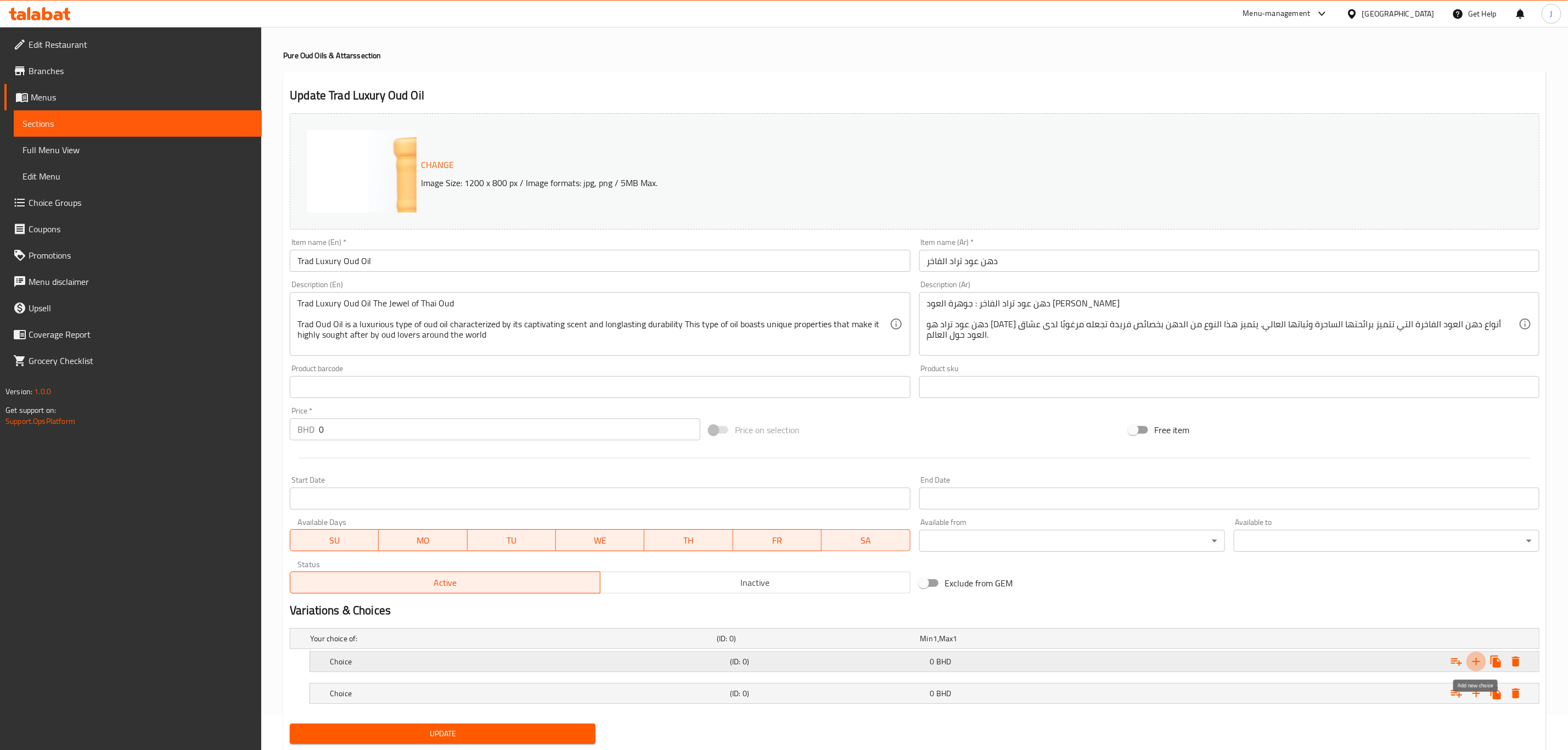
click at [1482, 661] on icon "Expand" at bounding box center [1476, 661] width 13 height 13
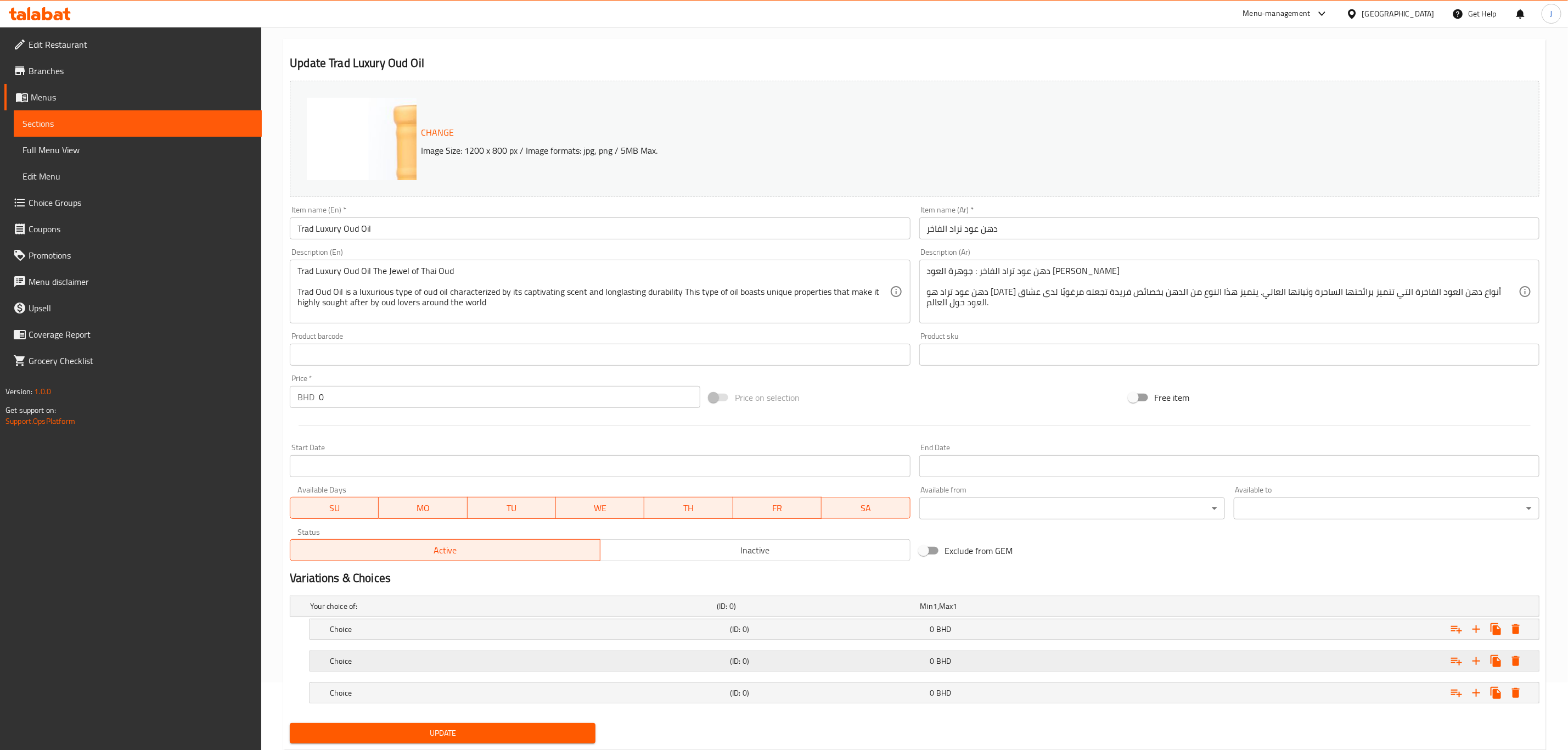
scroll to position [99, 0]
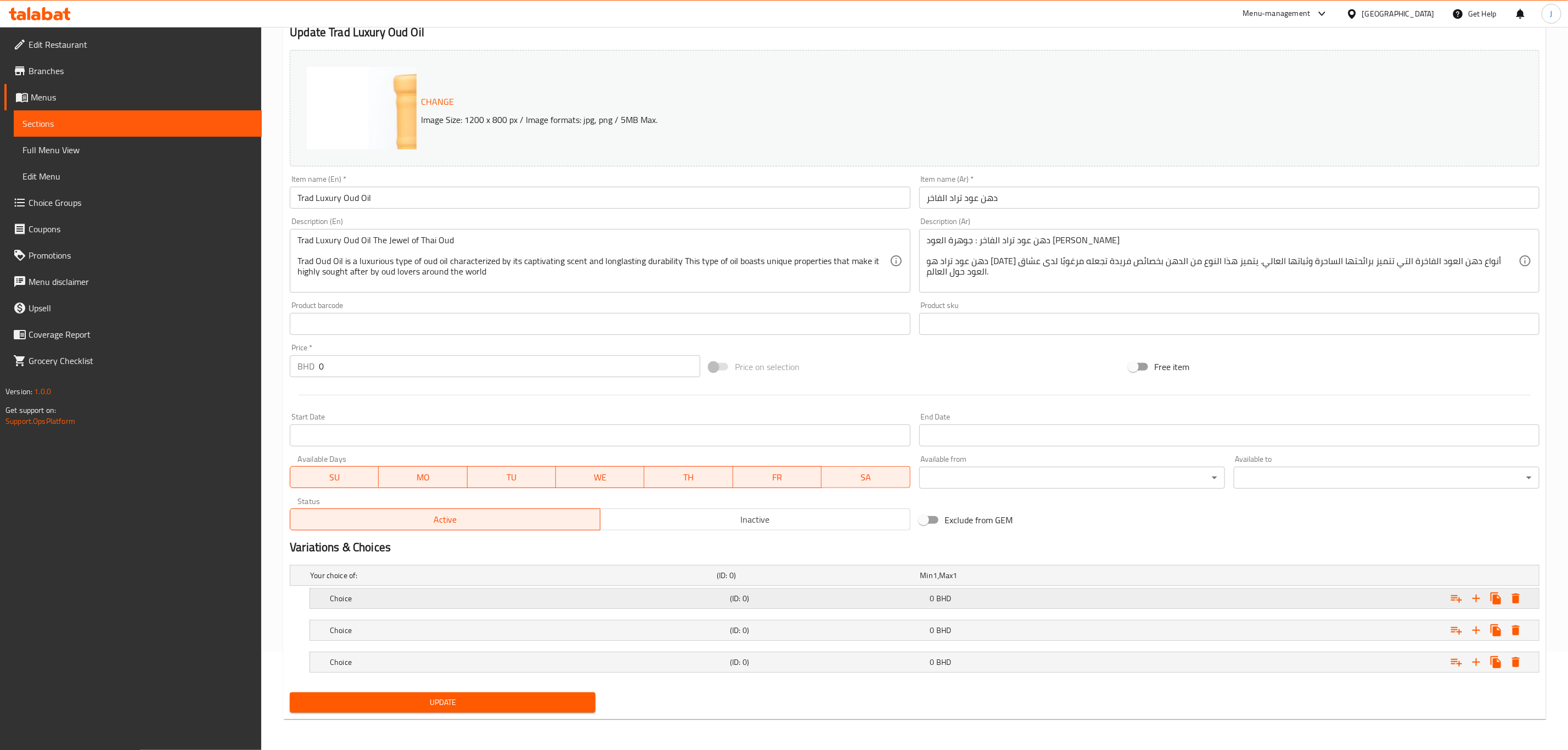
click at [336, 603] on h5 "Choice" at bounding box center [528, 598] width 396 height 11
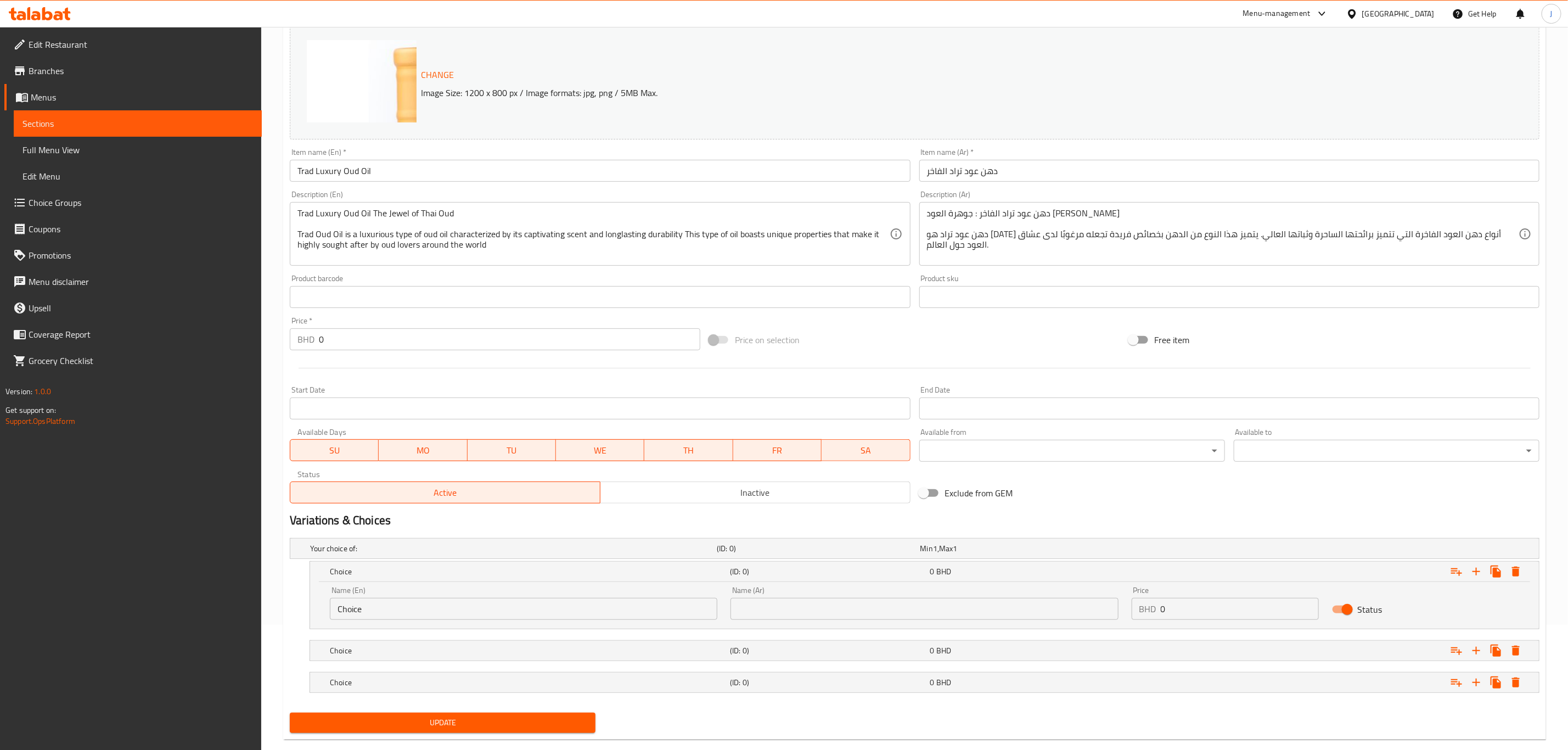
scroll to position [147, 0]
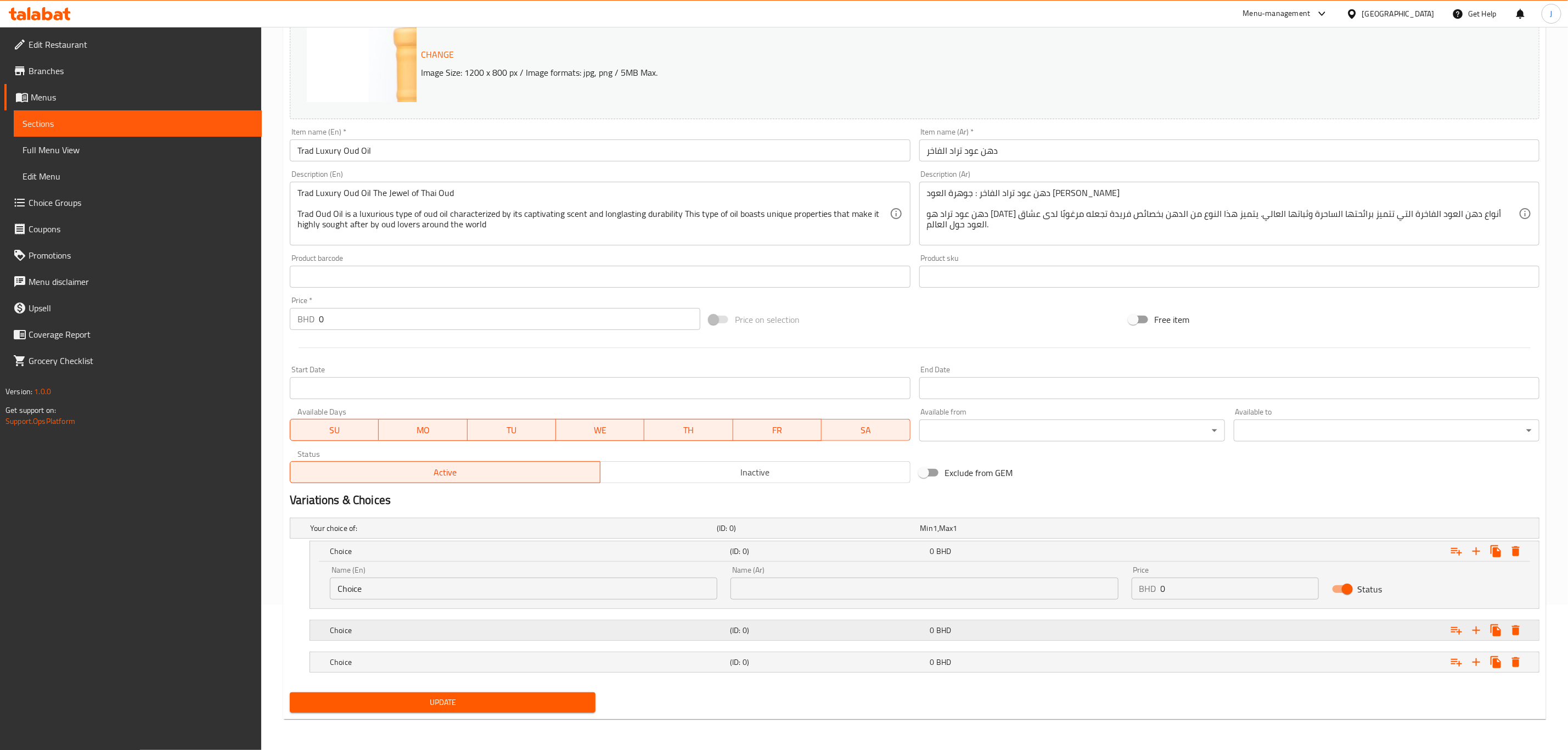
click at [344, 628] on h5 "Choice" at bounding box center [528, 630] width 396 height 11
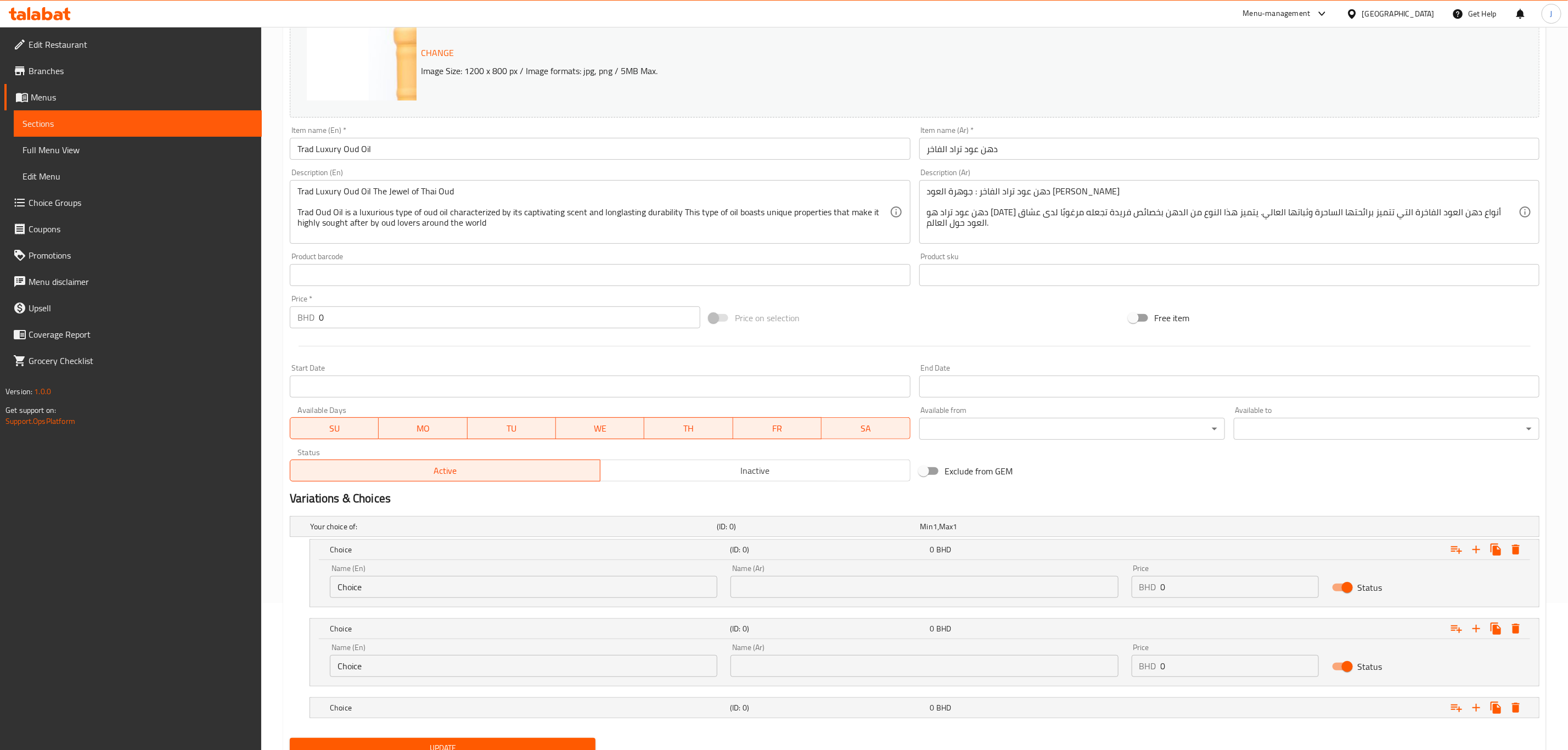
scroll to position [195, 0]
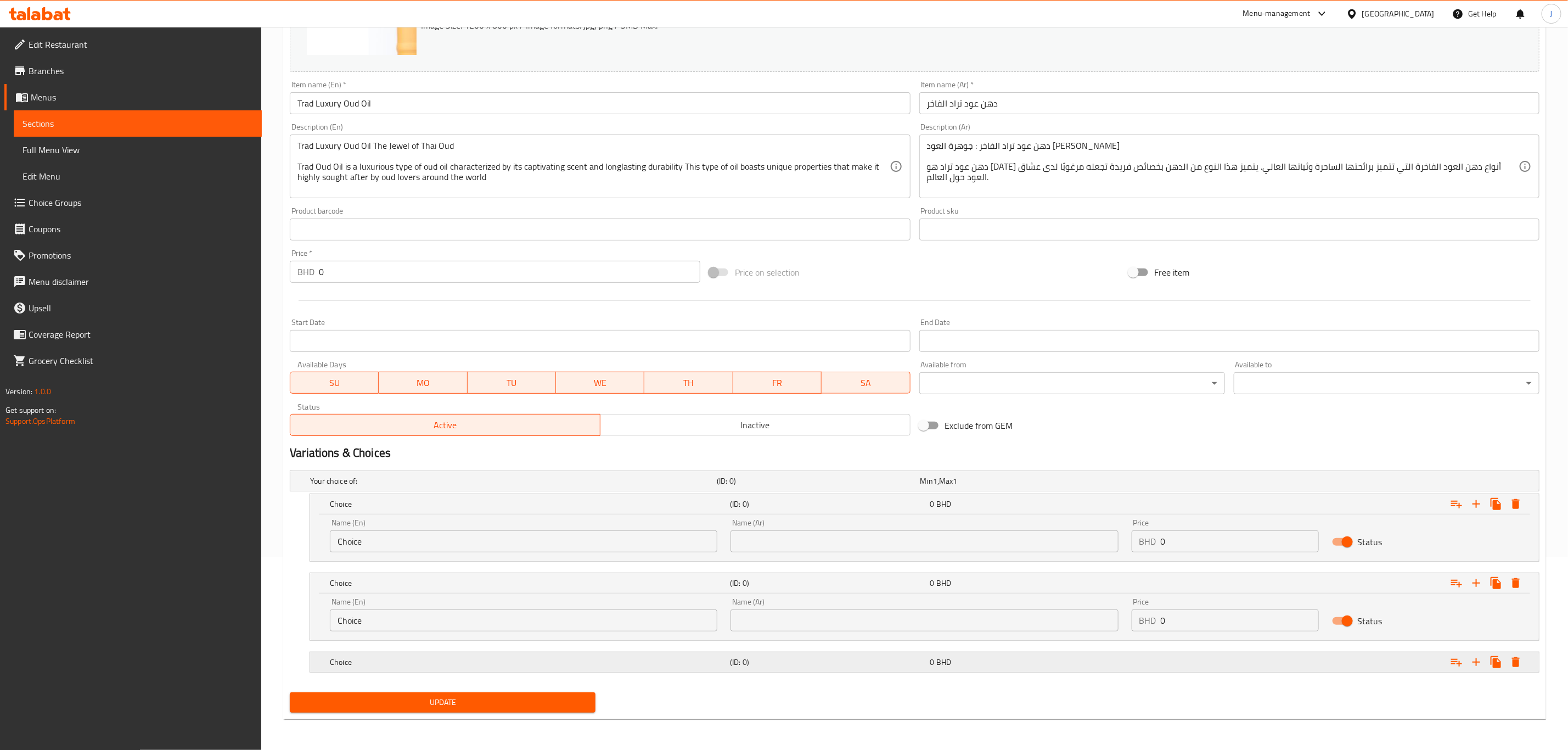
click at [348, 657] on h5 "Choice" at bounding box center [528, 662] width 396 height 11
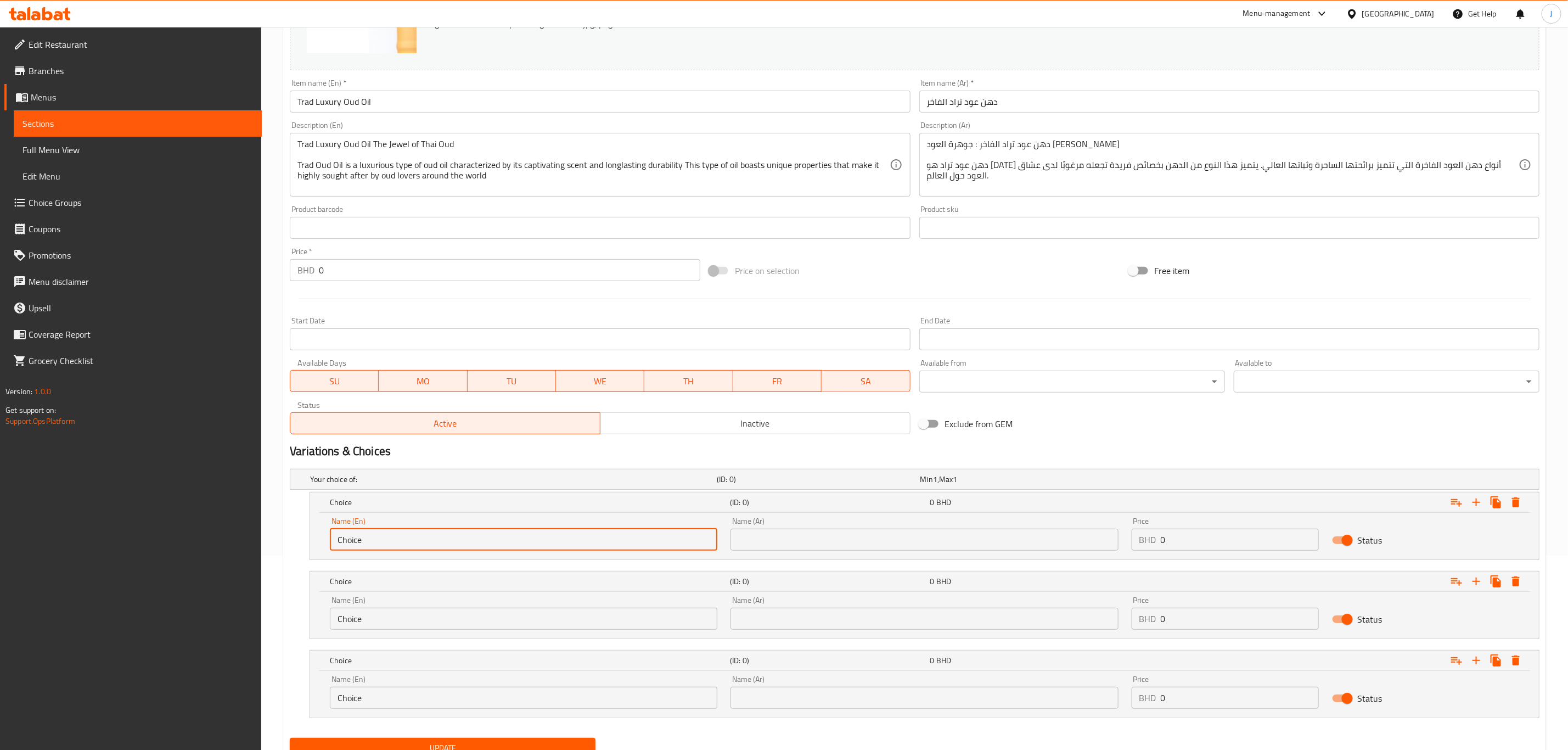
paste input "Quarter Tola"
drag, startPoint x: 486, startPoint y: 533, endPoint x: 201, endPoint y: 535, distance: 285.0
click at [201, 535] on div "Edit Restaurant Branches Menus Sections Full Menu View Edit Menu Choice Groups …" at bounding box center [784, 314] width 1568 height 963
type input "Quarter Tola"
click at [766, 541] on input "text" at bounding box center [924, 539] width 387 height 22
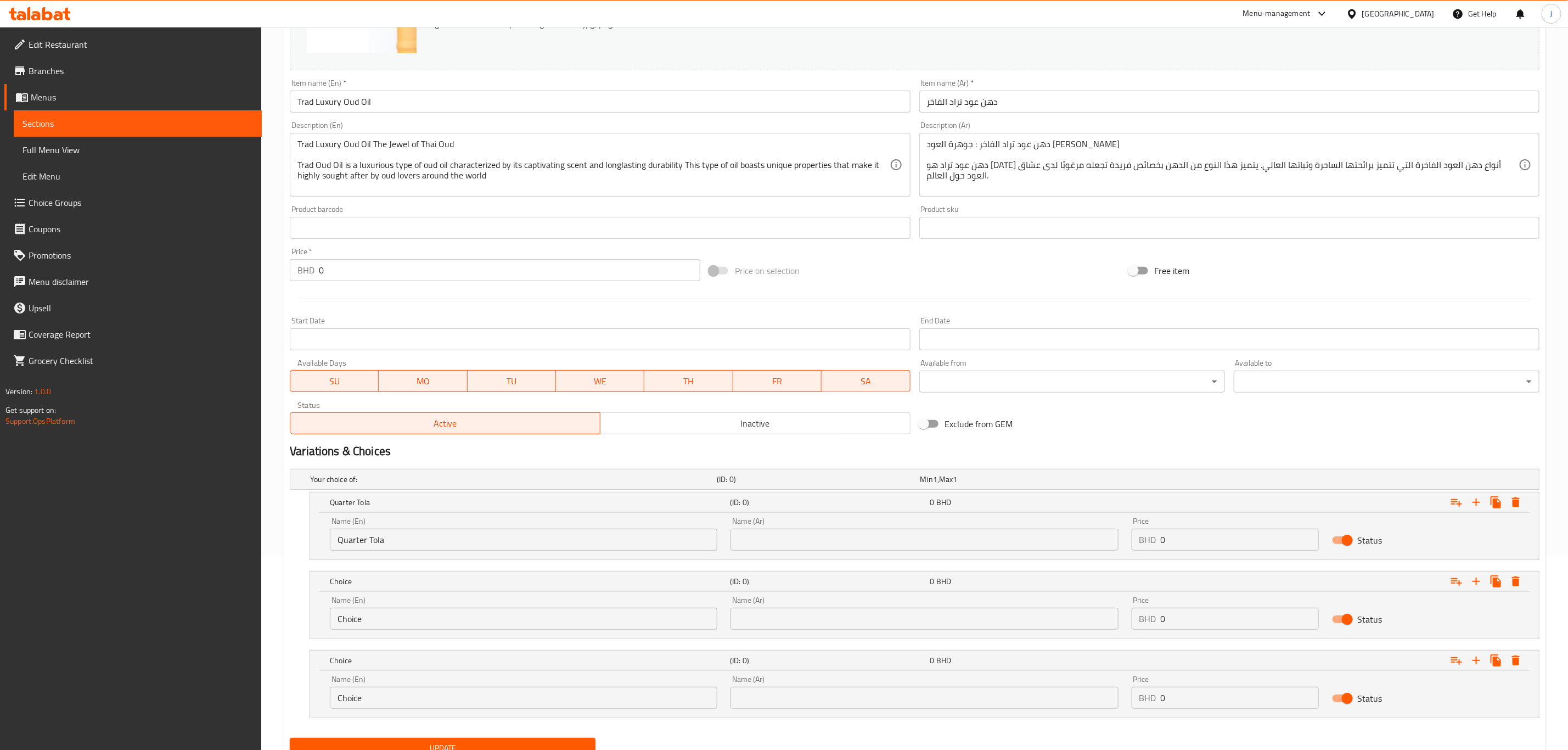
paste input "ربع تولة"
type input "ربع تولة"
click at [263, 633] on div "Home / Restaurants management / Menus / Sections / item / update Pure Oud Oils …" at bounding box center [915, 314] width 1307 height 963
paste input "Half Tola"
type input "Half Tola"
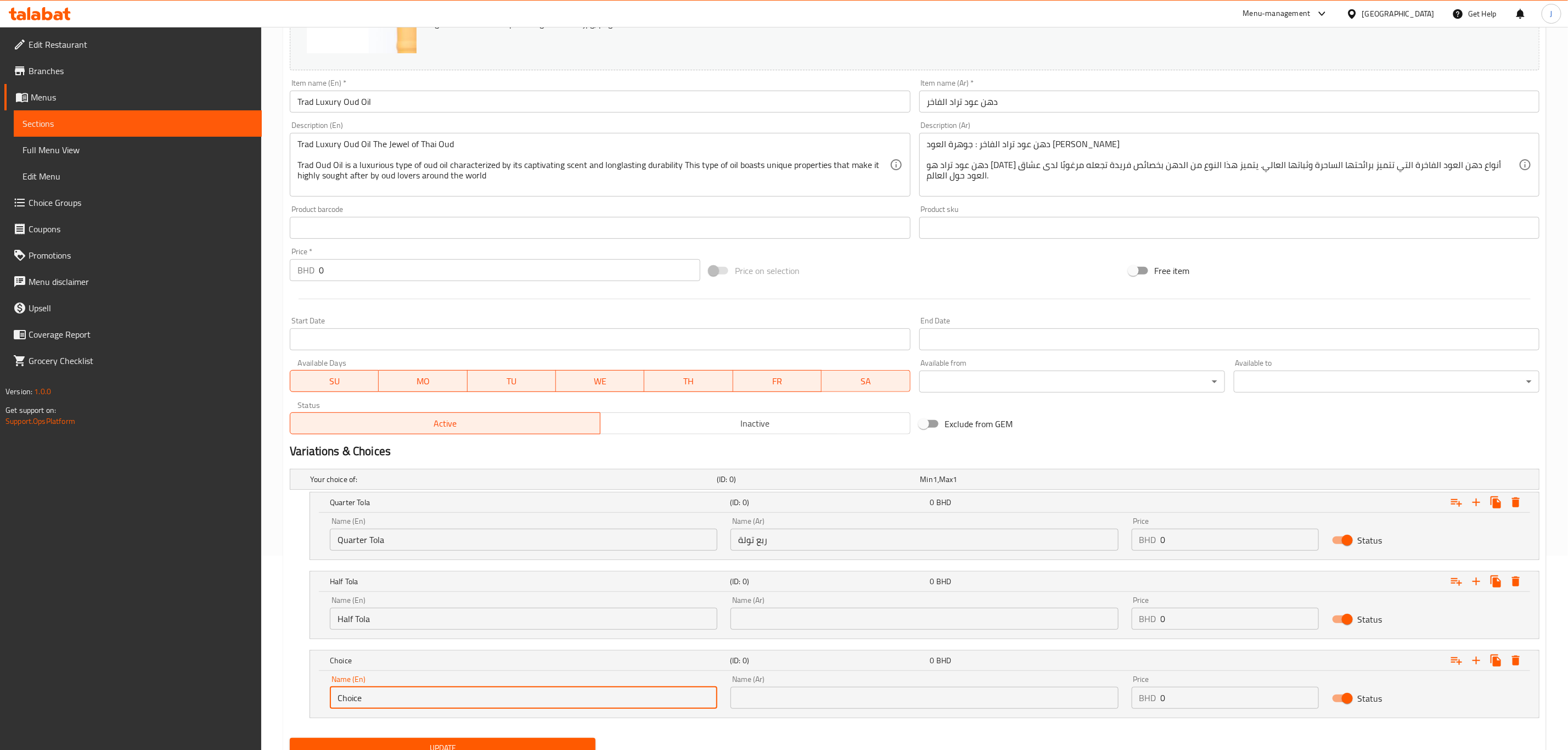
paste input "One Tola"
drag, startPoint x: 422, startPoint y: 700, endPoint x: 193, endPoint y: 704, distance: 229.0
click at [193, 704] on div "Edit Restaurant Branches Menus Sections Full Menu View Edit Menu Choice Groups …" at bounding box center [784, 314] width 1568 height 963
type input "One Tola"
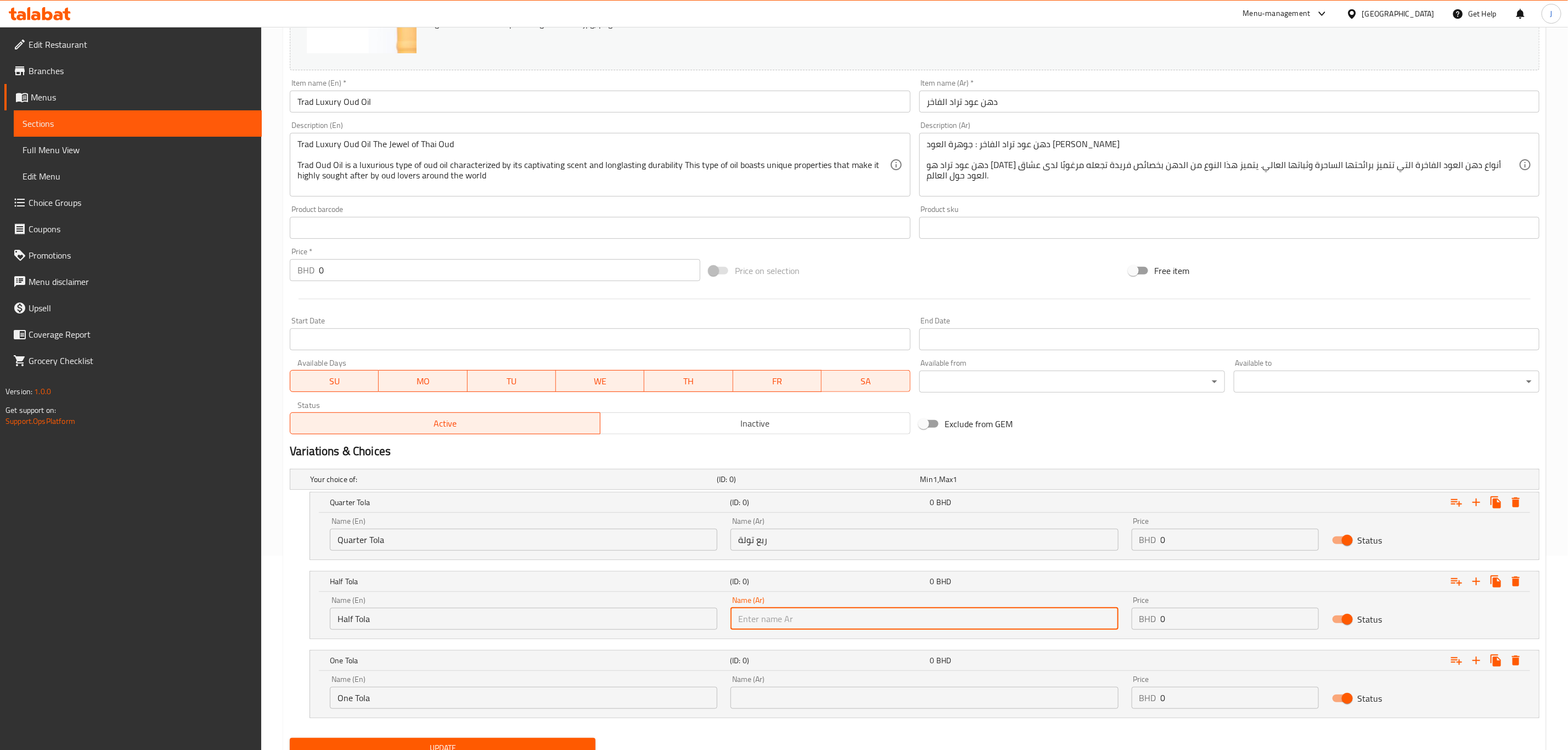
click at [855, 613] on input "text" at bounding box center [924, 619] width 387 height 22
paste input "نصف تولة"
type input "نصف تولة"
click at [798, 705] on input "text" at bounding box center [924, 698] width 387 height 22
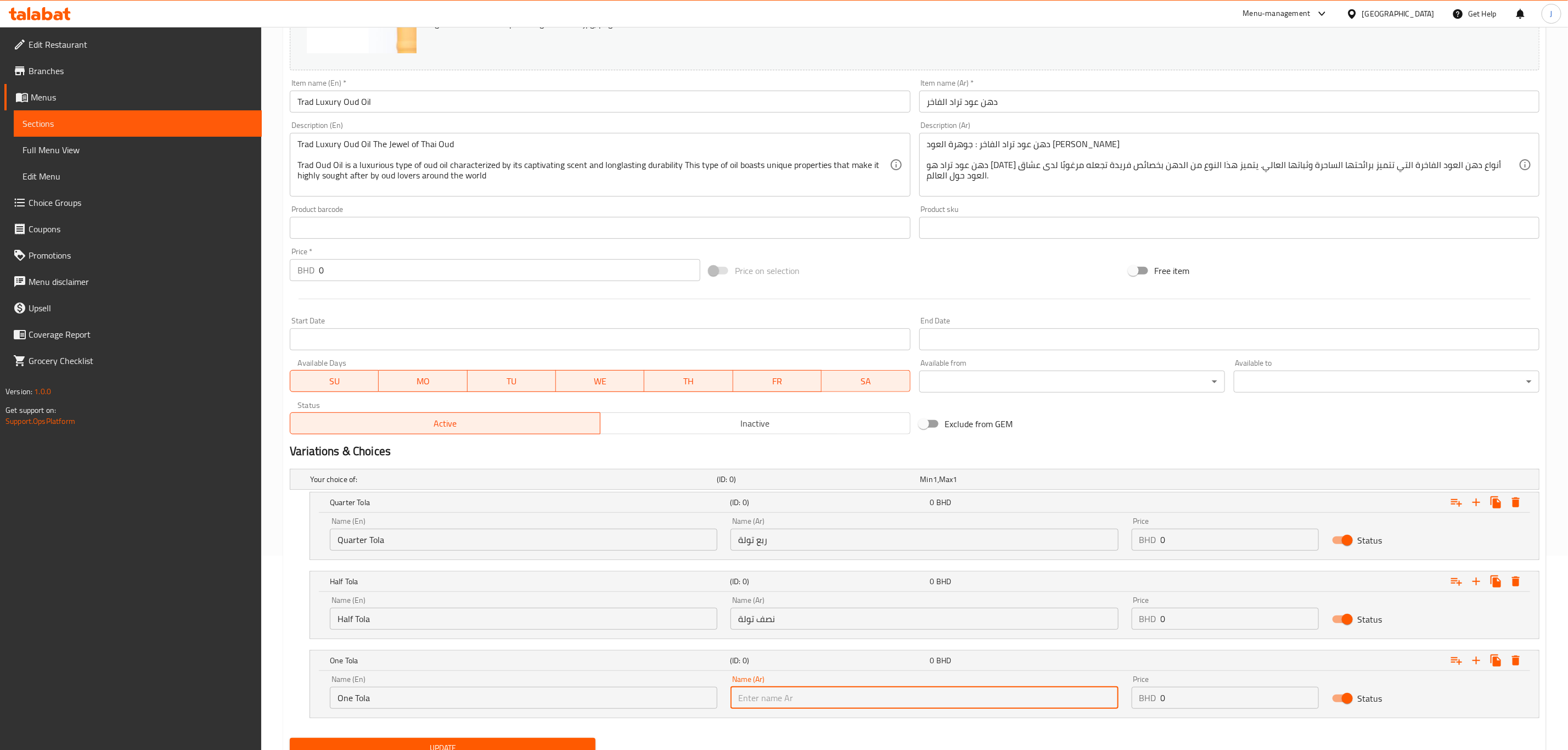
paste input "تولة واحدة"
type input "تولة واحدة"
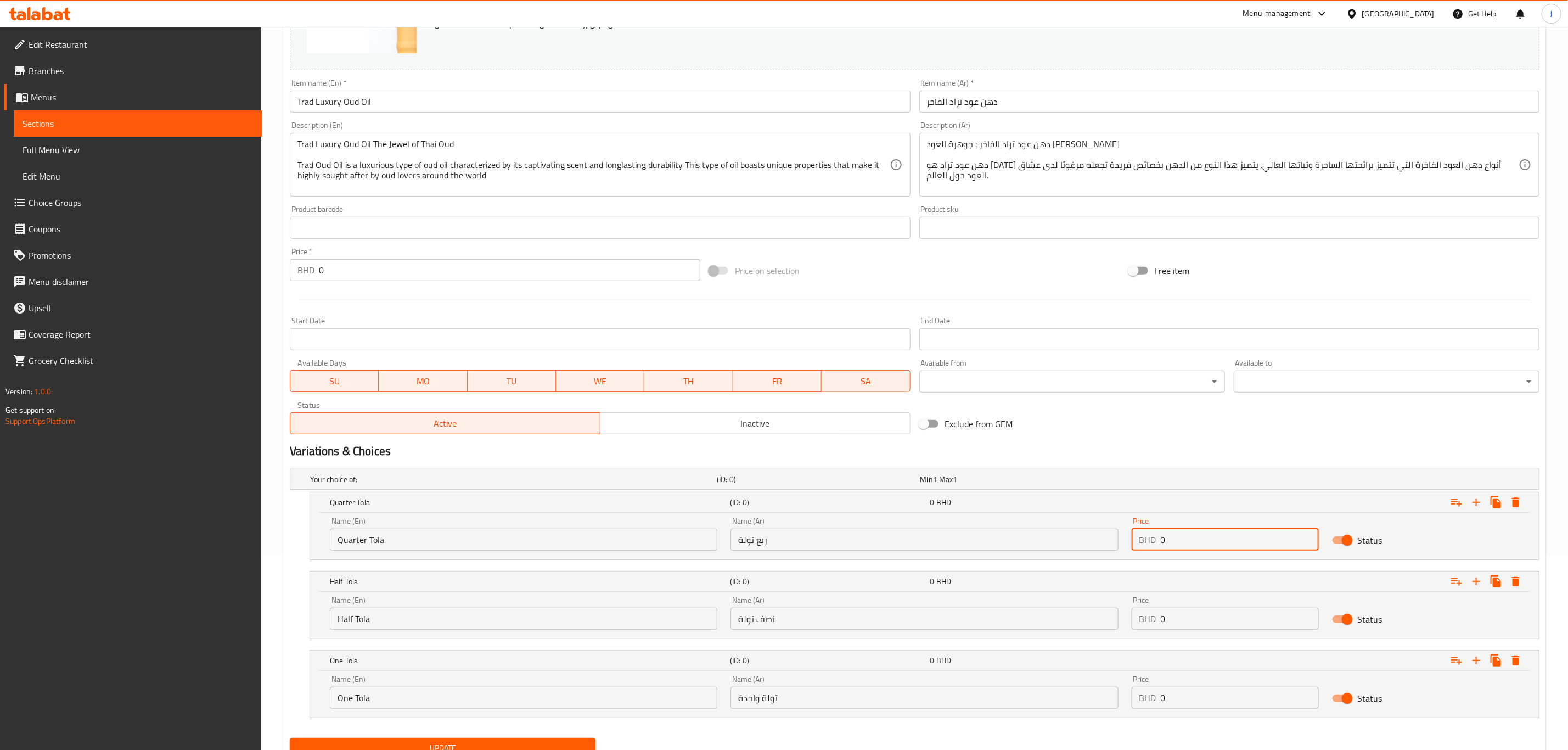
drag, startPoint x: 1167, startPoint y: 539, endPoint x: 1126, endPoint y: 539, distance: 41.0
click at [1126, 539] on div "Price BHD 0 Price" at bounding box center [1226, 534] width 200 height 47
paste input "29.00"
type input "29.000"
drag, startPoint x: 1174, startPoint y: 616, endPoint x: 1071, endPoint y: 614, distance: 103.0
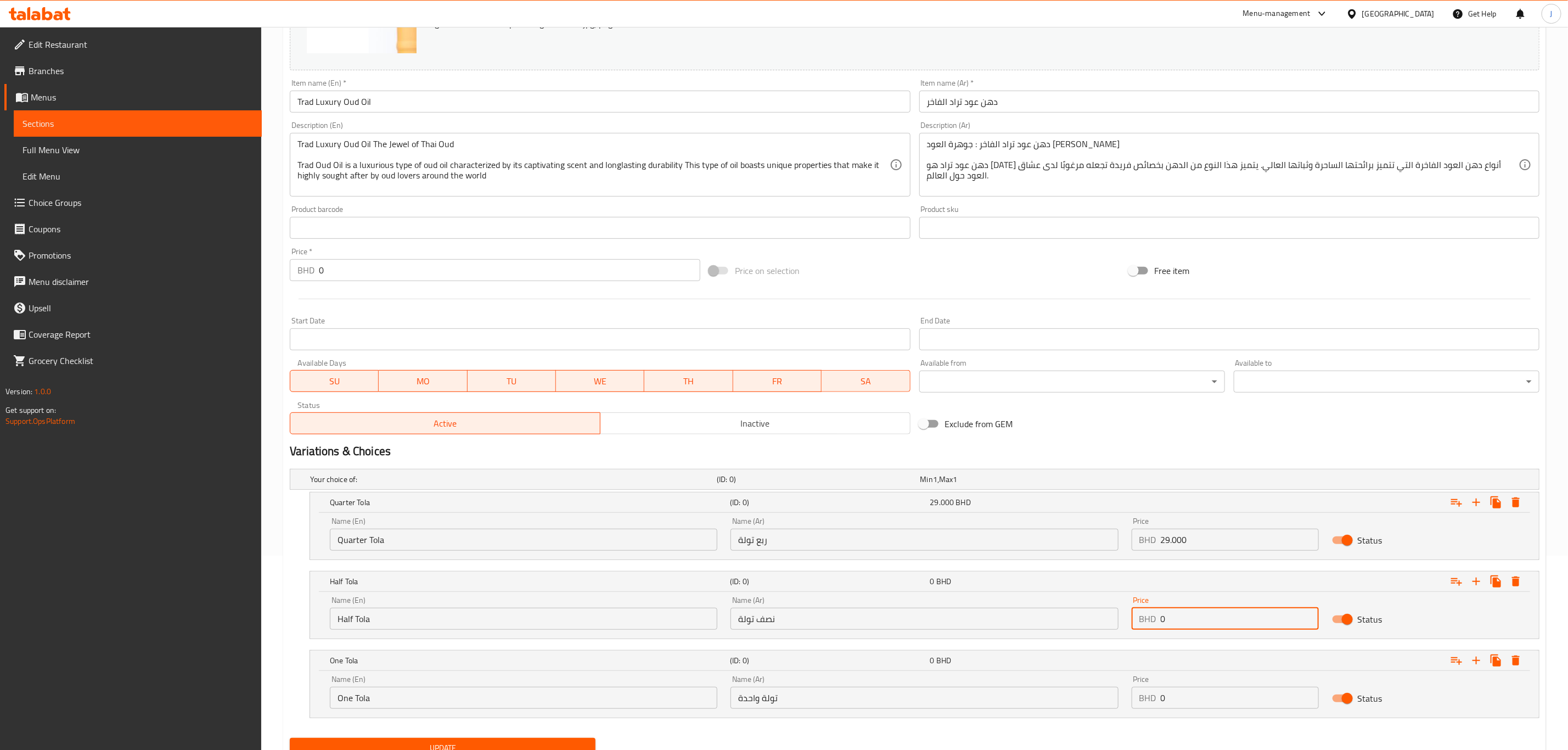
click at [1071, 614] on div "Name (En) Half Tola Name (En) Name (Ar) نصف تولة Name (Ar) Price BHD 0 Price St…" at bounding box center [925, 613] width 1203 height 47
paste input "50.00"
type input "50.000"
paste input "85.00"
drag, startPoint x: 1100, startPoint y: 697, endPoint x: 1090, endPoint y: 697, distance: 10.0
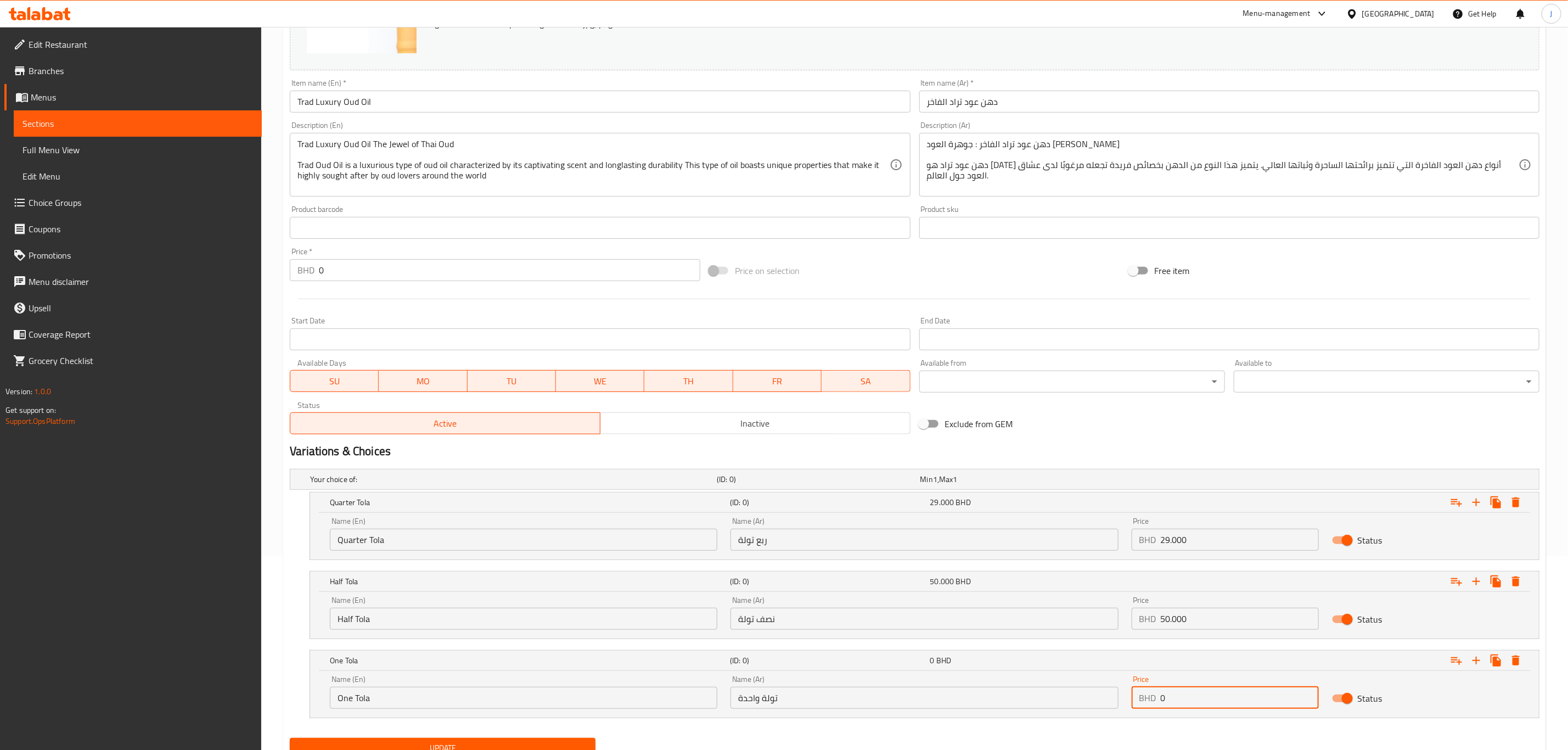
click at [1090, 697] on div "Name (En) One Tola Name (En) Name (Ar) تولة واحدة Name (Ar) Price BHD 0 Price S…" at bounding box center [925, 692] width 1203 height 47
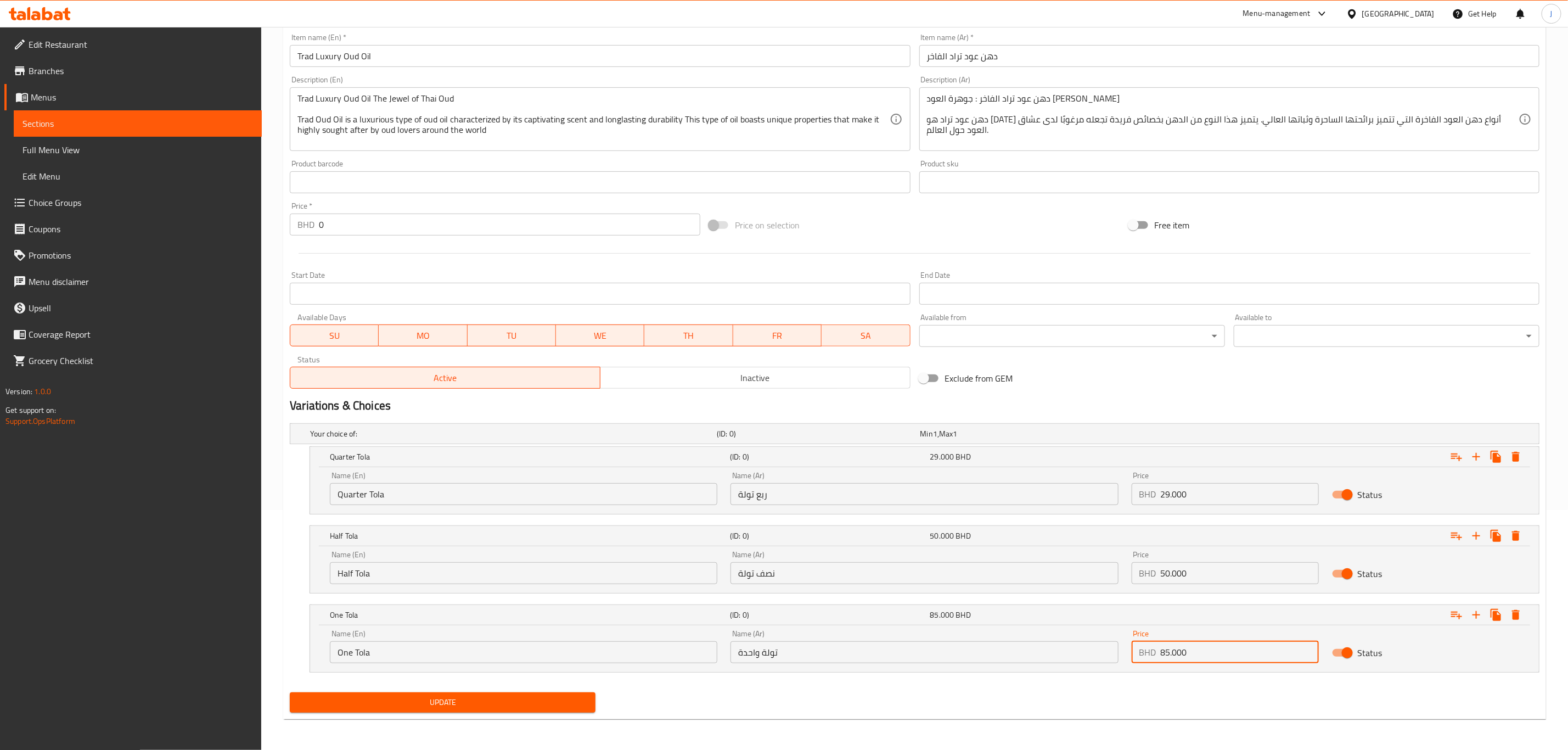
type input "85.000"
click at [532, 702] on span "Update" at bounding box center [443, 702] width 288 height 14
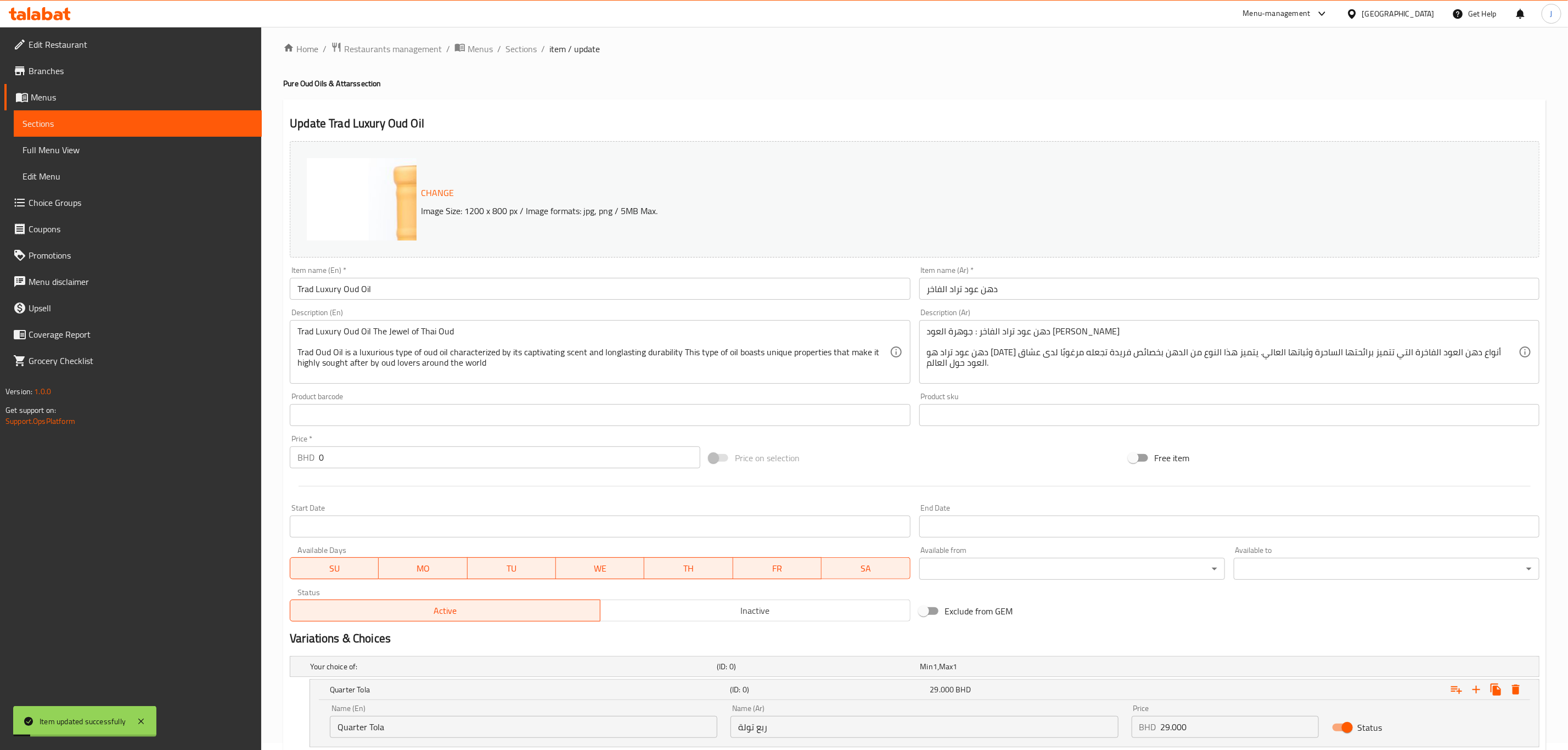
scroll to position [0, 0]
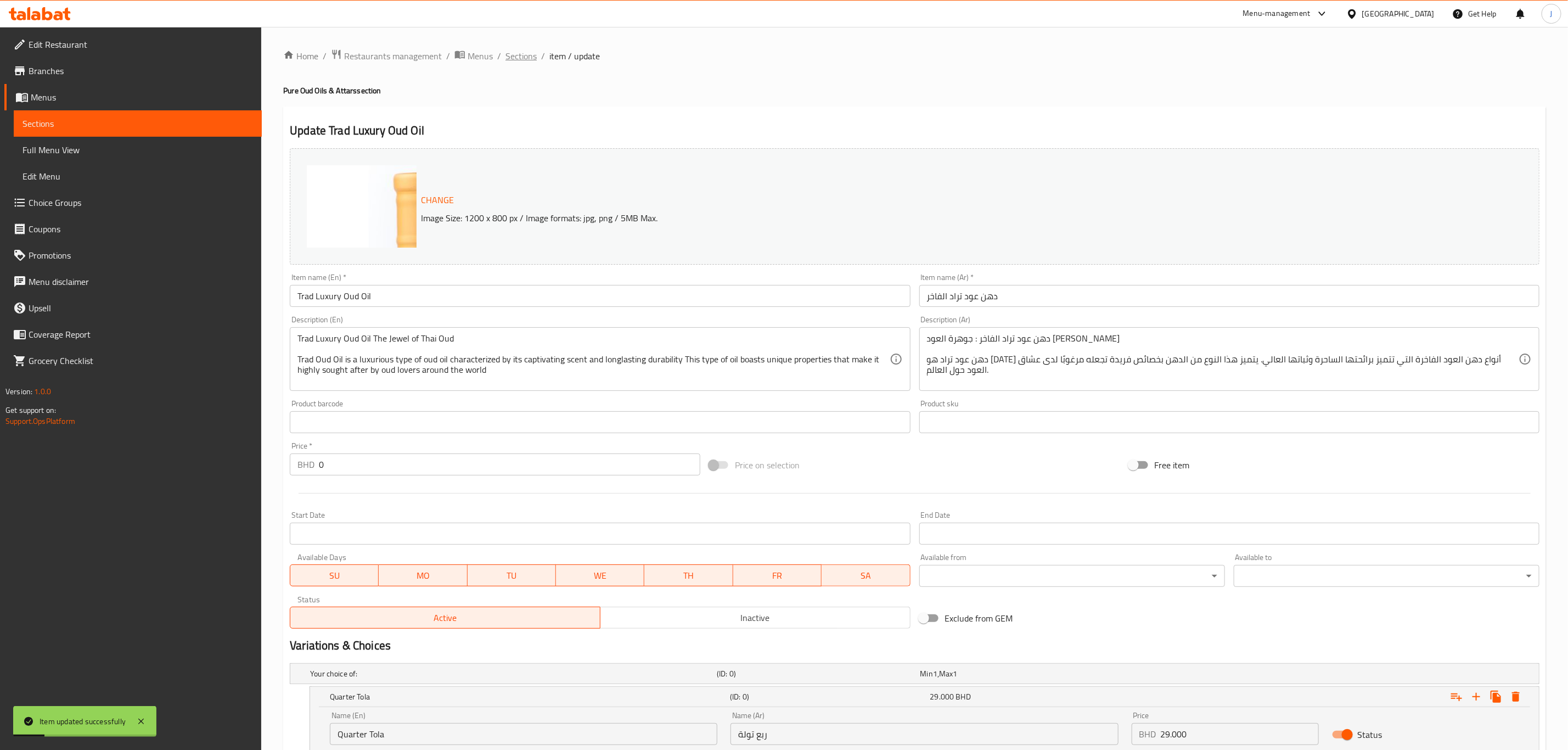
click at [523, 51] on span "Sections" at bounding box center [521, 55] width 31 height 13
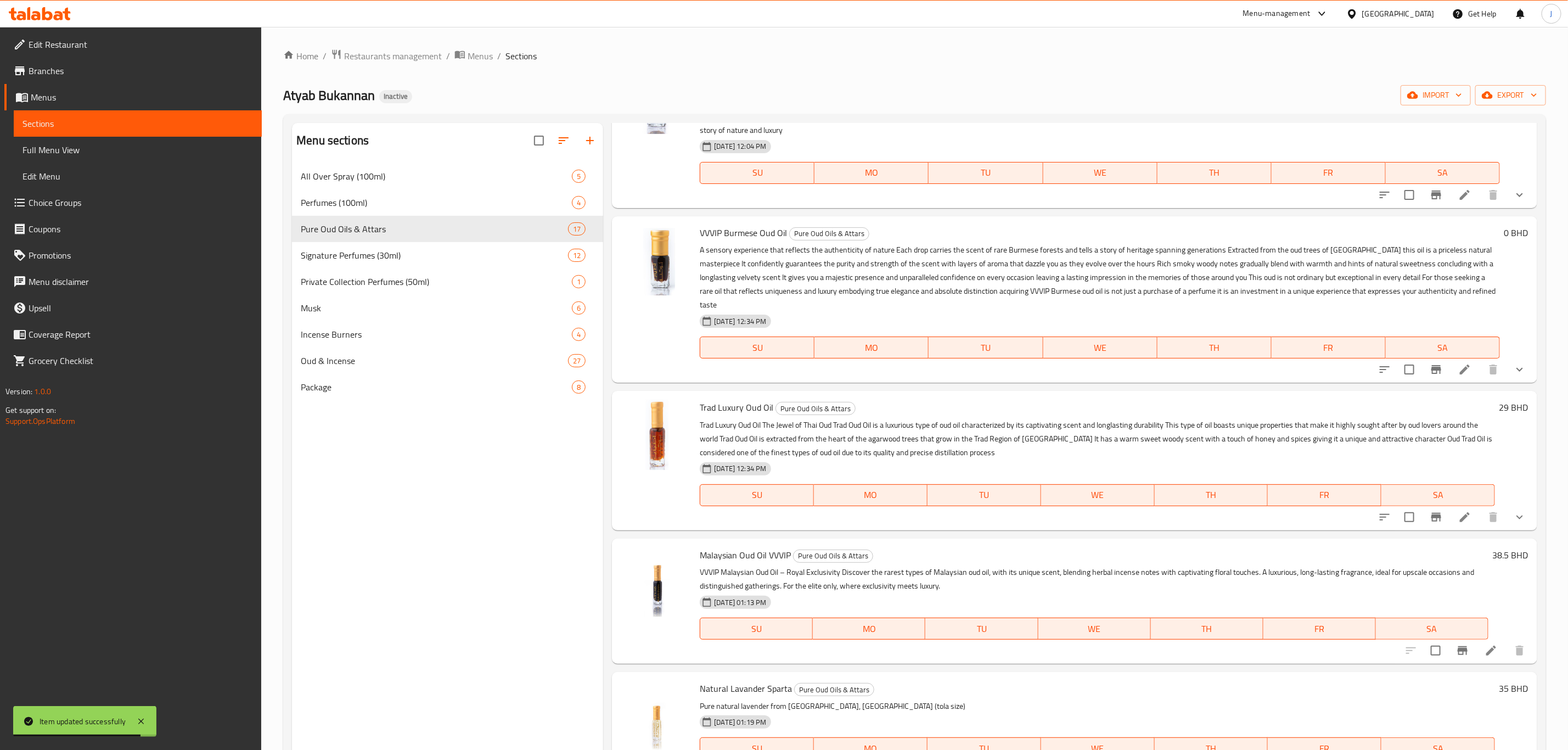
scroll to position [330, 0]
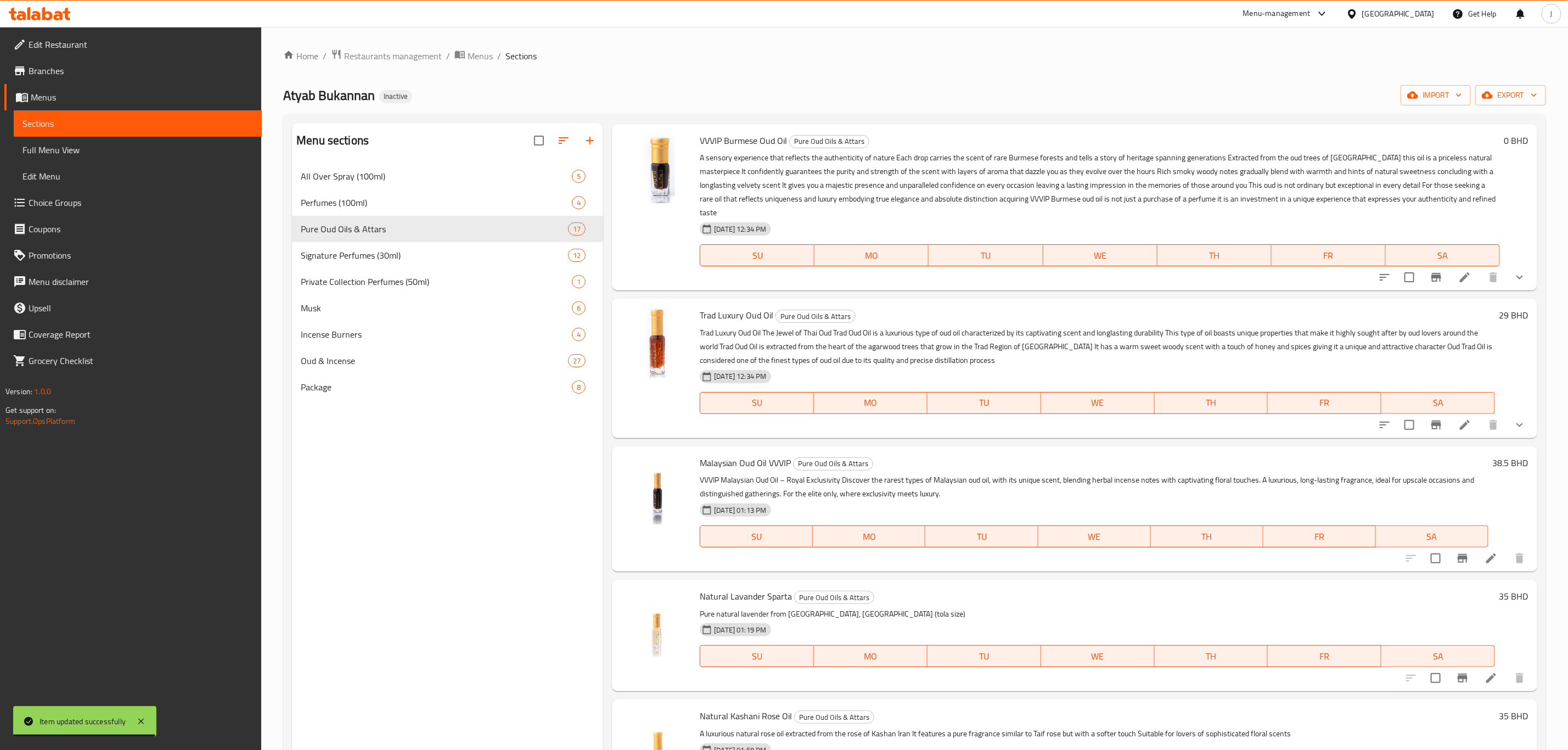
click at [713, 455] on span "Malaysian Oud Oil VVVIP" at bounding box center [745, 463] width 91 height 17
copy span "[DEMOGRAPHIC_DATA]"
click at [1485, 552] on icon at bounding box center [1491, 558] width 13 height 13
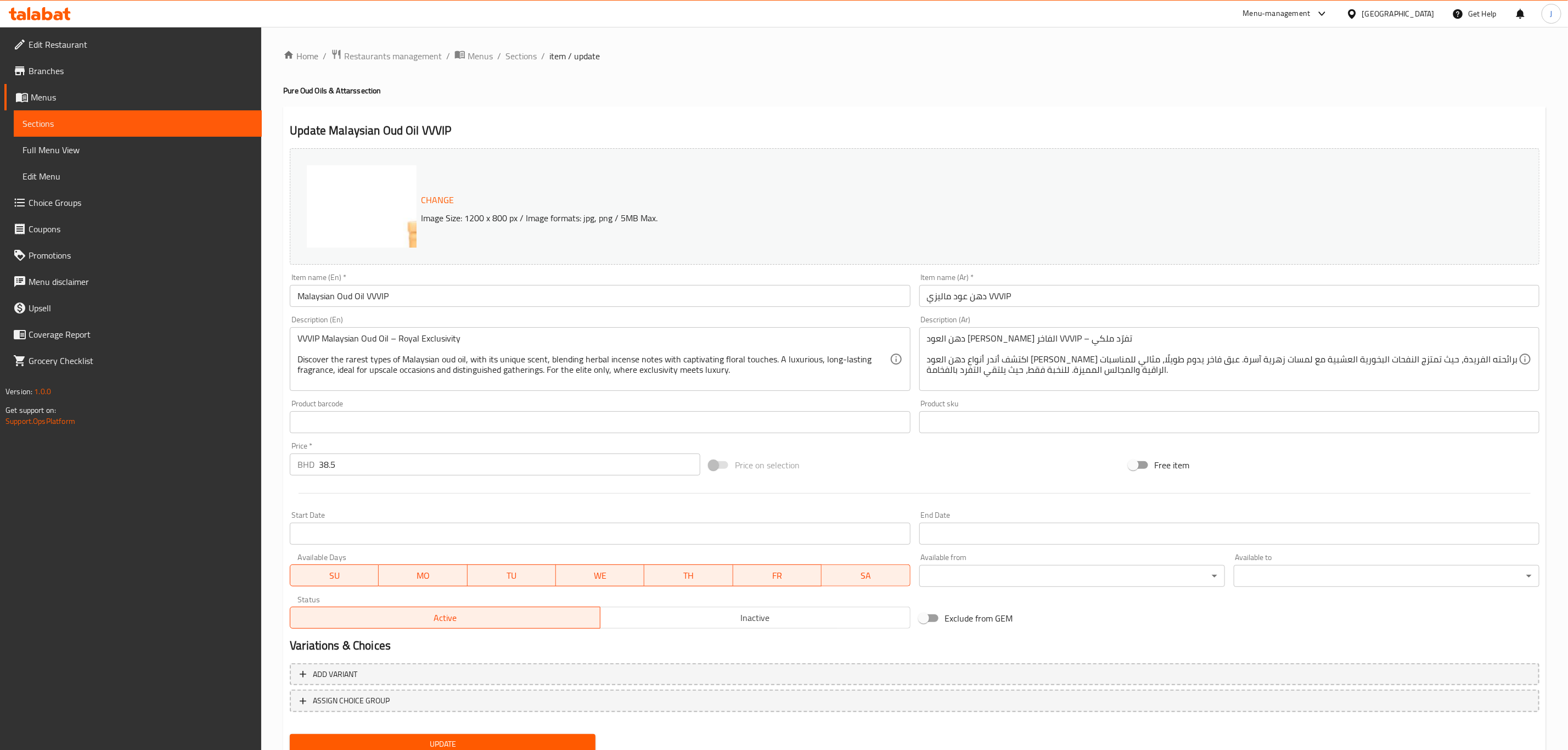
click at [1045, 295] on input "دهن عود ماليزي VVVIP" at bounding box center [1229, 296] width 620 height 22
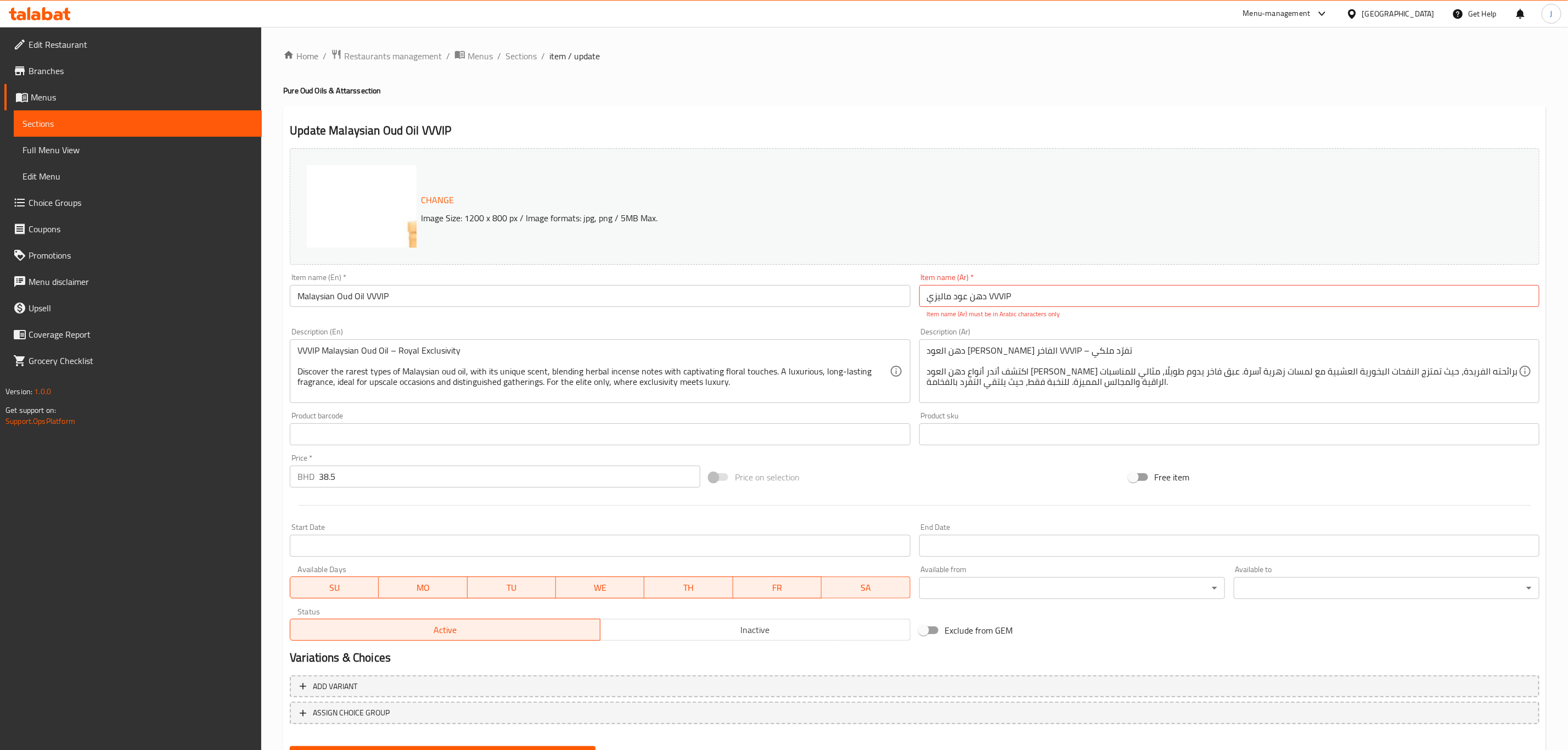
click at [1067, 403] on div "Change Image Size: 1200 x 800 px / Image formats: jpg, png / 5MB Max. Item name…" at bounding box center [914, 394] width 1259 height 501
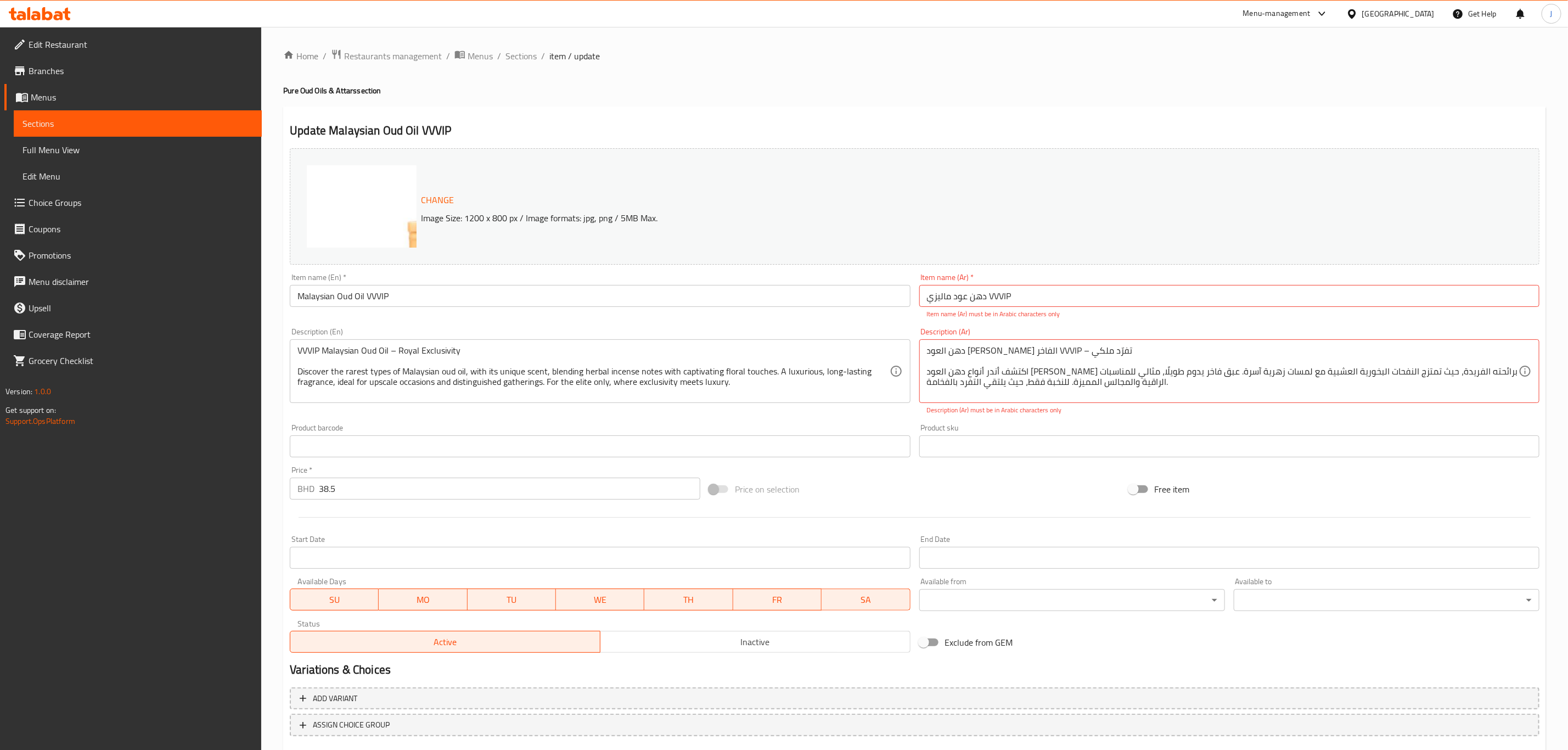
click at [1156, 407] on div "Description (Ar) دهن العود [PERSON_NAME] الفاخر VVVIP – تفرّد ملكي اكتشف أندر أ…" at bounding box center [1229, 371] width 629 height 96
click at [1035, 351] on textarea "دهن العود [PERSON_NAME] الفاخر VVVIP – تفرّد ملكي اكتشف أندر أنواع دهن العود [P…" at bounding box center [1223, 371] width 592 height 52
type textarea "دهن العود [PERSON_NAME] الفاخر – تفرّد ملكي اكتشف أندر أنواع دهن العود [PERSON_…"
click at [1321, 424] on div "Product sku Product sku" at bounding box center [1229, 441] width 620 height 34
drag, startPoint x: 1135, startPoint y: 419, endPoint x: 1039, endPoint y: 347, distance: 120.0
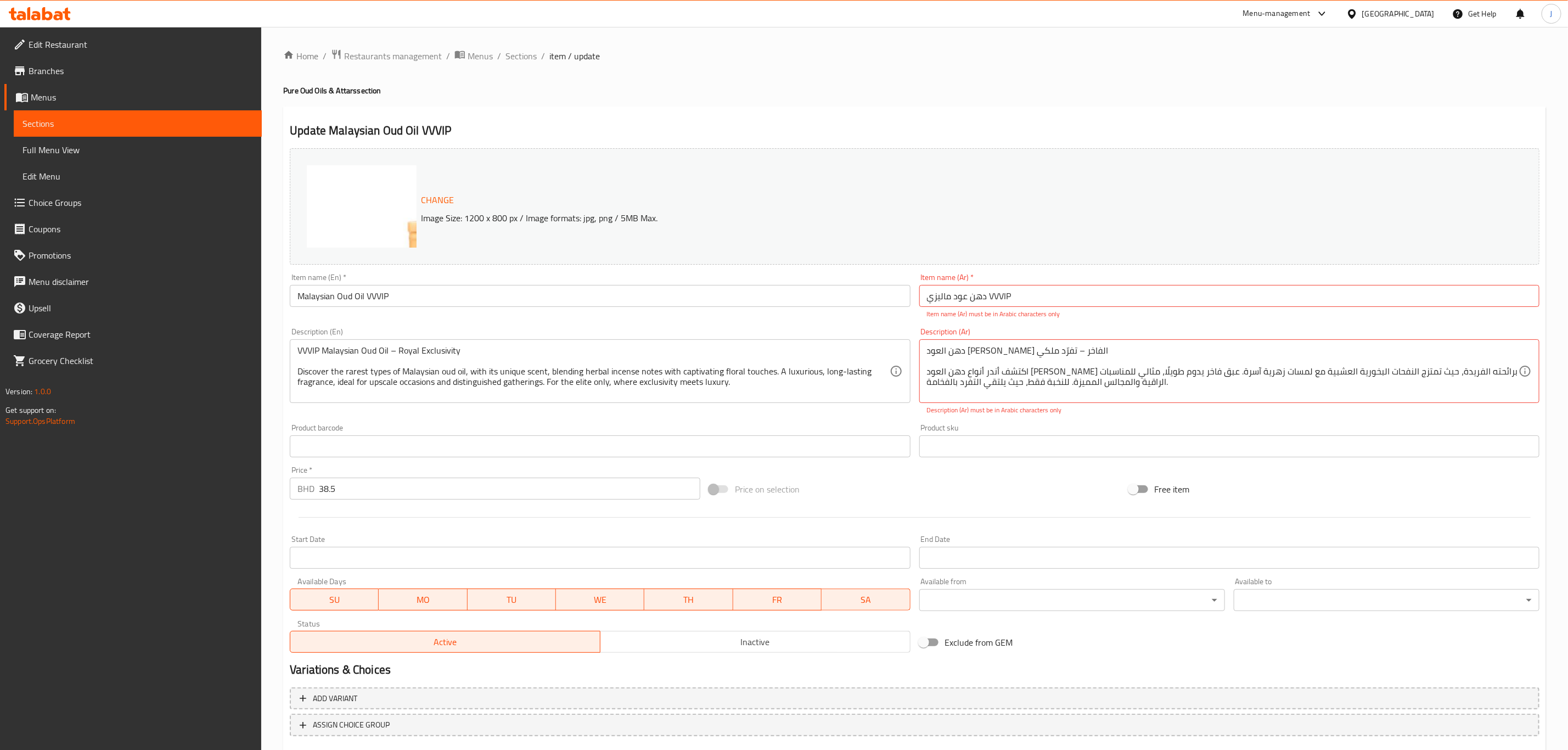
click at [1135, 417] on div "Description (Ar) دهن العود [PERSON_NAME] الفاخر – تفرّد ملكي اكتشف أندر أنواع د…" at bounding box center [1229, 371] width 629 height 96
drag, startPoint x: 738, startPoint y: 387, endPoint x: 299, endPoint y: 354, distance: 440.2
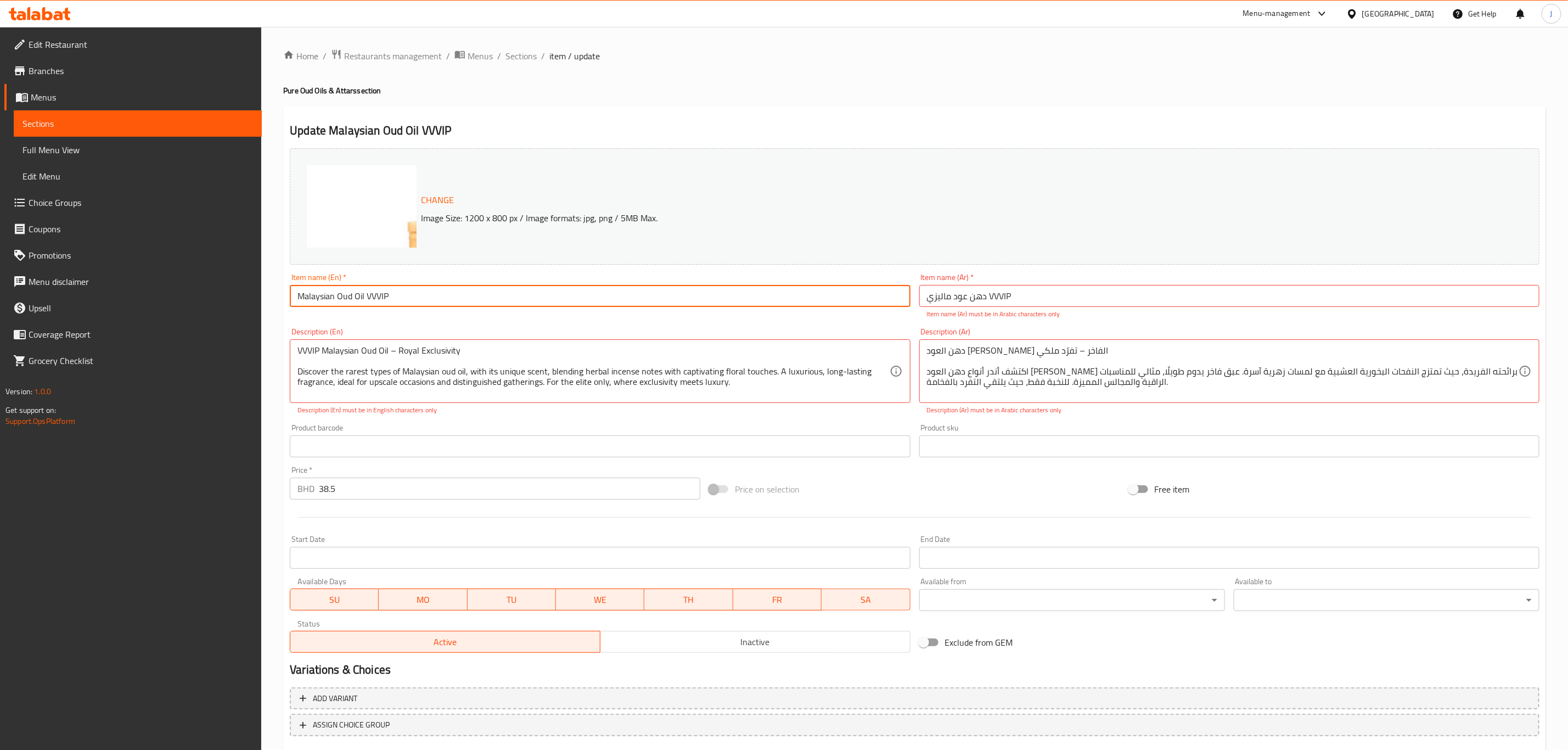
drag, startPoint x: 414, startPoint y: 302, endPoint x: 164, endPoint y: 303, distance: 250.0
click at [164, 303] on div "Edit Restaurant Branches Menus Sections Full Menu View Edit Menu Choice Groups …" at bounding box center [784, 421] width 1568 height 789
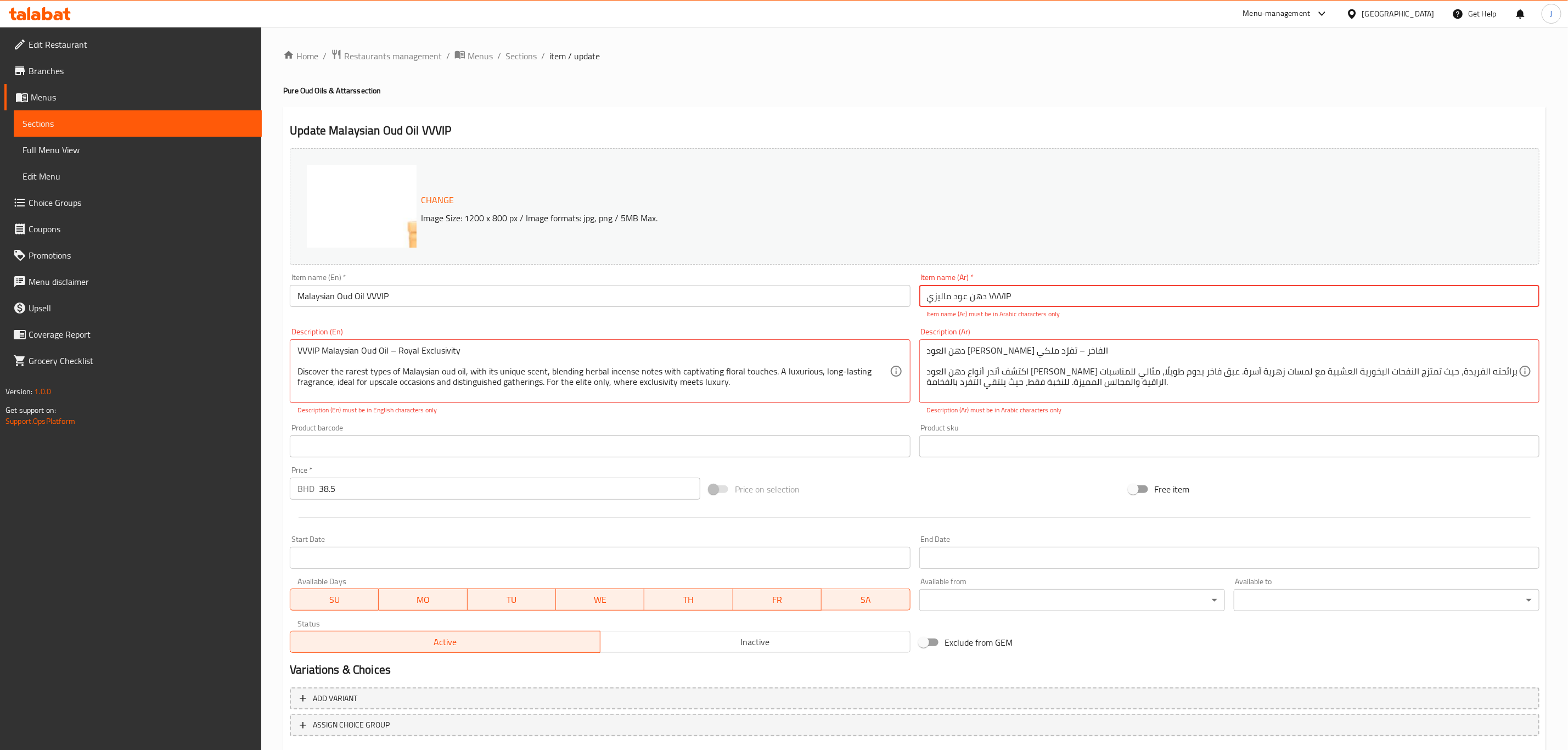
paste input "يت العود ال"
drag, startPoint x: 1048, startPoint y: 290, endPoint x: 757, endPoint y: 293, distance: 291.0
click at [757, 293] on div "Change Image Size: 1200 x 800 px / Image formats: jpg, png / 5MB Max. Item name…" at bounding box center [914, 400] width 1259 height 513
click at [1097, 333] on div "Description (Ar) دهن العود [PERSON_NAME] الفاخر – تفرّد ملكي اكتشف أندر أنواع د…" at bounding box center [1229, 371] width 620 height 87
drag, startPoint x: 1026, startPoint y: 299, endPoint x: 996, endPoint y: 300, distance: 30.0
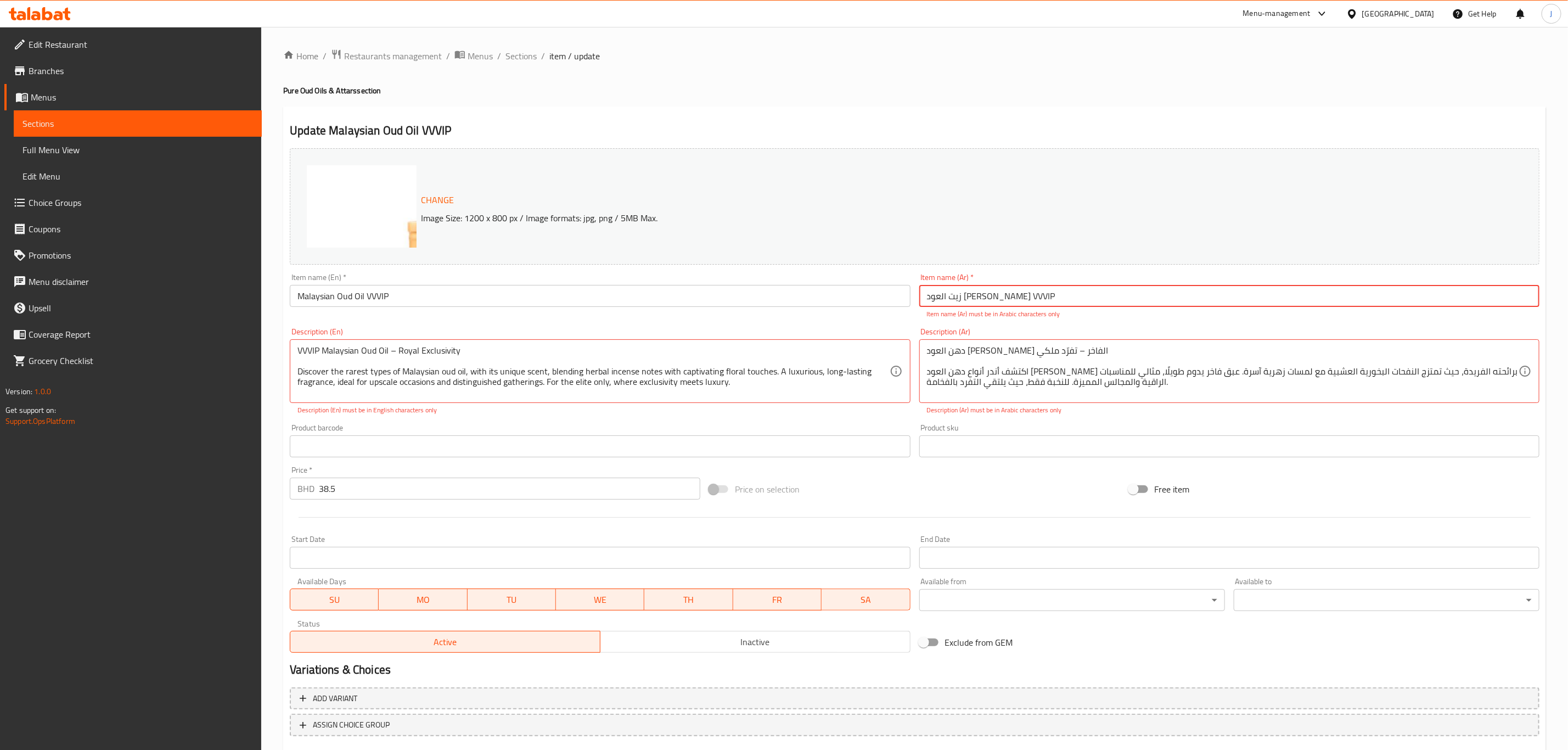
click at [996, 300] on input "زيت العود [PERSON_NAME] VVVIP" at bounding box center [1229, 296] width 620 height 22
type input "زيت العود [PERSON_NAME]"
click at [1025, 333] on div "Description (Ar) دهن العود [PERSON_NAME] الفاخر – تفرّد ملكي اكتشف أندر أنواع د…" at bounding box center [1229, 371] width 620 height 87
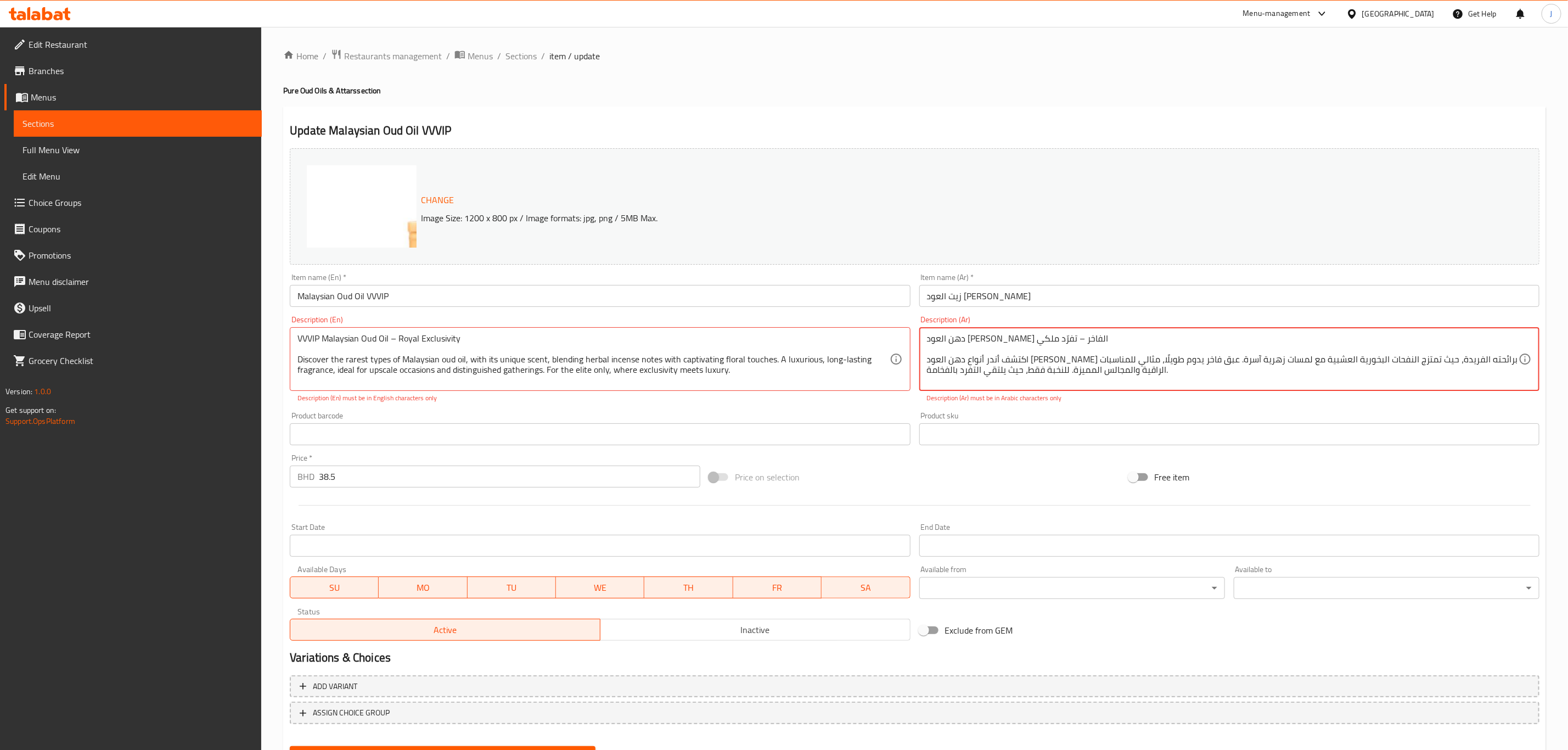
scroll to position [0, 0]
drag, startPoint x: 1186, startPoint y: 366, endPoint x: 908, endPoint y: 330, distance: 280.3
paste textarea ""دهن العود [PERSON_NAME] - حصري ملكي اكتشف أندر أنواع دهن العود [PERSON_NAME]، …"
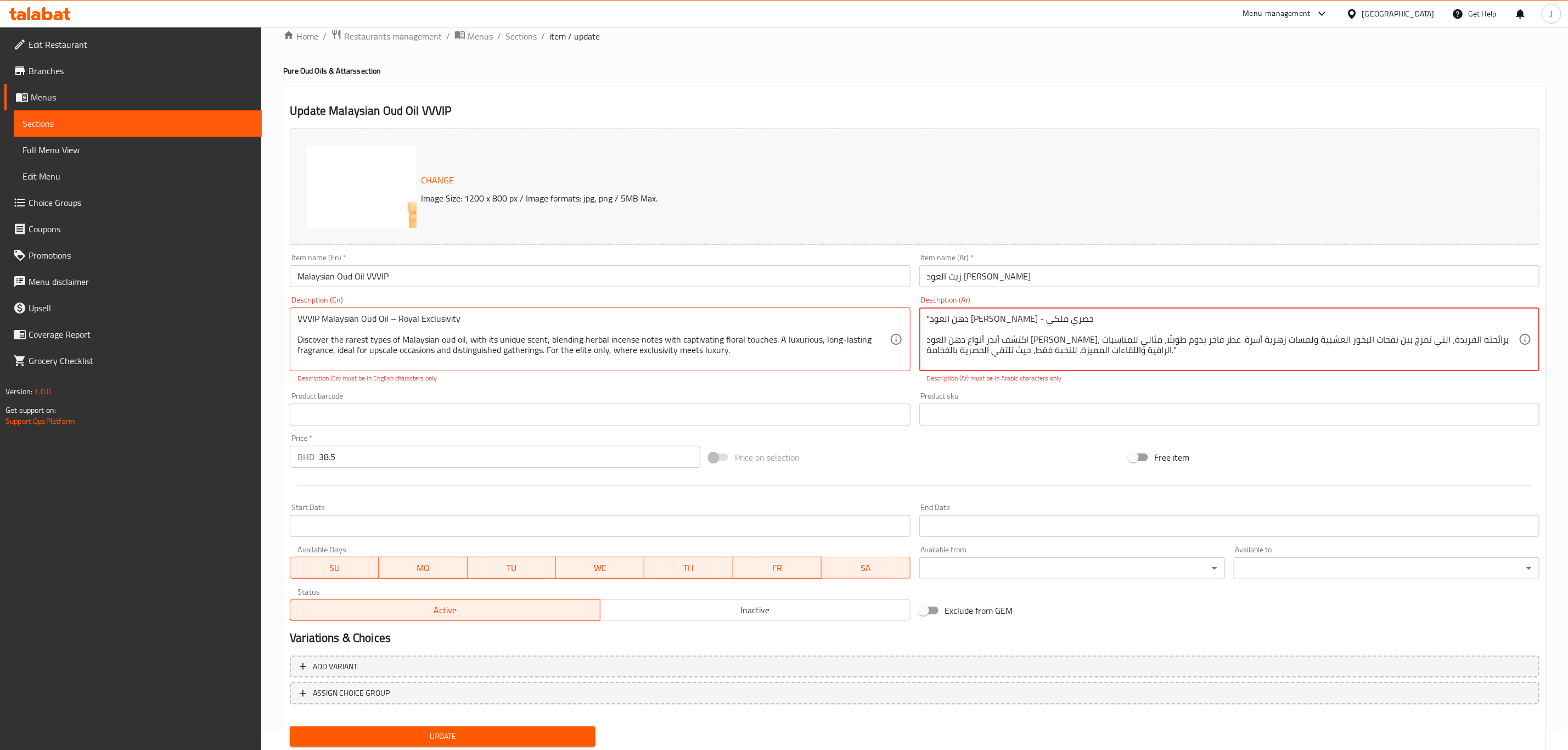
scroll to position [53, 0]
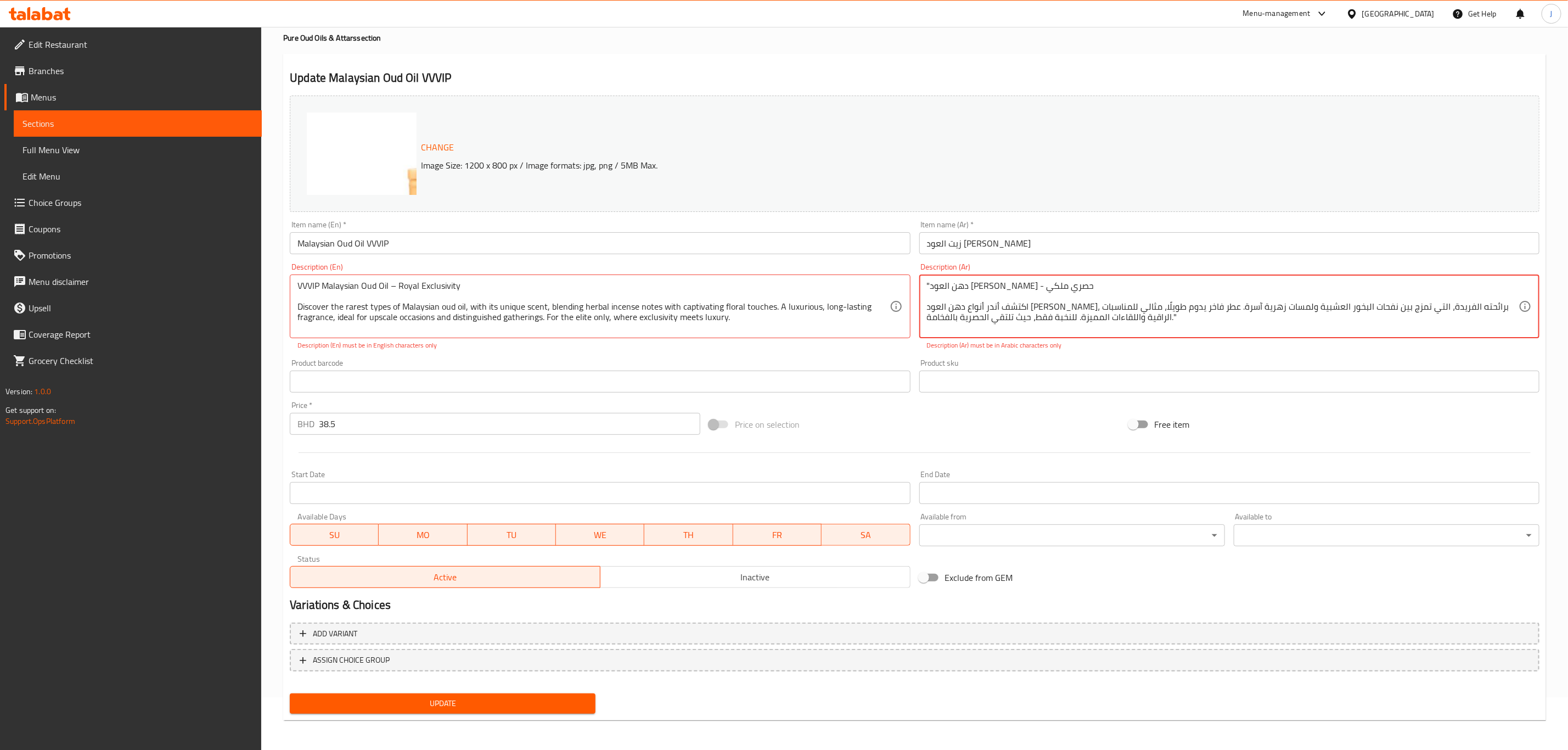
type textarea ""دهن العود [PERSON_NAME] - حصري ملكي اكتشف أندر أنواع دهن العود [PERSON_NAME]، …"
click at [1062, 366] on div "Product sku Product sku" at bounding box center [1229, 376] width 620 height 34
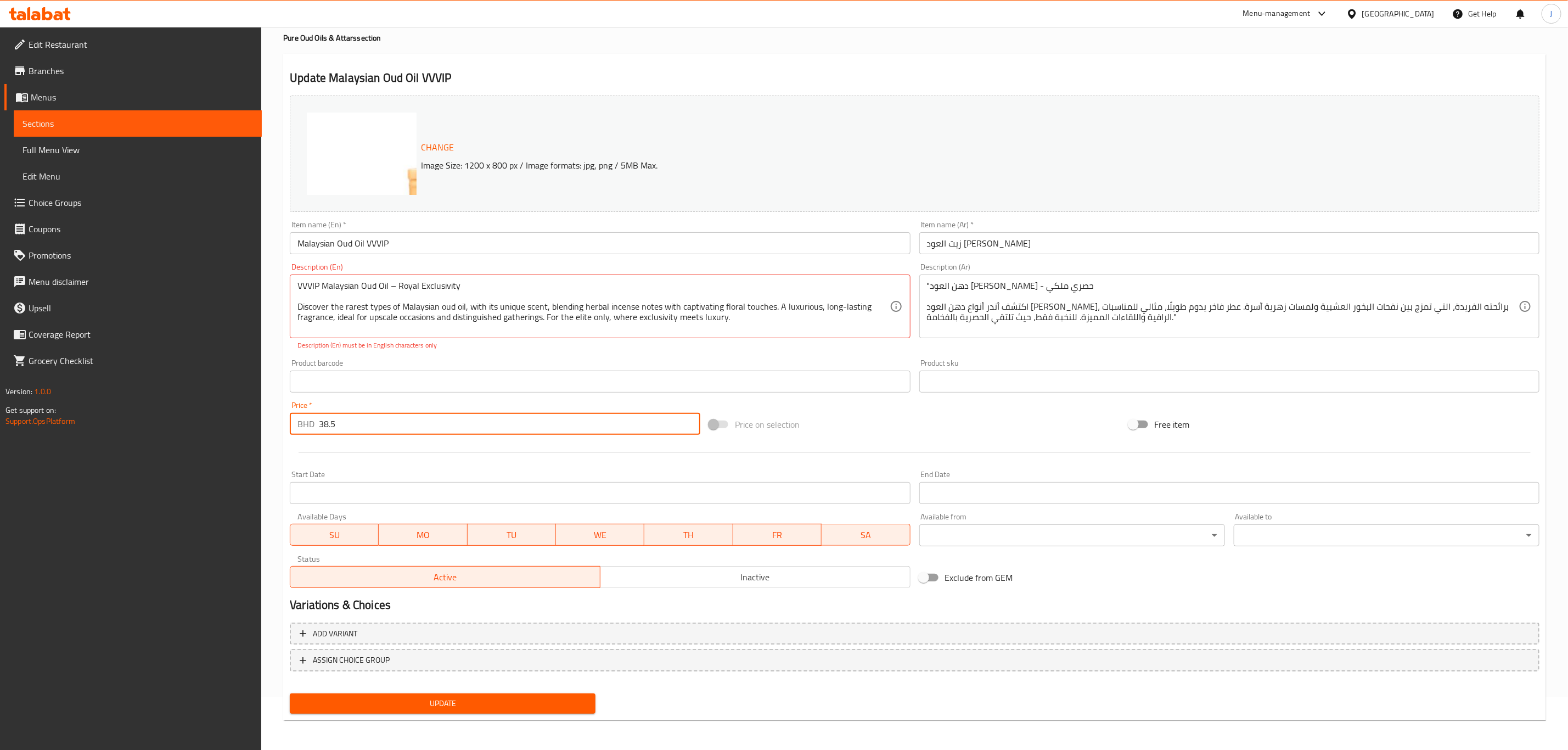
drag, startPoint x: 382, startPoint y: 420, endPoint x: 156, endPoint y: 438, distance: 226.7
click at [156, 438] on div "Edit Restaurant Branches Menus Sections Full Menu View Edit Menu Choice Groups …" at bounding box center [784, 363] width 1568 height 777
type input "0"
click at [360, 451] on div at bounding box center [914, 453] width 1259 height 27
click at [361, 631] on span "Add variant" at bounding box center [914, 633] width 1230 height 14
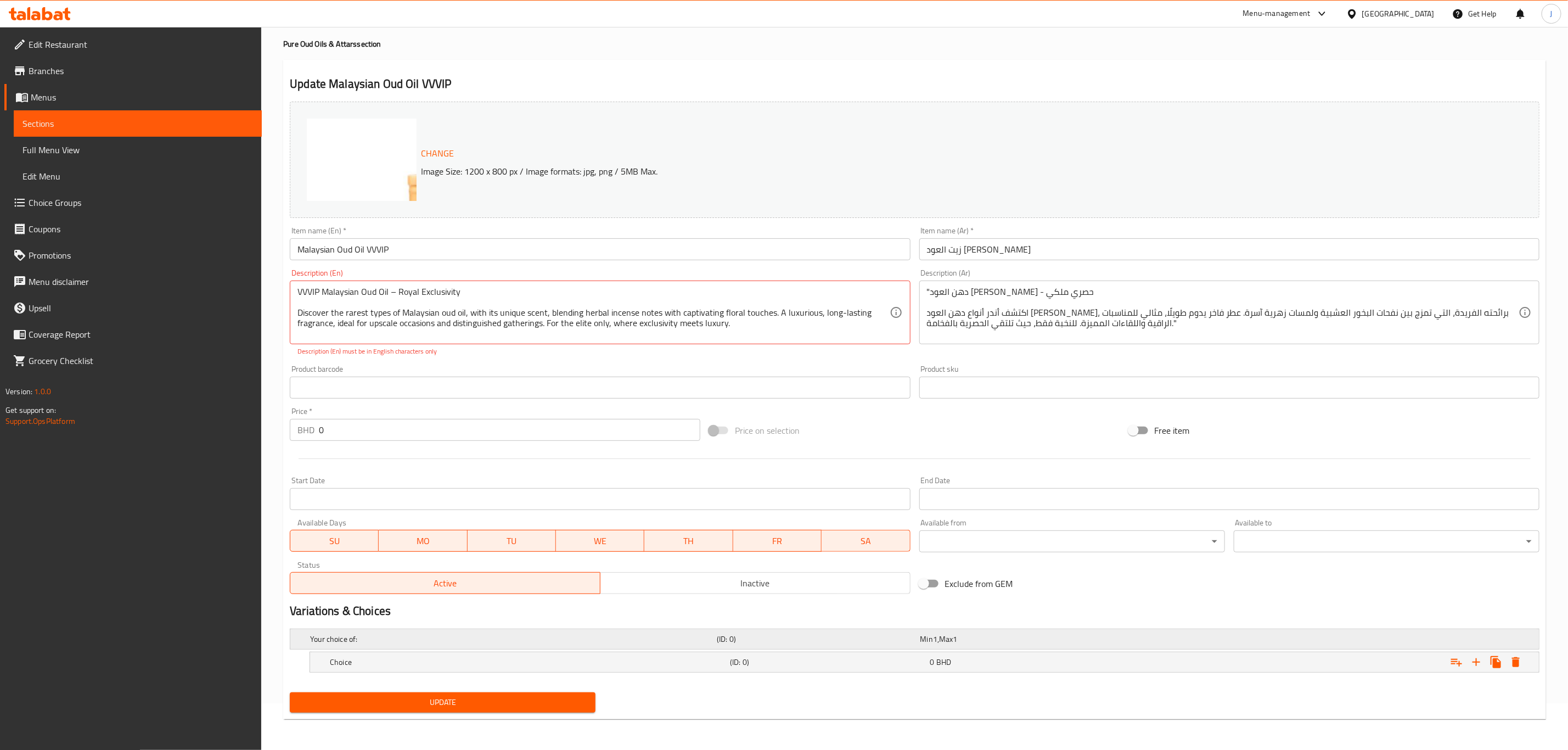
scroll to position [48, 0]
click at [1477, 663] on icon "Expand" at bounding box center [1476, 662] width 13 height 13
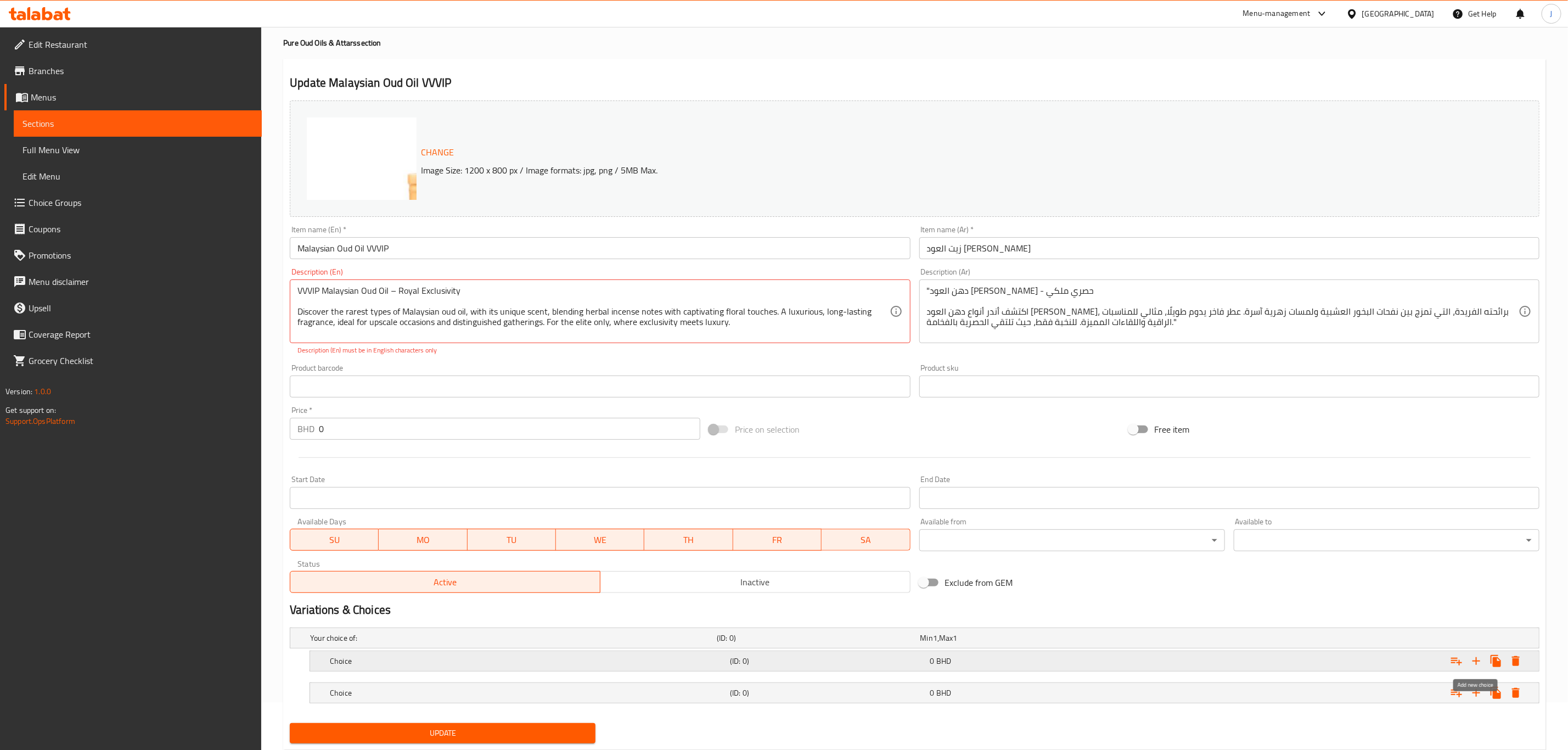
click at [1477, 663] on icon "Expand" at bounding box center [1476, 660] width 13 height 13
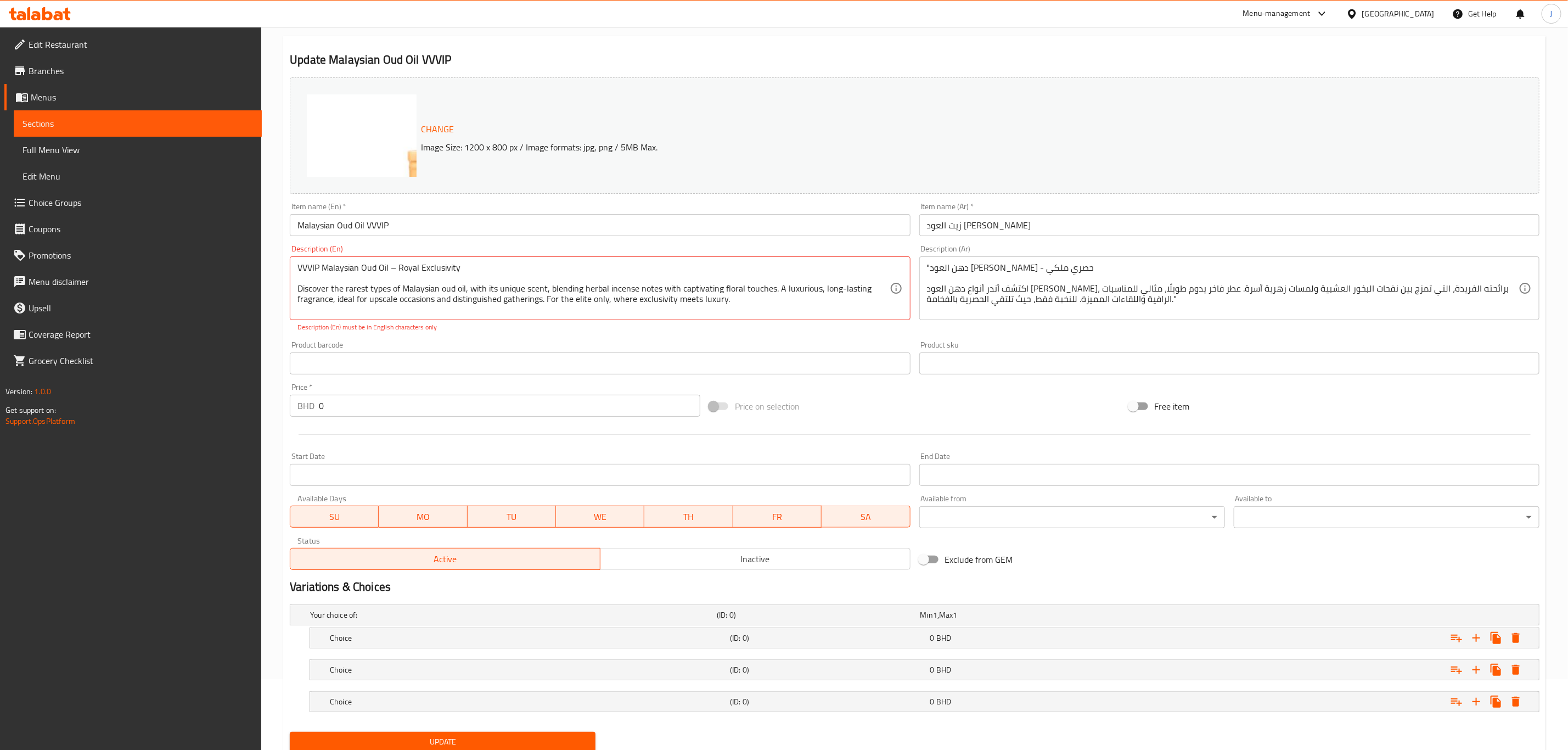
scroll to position [112, 0]
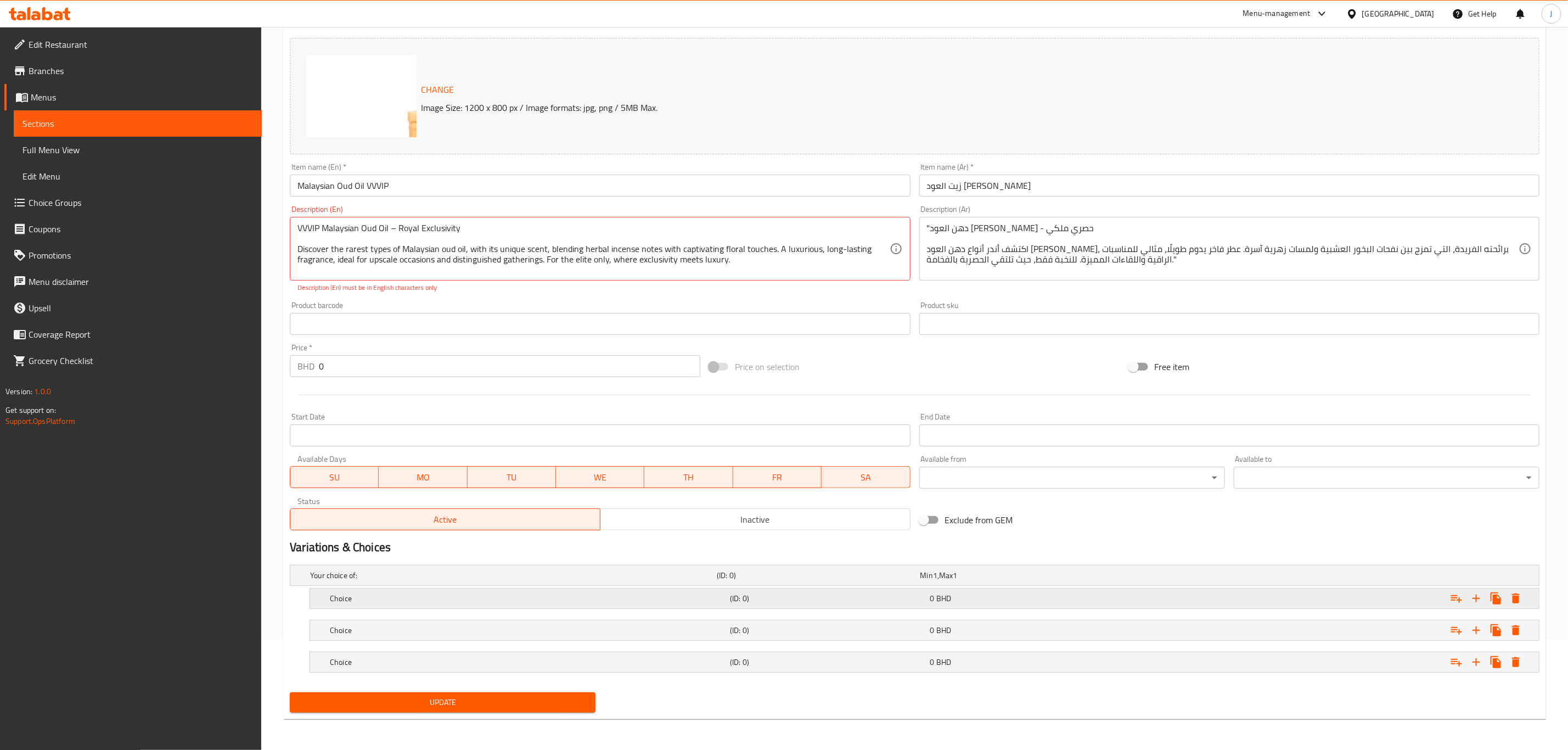
click at [398, 600] on h5 "Choice" at bounding box center [528, 598] width 396 height 11
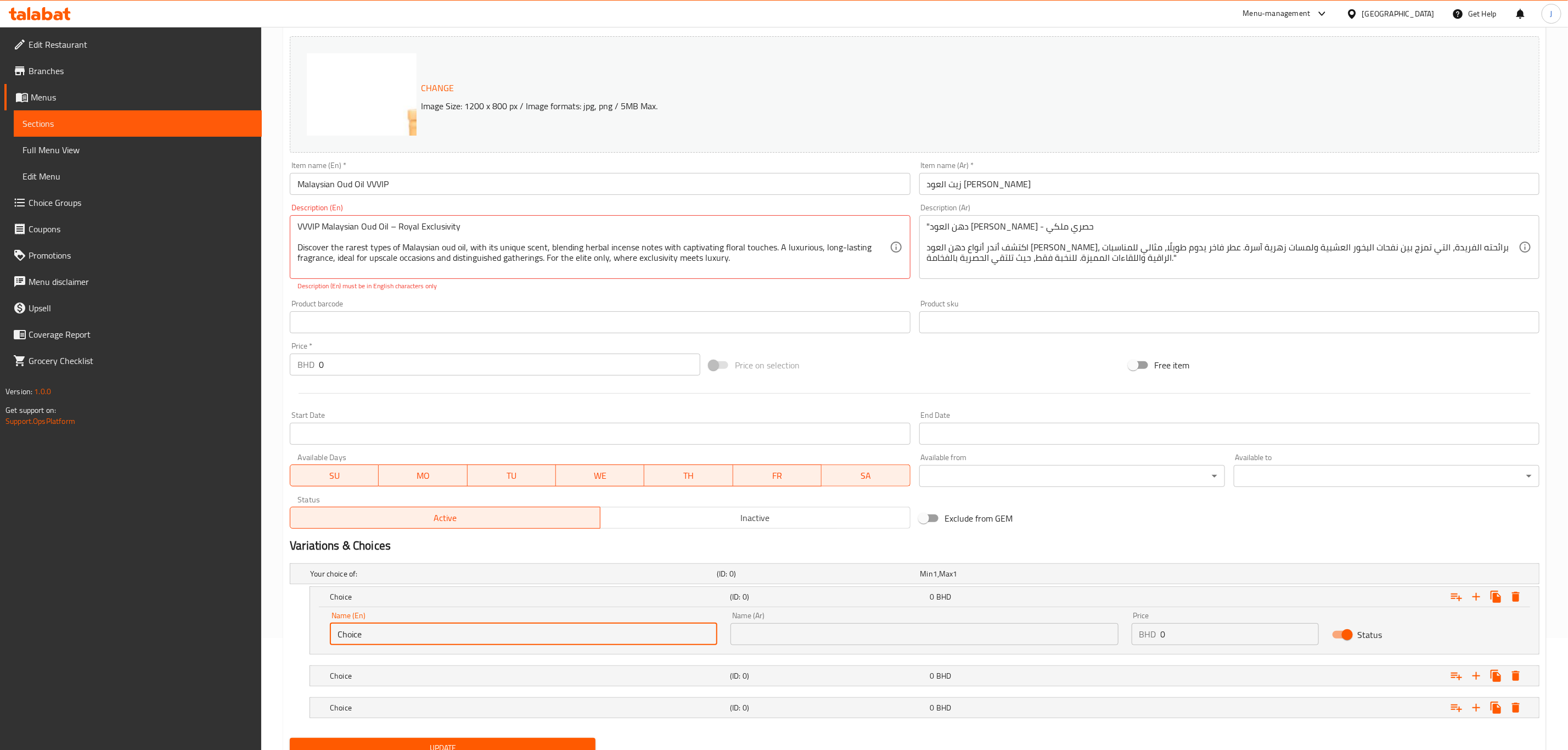
paste input "Quarter Tola"
drag, startPoint x: 427, startPoint y: 623, endPoint x: 279, endPoint y: 644, distance: 149.5
click at [279, 644] on div "Home / Restaurants management / Menus / Sections / item / update Pure Oud Oils …" at bounding box center [915, 355] width 1307 height 881
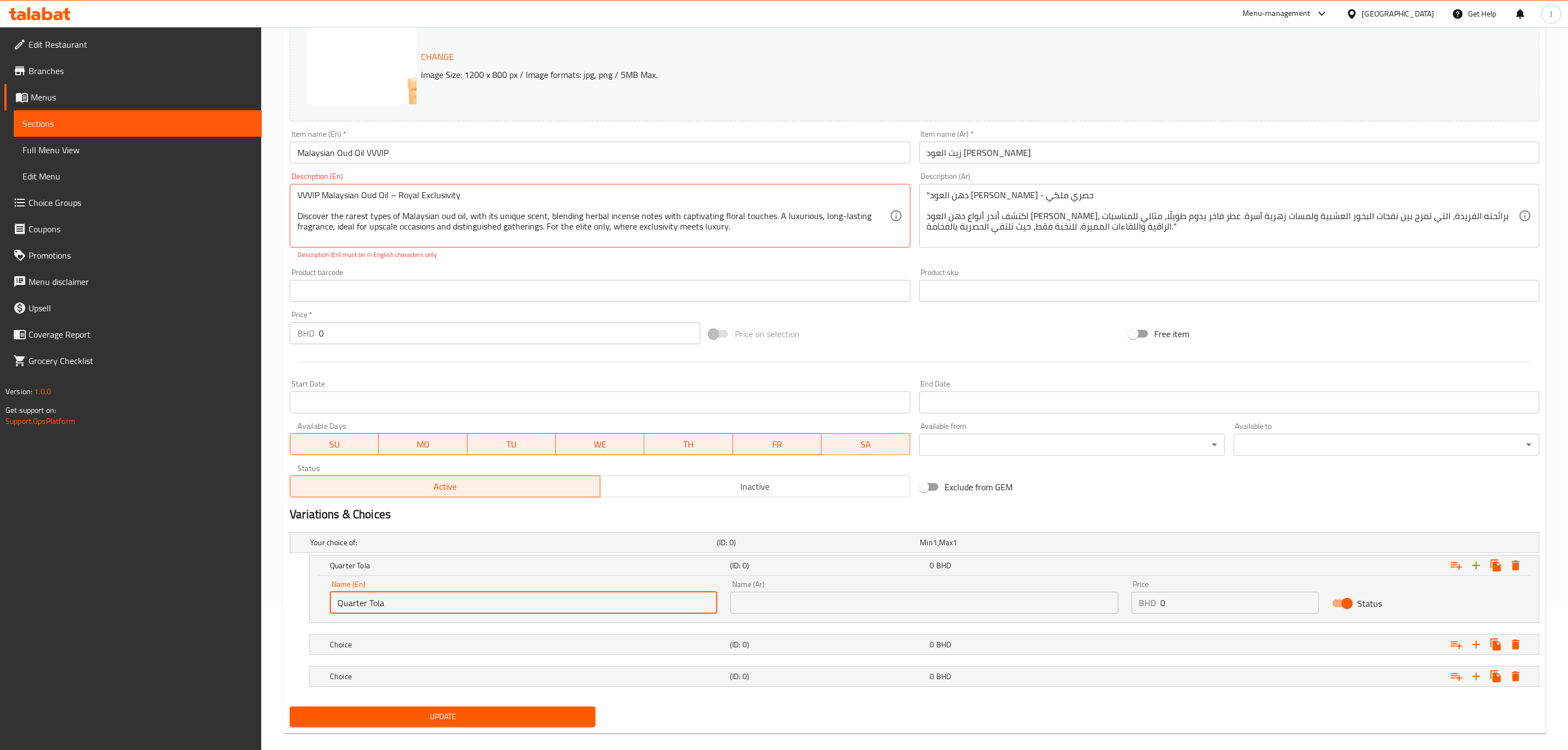
scroll to position [158, 0]
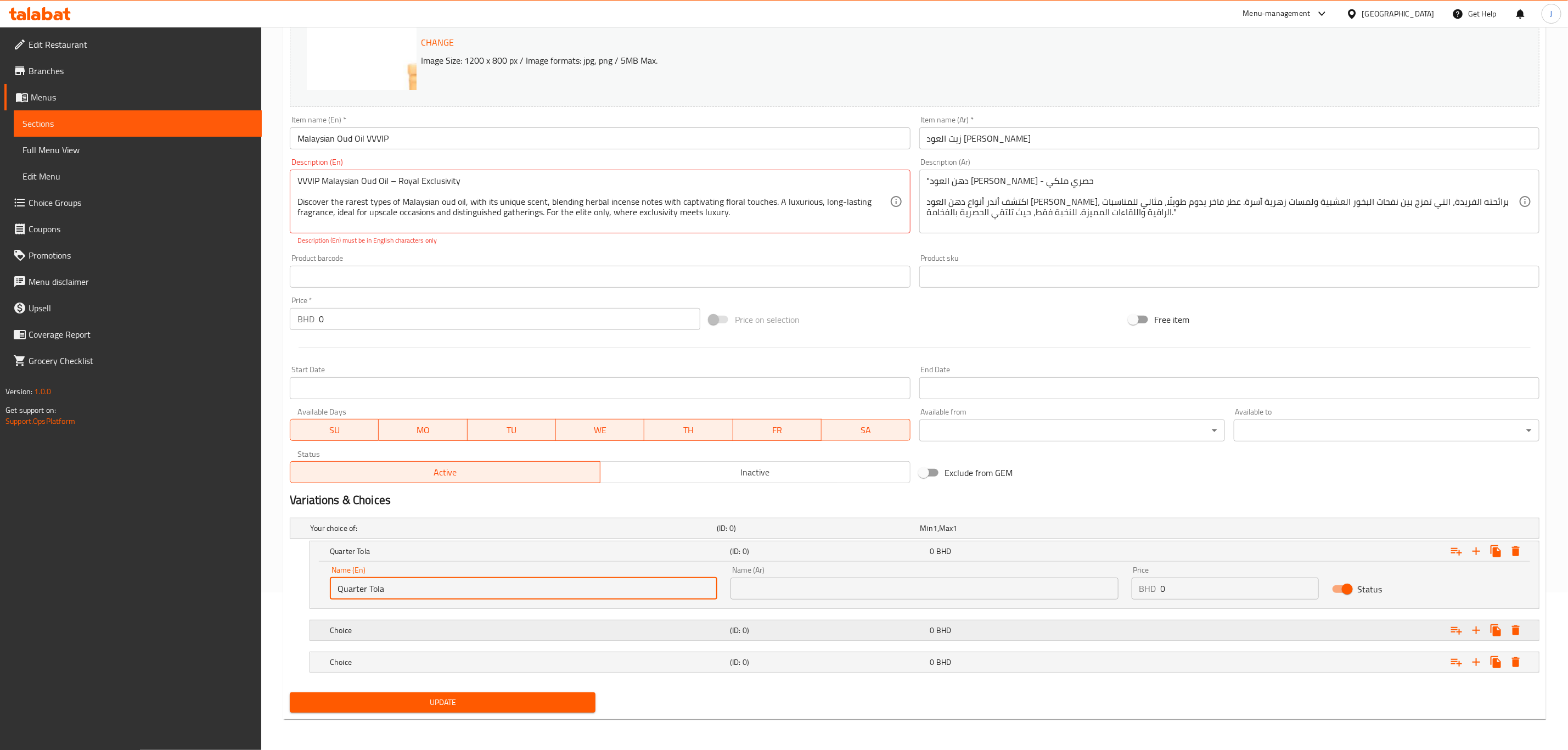
type input "Quarter Tola"
click at [381, 627] on h5 "Choice" at bounding box center [528, 630] width 396 height 11
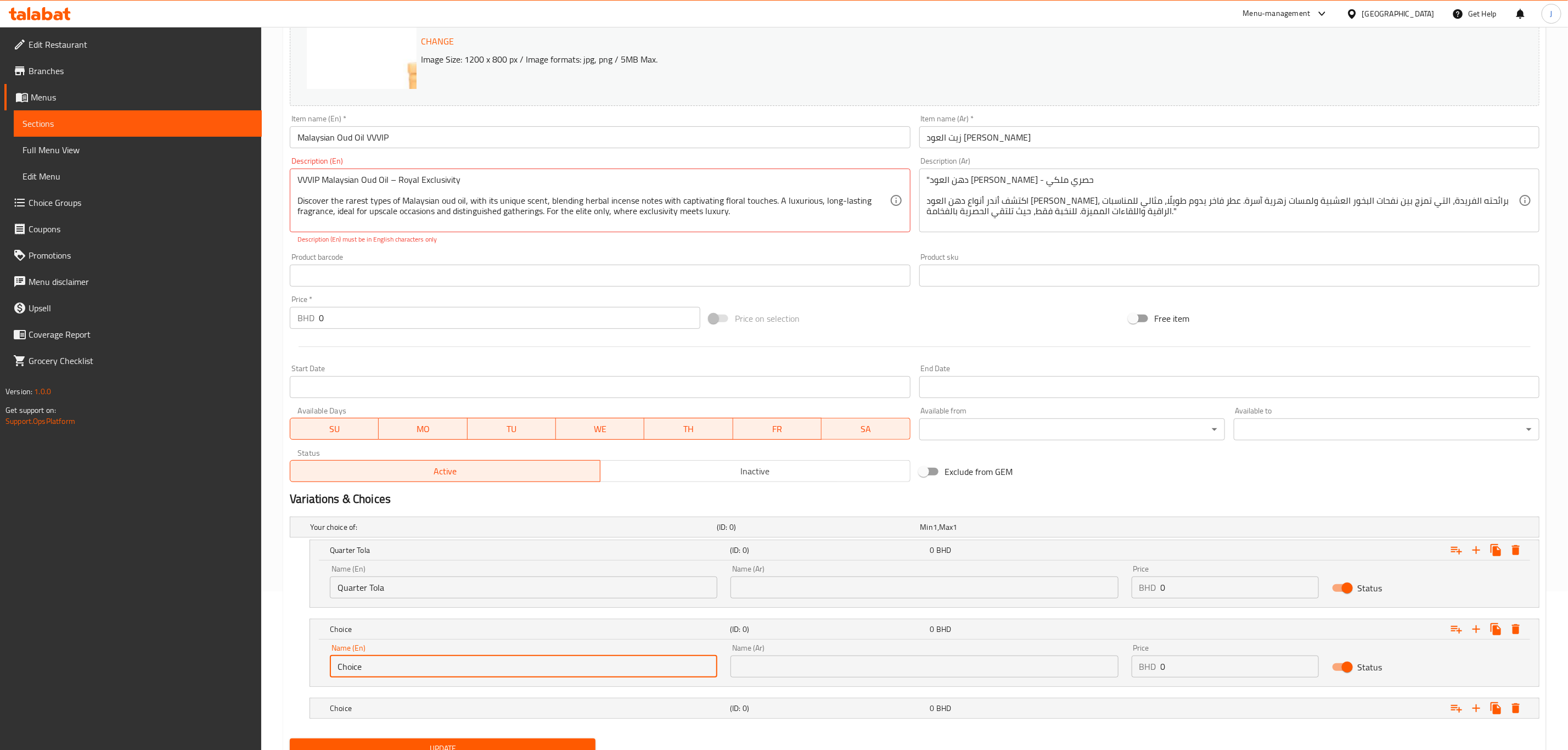
drag, startPoint x: 389, startPoint y: 662, endPoint x: 262, endPoint y: 668, distance: 127.1
click at [262, 668] on div "Edit Restaurant Branches Menus Sections Full Menu View Edit Menu Choice Groups …" at bounding box center [784, 332] width 1568 height 928
paste input "Half Tola"
type input "Half Tola"
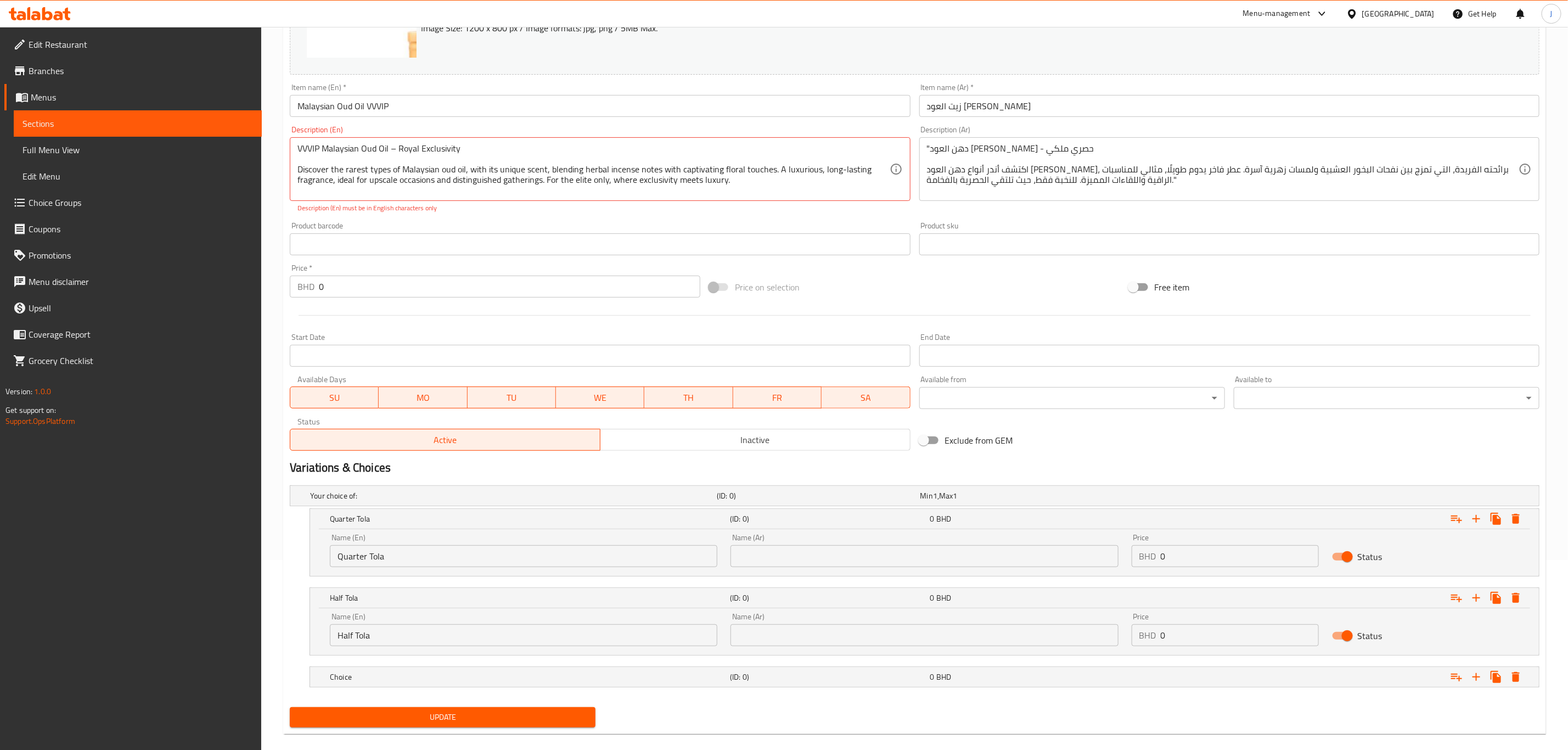
scroll to position [206, 0]
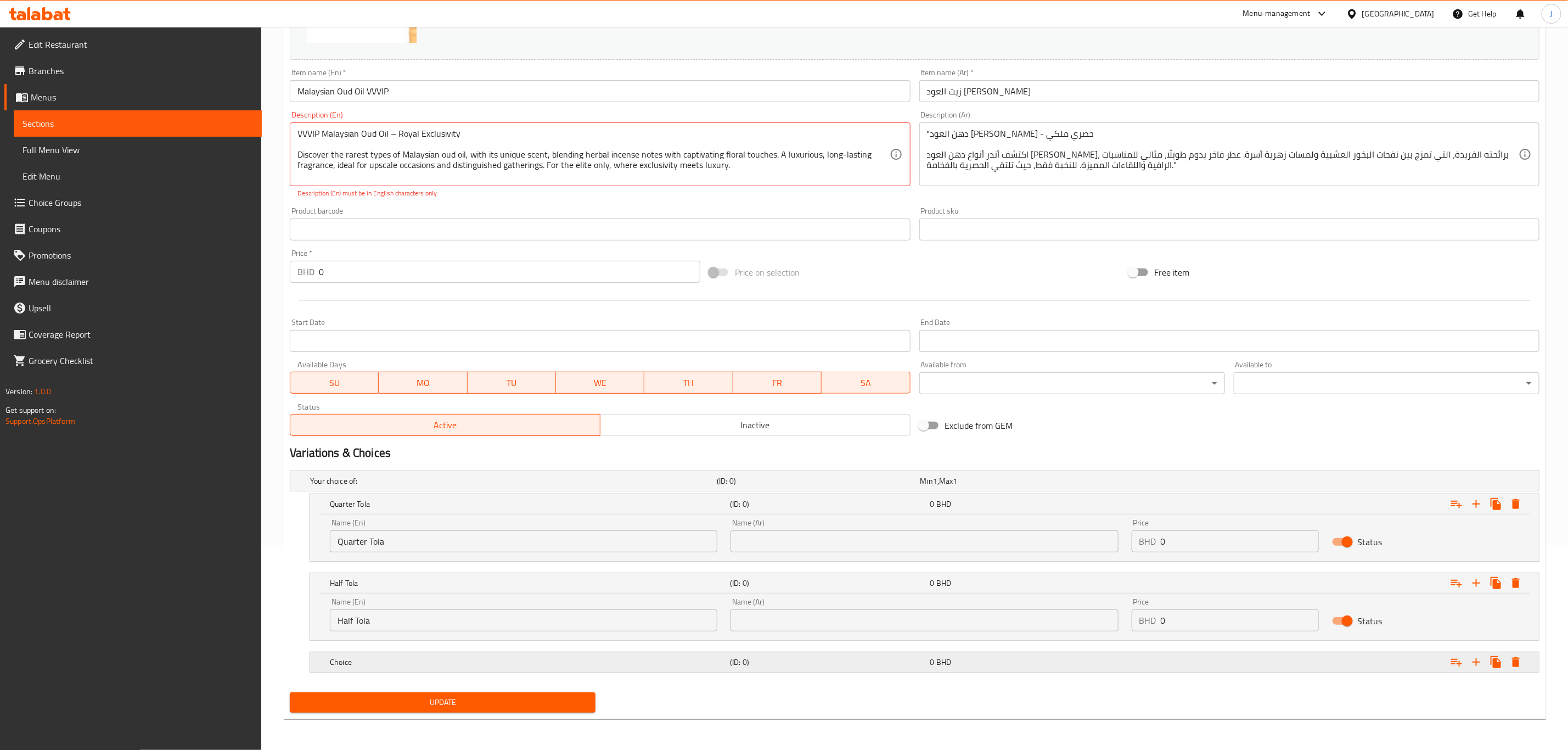
drag, startPoint x: 457, startPoint y: 662, endPoint x: 433, endPoint y: 662, distance: 24.0
click at [457, 662] on h5 "Choice" at bounding box center [528, 662] width 396 height 11
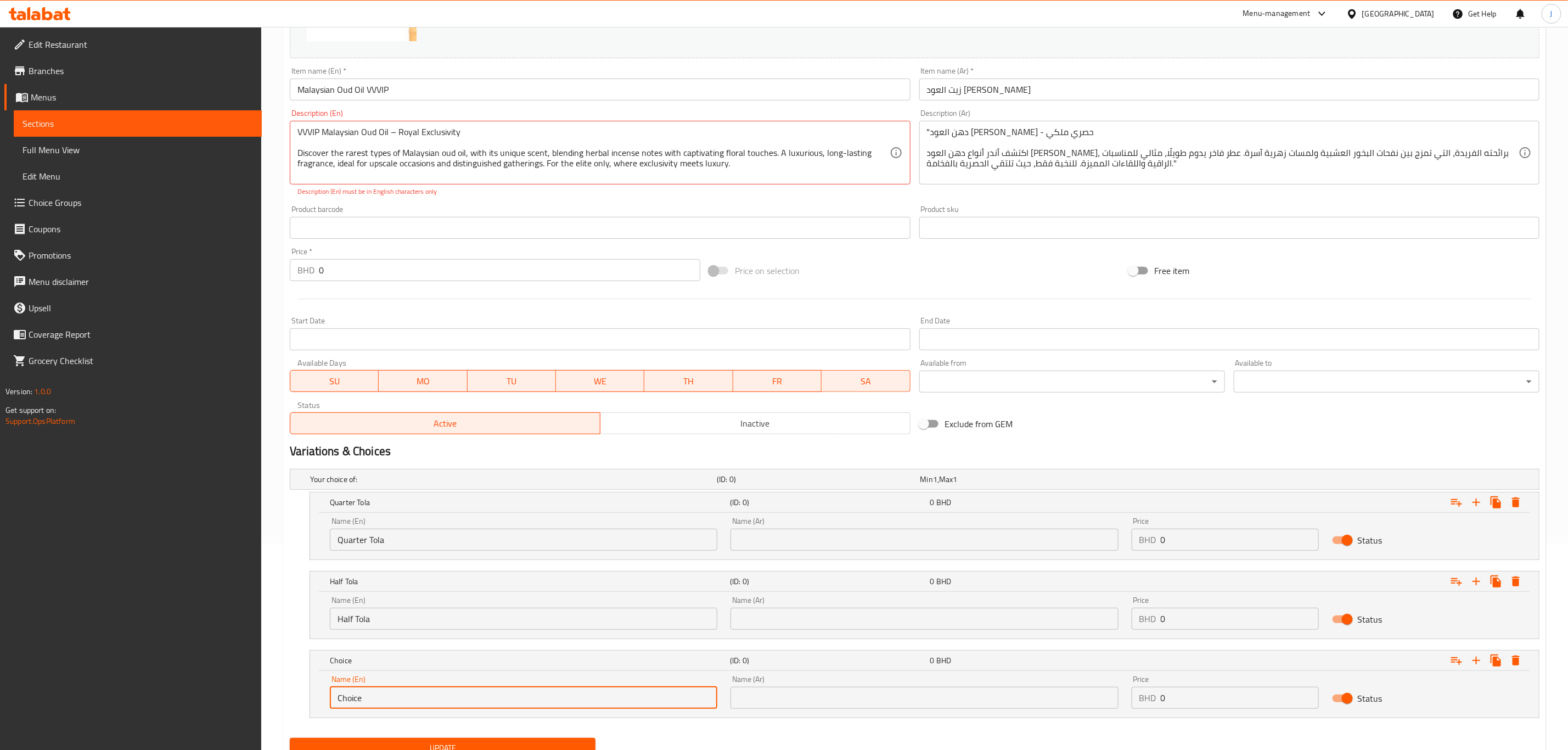
drag, startPoint x: 392, startPoint y: 705, endPoint x: 285, endPoint y: 695, distance: 107.5
click at [285, 695] on div "Your choice of: (ID: 0) Min 1 , Max 1 Name (En) Your choice of: Name (En) Name …" at bounding box center [914, 599] width 1259 height 269
paste input "One Tola"
type input "One Tola"
click at [795, 531] on input "text" at bounding box center [924, 539] width 387 height 22
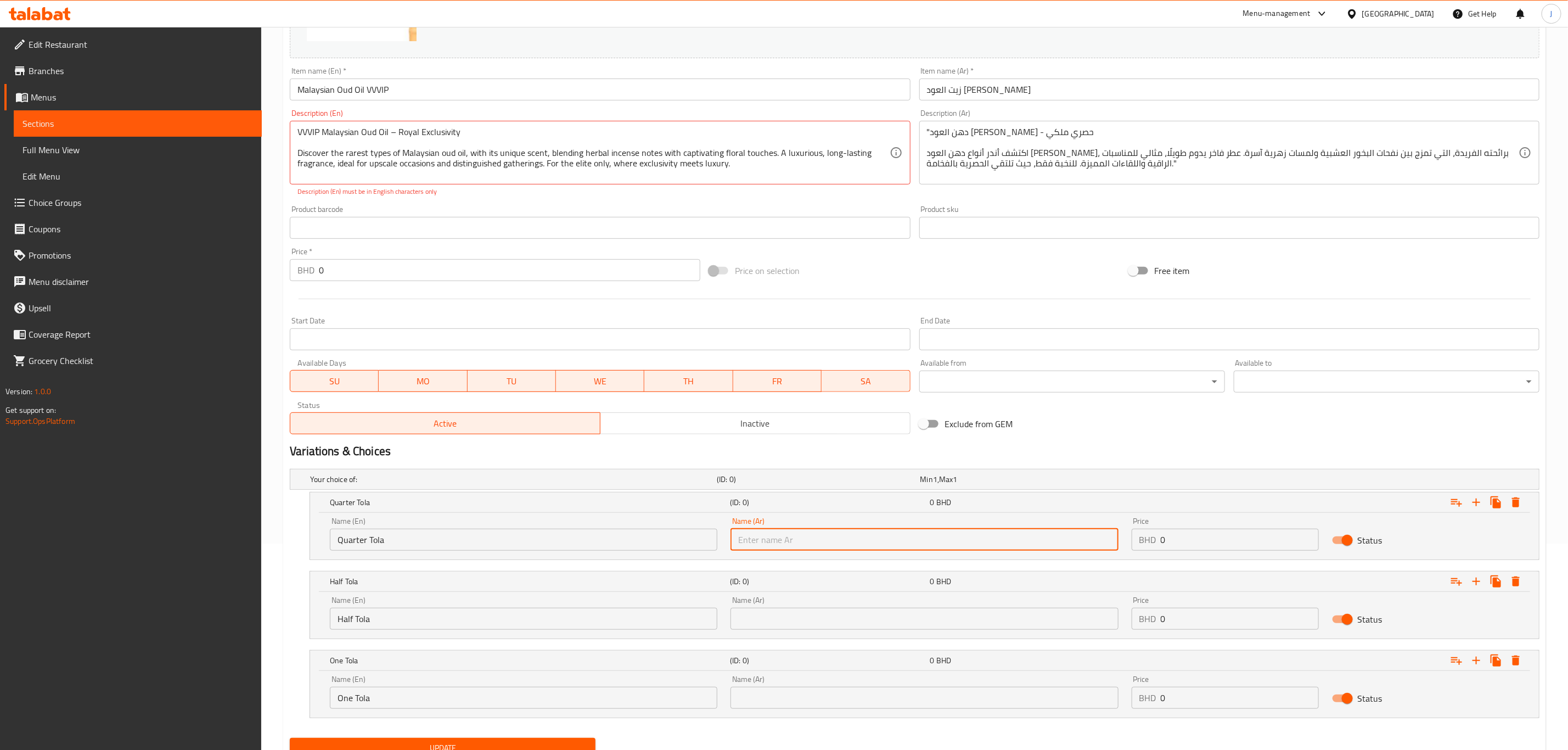
paste input "ربع تولة"
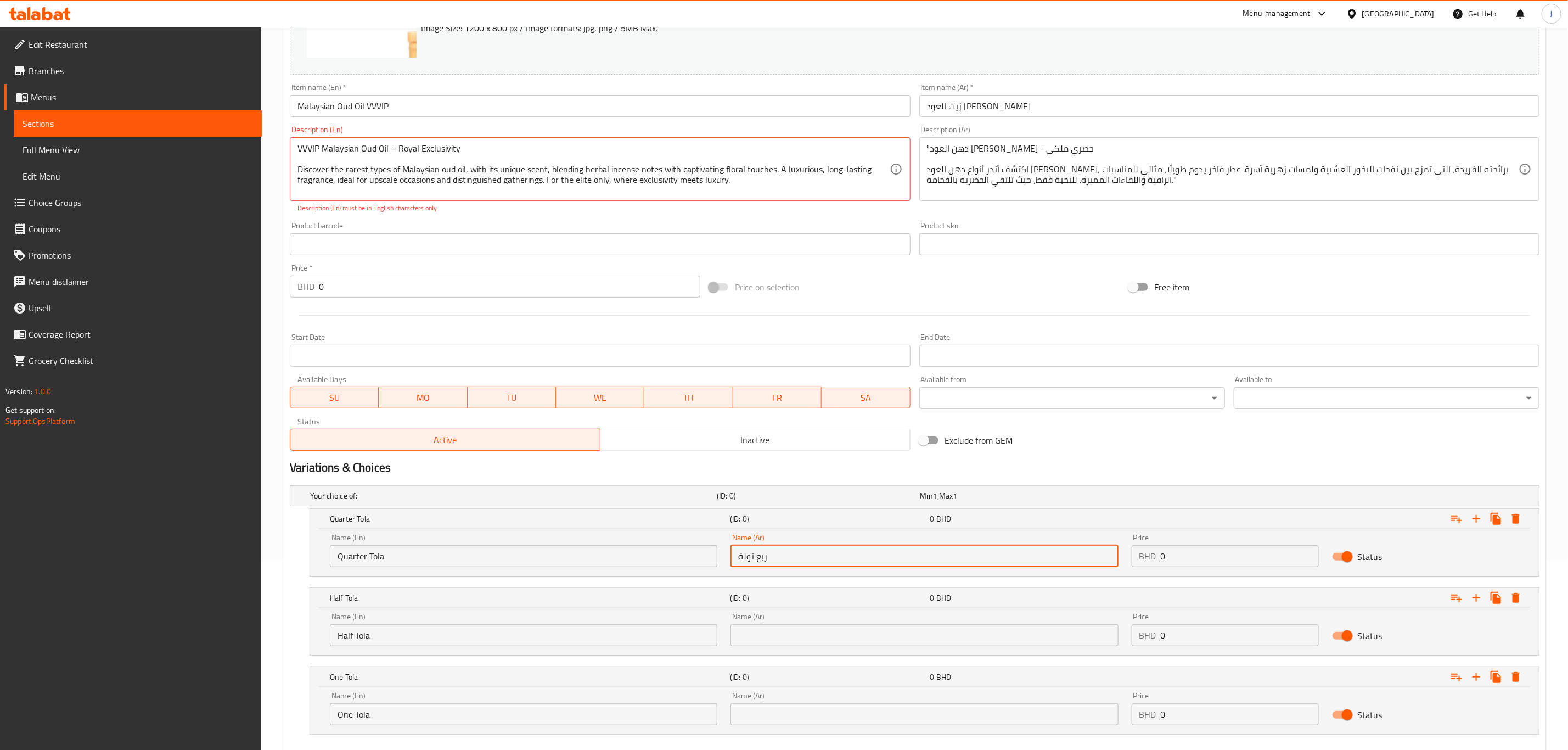
scroll to position [253, 0]
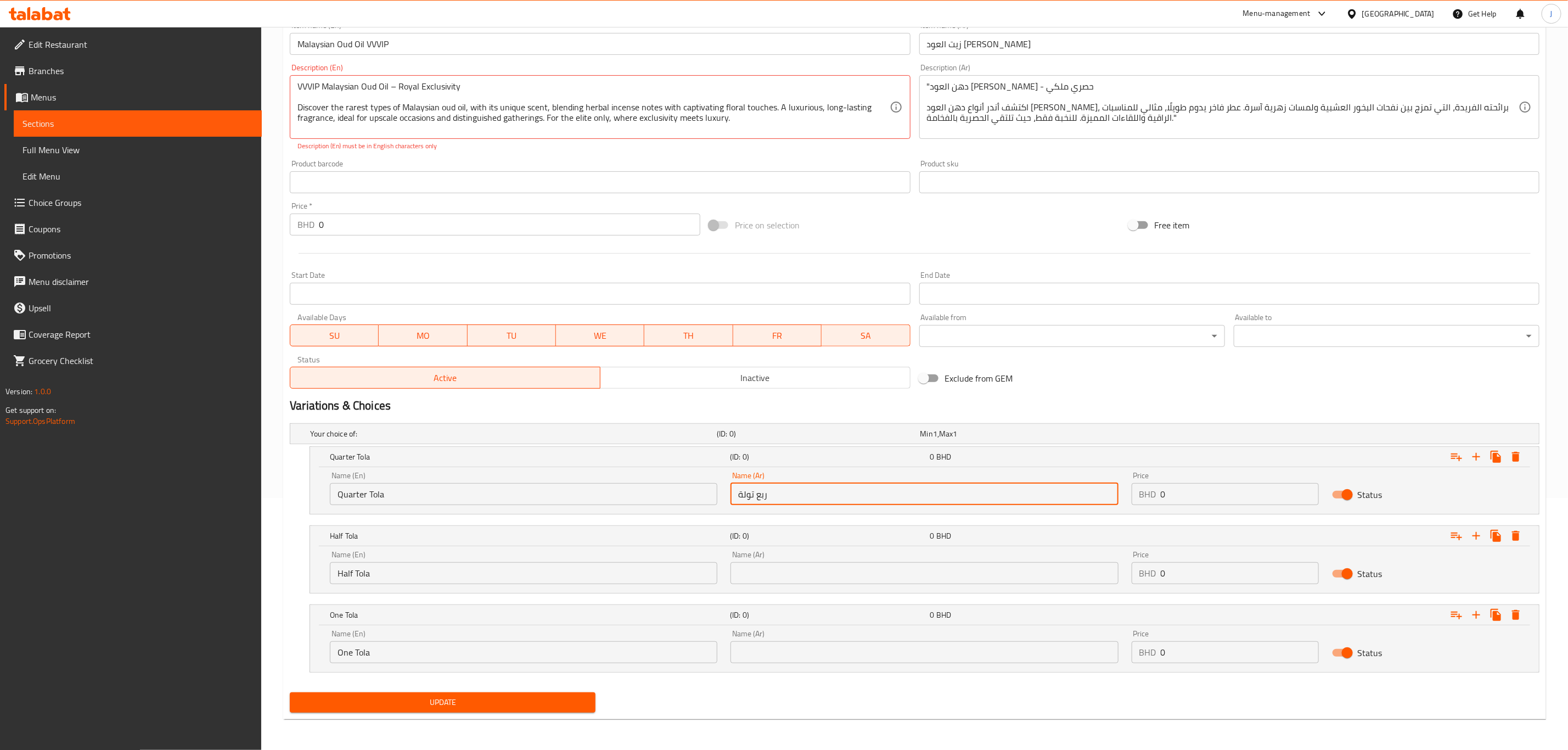
type input "ربع تولة"
drag, startPoint x: 733, startPoint y: 576, endPoint x: 719, endPoint y: 574, distance: 14.1
click at [719, 574] on div "Name (En) Half Tola Name (En) Name (Ar) Name (Ar) Price BHD 0 Price Status" at bounding box center [925, 567] width 1203 height 47
click at [784, 567] on input "text" at bounding box center [924, 573] width 387 height 22
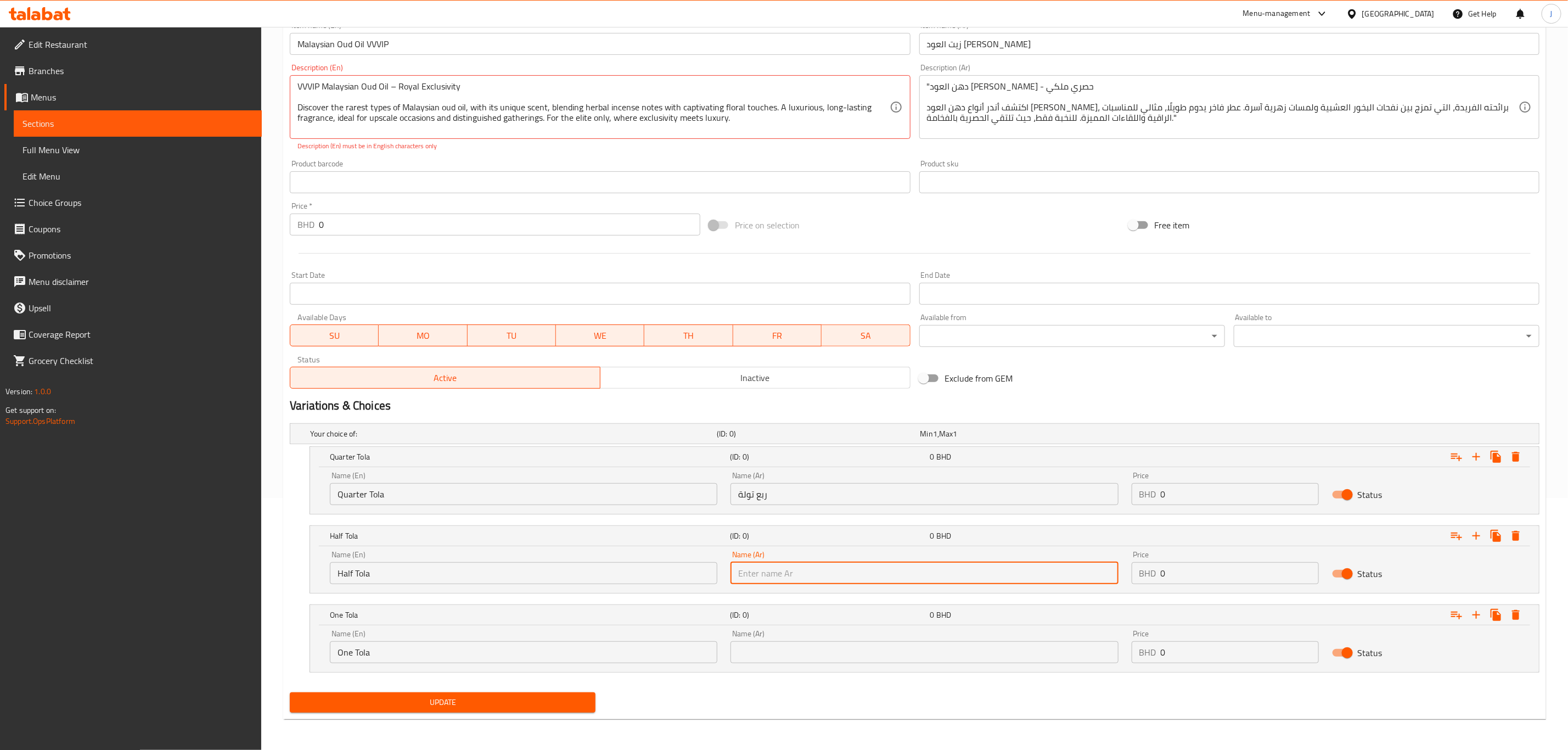
paste input "نصف تولة"
type input "نصف تولة"
click at [847, 643] on input "text" at bounding box center [924, 652] width 387 height 22
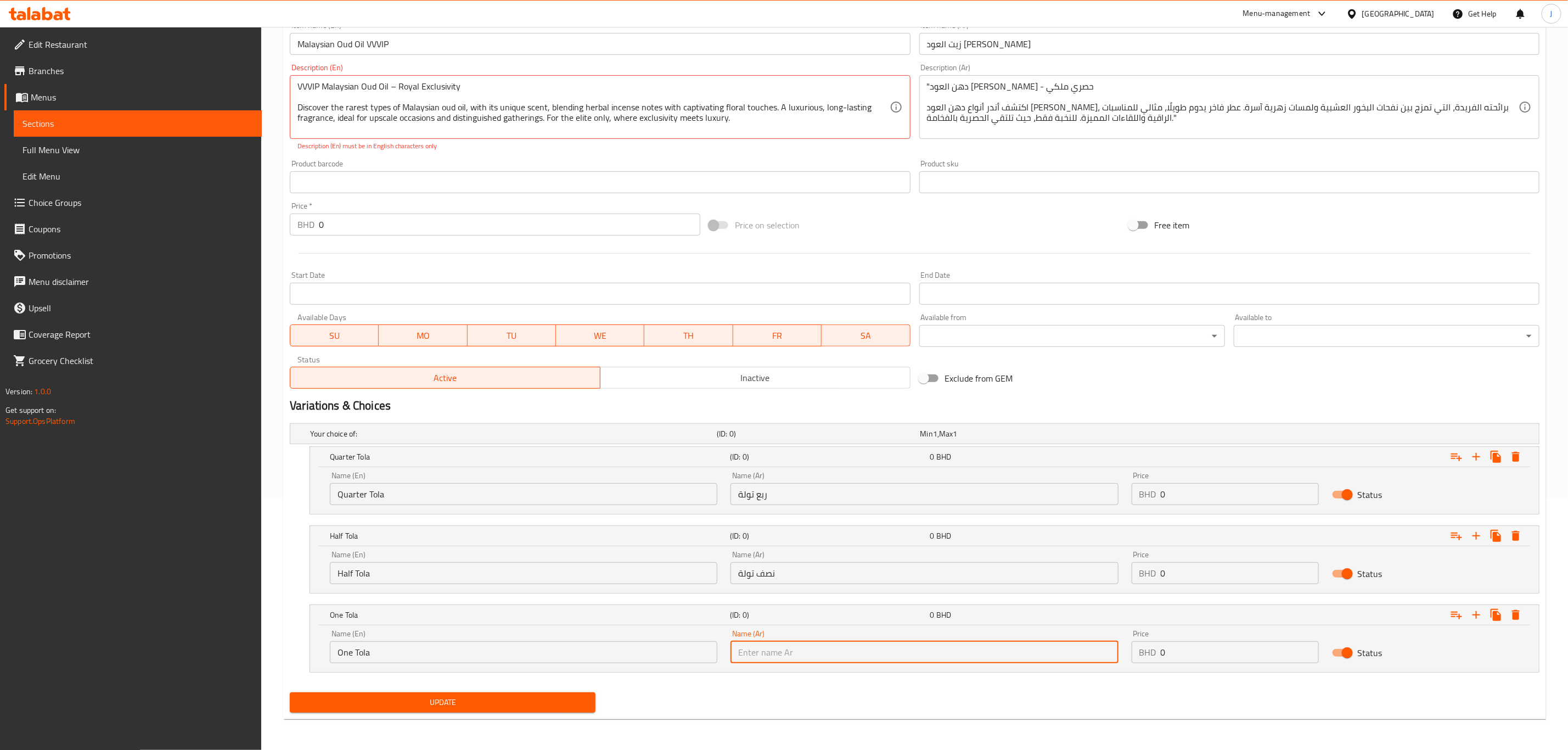
paste input "تولة واحدة"
type input "تولة واحدة"
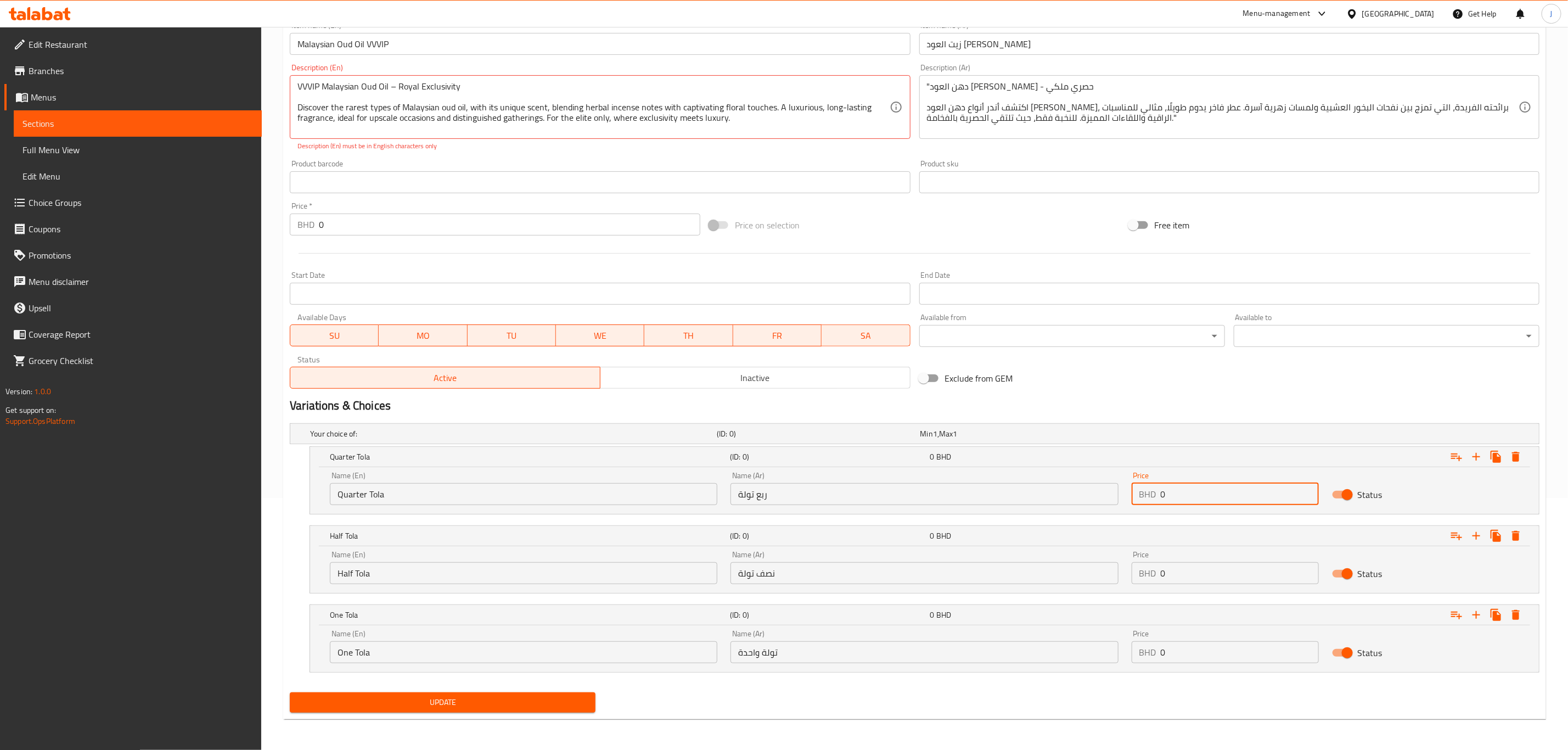
drag, startPoint x: 1195, startPoint y: 488, endPoint x: 1089, endPoint y: 491, distance: 106.0
click at [1089, 491] on div "Name (En) Quarter Tola Name (En) Name (Ar) ربع تولة Name (Ar) Price BHD 0 Price…" at bounding box center [925, 489] width 1203 height 47
paste input "55.00"
type input "55.000"
drag, startPoint x: 1171, startPoint y: 566, endPoint x: 1083, endPoint y: 577, distance: 88.7
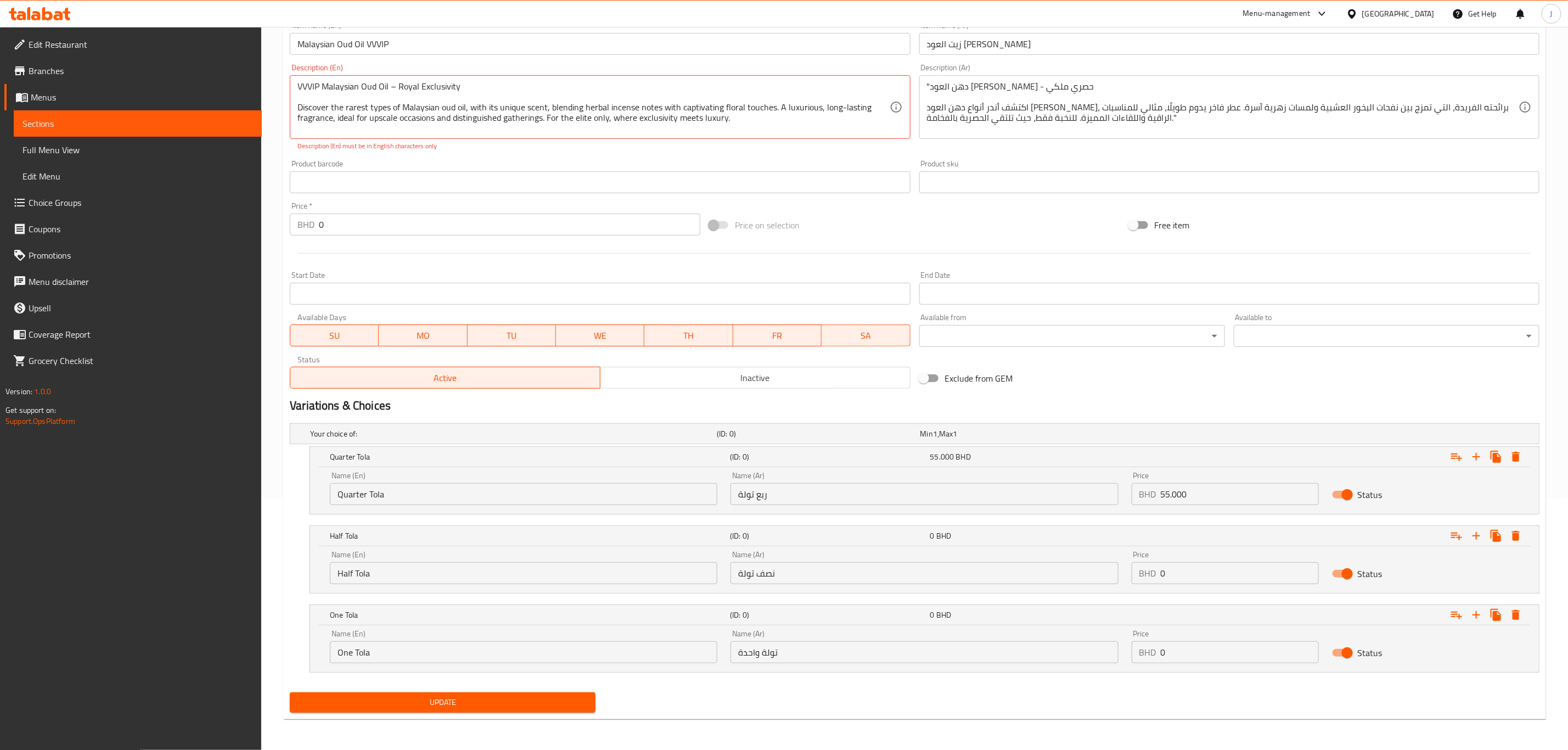
click at [1083, 577] on div "Name (En) Half Tola Name (En) Name (Ar) نصف تولة Name (Ar) Price BHD 0 Price St…" at bounding box center [925, 567] width 1203 height 47
paste input "100.00"
type input "100.000"
drag, startPoint x: 1195, startPoint y: 639, endPoint x: 1069, endPoint y: 643, distance: 126.1
click at [1069, 643] on div "Name (En) One Tola Name (En) Name (Ar) تولة واحدة Name (Ar) Price BHD 0 Price S…" at bounding box center [925, 646] width 1203 height 47
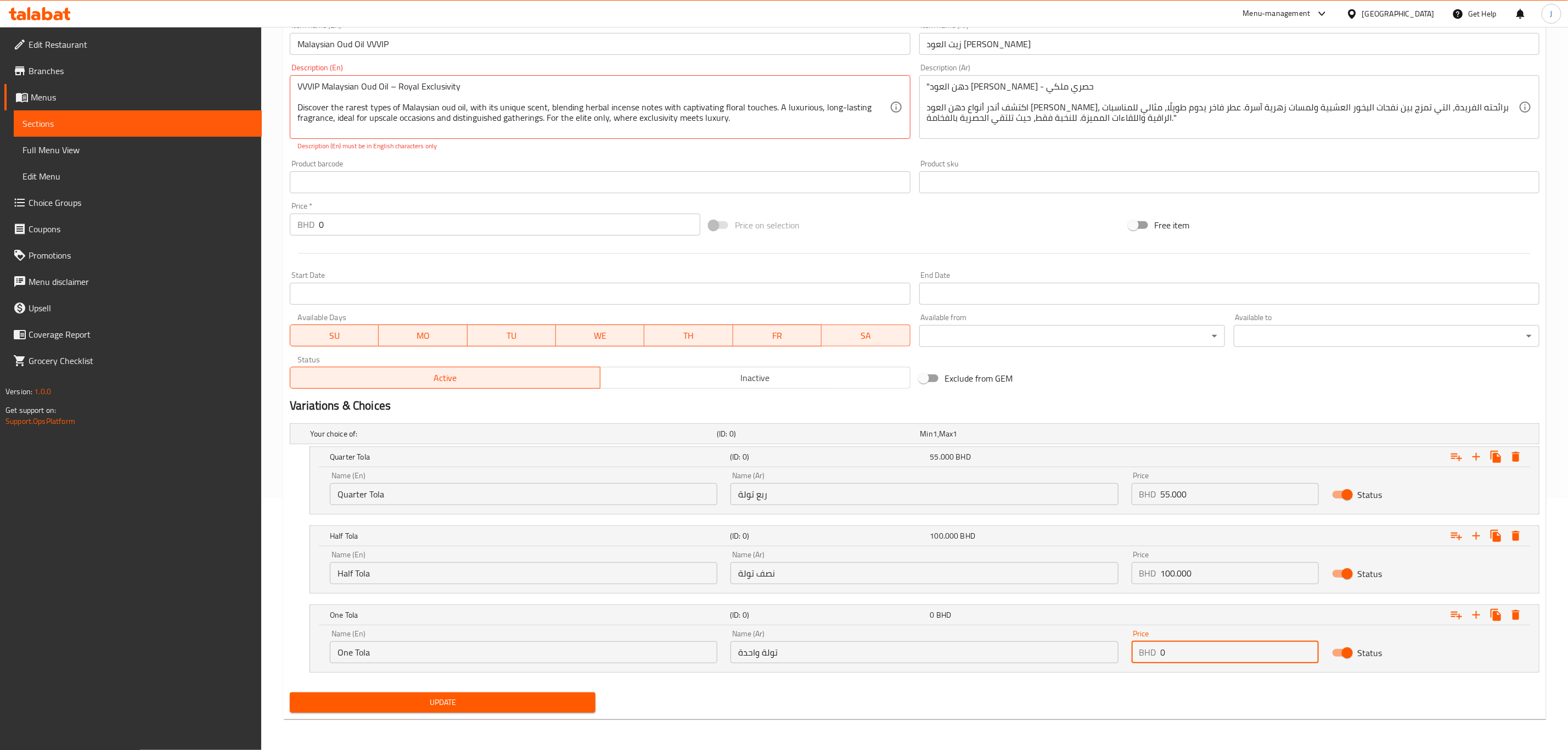
paste input "175.00"
type input "175.000"
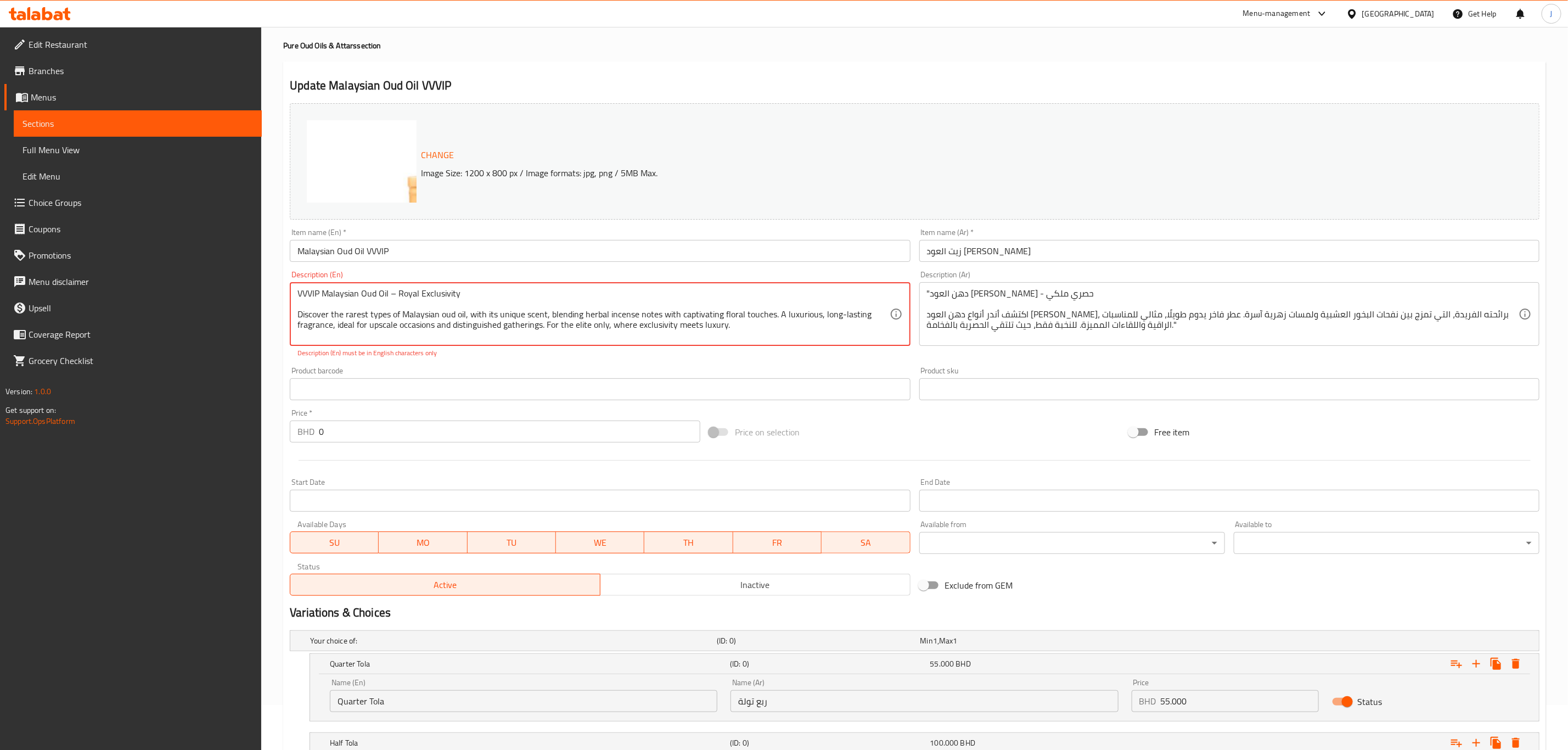
scroll to position [7, 0]
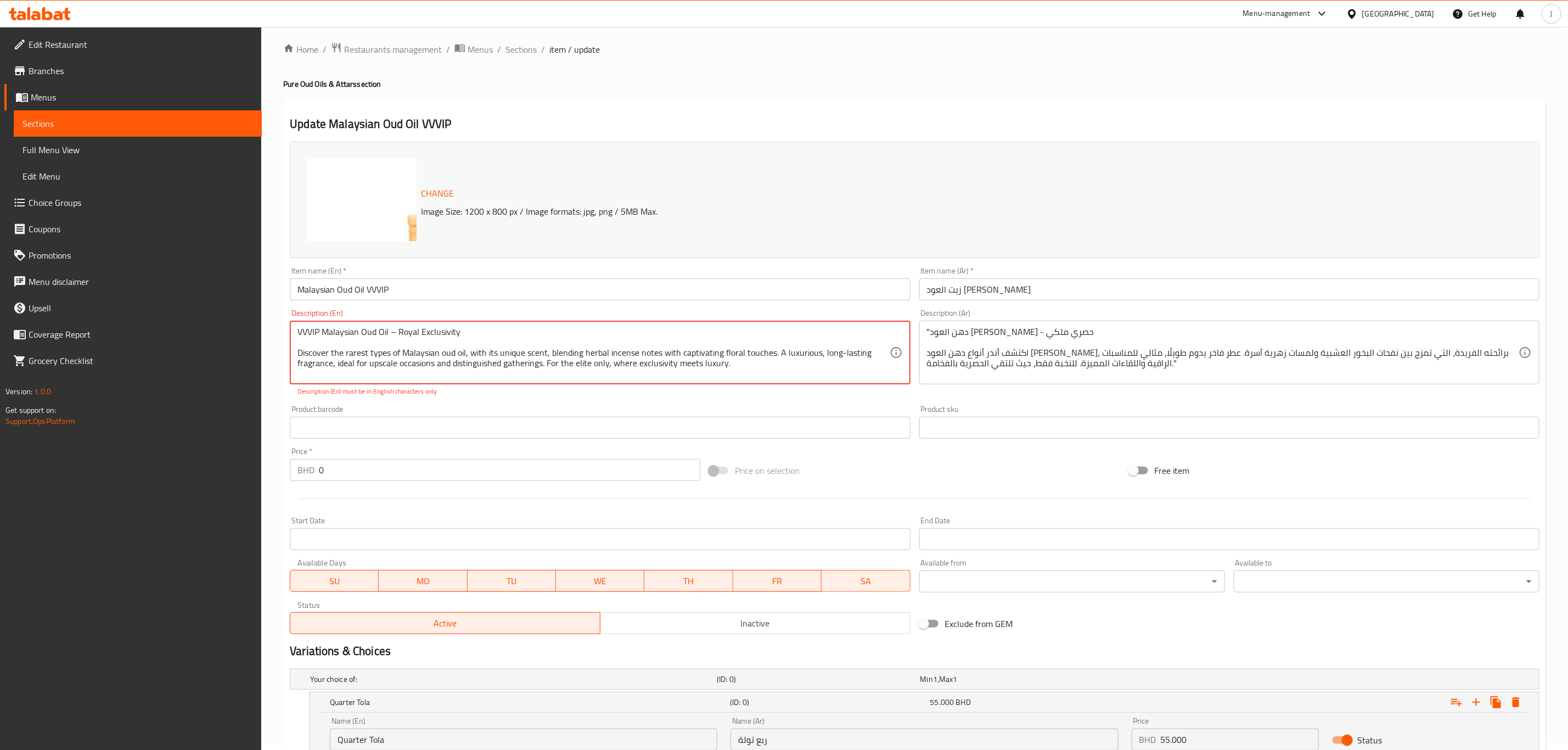
click at [458, 398] on div "Description (En) VVVIP Malaysian Oud Oil – Royal Exclusivity Discover the rares…" at bounding box center [600, 352] width 629 height 96
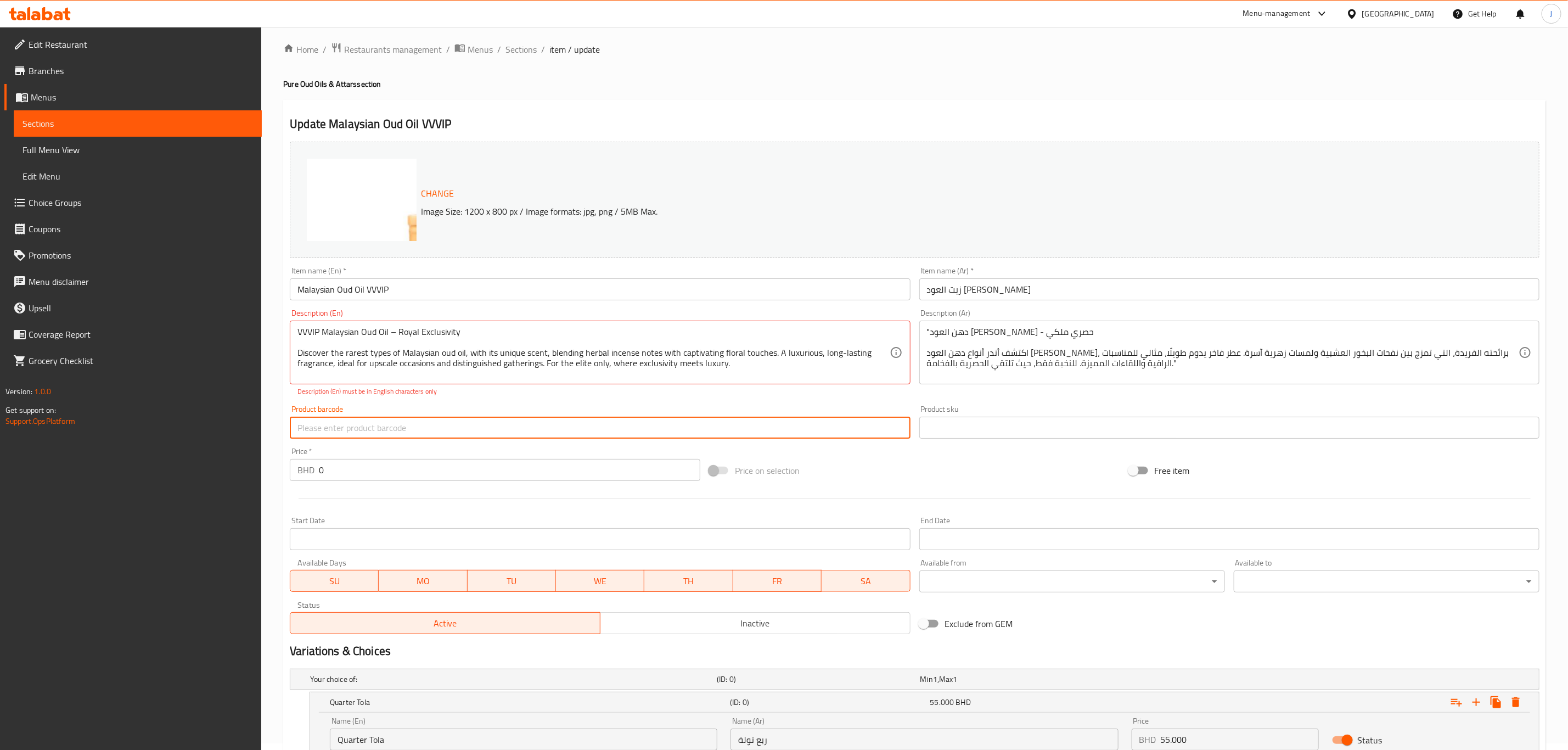
click at [430, 417] on input "text" at bounding box center [600, 428] width 620 height 22
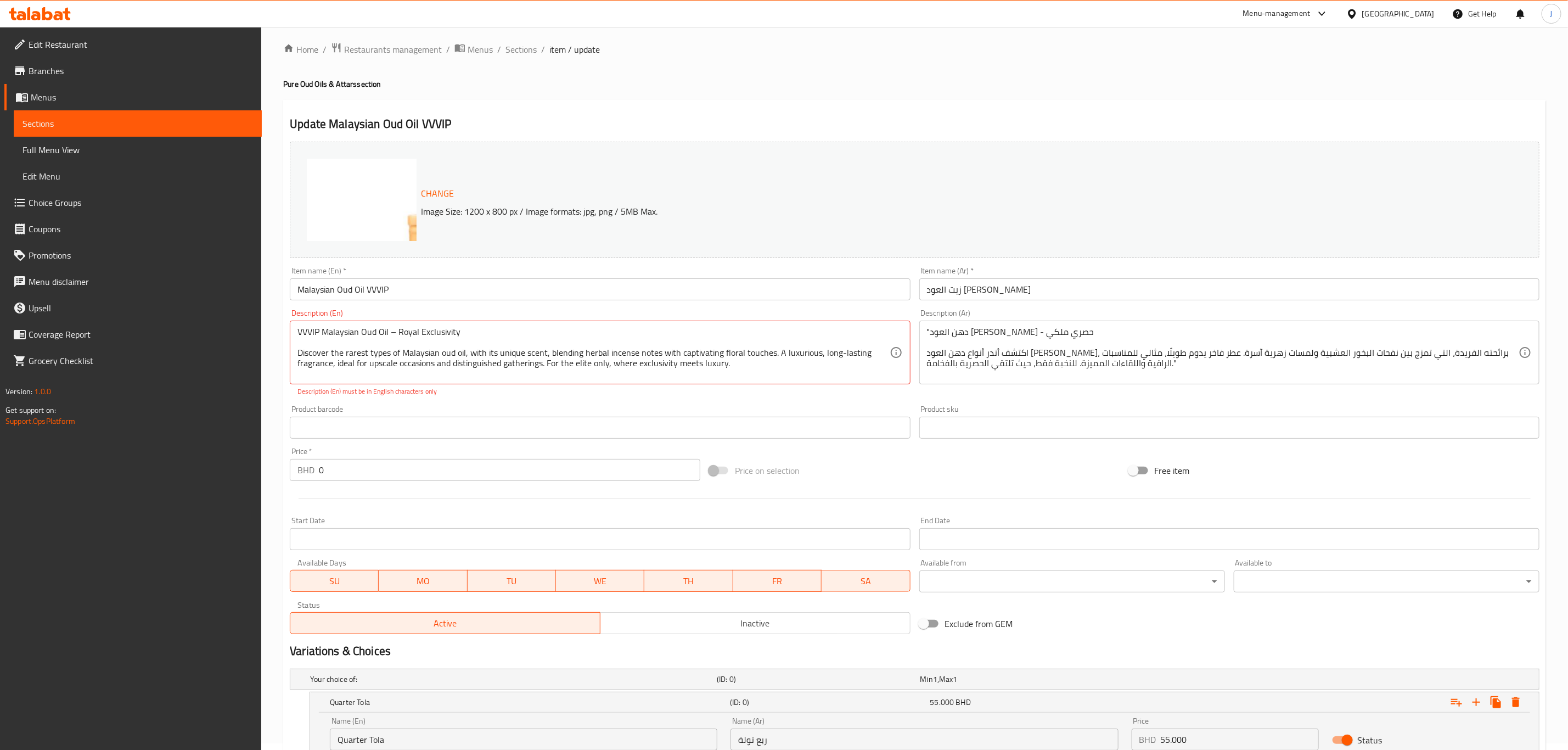
click at [453, 407] on div "Product barcode Product barcode" at bounding box center [600, 422] width 620 height 34
click at [838, 354] on textarea "VVVIP Malaysian Oud Oil – Royal Exclusivity Discover the rarest types of Malays…" at bounding box center [593, 352] width 592 height 52
click at [888, 404] on div "Product barcode Product barcode" at bounding box center [600, 422] width 629 height 42
type textarea "VVVIP Malaysian Oud Oil Royal Exclusivity Discover the rarest types of Malaysia…"
click at [651, 408] on div "Product barcode Product barcode" at bounding box center [600, 422] width 620 height 34
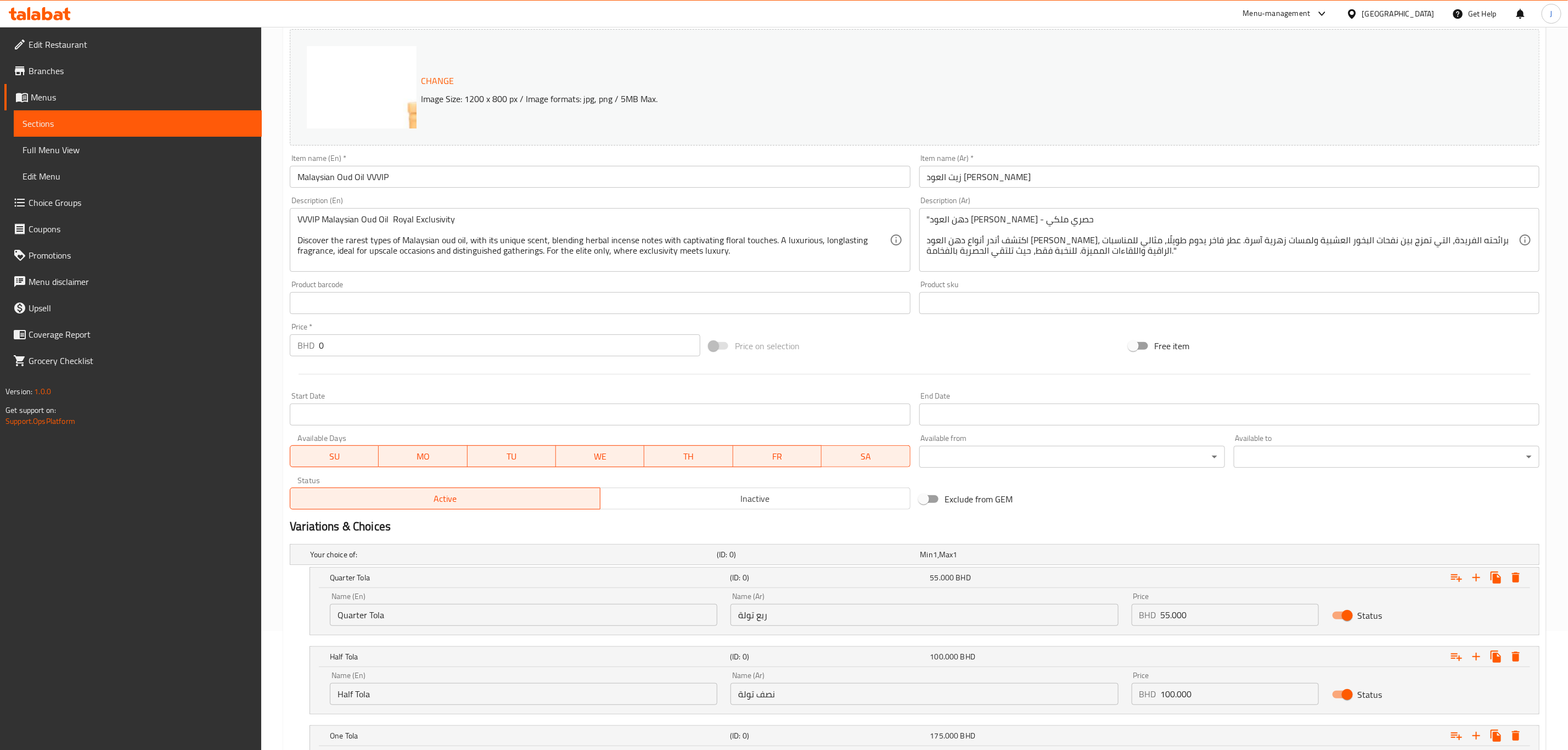
scroll to position [241, 0]
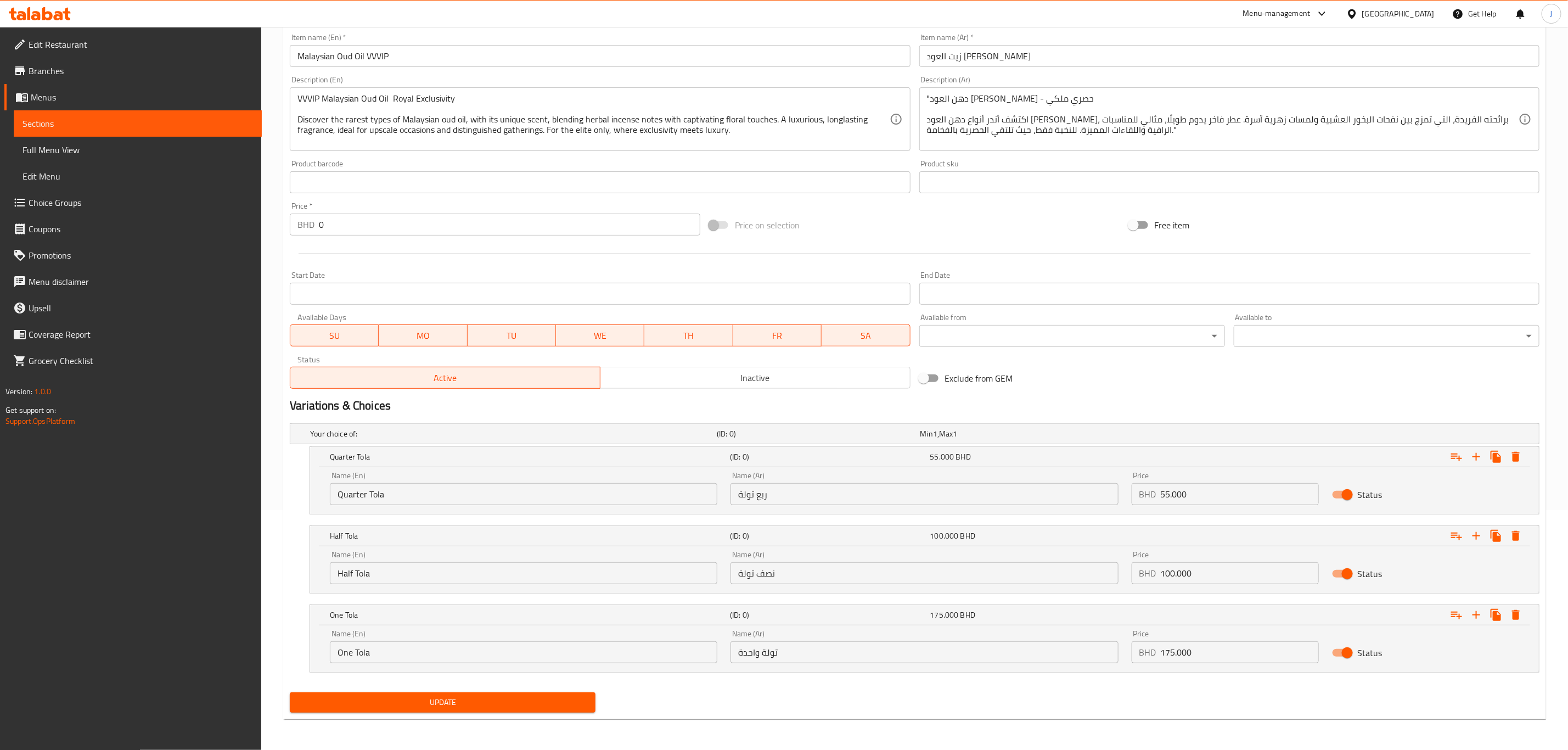
click at [398, 714] on div "Update" at bounding box center [442, 702] width 315 height 29
click at [405, 695] on span "Update" at bounding box center [443, 702] width 288 height 14
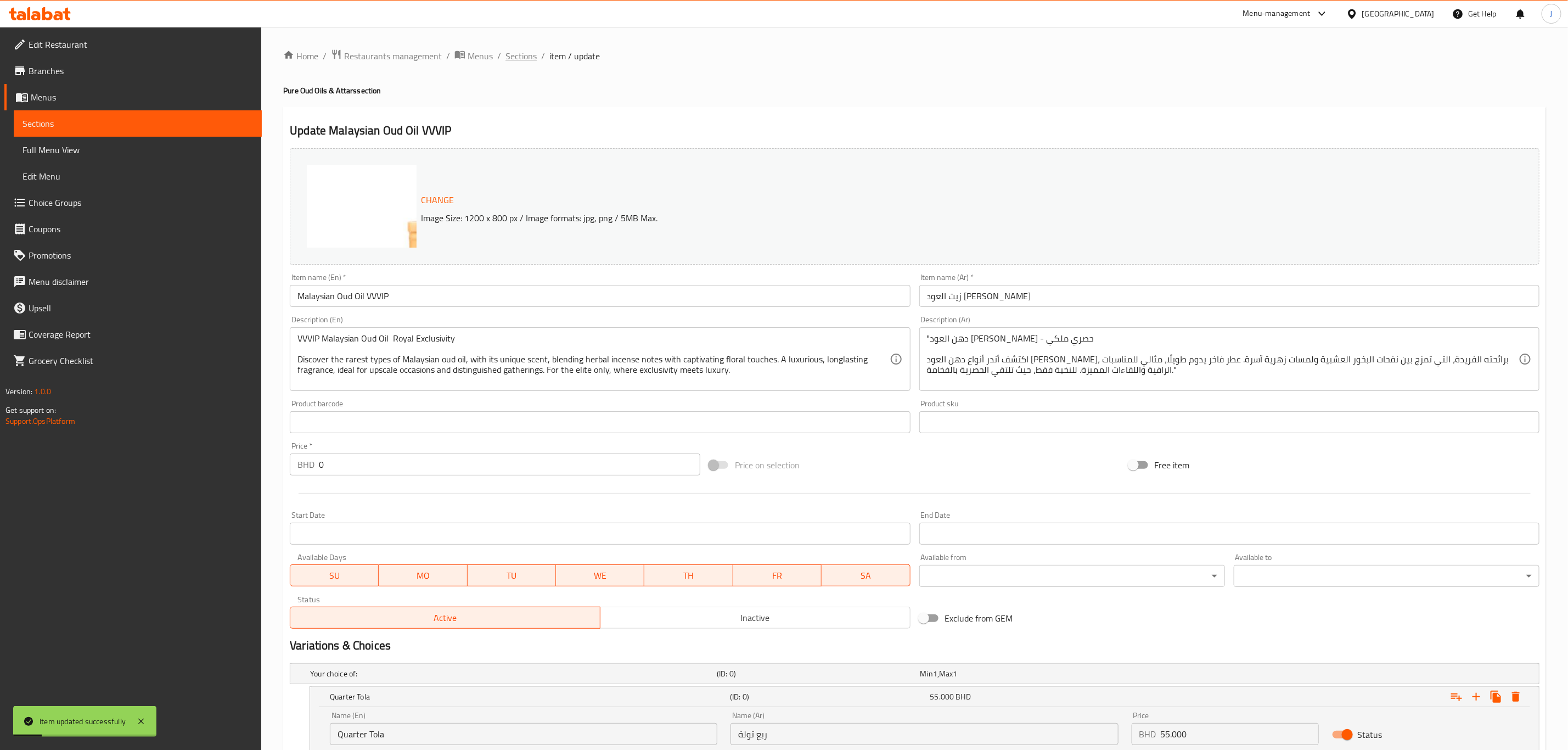
click at [516, 61] on span "Sections" at bounding box center [521, 55] width 31 height 13
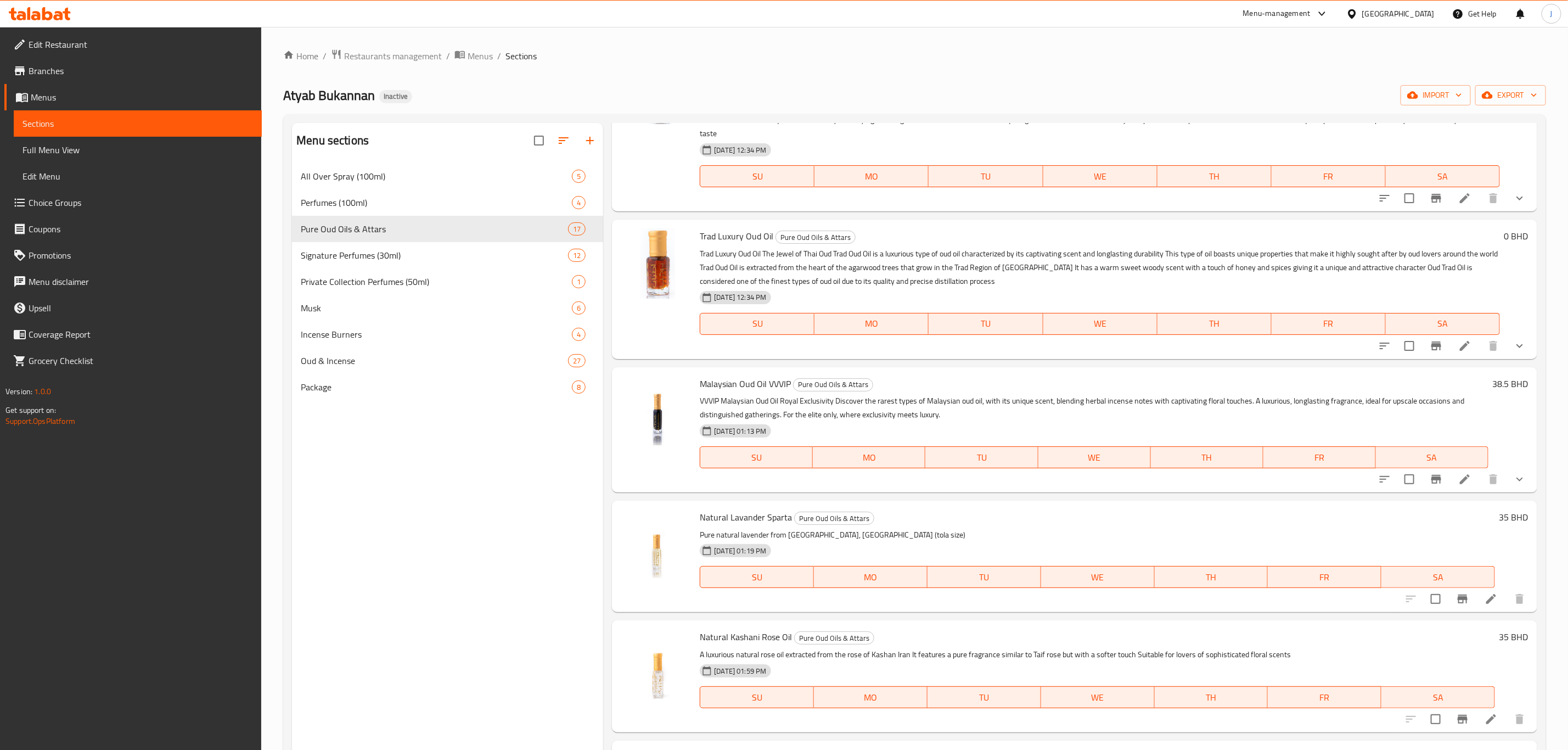
scroll to position [412, 0]
click at [740, 506] on span "Natural Lavander Sparta" at bounding box center [746, 514] width 92 height 17
copy span "Lavander"
